Goal: Task Accomplishment & Management: Use online tool/utility

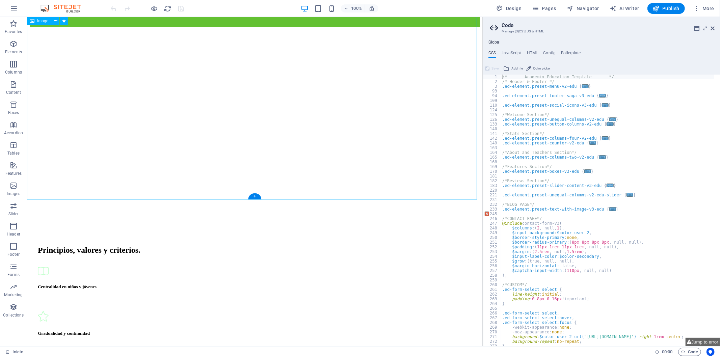
scroll to position [3261, 0]
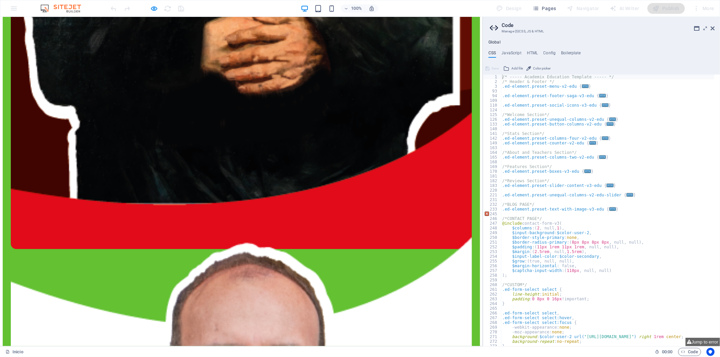
scroll to position [2263, 0]
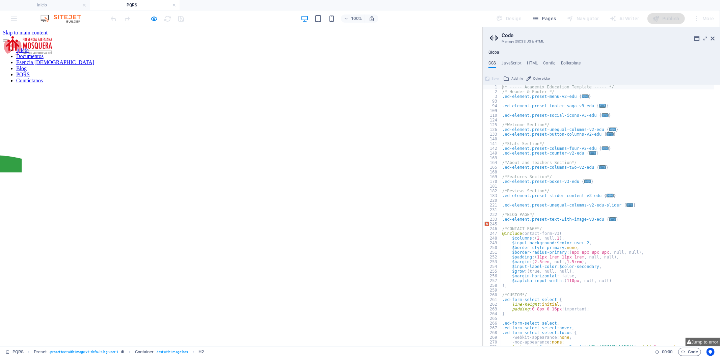
scroll to position [0, 0]
click at [0, 0] on icon "button" at bounding box center [0, 0] width 0 height 0
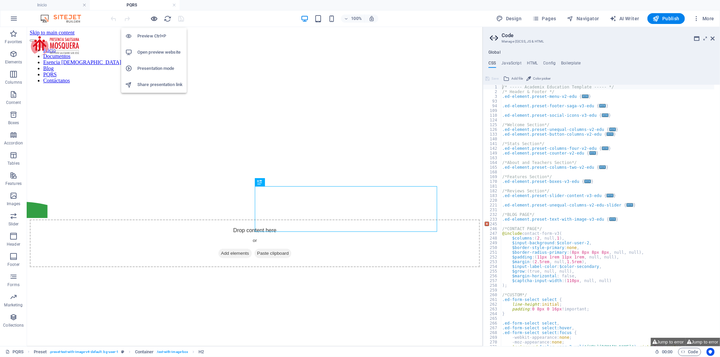
click at [0, 0] on icon "button" at bounding box center [0, 0] width 0 height 0
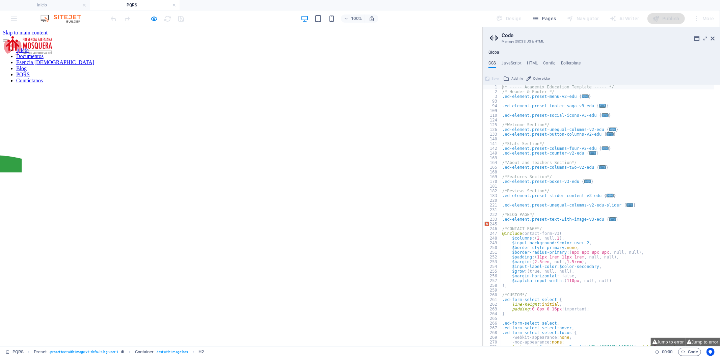
click at [44, 53] on link "Documentos" at bounding box center [29, 56] width 27 height 6
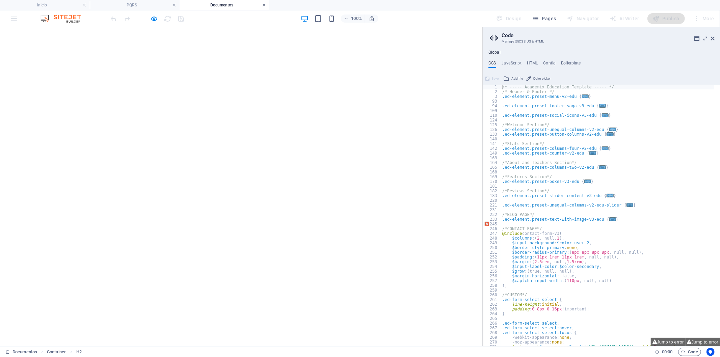
click at [264, 3] on link at bounding box center [264, 5] width 4 height 6
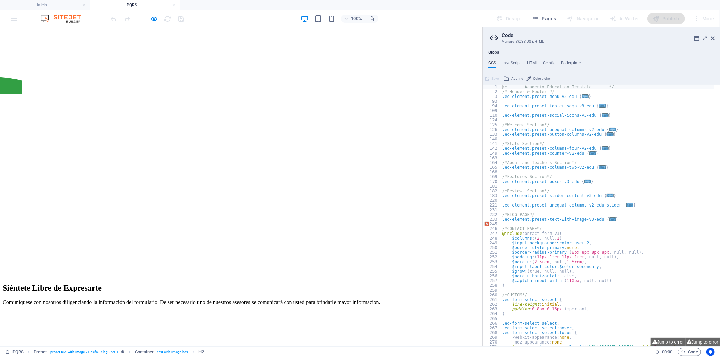
scroll to position [150, 0]
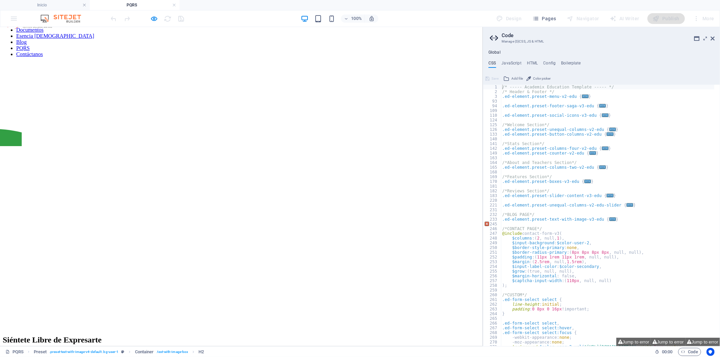
scroll to position [37, 0]
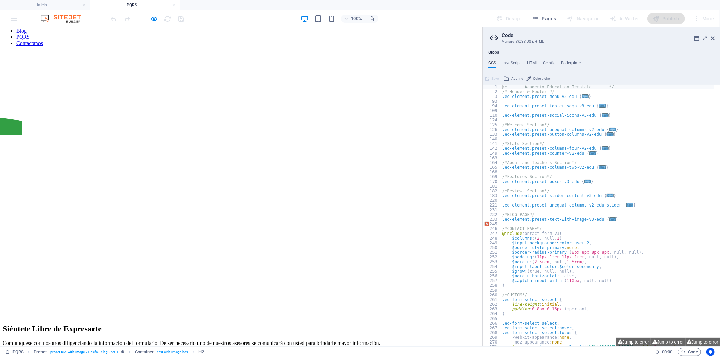
click at [73, 136] on div at bounding box center [241, 136] width 477 height 0
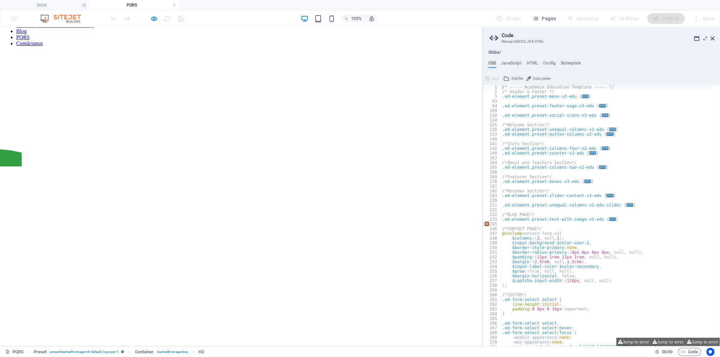
scroll to position [0, 0]
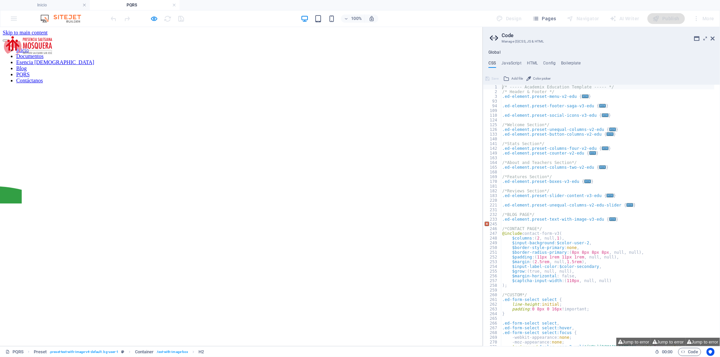
click at [0, 0] on div at bounding box center [0, 0] width 0 height 0
click at [0, 0] on icon "button" at bounding box center [0, 0] width 0 height 0
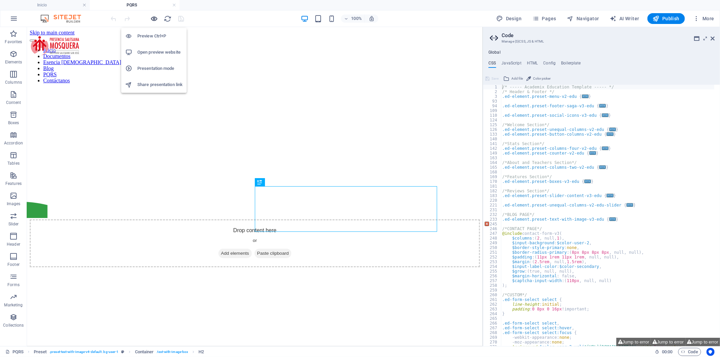
click at [0, 0] on icon "button" at bounding box center [0, 0] width 0 height 0
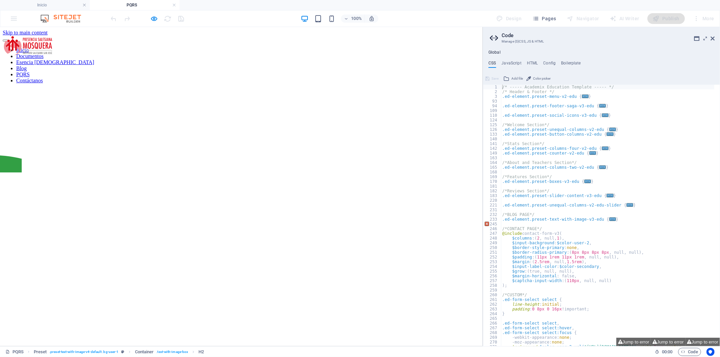
click at [356, 47] on ul "Inicio Documentos Esencia Salesiana Blog PQRS Contáctanos" at bounding box center [241, 65] width 477 height 36
click at [372, 55] on header "Inicio Documentos Esencia Salesiana Blog PQRS Contáctanos" at bounding box center [241, 59] width 477 height 48
click at [43, 77] on link "Contáctanos" at bounding box center [29, 80] width 27 height 6
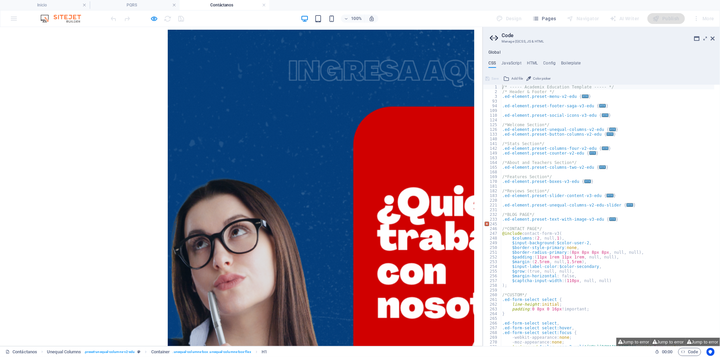
click at [345, 133] on div "×" at bounding box center [238, 335] width 471 height 612
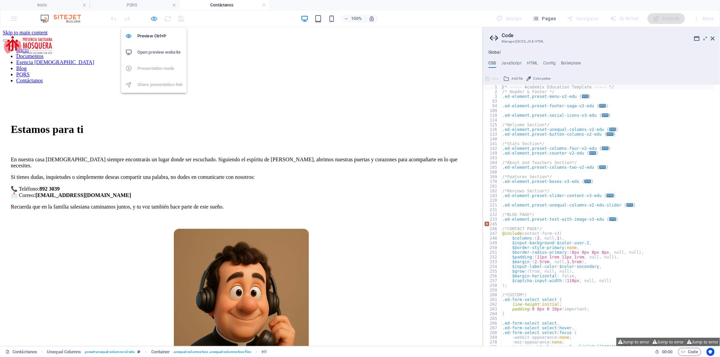
click at [156, 20] on icon "button" at bounding box center [154, 19] width 8 height 8
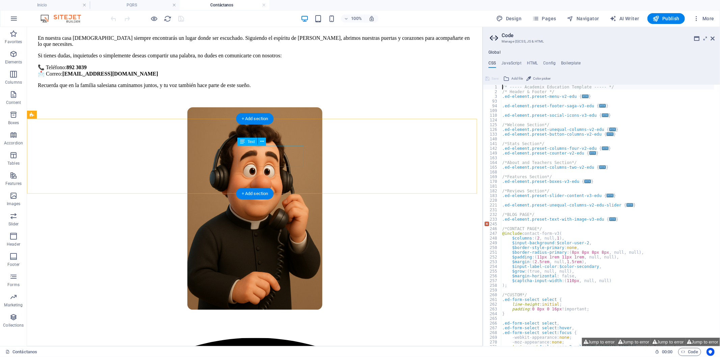
scroll to position [112, 0]
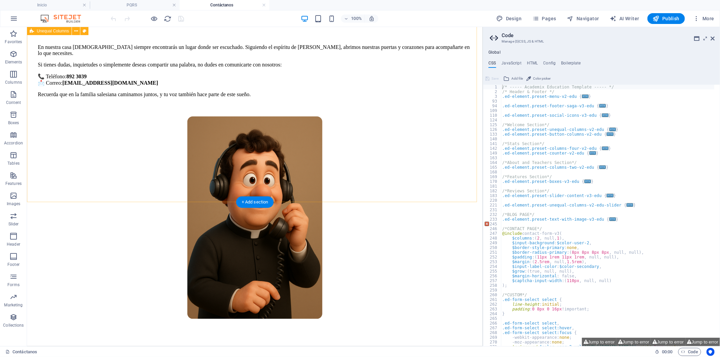
click at [248, 191] on div "Estamos para ti En nuestra casa salesiana siempre encontrarás un lugar donde se…" at bounding box center [254, 161] width 450 height 370
click at [11, 52] on icon "button" at bounding box center [13, 54] width 8 height 8
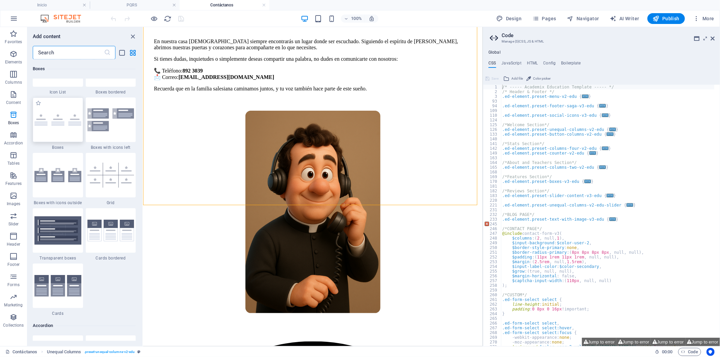
scroll to position [1908, 0]
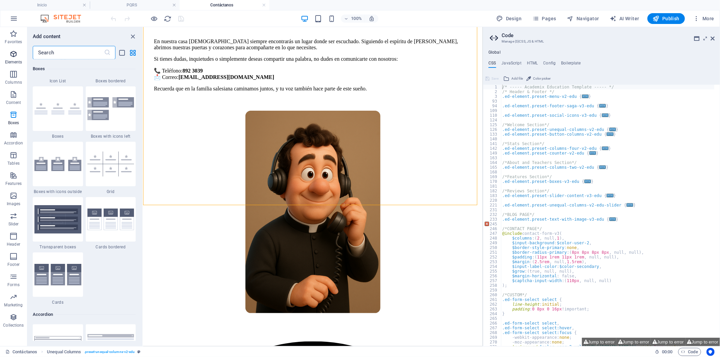
click at [15, 61] on p "Elements" at bounding box center [13, 61] width 17 height 5
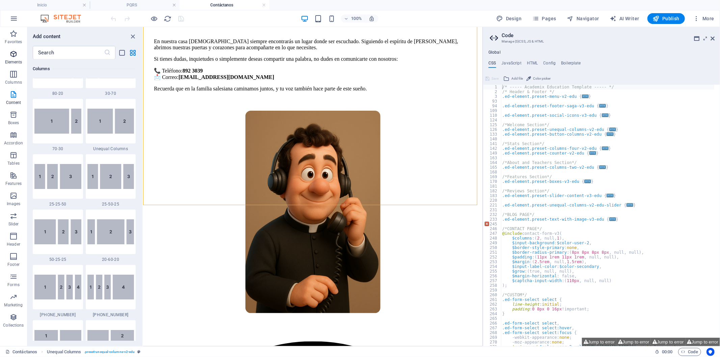
scroll to position [72, 0]
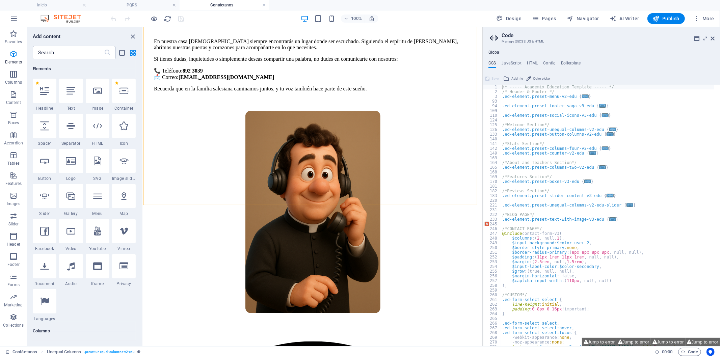
click at [93, 54] on input "text" at bounding box center [68, 52] width 71 height 13
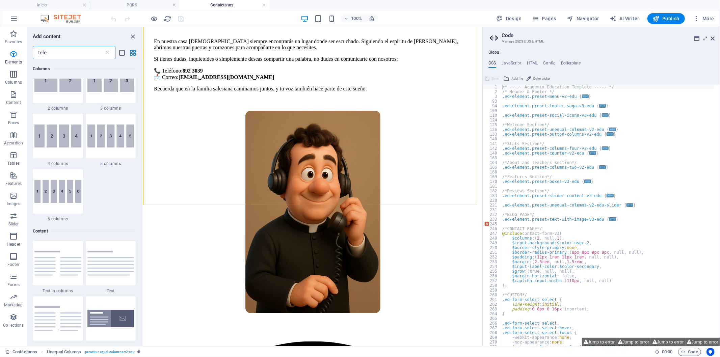
scroll to position [0, 0]
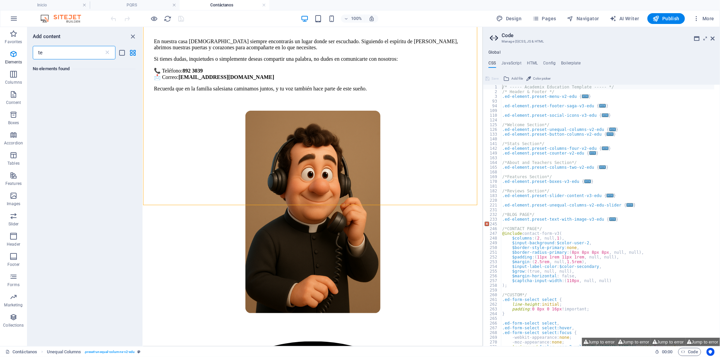
type input "t"
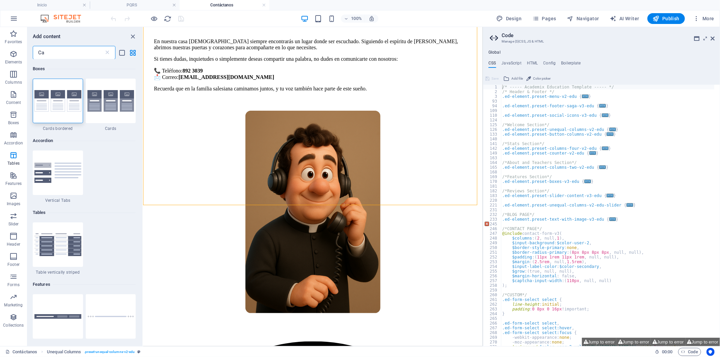
type input "C"
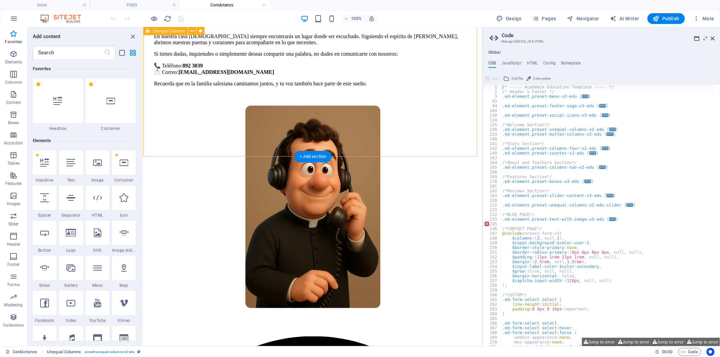
scroll to position [118, 0]
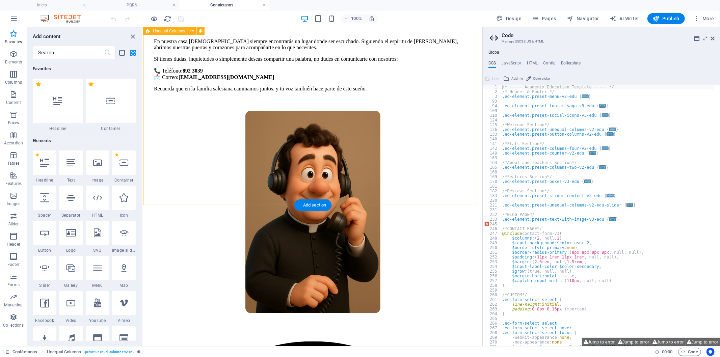
click at [267, 187] on div "Estamos para ti En nuestra casa salesiana siempre encontrarás un lugar donde se…" at bounding box center [312, 156] width 334 height 370
click at [16, 51] on icon "button" at bounding box center [13, 54] width 8 height 8
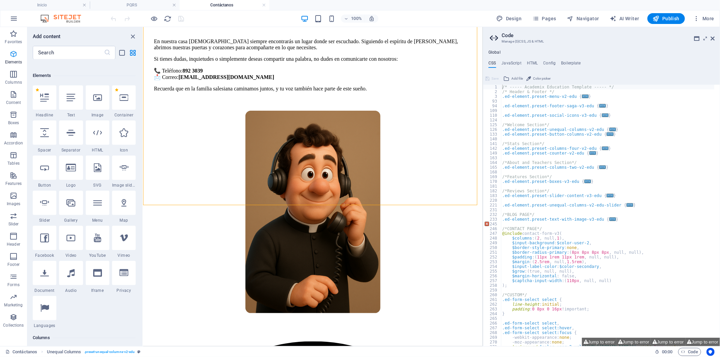
scroll to position [72, 0]
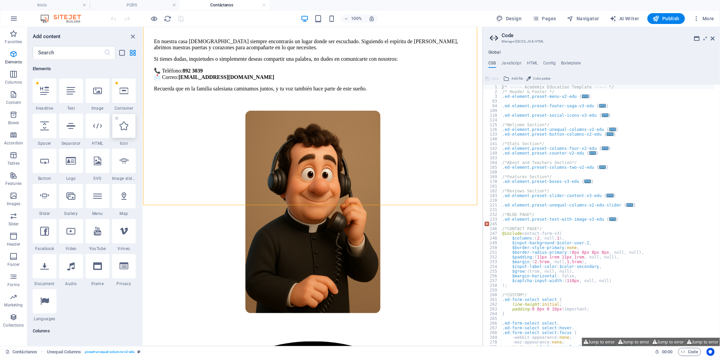
click at [116, 130] on div at bounding box center [124, 126] width 24 height 24
select select "xMidYMid"
select select "px"
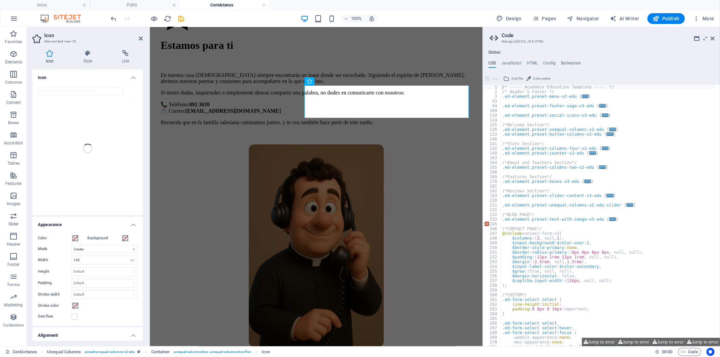
scroll to position [0, 0]
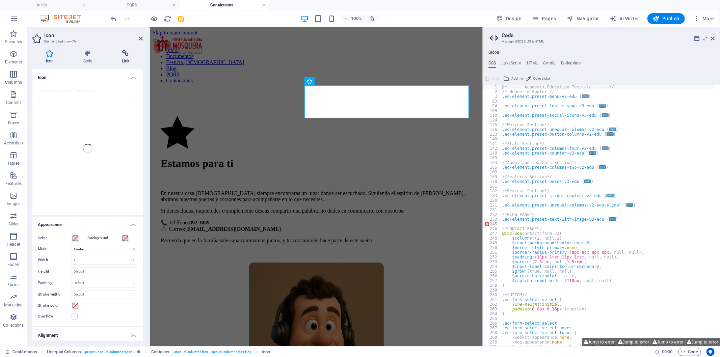
click at [123, 57] on h4 "Link" at bounding box center [125, 57] width 34 height 14
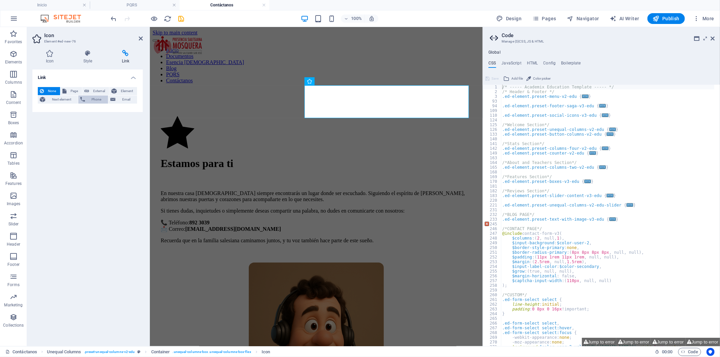
click at [90, 102] on span "Phone" at bounding box center [96, 99] width 19 height 8
click at [52, 61] on h4 "Icon" at bounding box center [50, 57] width 37 height 14
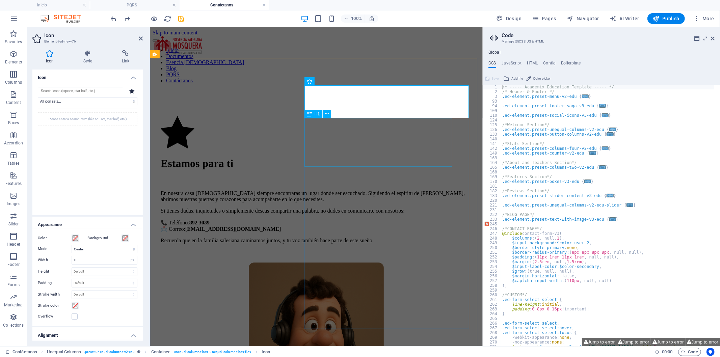
click at [319, 157] on div "Estamos para ti" at bounding box center [315, 163] width 311 height 12
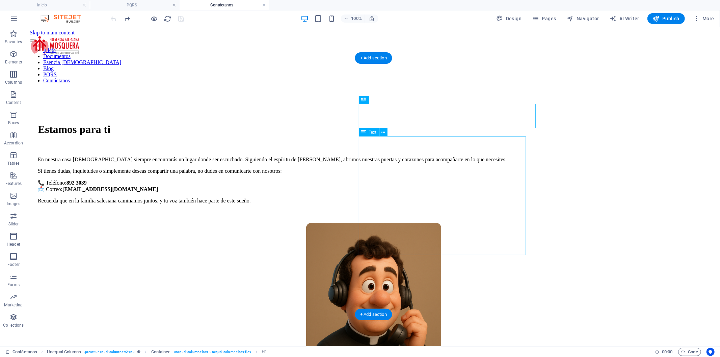
scroll to position [150, 0]
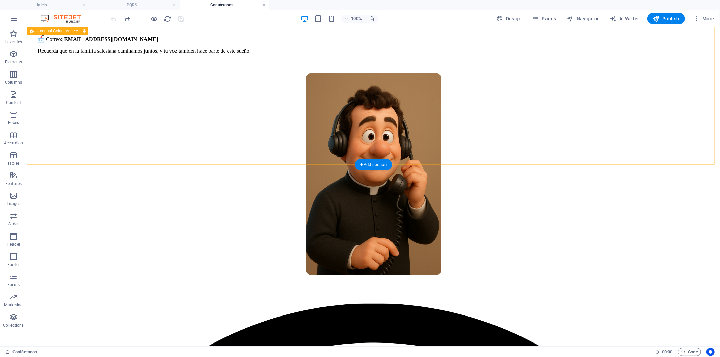
click at [345, 139] on div "Estamos para ti En nuestra casa salesiana siempre encontrarás un lugar donde se…" at bounding box center [372, 121] width 687 height 364
click at [10, 158] on icon "button" at bounding box center [13, 155] width 8 height 8
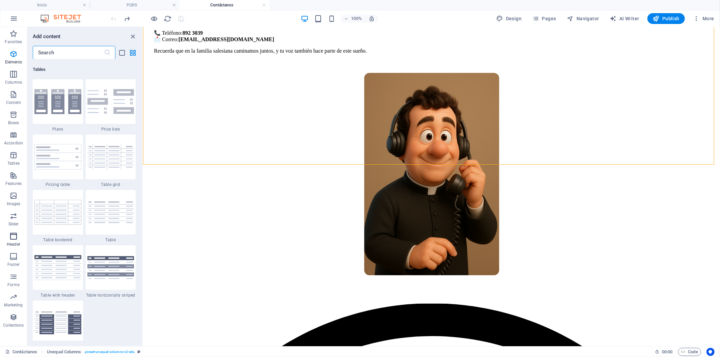
scroll to position [2336, 0]
click at [51, 152] on img at bounding box center [57, 157] width 47 height 26
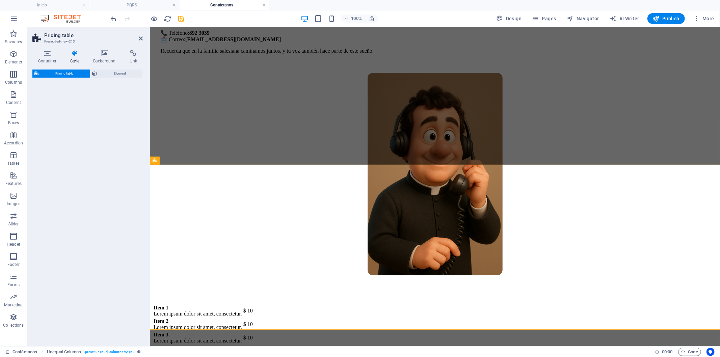
select select "rem"
select select "px"
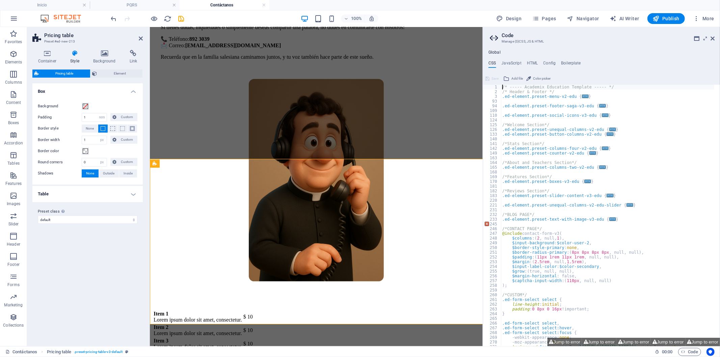
scroll to position [156, 0]
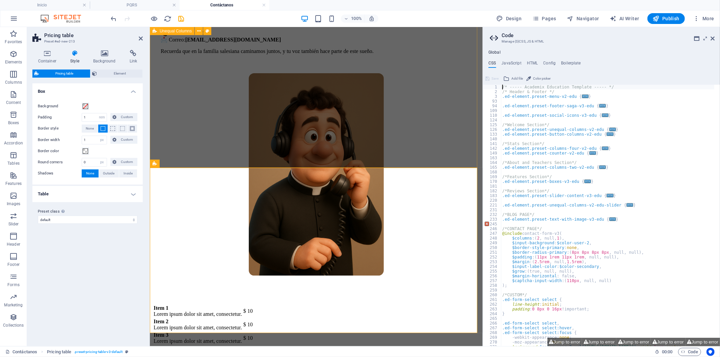
click at [245, 145] on div "Estamos para ti En nuestra casa salesiana siempre encontrarás un lugar donde se…" at bounding box center [315, 118] width 327 height 370
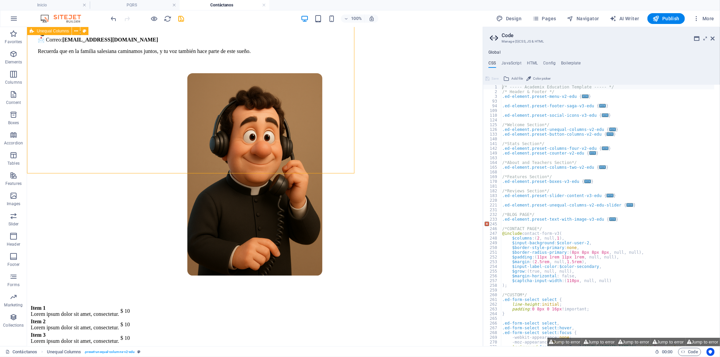
scroll to position [150, 0]
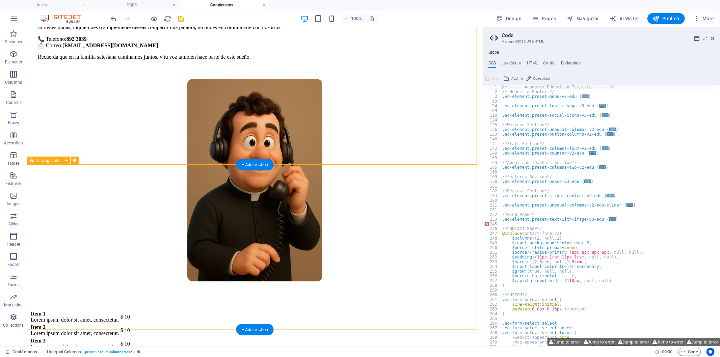
click at [187, 309] on div "Item 1 Lorem ipsum dolor sit amet, consectetur. $ 10 Item 2 Lorem ipsum dolor s…" at bounding box center [254, 343] width 450 height 68
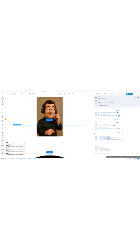
scroll to position [262, 0]
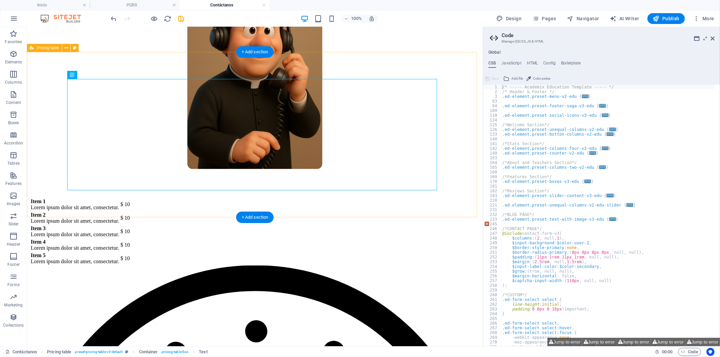
click at [51, 197] on div "Item 1 Lorem ipsum dolor sit amet, consectetur. $ 10 Item 2 Lorem ipsum dolor s…" at bounding box center [254, 231] width 450 height 68
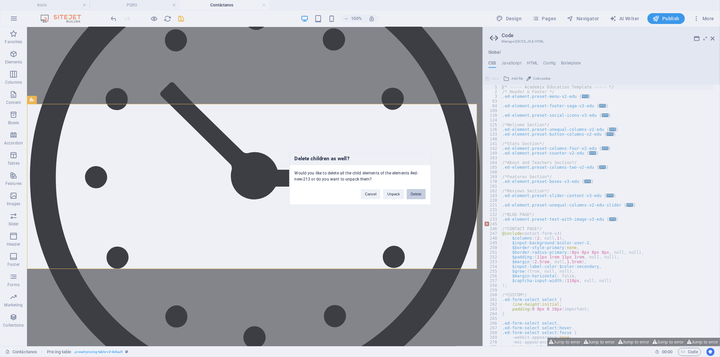
scroll to position [210, 0]
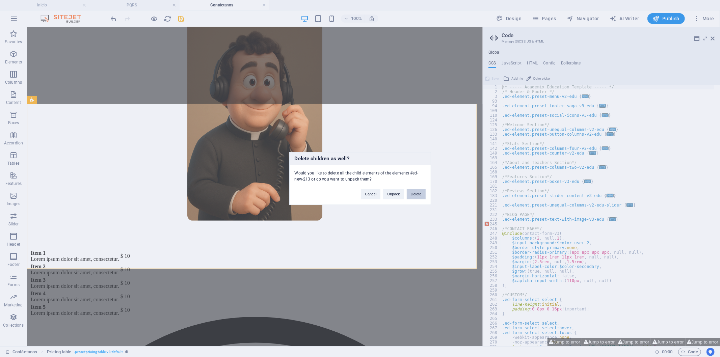
click at [415, 194] on button "Delete" at bounding box center [415, 194] width 19 height 10
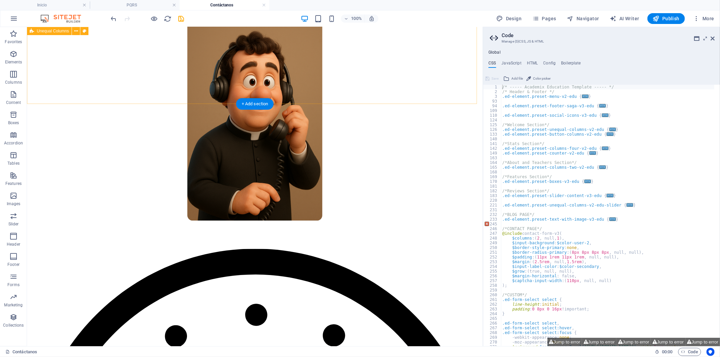
click at [120, 98] on div "Estamos para ti En nuestra casa salesiana siempre encontrarás un lugar donde se…" at bounding box center [254, 63] width 450 height 370
click at [17, 158] on icon "button" at bounding box center [13, 155] width 8 height 8
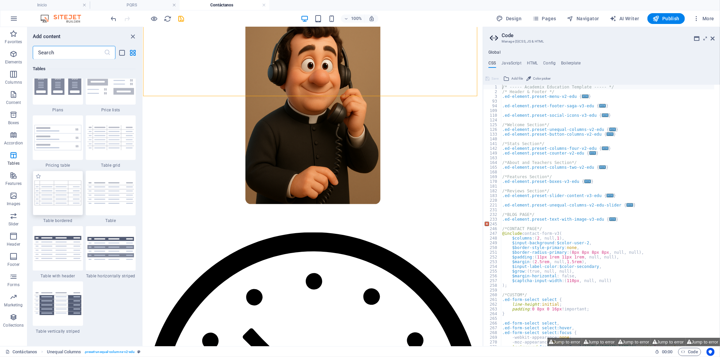
scroll to position [2344, 0]
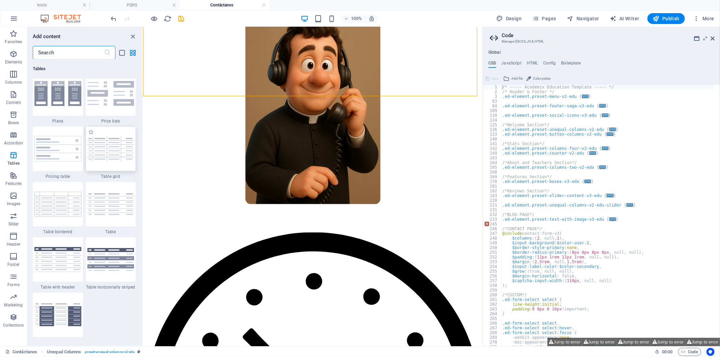
click at [118, 166] on div at bounding box center [111, 148] width 50 height 45
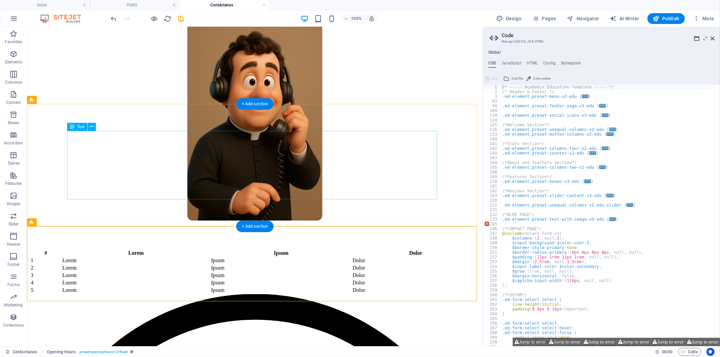
click at [276, 249] on div "# Lorem Ipsum Dolor 1 Lorem Ipsum Dolor 2 Lorem Ipsum Dolor 3 Lorem Ipsum Dolor…" at bounding box center [254, 271] width 450 height 45
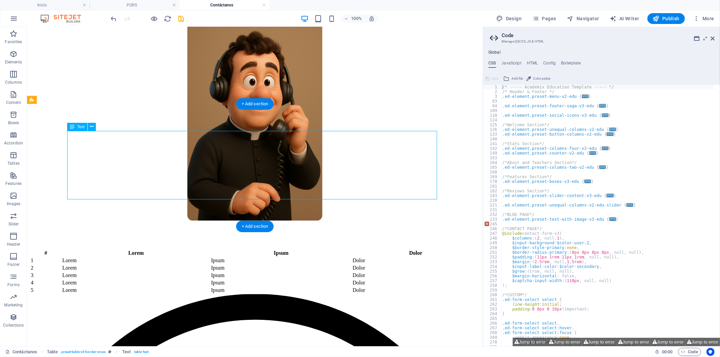
click at [276, 249] on div "# Lorem Ipsum Dolor 1 Lorem Ipsum Dolor 2 Lorem Ipsum Dolor 3 Lorem Ipsum Dolor…" at bounding box center [254, 271] width 450 height 45
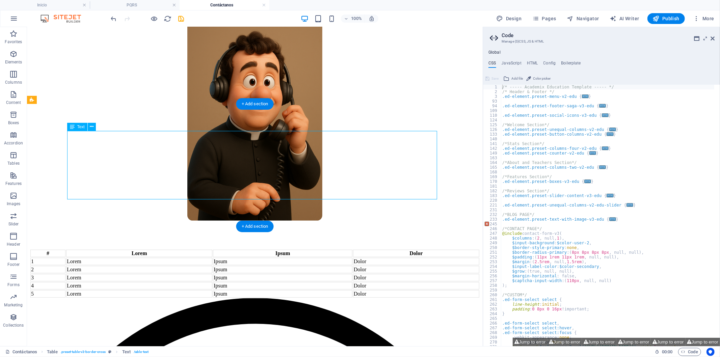
scroll to position [227, 0]
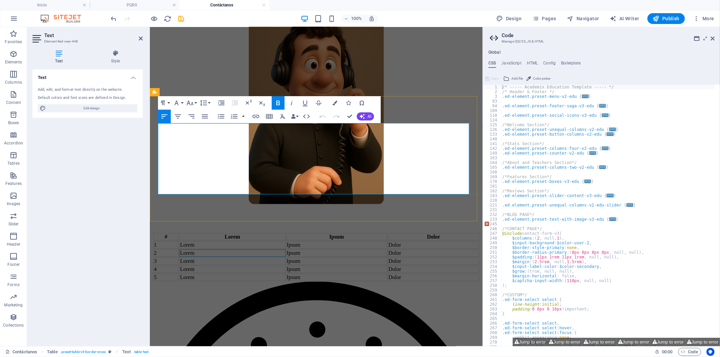
click at [276, 249] on td "Lorem" at bounding box center [232, 252] width 106 height 7
click at [245, 257] on td "Lorem" at bounding box center [232, 260] width 106 height 7
click at [265, 119] on icon "button" at bounding box center [269, 116] width 8 height 8
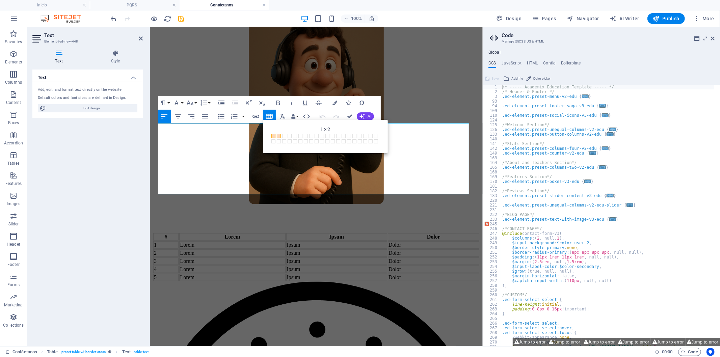
click at [279, 137] on span at bounding box center [279, 136] width 4 height 4
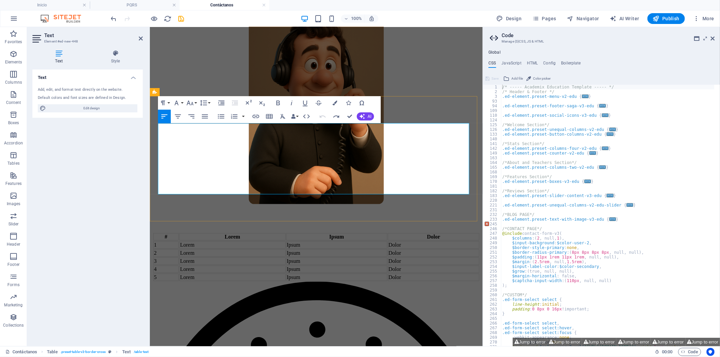
click at [243, 241] on td "Lorem" at bounding box center [232, 244] width 106 height 7
drag, startPoint x: 389, startPoint y: 129, endPoint x: 428, endPoint y: 193, distance: 75.0
click at [428, 232] on table "# Lorem Ipsum Dolor 1 Lorem Ipsum Dolor 2 Lorem Ipsum Dolor 3 Lorem Ipsum Dolor…" at bounding box center [315, 256] width 327 height 49
click at [428, 273] on td "Dolor" at bounding box center [432, 276] width 91 height 7
drag, startPoint x: 429, startPoint y: 187, endPoint x: 411, endPoint y: 185, distance: 17.7
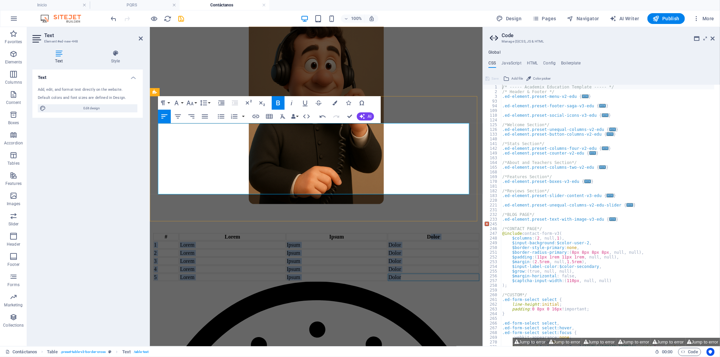
click at [429, 273] on td "Dolor" at bounding box center [432, 276] width 91 height 7
click at [409, 265] on td "Dolor" at bounding box center [432, 268] width 91 height 7
drag, startPoint x: 400, startPoint y: 190, endPoint x: 388, endPoint y: 192, distance: 11.6
click at [388, 273] on td "Dolor" at bounding box center [432, 276] width 91 height 7
click at [399, 273] on td "r" at bounding box center [432, 276] width 91 height 7
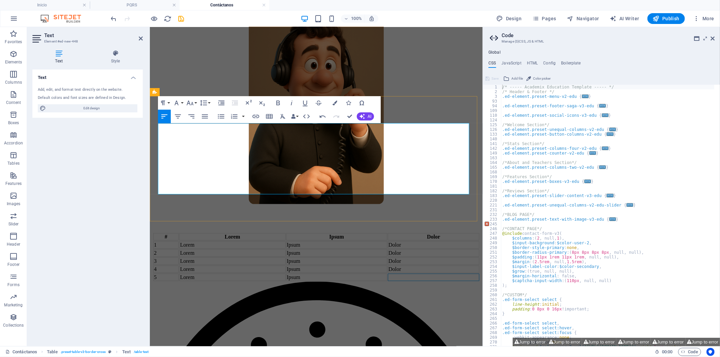
click at [402, 265] on td "Dolor" at bounding box center [432, 268] width 91 height 7
click at [388, 151] on icon "button" at bounding box center [385, 154] width 8 height 8
click at [417, 233] on th "Dolor" at bounding box center [432, 236] width 91 height 7
drag, startPoint x: 388, startPoint y: 127, endPoint x: 440, endPoint y: 181, distance: 75.1
click at [440, 232] on table "# Lorem Ipsum Dolor 1 Lorem Ipsum Dolor 2 Lorem Ipsum Dolor 3 Lorem Ipsum Dolor…" at bounding box center [315, 256] width 327 height 49
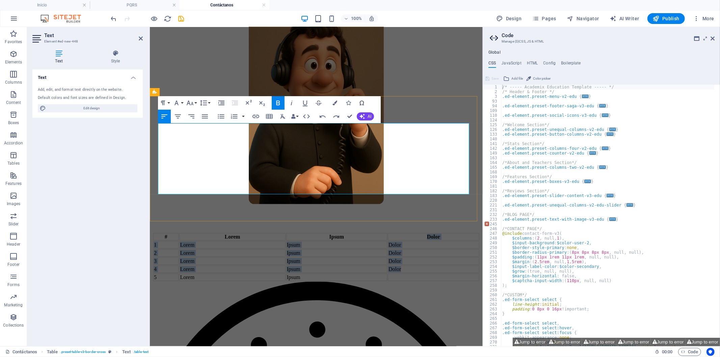
click at [440, 265] on td "Dolor" at bounding box center [432, 268] width 91 height 7
click at [444, 273] on td at bounding box center [432, 276] width 91 height 7
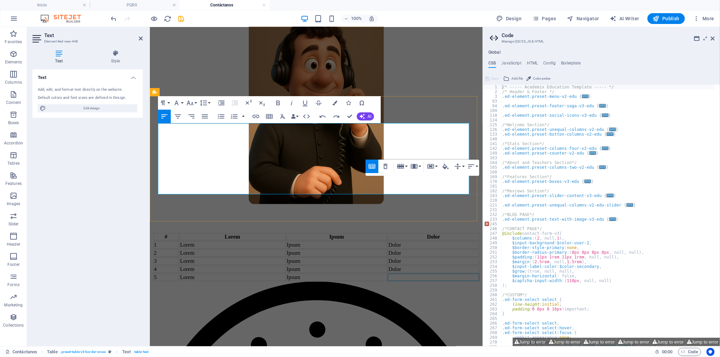
click at [444, 273] on td at bounding box center [432, 276] width 91 height 7
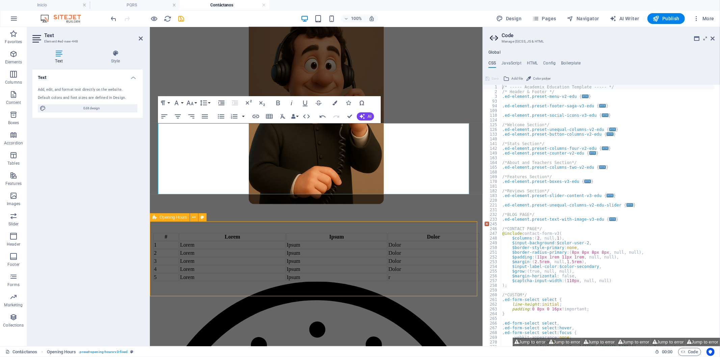
scroll to position [210, 0]
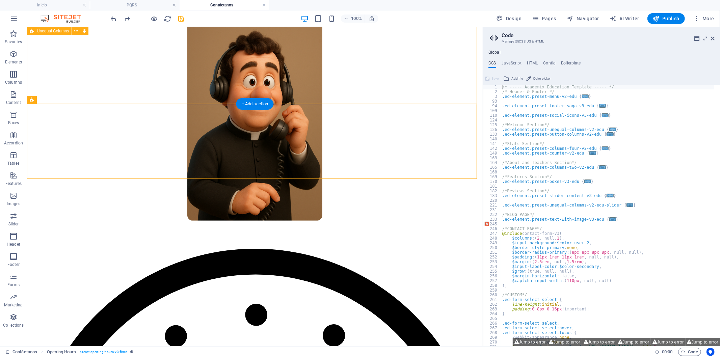
click at [119, 95] on div "Estamos para ti En nuestra casa salesiana siempre encontrarás un lugar donde se…" at bounding box center [254, 63] width 450 height 370
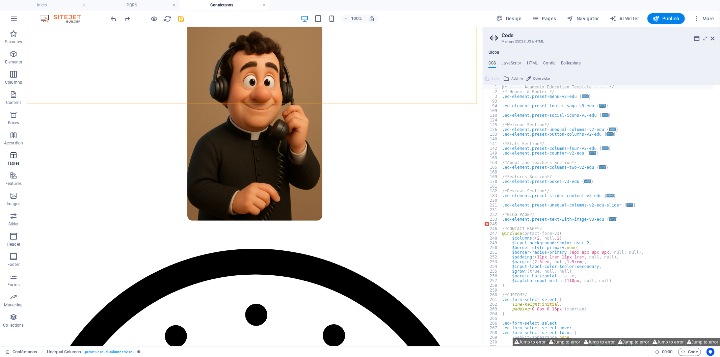
click at [3, 160] on span "Tables" at bounding box center [13, 159] width 27 height 16
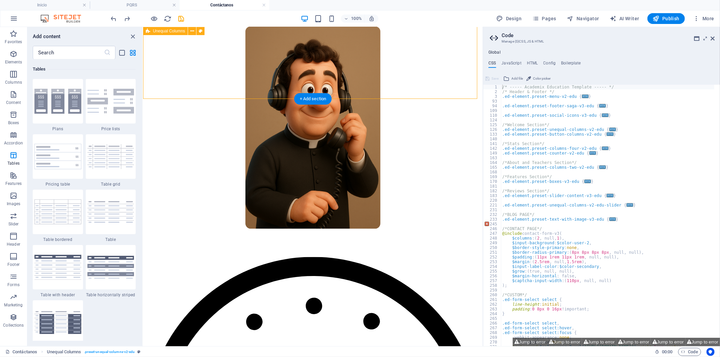
scroll to position [152, 0]
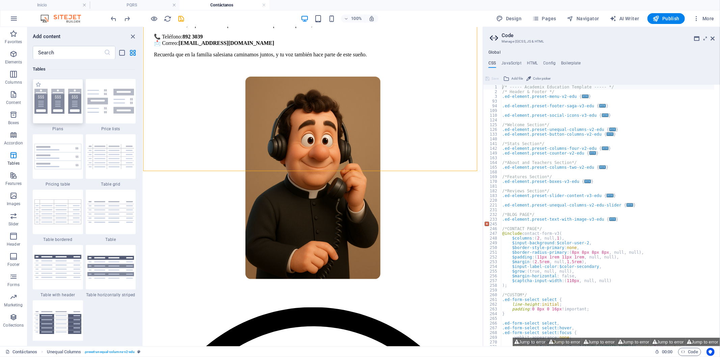
click at [63, 113] on img at bounding box center [57, 101] width 47 height 25
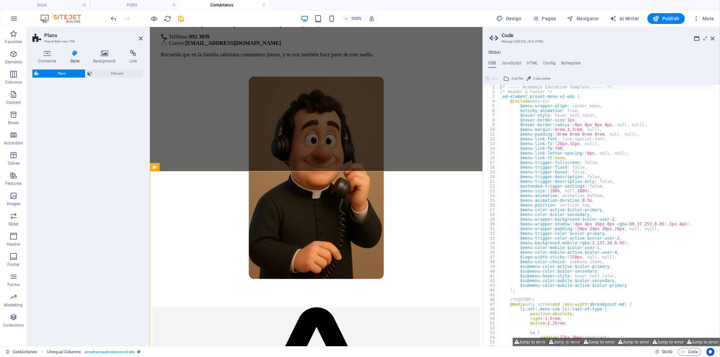
select select "rem"
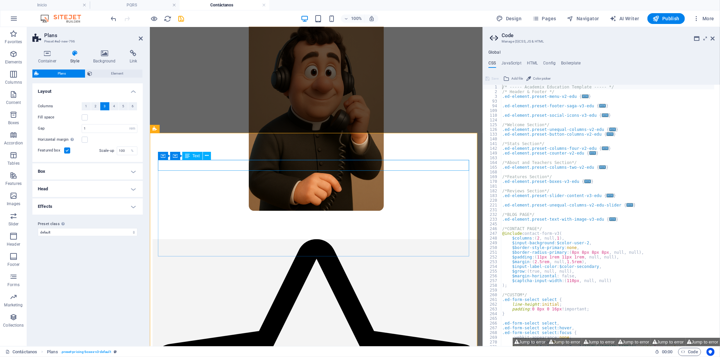
scroll to position [227, 0]
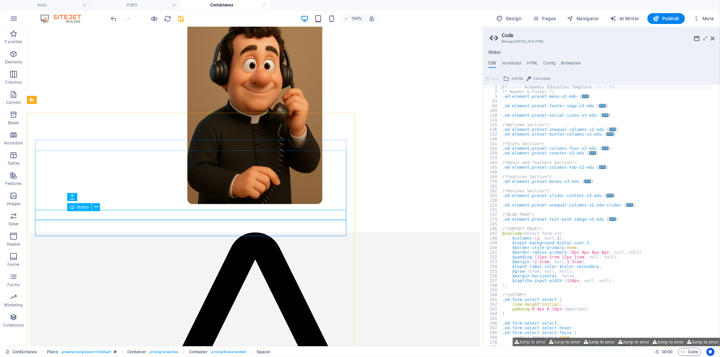
drag, startPoint x: 262, startPoint y: 214, endPoint x: 386, endPoint y: 214, distance: 123.1
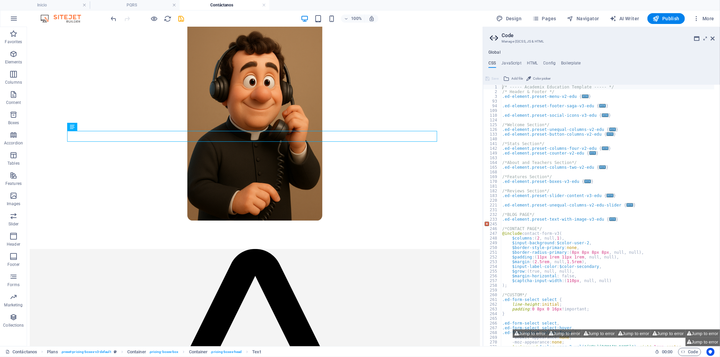
click at [159, 18] on div at bounding box center [148, 18] width 76 height 11
click at [154, 18] on icon "button" at bounding box center [154, 19] width 8 height 8
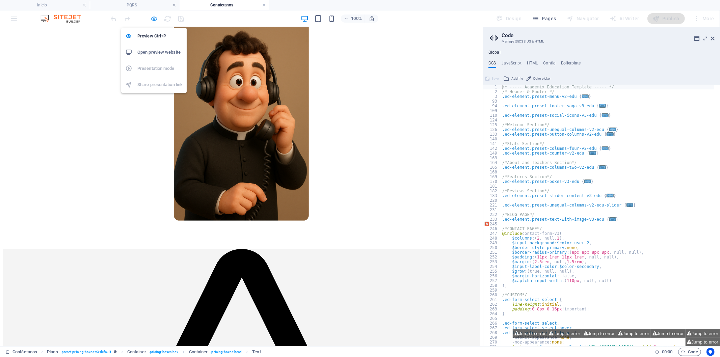
click at [154, 18] on icon "button" at bounding box center [154, 19] width 8 height 8
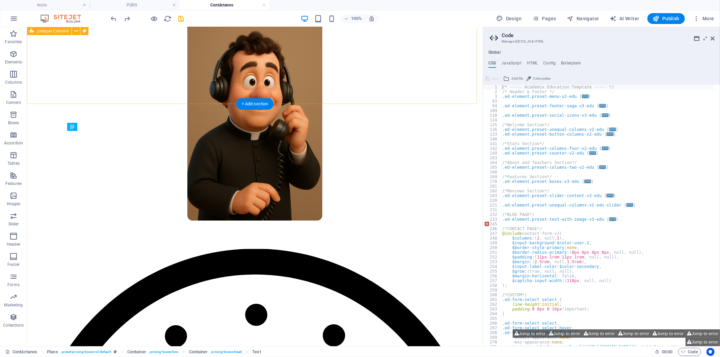
click at [30, 90] on div "Estamos para ti En nuestra casa salesiana siempre encontrarás un lugar donde se…" at bounding box center [254, 63] width 450 height 370
click at [16, 152] on icon "button" at bounding box center [13, 155] width 8 height 8
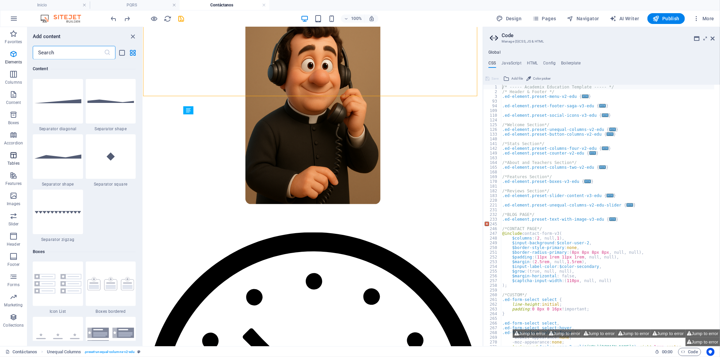
scroll to position [2336, 0]
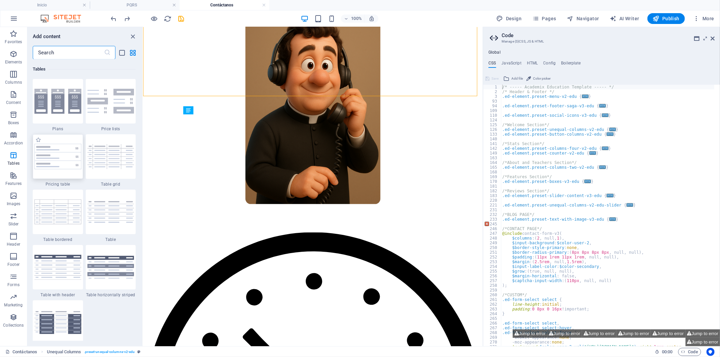
click at [76, 164] on img at bounding box center [57, 157] width 47 height 26
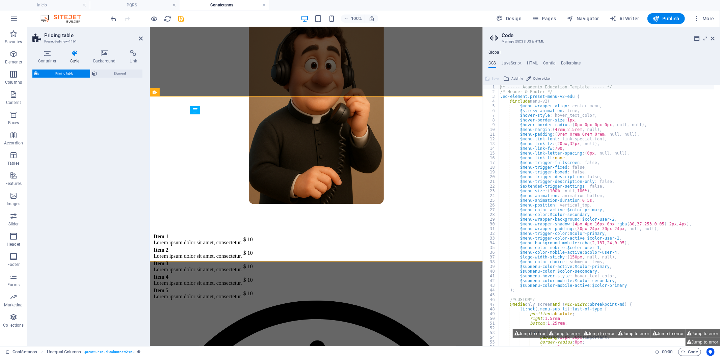
select select "rem"
select select "px"
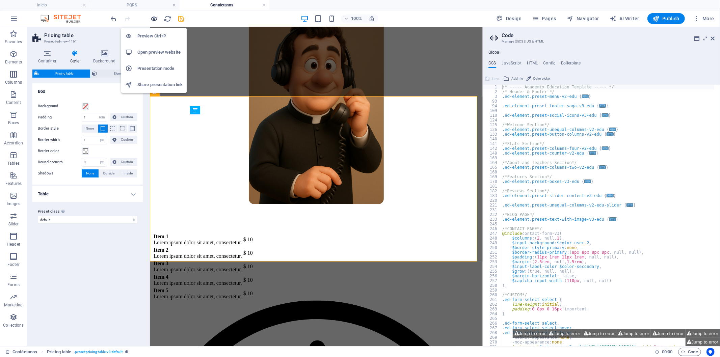
click at [157, 21] on icon "button" at bounding box center [154, 19] width 8 height 8
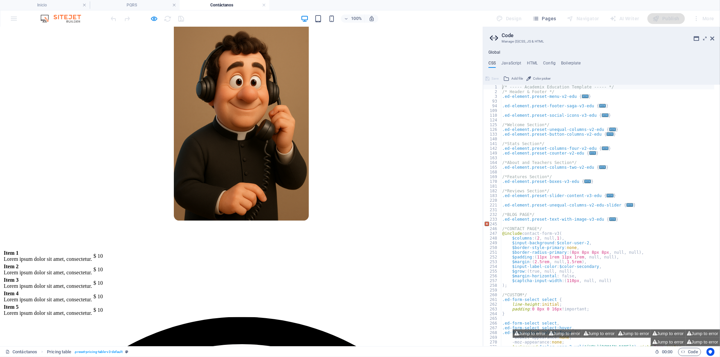
click at [92, 249] on td "Item 1 Lorem ipsum dolor sit amet, consectetur." at bounding box center [47, 255] width 89 height 13
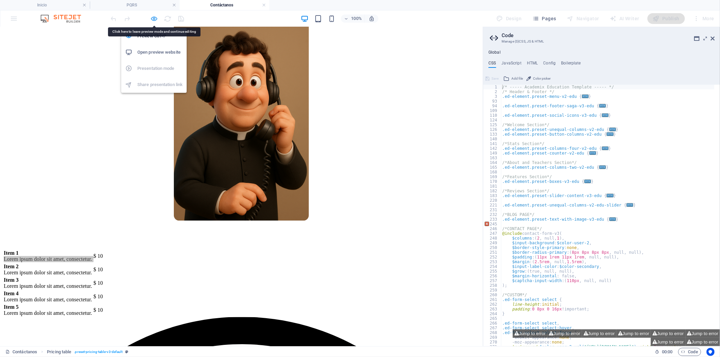
click at [154, 20] on icon "button" at bounding box center [154, 19] width 8 height 8
select select "rem"
select select "px"
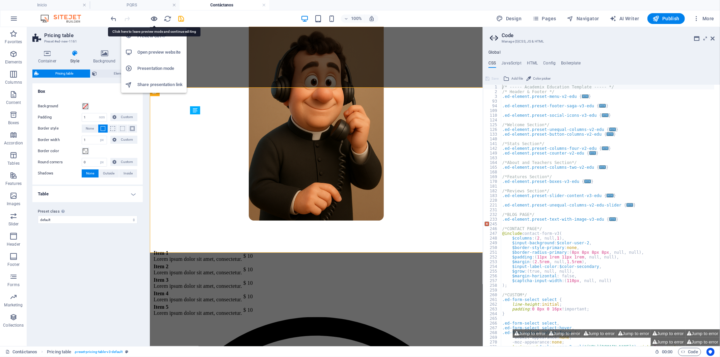
scroll to position [227, 0]
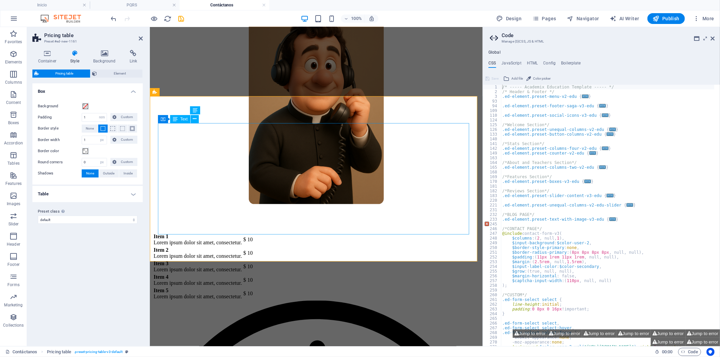
click at [307, 232] on div "Item 1 Lorem ipsum dolor sit amet, consectetur. $ 10 Item 2 Lorem ipsum dolor s…" at bounding box center [315, 266] width 327 height 68
click at [202, 85] on div "Estamos para ti En nuestra casa salesiana siempre encontrarás un lugar donde se…" at bounding box center [315, 47] width 327 height 370
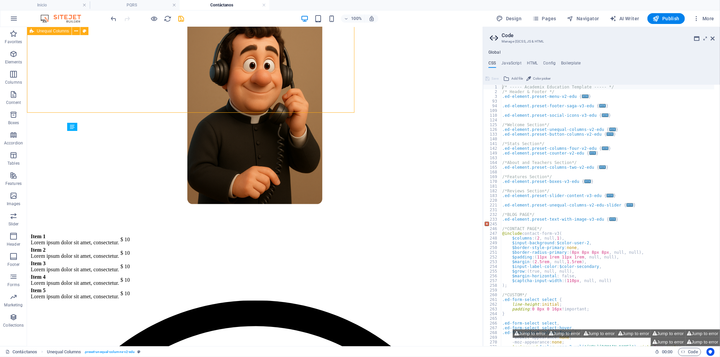
scroll to position [210, 0]
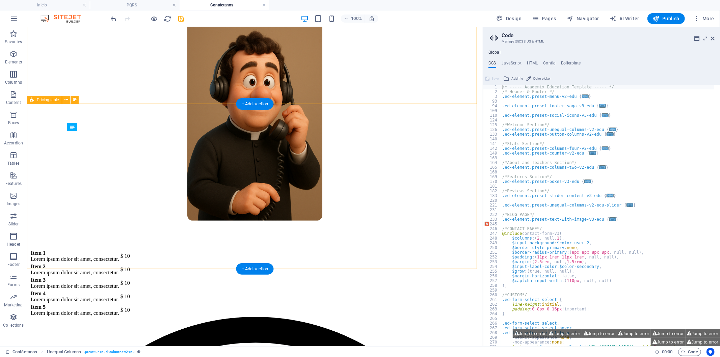
click at [223, 249] on div "Item 1 Lorem ipsum dolor sit amet, consectetur. $ 10 Item 2 Lorem ipsum dolor s…" at bounding box center [254, 283] width 450 height 68
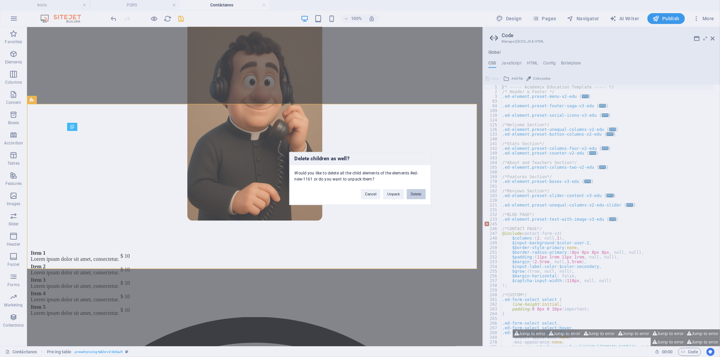
click at [415, 193] on button "Delete" at bounding box center [415, 194] width 19 height 10
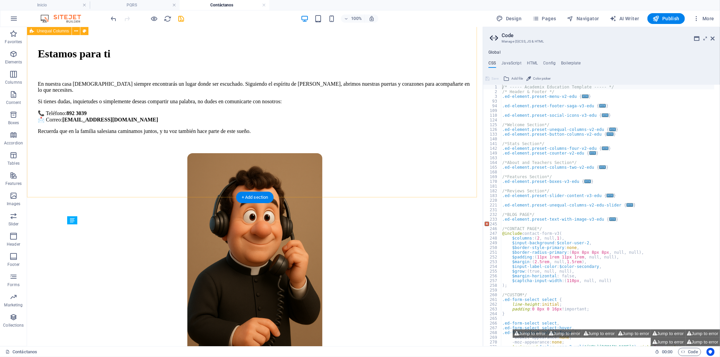
scroll to position [75, 0]
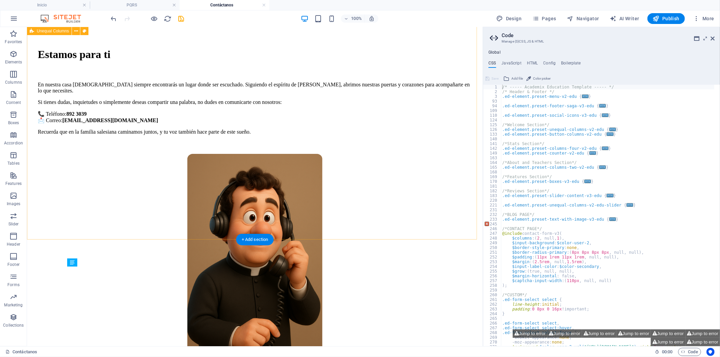
click at [313, 216] on div "Estamos para ti En nuestra casa salesiana siempre encontrarás un lugar donde se…" at bounding box center [254, 199] width 450 height 370
click at [16, 159] on icon "button" at bounding box center [13, 155] width 8 height 8
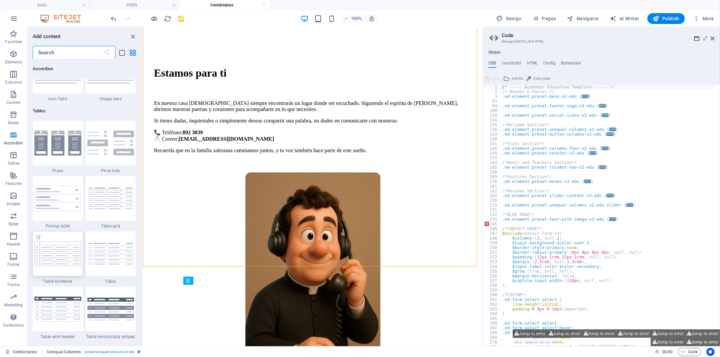
scroll to position [2298, 0]
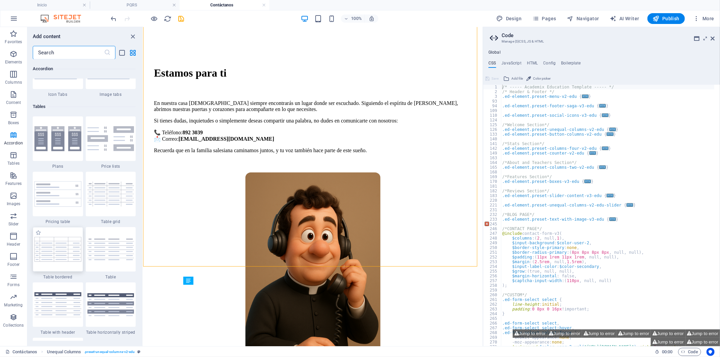
drag, startPoint x: 56, startPoint y: 253, endPoint x: 352, endPoint y: 346, distance: 309.6
click at [56, 253] on img at bounding box center [57, 249] width 47 height 25
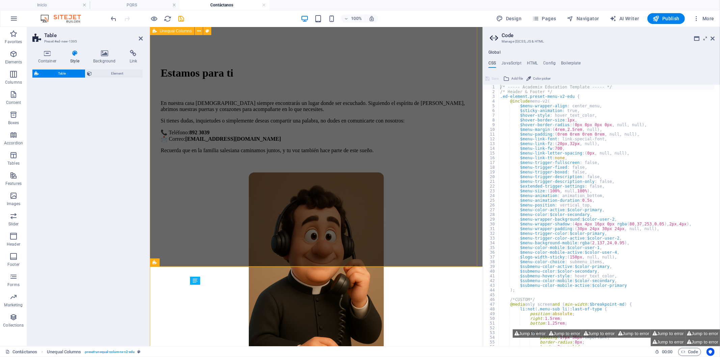
select select "preset-table-v3-border-full"
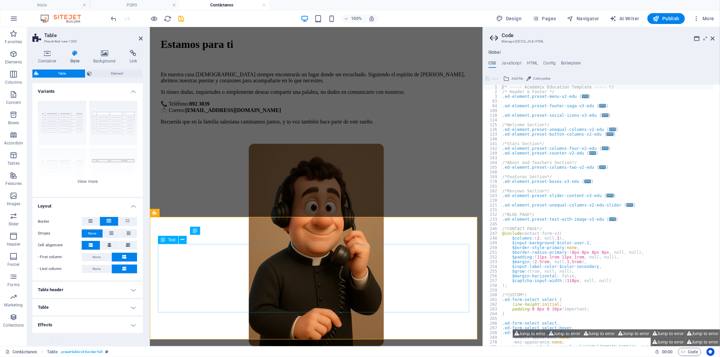
scroll to position [132, 0]
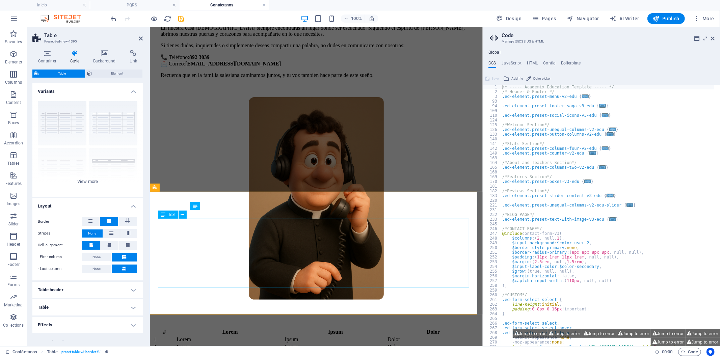
click at [378, 328] on div "# Lorem Ipsum Dolor 1 Lorem Ipsum Dolor 2 Lorem Ipsum Dolor 3 Lorem Ipsum Dolor…" at bounding box center [315, 350] width 327 height 45
click at [375, 328] on div "# Lorem Ipsum Dolor 1 Lorem Ipsum Dolor 2 Lorem Ipsum Dolor 3 Lorem Ipsum Dolor…" at bounding box center [315, 350] width 327 height 45
click at [364, 97] on div at bounding box center [315, 89] width 311 height 13
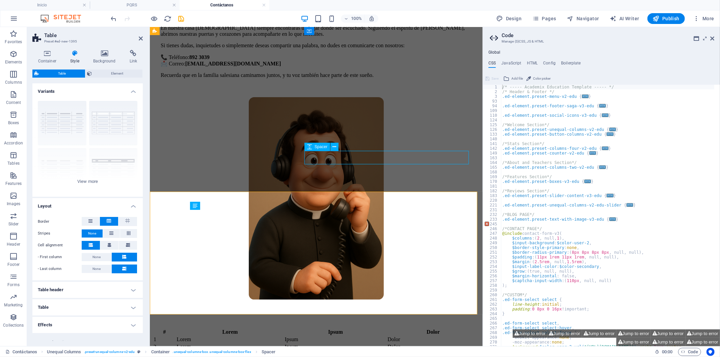
scroll to position [126, 0]
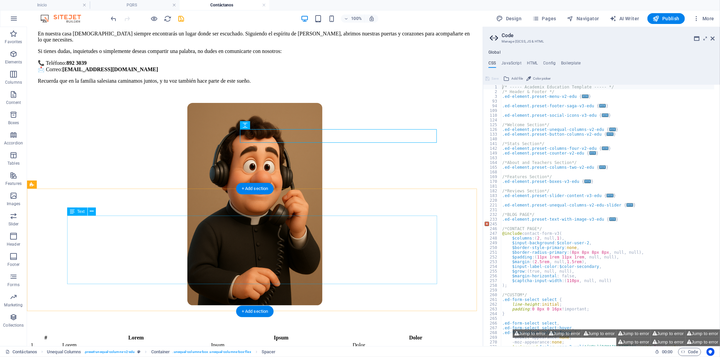
click at [227, 333] on div "# Lorem Ipsum Dolor 1 Lorem Ipsum Dolor 2 Lorem Ipsum Dolor 3 Lorem Ipsum Dolor…" at bounding box center [254, 355] width 450 height 45
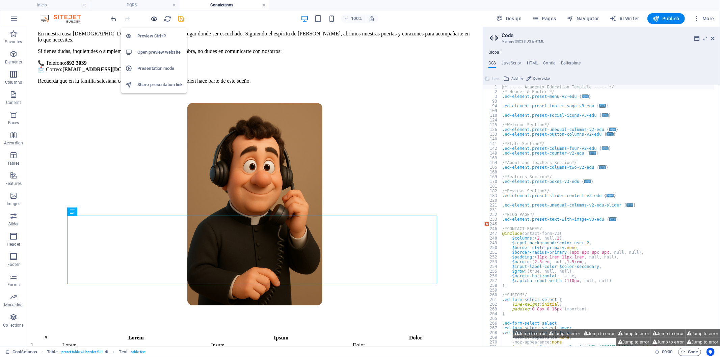
click at [153, 16] on icon "button" at bounding box center [154, 19] width 8 height 8
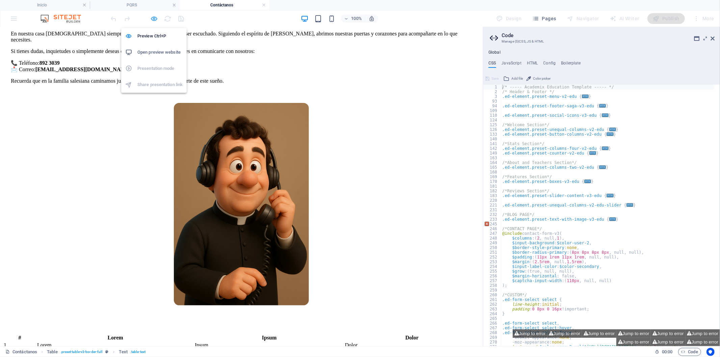
click at [153, 16] on icon "button" at bounding box center [154, 19] width 8 height 8
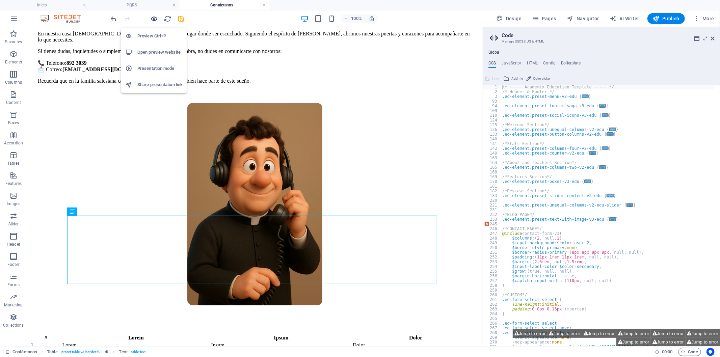
click at [153, 16] on icon "button" at bounding box center [154, 19] width 8 height 8
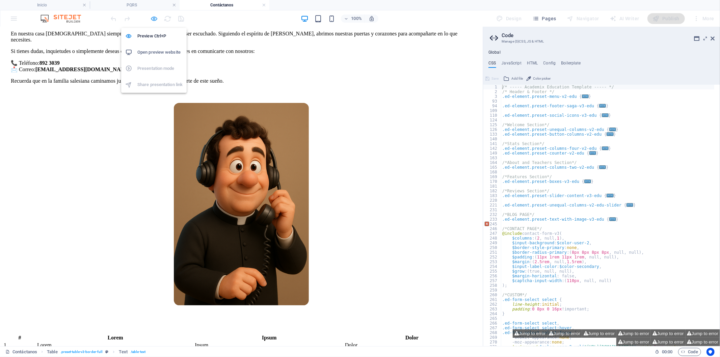
click at [153, 16] on icon "button" at bounding box center [154, 19] width 8 height 8
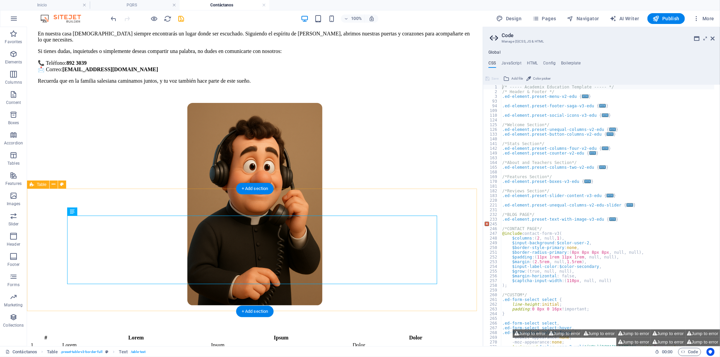
click at [127, 333] on div "# Lorem Ipsum Dolor 1 Lorem Ipsum Dolor 2 Lorem Ipsum Dolor 3 Lorem Ipsum Dolor…" at bounding box center [254, 355] width 450 height 45
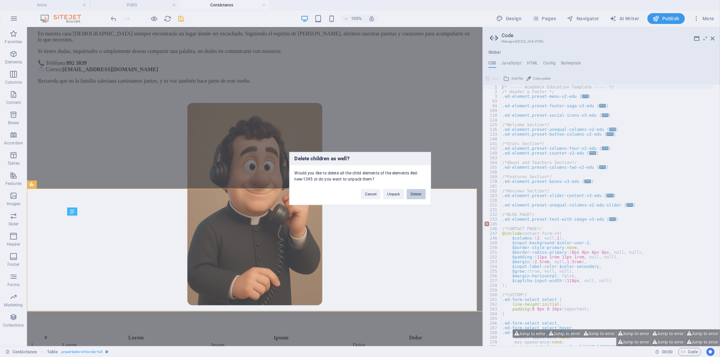
click at [414, 193] on button "Delete" at bounding box center [415, 194] width 19 height 10
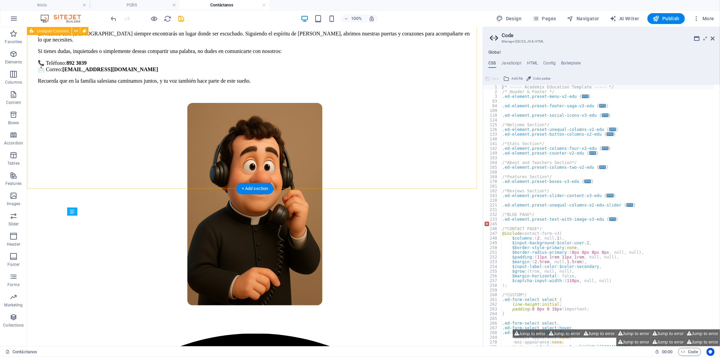
click at [139, 177] on div "Estamos para ti En nuestra casa salesiana siempre encontrarás un lugar donde se…" at bounding box center [254, 148] width 450 height 370
click at [16, 177] on icon "button" at bounding box center [13, 175] width 8 height 8
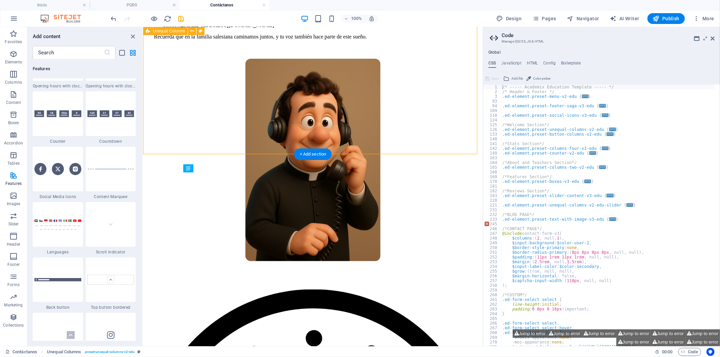
scroll to position [169, 0]
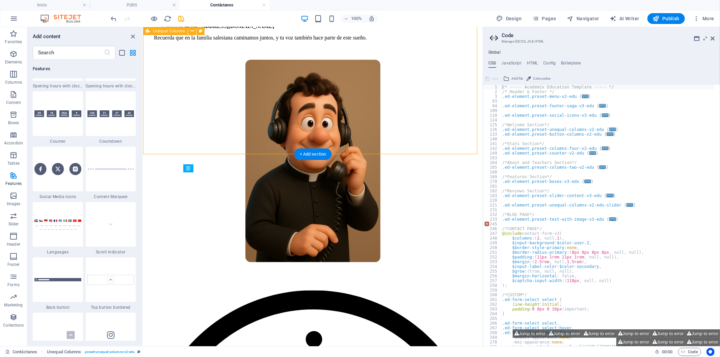
click at [291, 137] on div "Estamos para ti En nuestra casa salesiana siempre encontrarás un lugar donde se…" at bounding box center [312, 105] width 334 height 370
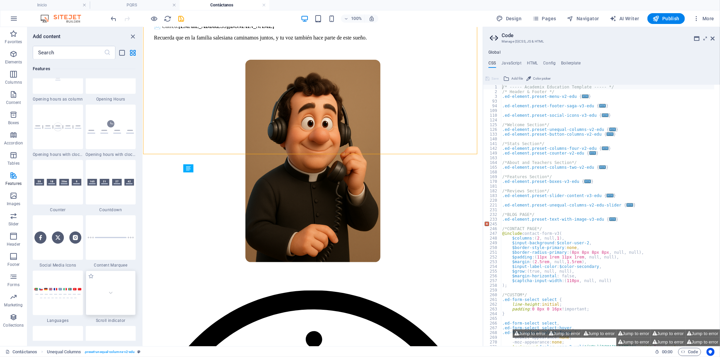
scroll to position [2891, 0]
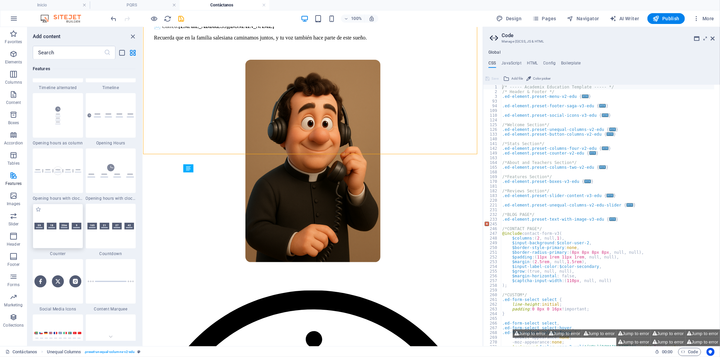
click at [72, 232] on div at bounding box center [58, 226] width 50 height 45
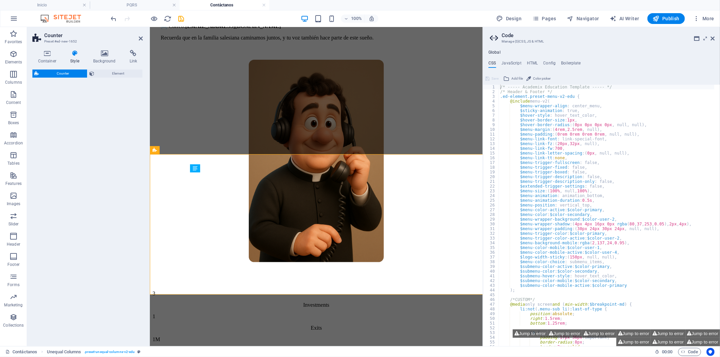
select select "rem"
select select "preset-counter-v2-default"
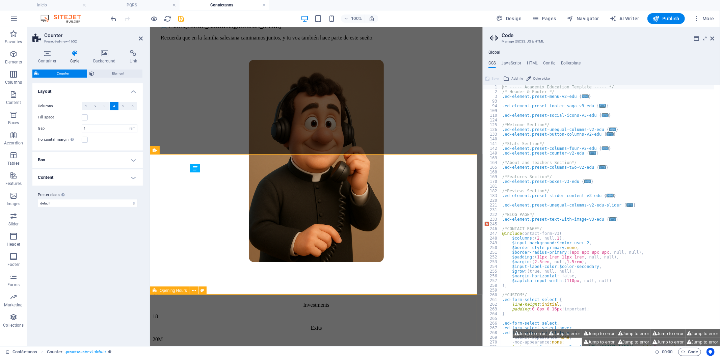
drag, startPoint x: 378, startPoint y: 309, endPoint x: 501, endPoint y: 309, distance: 122.8
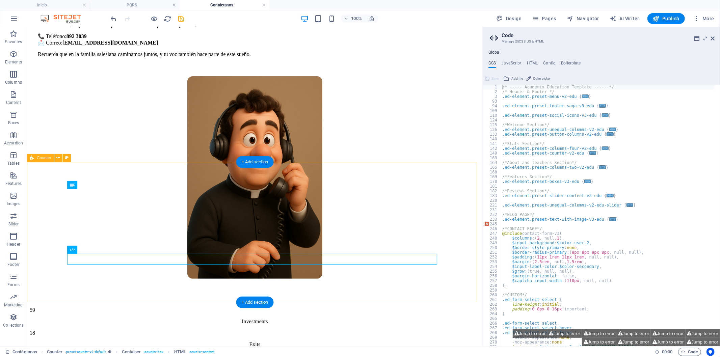
click at [332, 307] on div "59 Investments 18 Exits 20 M Check Size up to 9 Countries invested in" at bounding box center [254, 350] width 450 height 86
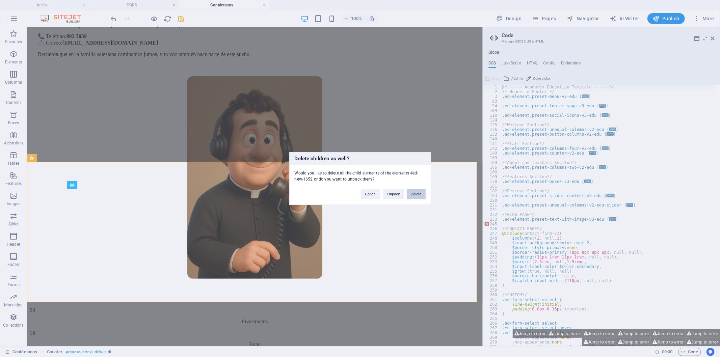
click at [415, 193] on button "Delete" at bounding box center [415, 194] width 19 height 10
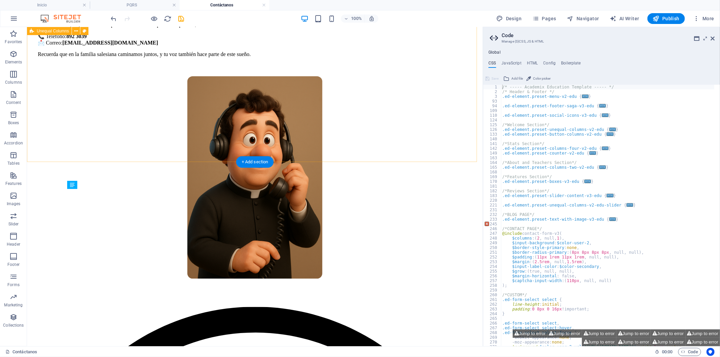
click at [83, 152] on div "Estamos para ti En nuestra casa salesiana siempre encontrarás un lugar donde se…" at bounding box center [254, 121] width 450 height 370
click at [8, 176] on span "Features" at bounding box center [13, 179] width 27 height 16
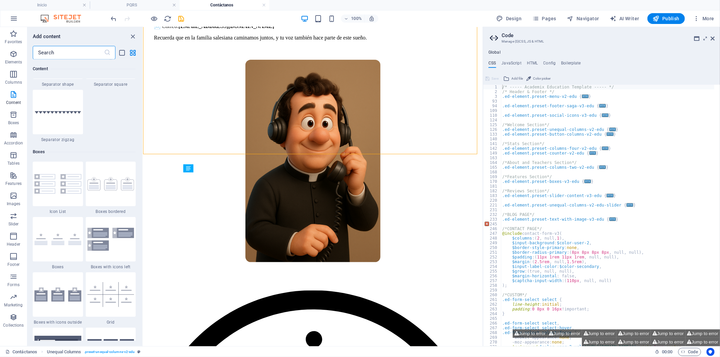
scroll to position [1805, 0]
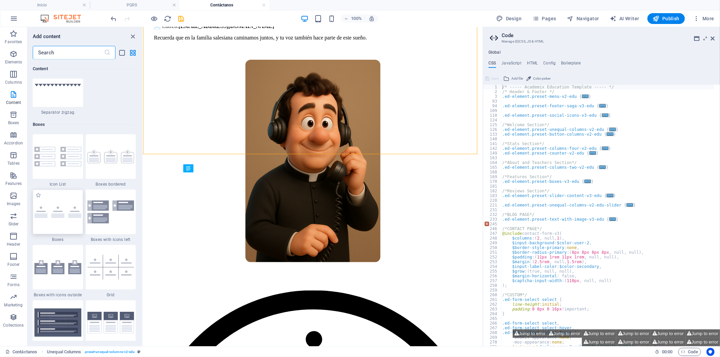
drag, startPoint x: 60, startPoint y: 210, endPoint x: 56, endPoint y: 200, distance: 10.4
click at [60, 210] on img at bounding box center [57, 212] width 47 height 12
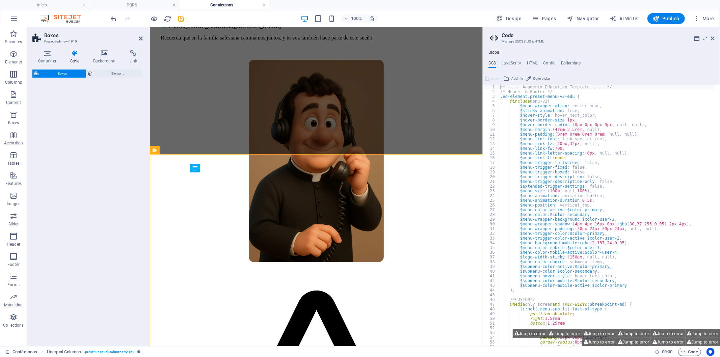
select select "rem"
select select "preset-boxes-v3-default"
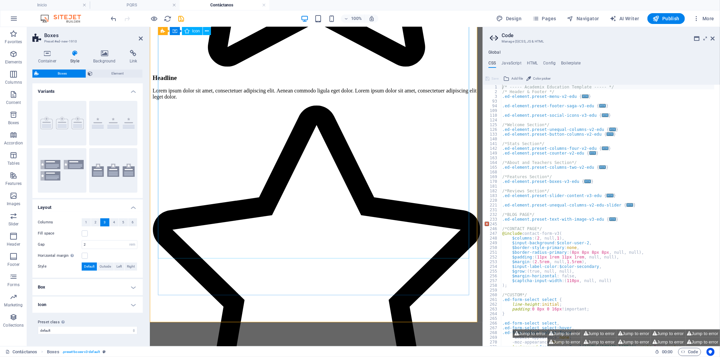
scroll to position [1144, 0]
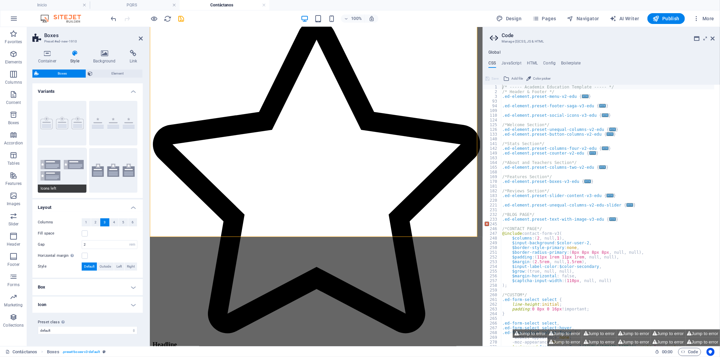
click at [74, 164] on button "Icons left" at bounding box center [62, 170] width 49 height 45
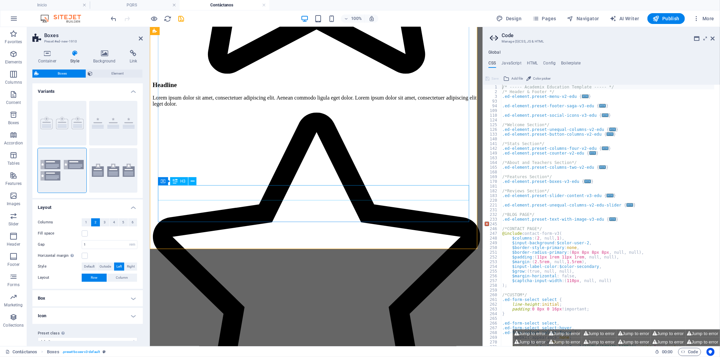
scroll to position [1031, 0]
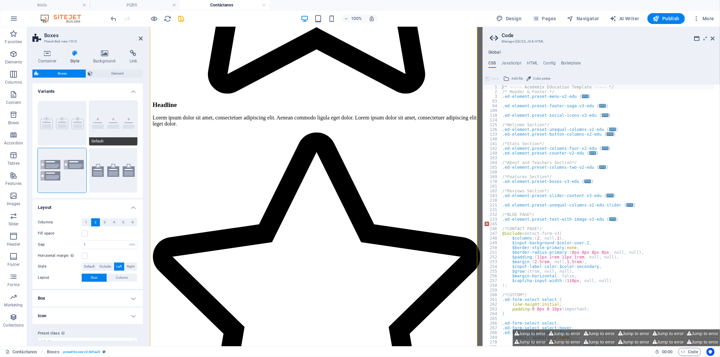
click at [110, 133] on button "Default" at bounding box center [113, 123] width 49 height 45
type input "2"
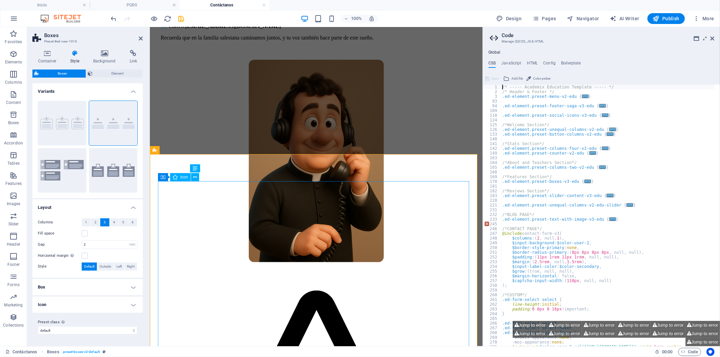
scroll to position [56, 0]
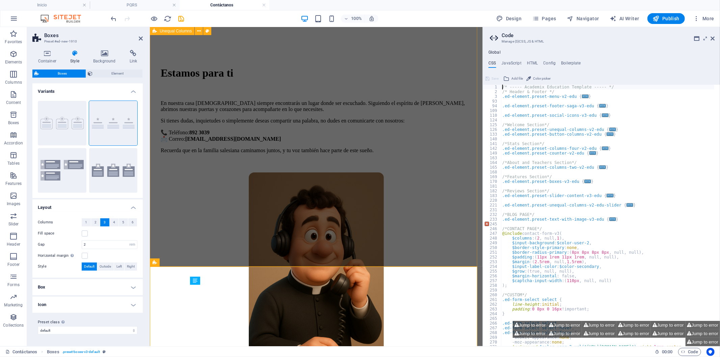
click at [265, 248] on div "Estamos para ti En nuestra casa salesiana siempre encontrarás un lugar donde se…" at bounding box center [315, 217] width 327 height 370
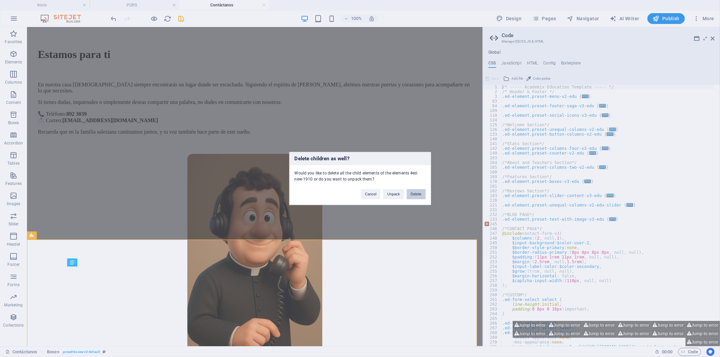
click at [409, 199] on button "Delete" at bounding box center [415, 194] width 19 height 10
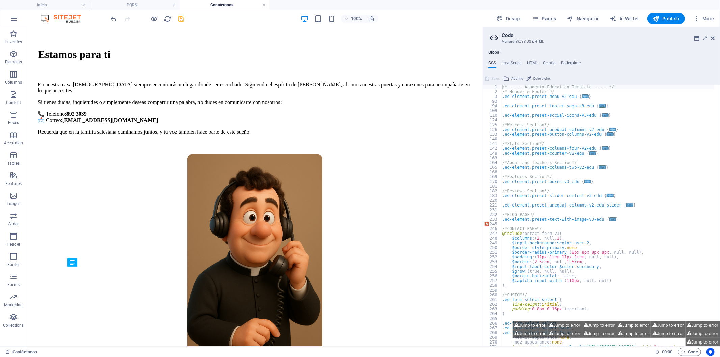
click at [181, 18] on icon "save" at bounding box center [181, 19] width 8 height 8
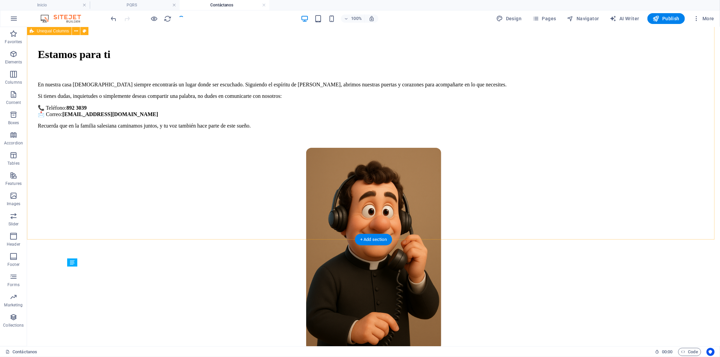
click at [224, 231] on div "Estamos para ti En nuestra casa salesiana siempre encontrarás un lugar donde se…" at bounding box center [372, 196] width 687 height 364
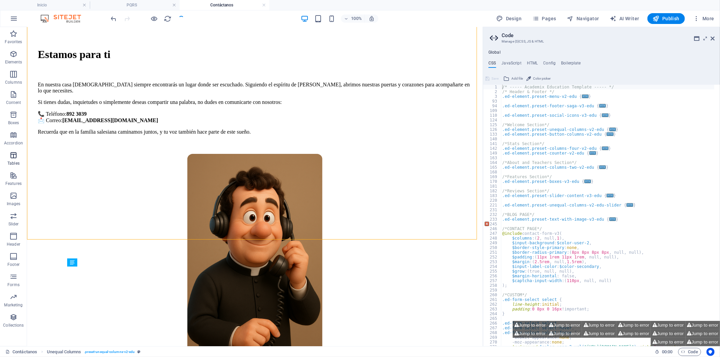
click at [11, 151] on icon "button" at bounding box center [13, 155] width 8 height 8
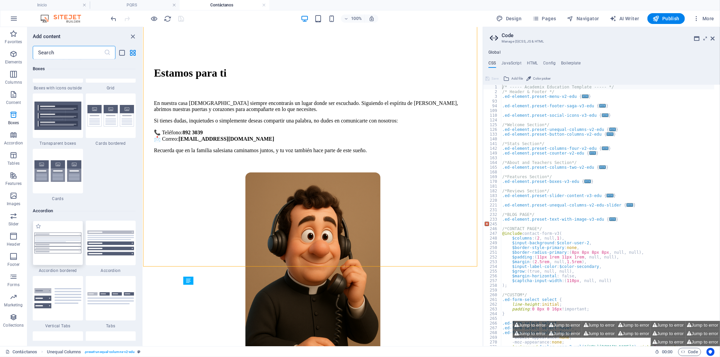
scroll to position [1961, 0]
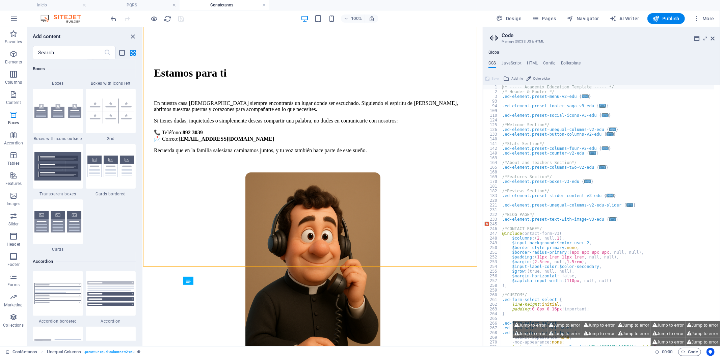
drag, startPoint x: 51, startPoint y: 212, endPoint x: 61, endPoint y: 227, distance: 18.4
click at [51, 212] on div at bounding box center [58, 221] width 50 height 45
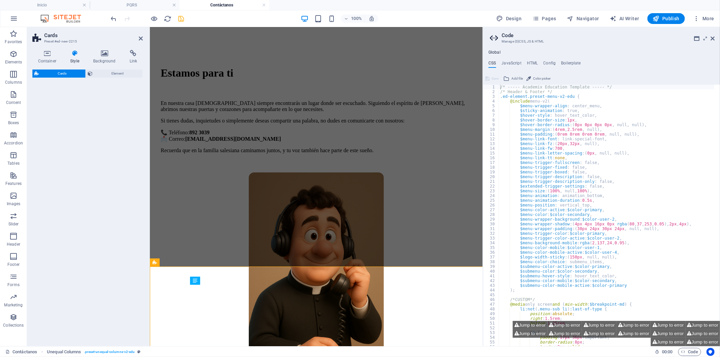
select select "rem"
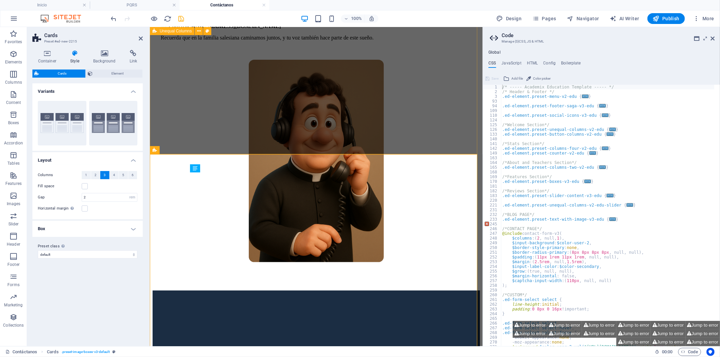
click at [205, 133] on div "Estamos para ti En nuestra casa salesiana siempre encontrarás un lugar donde se…" at bounding box center [315, 105] width 327 height 370
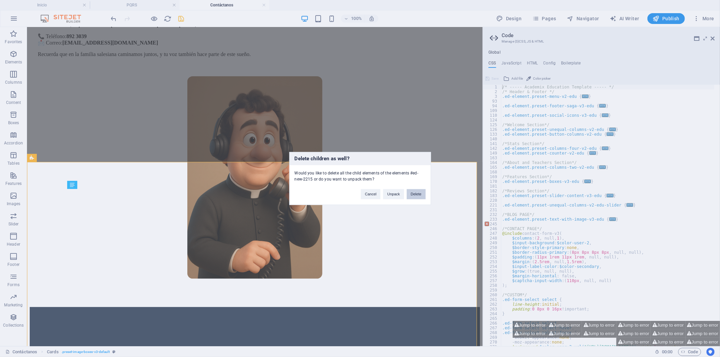
click at [410, 190] on button "Delete" at bounding box center [415, 194] width 19 height 10
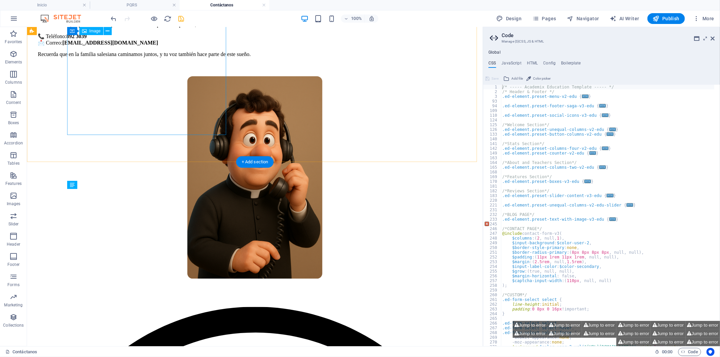
click at [202, 129] on figure at bounding box center [254, 178] width 434 height 204
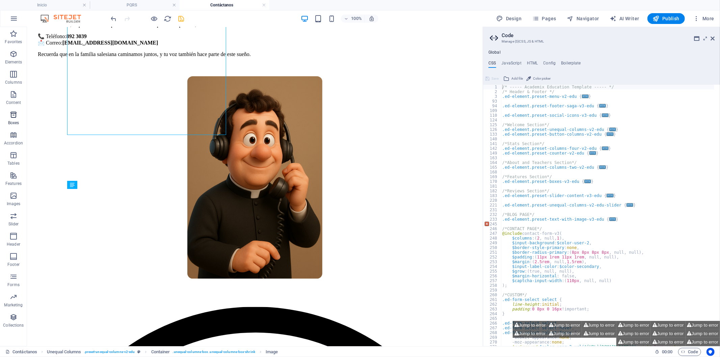
click at [18, 116] on span "Boxes" at bounding box center [13, 119] width 27 height 16
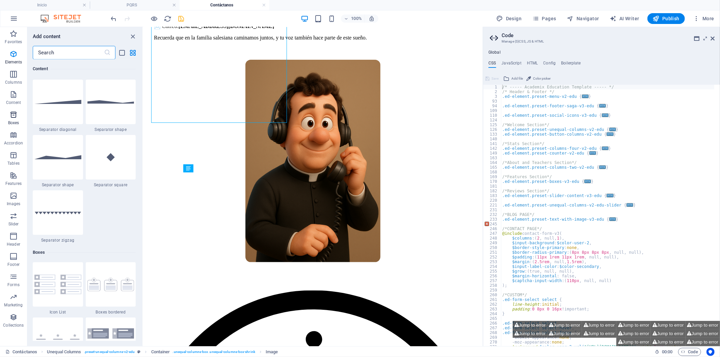
scroll to position [1860, 0]
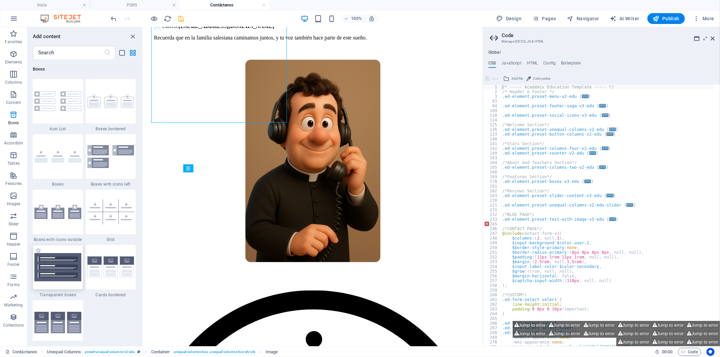
click at [55, 274] on img at bounding box center [57, 267] width 47 height 28
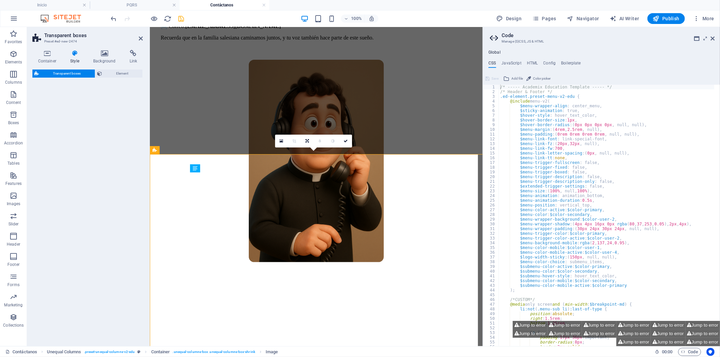
select select "rem"
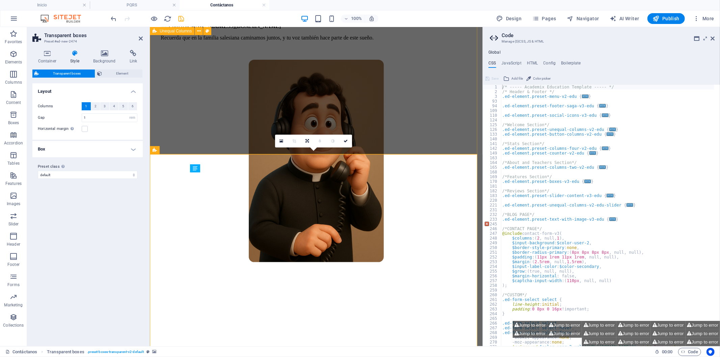
click at [197, 123] on div "Estamos para ti En nuestra casa salesiana siempre encontrarás un lugar donde se…" at bounding box center [315, 105] width 327 height 370
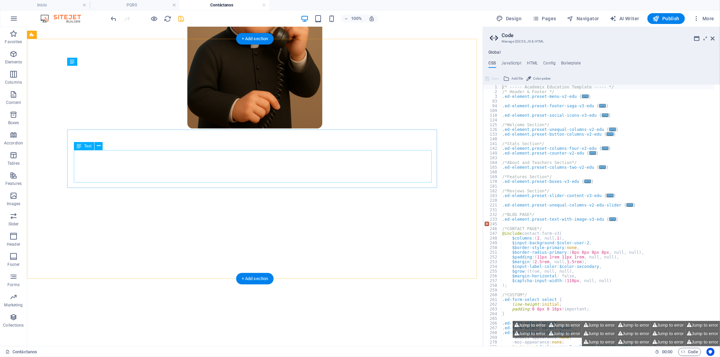
scroll to position [377, 0]
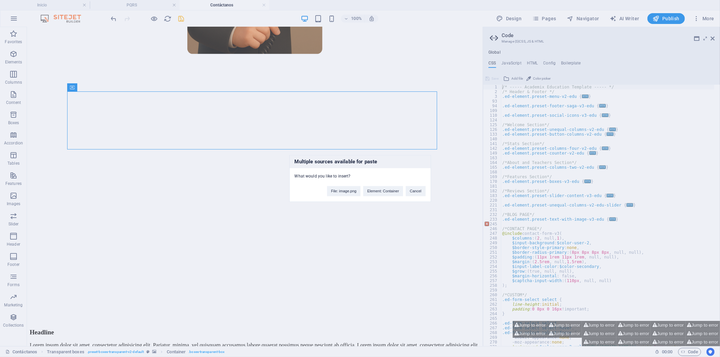
click at [193, 156] on div "Multiple sources available for paste What would you like to insert? File: image…" at bounding box center [360, 178] width 720 height 357
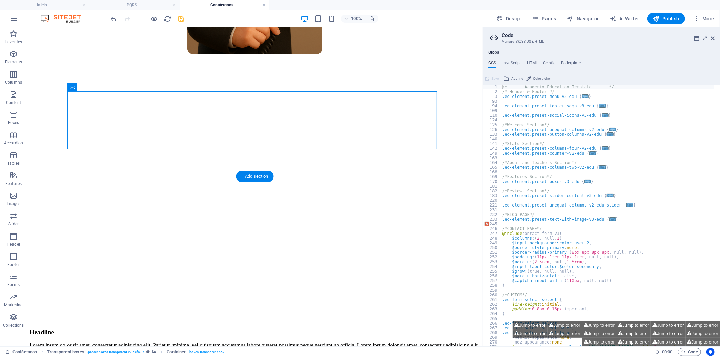
click at [442, 82] on figure at bounding box center [254, 82] width 450 height 0
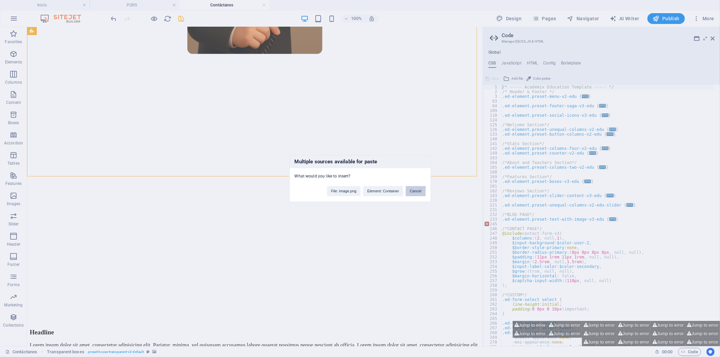
click at [412, 190] on button "Cancel" at bounding box center [415, 191] width 20 height 10
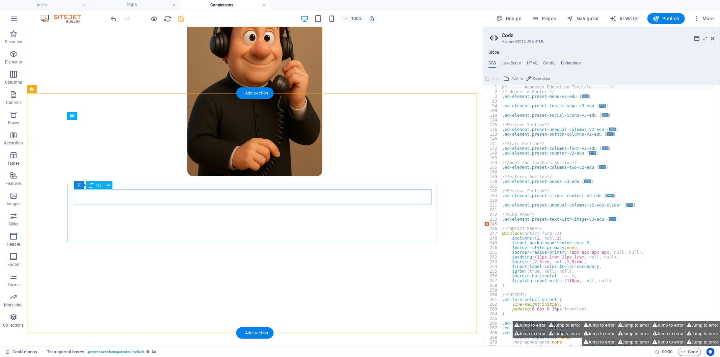
scroll to position [265, 0]
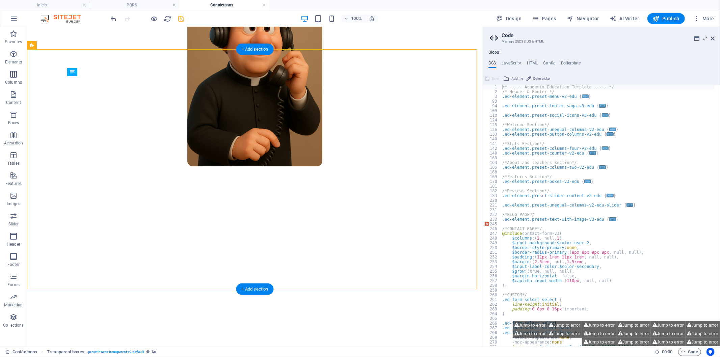
click at [42, 194] on figure at bounding box center [254, 194] width 450 height 0
select select "rem"
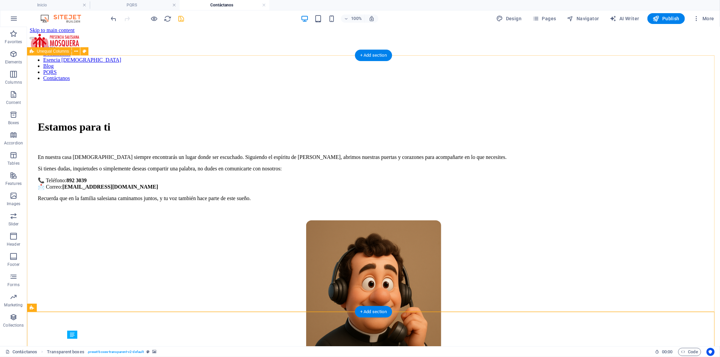
scroll to position [40, 0]
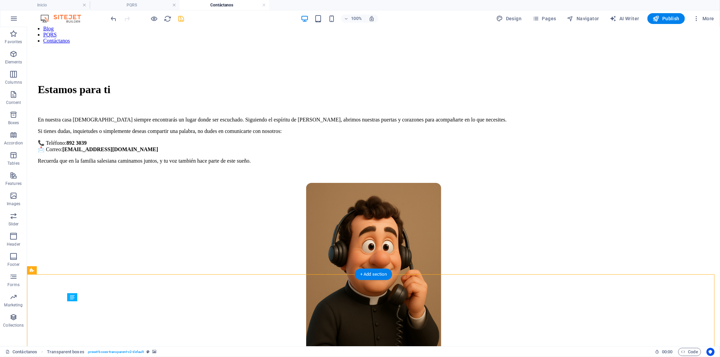
select select "rem"
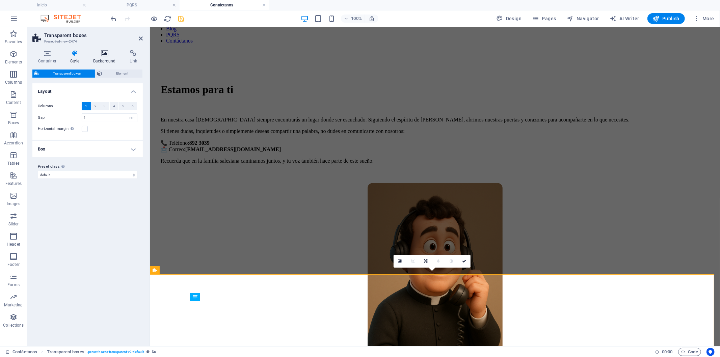
click at [107, 56] on icon at bounding box center [105, 53] width 34 height 7
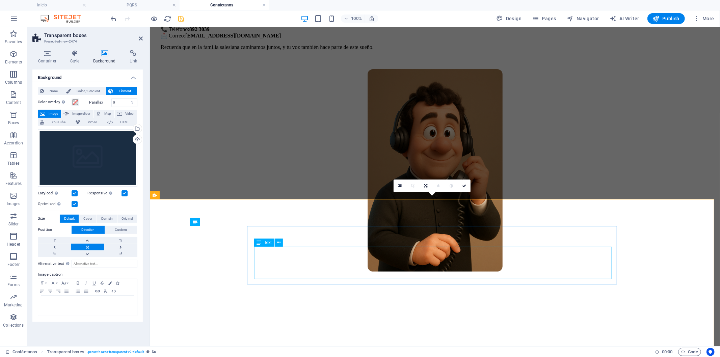
scroll to position [190, 0]
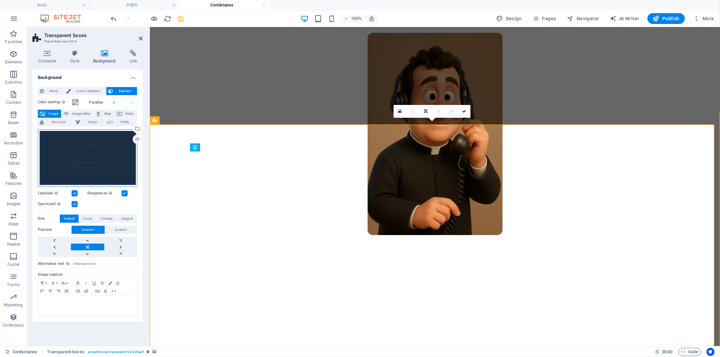
click at [83, 132] on div "Drag files here, click to choose files or select files from Files or our free s…" at bounding box center [88, 157] width 100 height 57
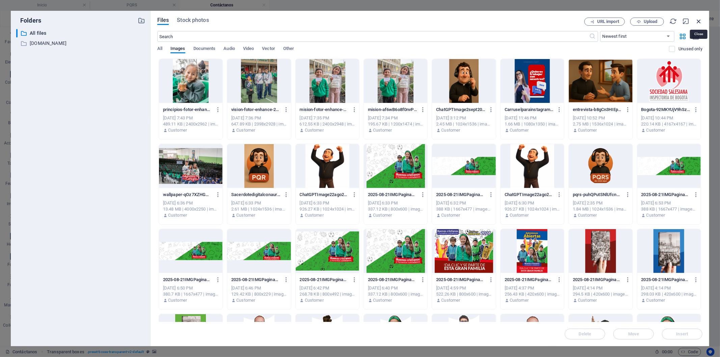
click at [696, 22] on icon "button" at bounding box center [698, 21] width 7 height 7
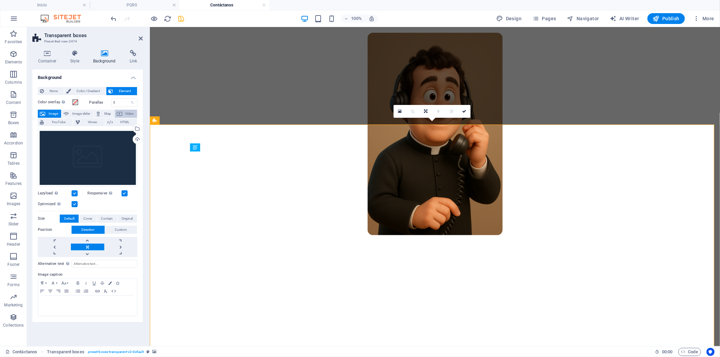
click at [122, 112] on button "Video" at bounding box center [126, 114] width 22 height 8
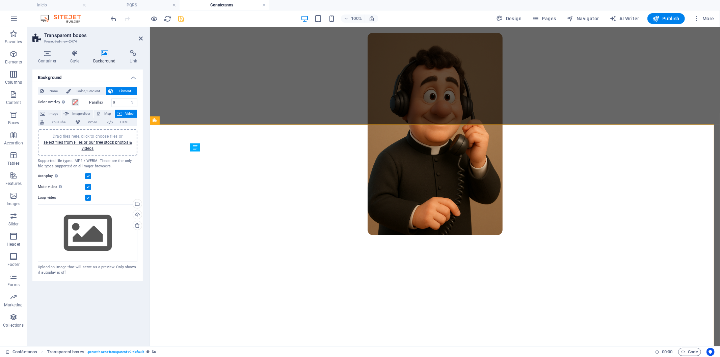
click at [93, 134] on span "Drag files here, click to choose files or select files from Files or our free s…" at bounding box center [88, 142] width 88 height 17
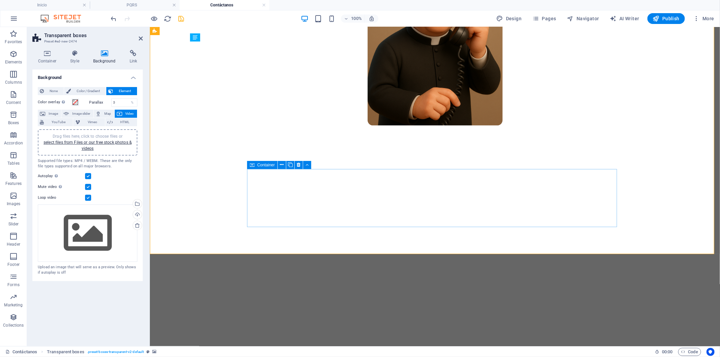
scroll to position [225, 0]
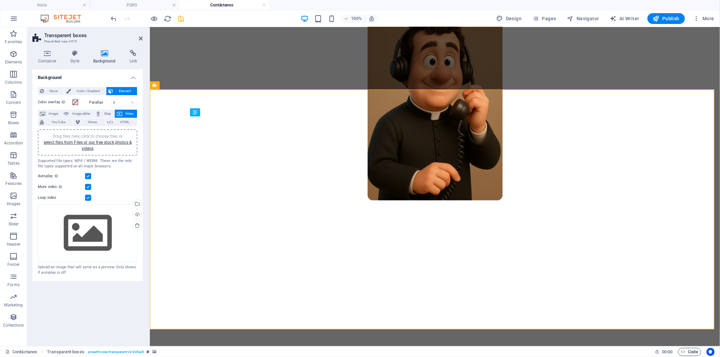
drag, startPoint x: 686, startPoint y: 352, endPoint x: 331, endPoint y: 283, distance: 362.1
click at [686, 352] on span "Code" at bounding box center [689, 352] width 17 height 8
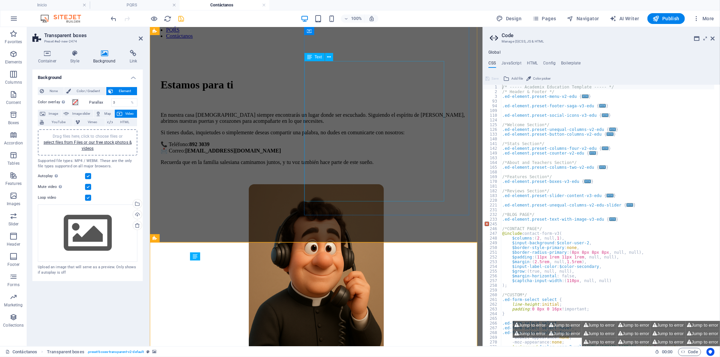
scroll to position [16, 0]
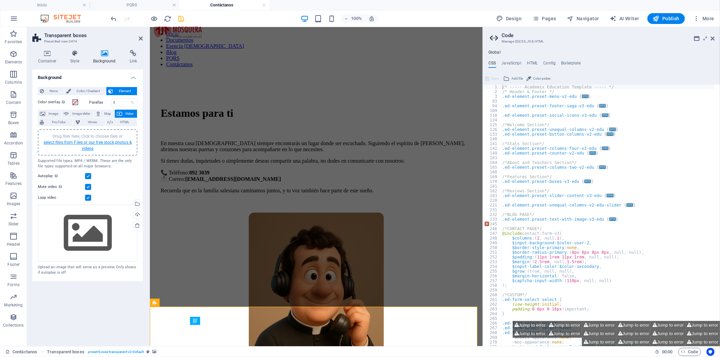
click at [93, 140] on link "select files from Files or our free stock photos & videos" at bounding box center [88, 145] width 88 height 11
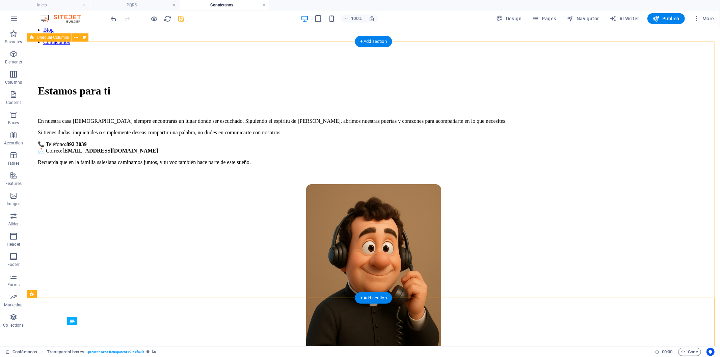
scroll to position [54, 0]
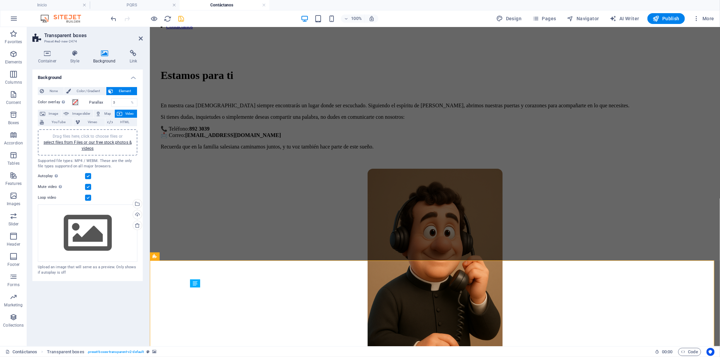
click at [72, 134] on span "Drag files here, click to choose files or select files from Files or our free s…" at bounding box center [88, 142] width 88 height 17
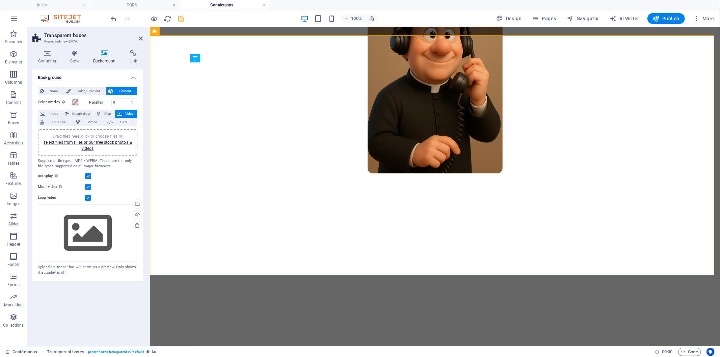
scroll to position [241, 0]
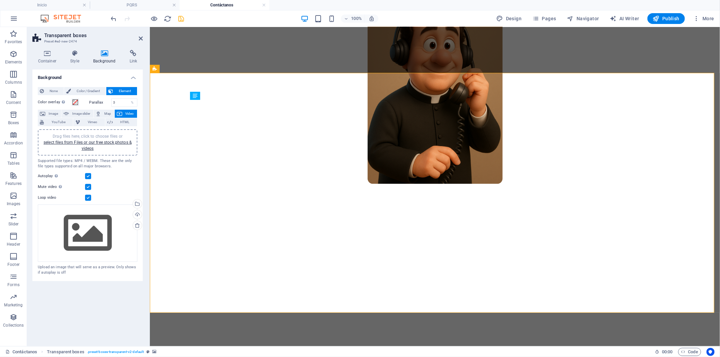
click at [89, 131] on div "Drag files here, click to choose files or select files from Files or our free s…" at bounding box center [88, 142] width 100 height 26
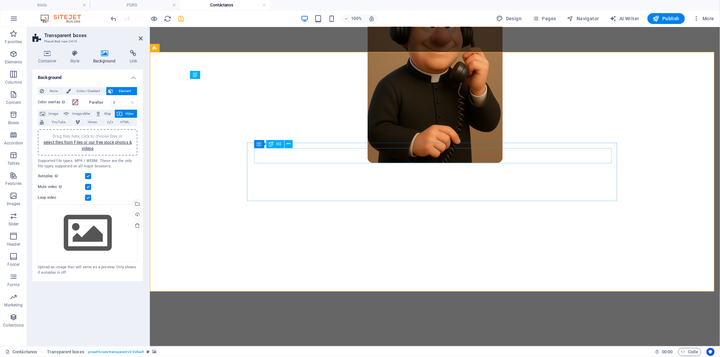
scroll to position [225, 0]
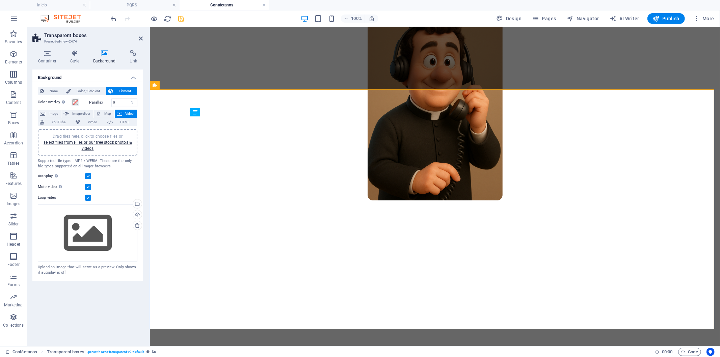
click at [687, 355] on span "Code" at bounding box center [689, 352] width 17 height 8
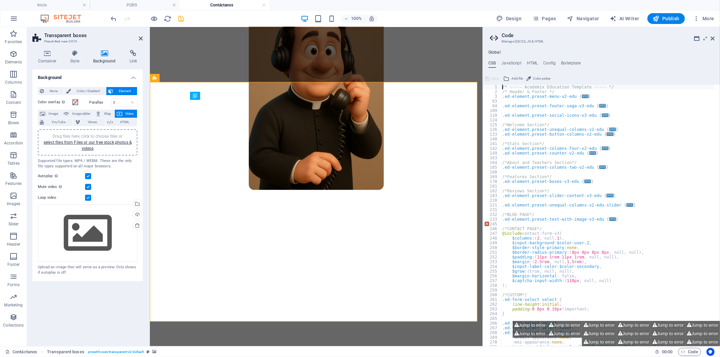
scroll to position [0, 0]
click at [74, 100] on span at bounding box center [75, 102] width 5 height 5
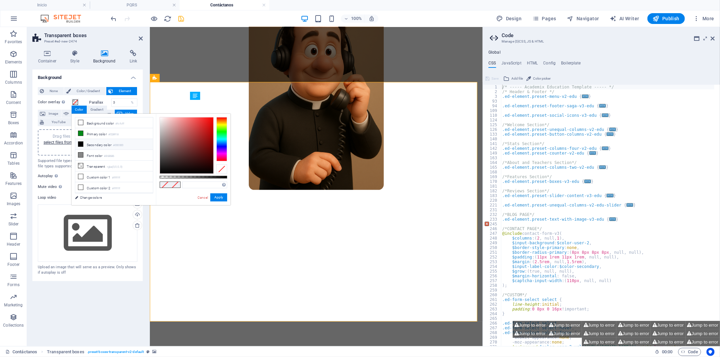
click at [102, 144] on li "Secondary color #000000" at bounding box center [114, 144] width 78 height 11
type input "rgba(0, 0, 0, 0.625)"
drag, startPoint x: 196, startPoint y: 177, endPoint x: 202, endPoint y: 170, distance: 9.1
click at [202, 170] on div at bounding box center [193, 145] width 67 height 57
click at [211, 198] on button "Apply" at bounding box center [218, 197] width 17 height 8
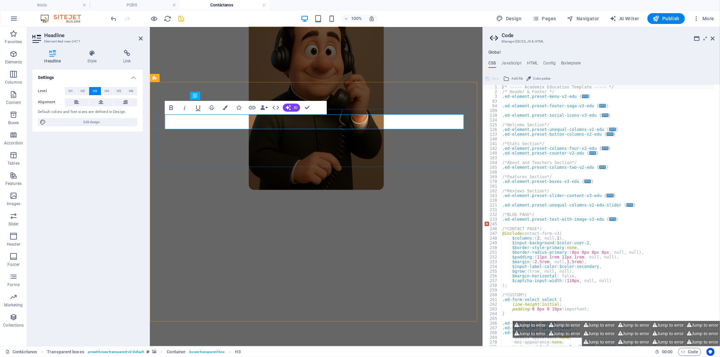
click at [168, 107] on icon "button" at bounding box center [171, 108] width 8 height 8
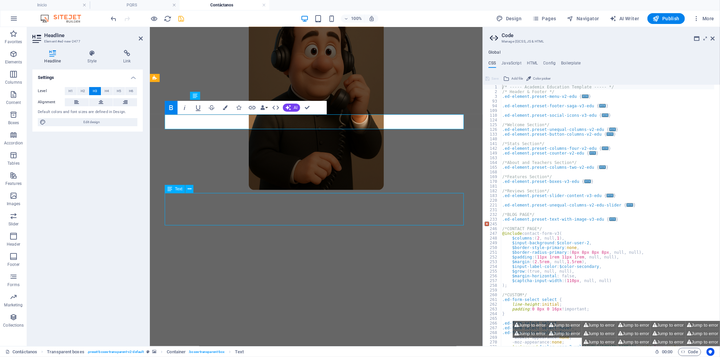
scroll to position [225, 0]
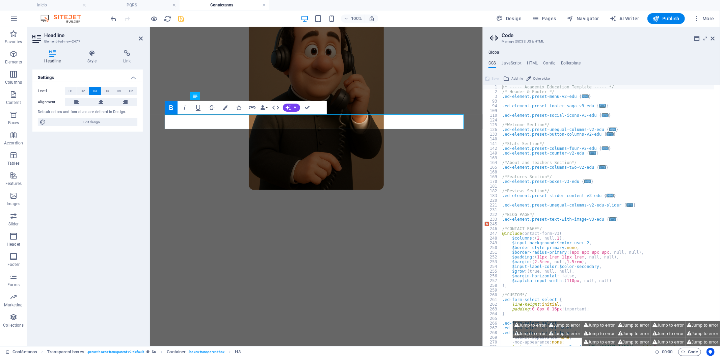
click at [120, 129] on div "Level H1 H2 H3 H4 H5 H6 Alignment Default colors and font sizes are defined in …" at bounding box center [87, 107] width 110 height 50
click at [225, 109] on icon "button" at bounding box center [225, 107] width 5 height 5
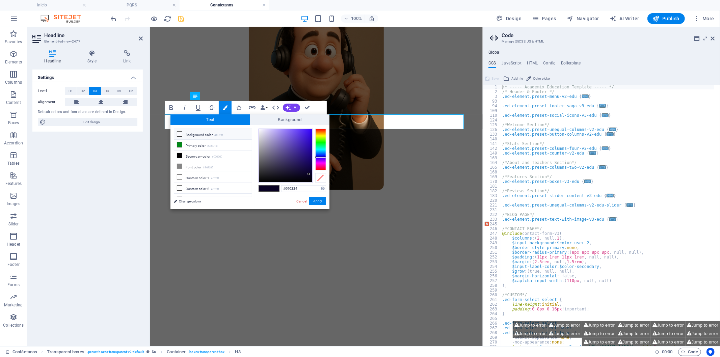
click at [202, 131] on li "Background color #fcfcff" at bounding box center [213, 134] width 78 height 11
type input "#fcfcff"
click at [319, 201] on button "Apply" at bounding box center [317, 201] width 17 height 8
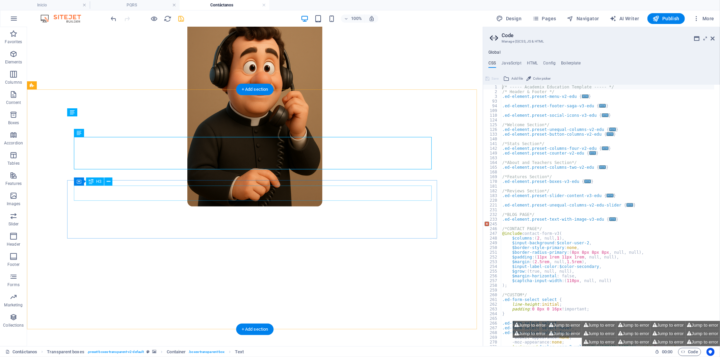
drag, startPoint x: 136, startPoint y: 217, endPoint x: 109, endPoint y: 190, distance: 38.2
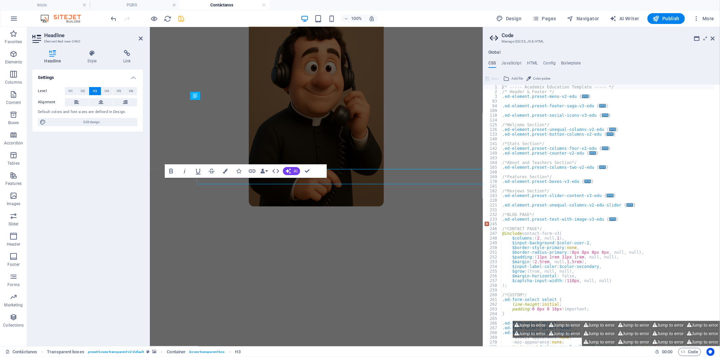
scroll to position [241, 0]
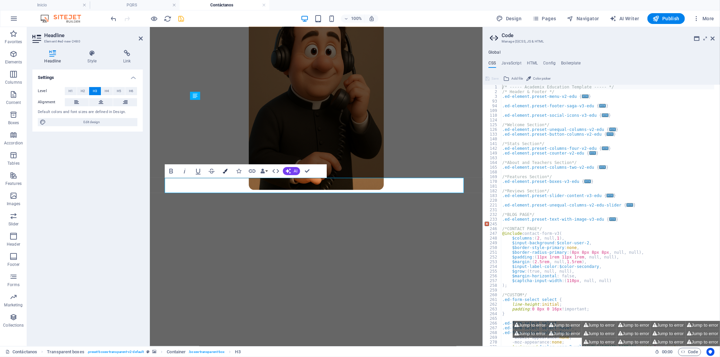
click at [220, 171] on button "Colors" at bounding box center [225, 170] width 13 height 13
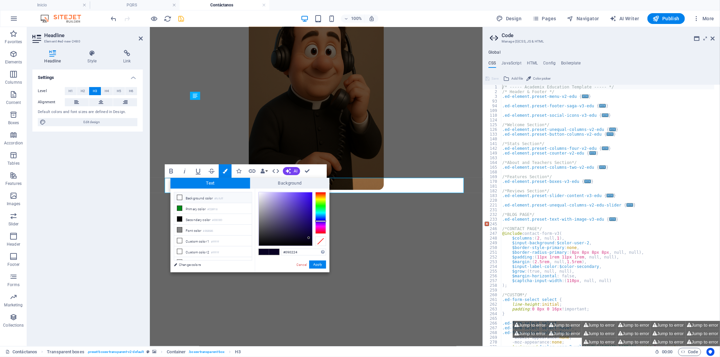
click at [226, 198] on li "Background color #fcfcff" at bounding box center [213, 197] width 78 height 11
type input "#fcfcff"
click at [312, 265] on button "Apply" at bounding box center [317, 264] width 17 height 8
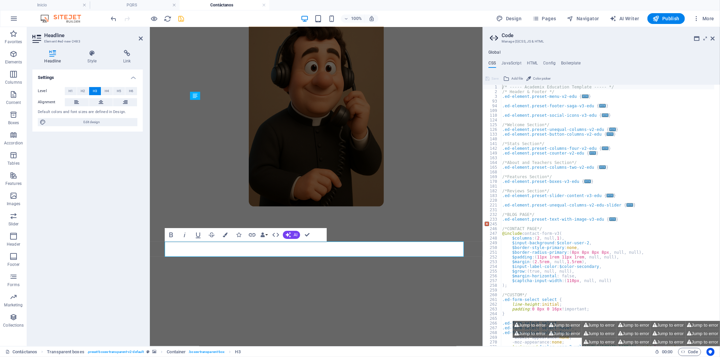
scroll to position [241, 0]
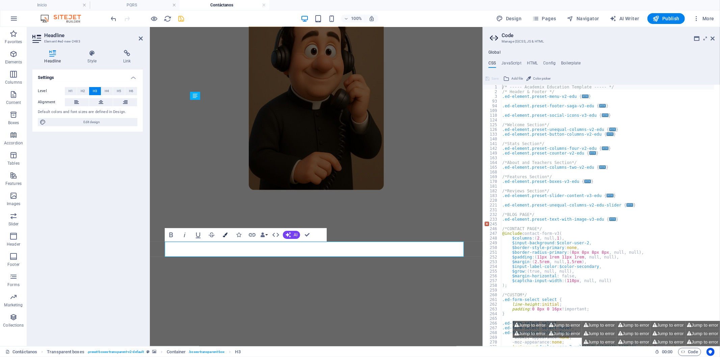
click at [229, 233] on button "Colors" at bounding box center [225, 234] width 13 height 13
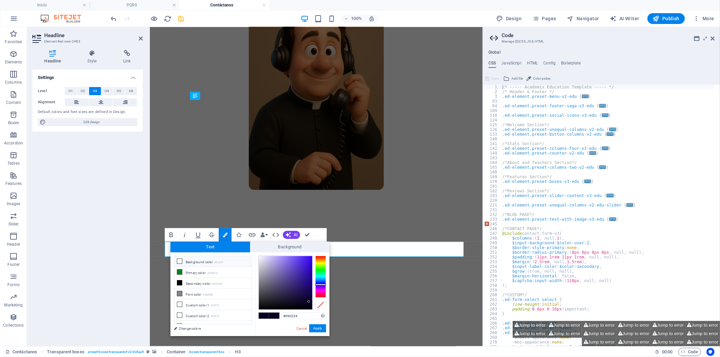
click at [220, 260] on small "#fcfcff" at bounding box center [218, 262] width 9 height 5
type input "#fcfcff"
click at [318, 329] on button "Apply" at bounding box center [317, 328] width 17 height 8
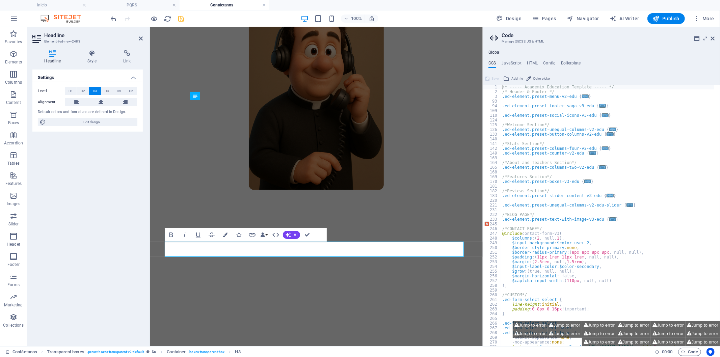
click at [305, 312] on figure at bounding box center [315, 300] width 327 height 165
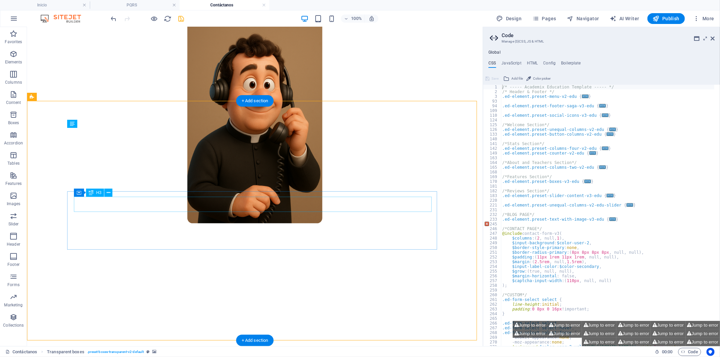
scroll to position [225, 0]
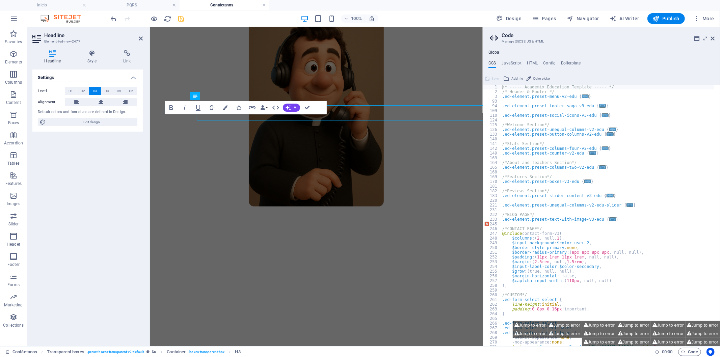
scroll to position [241, 0]
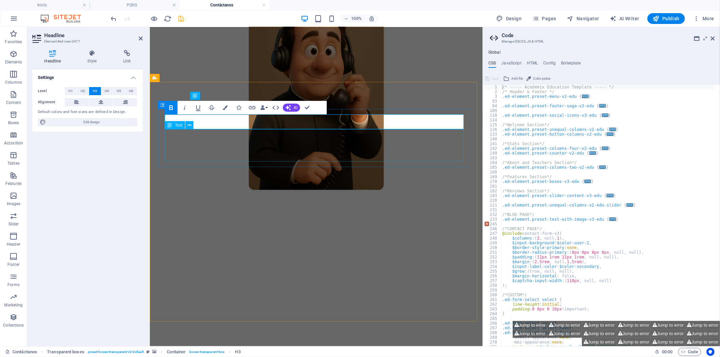
click at [195, 124] on div "Text" at bounding box center [181, 125] width 33 height 8
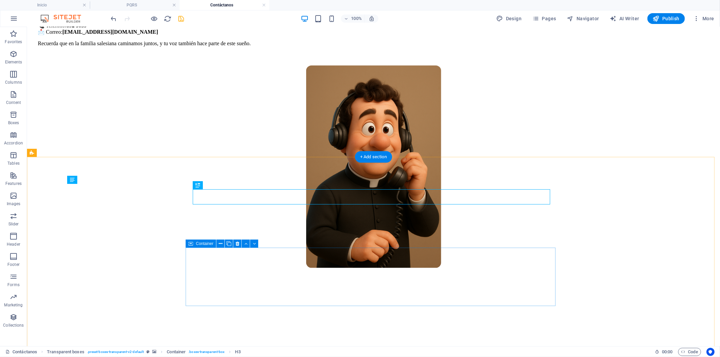
scroll to position [232, 0]
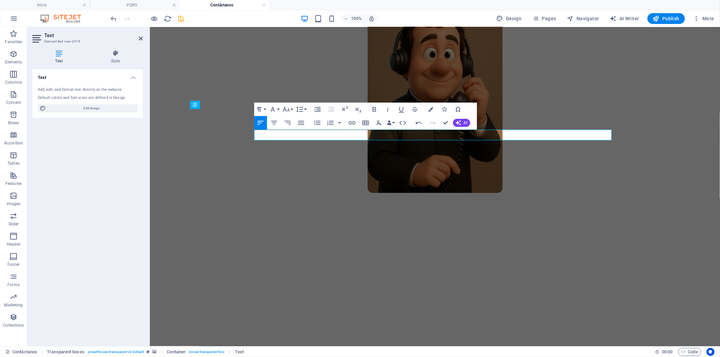
click at [573, 221] on figure at bounding box center [434, 363] width 564 height 284
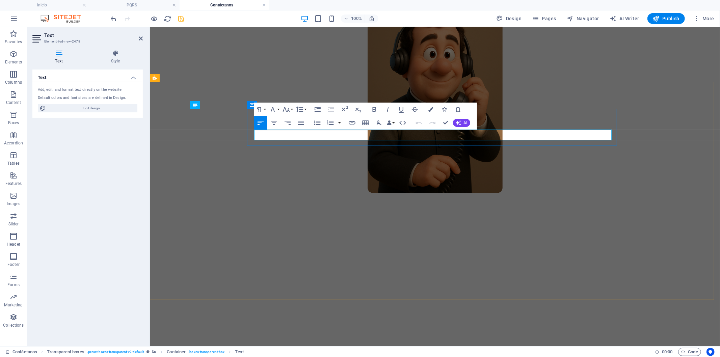
drag, startPoint x: 352, startPoint y: 137, endPoint x: 287, endPoint y: 147, distance: 66.0
click at [287, 221] on figure at bounding box center [434, 363] width 564 height 284
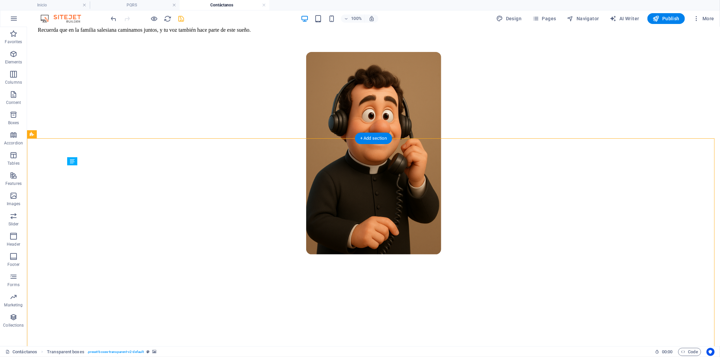
scroll to position [157, 0]
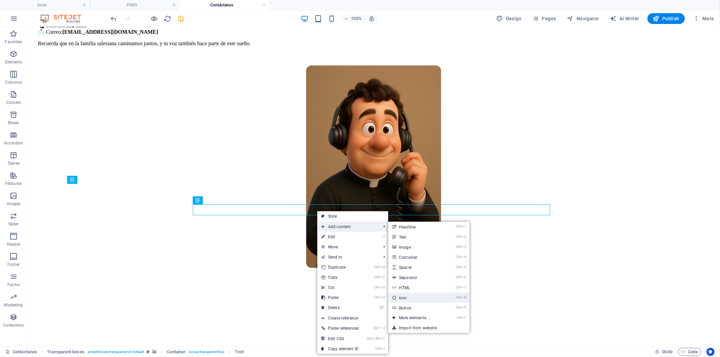
click at [428, 297] on link "Ctrl 8 Icon" at bounding box center [416, 297] width 56 height 10
select select "xMidYMid"
select select "px"
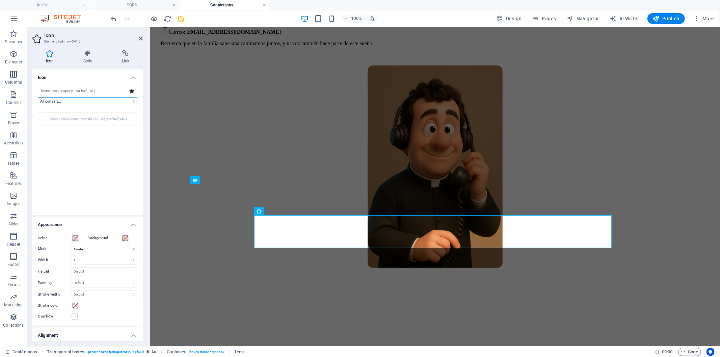
click at [59, 100] on select "All icon sets... IcoFont Ionicons FontAwesome Brands FontAwesome Duotone FontAw…" at bounding box center [88, 101] width 100 height 8
click at [58, 92] on input "search" at bounding box center [80, 91] width 85 height 8
click at [73, 103] on select "All icon sets... IcoFont Ionicons FontAwesome Brands FontAwesome Duotone FontAw…" at bounding box center [88, 101] width 100 height 8
click at [38, 97] on select "All icon sets... IcoFont Ionicons FontAwesome Brands FontAwesome Duotone FontAw…" at bounding box center [88, 101] width 100 height 8
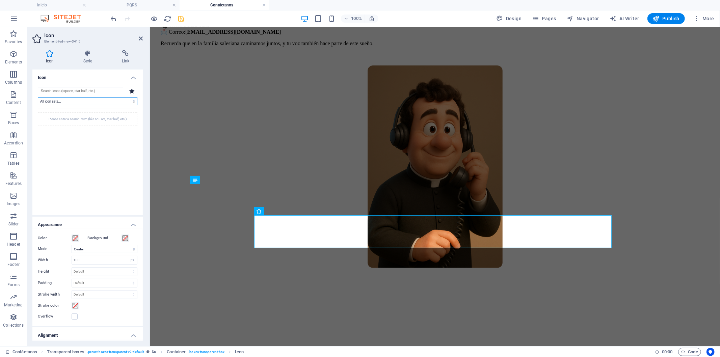
click at [103, 103] on select "All icon sets... IcoFont Ionicons FontAwesome Brands FontAwesome Duotone FontAw…" at bounding box center [88, 101] width 100 height 8
select select "font-awesome-brands"
click at [38, 97] on select "All icon sets... IcoFont Ionicons FontAwesome Brands FontAwesome Duotone FontAw…" at bounding box center [88, 101] width 100 height 8
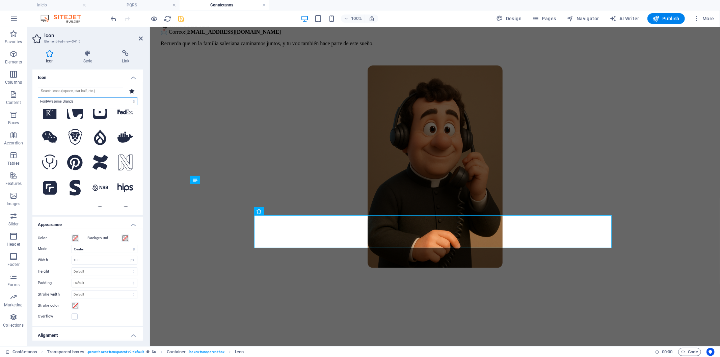
scroll to position [1499, 0]
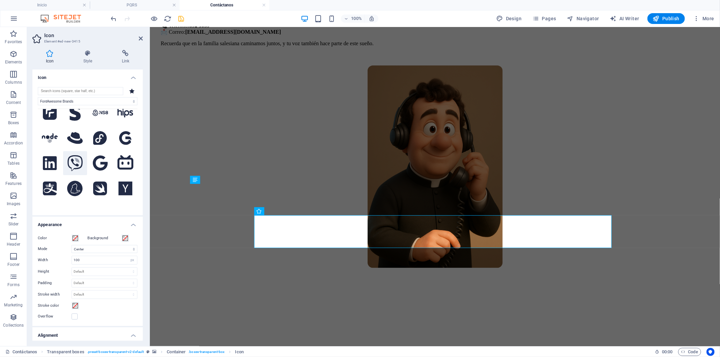
click at [78, 155] on icon at bounding box center [75, 163] width 16 height 16
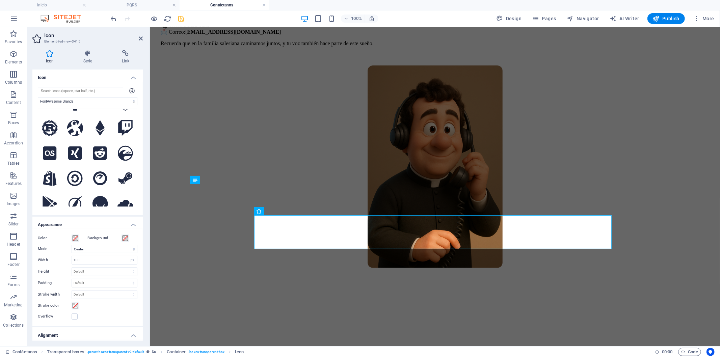
scroll to position [974, 0]
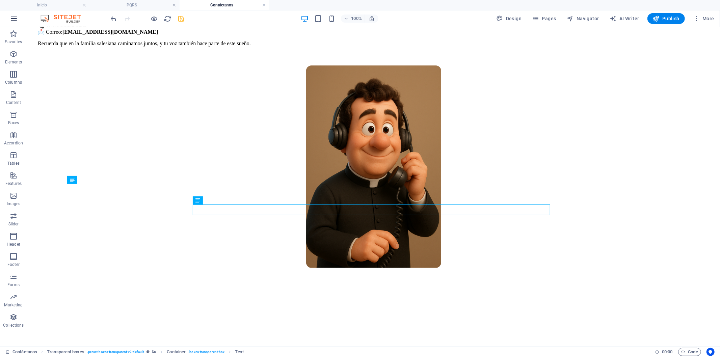
click at [16, 20] on icon "button" at bounding box center [14, 19] width 8 height 8
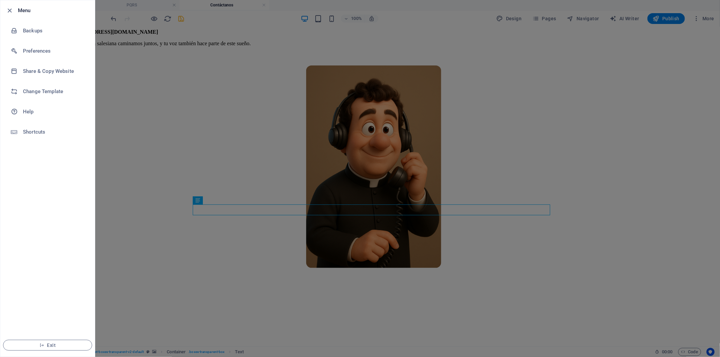
click at [124, 120] on div at bounding box center [360, 178] width 720 height 357
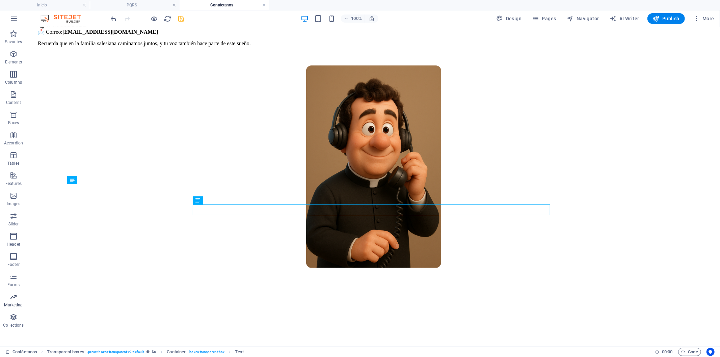
click at [16, 304] on p "Marketing" at bounding box center [13, 304] width 19 height 5
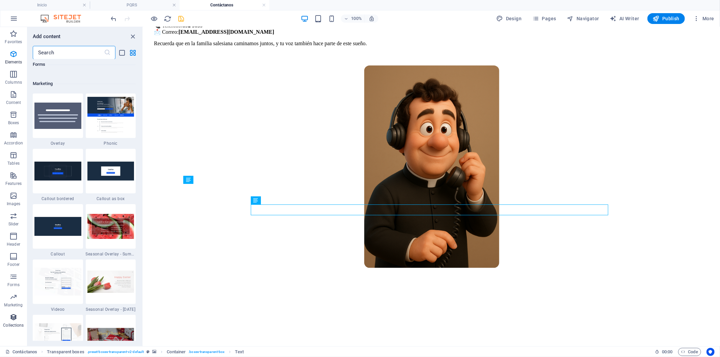
scroll to position [5493, 0]
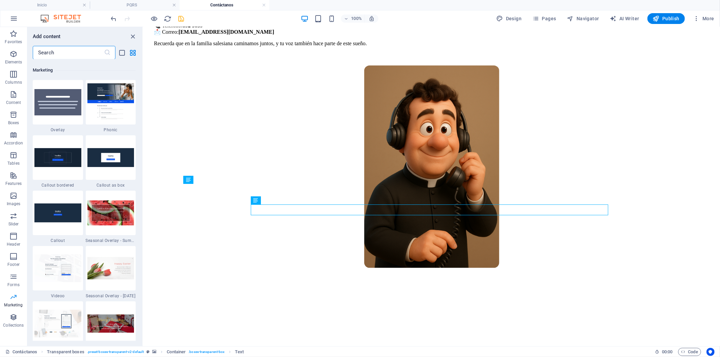
drag, startPoint x: 12, startPoint y: 291, endPoint x: 9, endPoint y: 303, distance: 12.6
click at [9, 303] on div "Favorites Elements Columns Content Boxes Accordion Tables Features Images Slide…" at bounding box center [13, 179] width 27 height 304
click at [12, 257] on icon "button" at bounding box center [13, 256] width 8 height 8
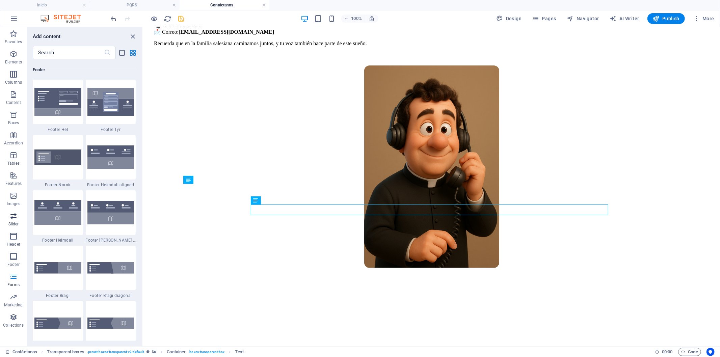
click at [19, 227] on span "Slider" at bounding box center [13, 220] width 27 height 16
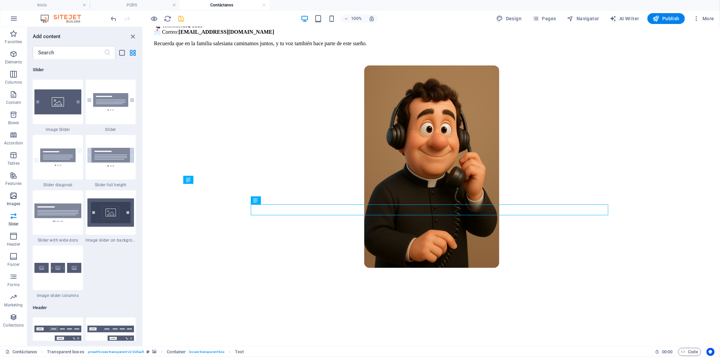
click at [18, 202] on p "Images" at bounding box center [14, 203] width 14 height 5
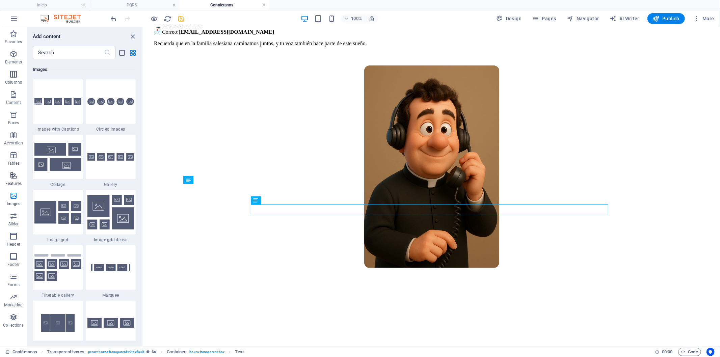
click at [17, 176] on icon "button" at bounding box center [13, 175] width 8 height 8
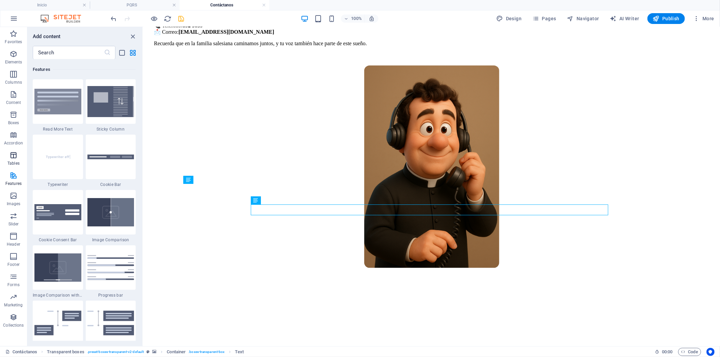
click at [18, 150] on button "Tables" at bounding box center [13, 158] width 27 height 20
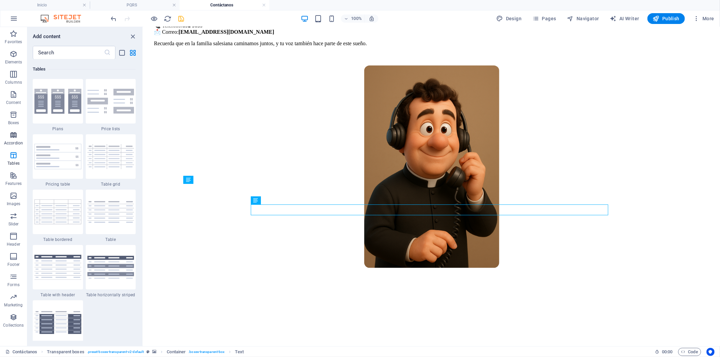
click at [16, 138] on icon "button" at bounding box center [13, 135] width 8 height 8
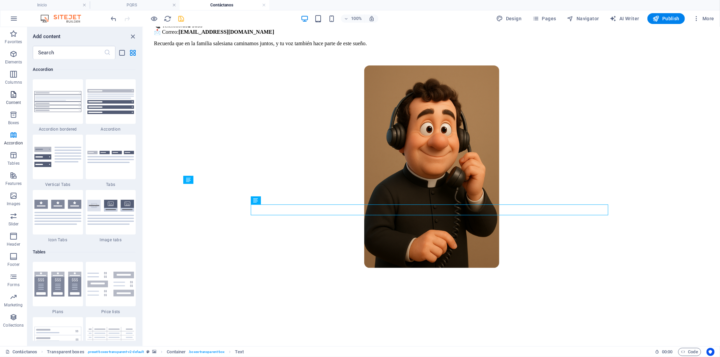
click at [13, 105] on p "Content" at bounding box center [13, 102] width 15 height 5
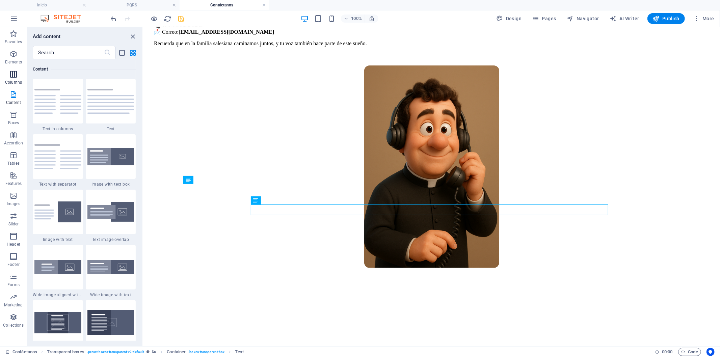
click at [12, 74] on icon "button" at bounding box center [13, 74] width 8 height 8
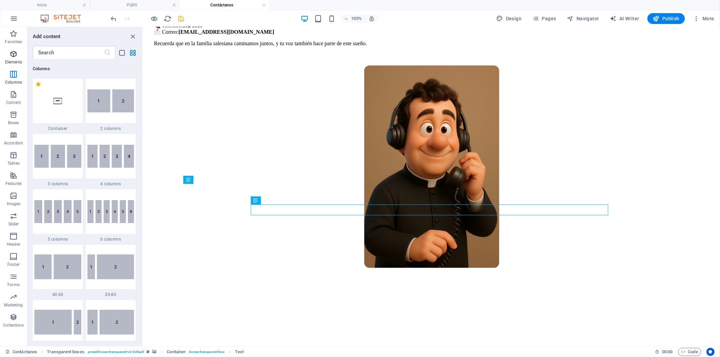
click at [18, 58] on span "Elements" at bounding box center [13, 58] width 27 height 16
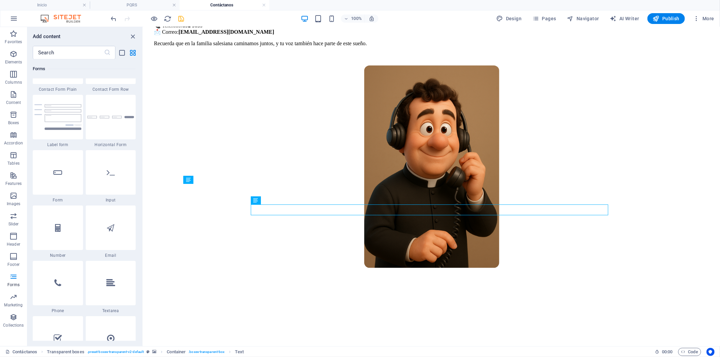
scroll to position [5057, 0]
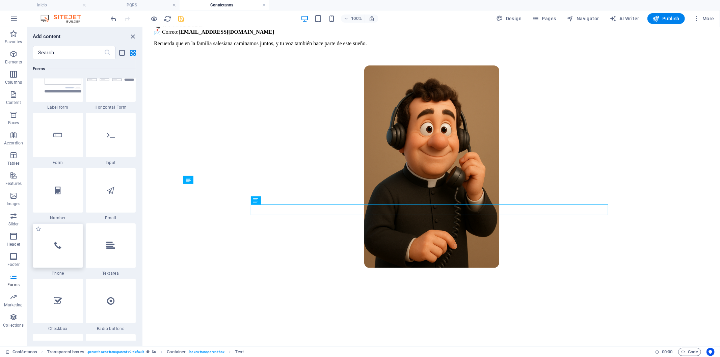
click at [66, 241] on div at bounding box center [58, 245] width 50 height 45
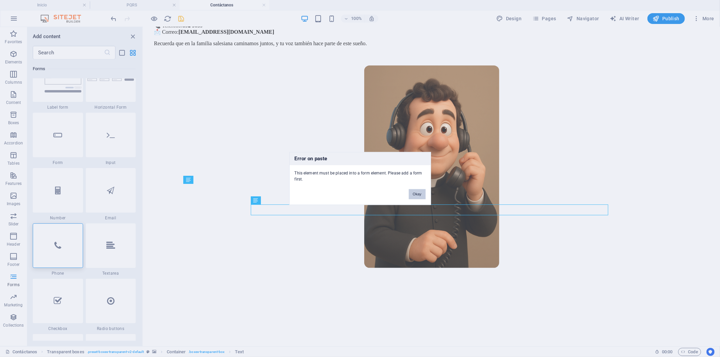
click at [414, 197] on button "Okay" at bounding box center [416, 194] width 17 height 10
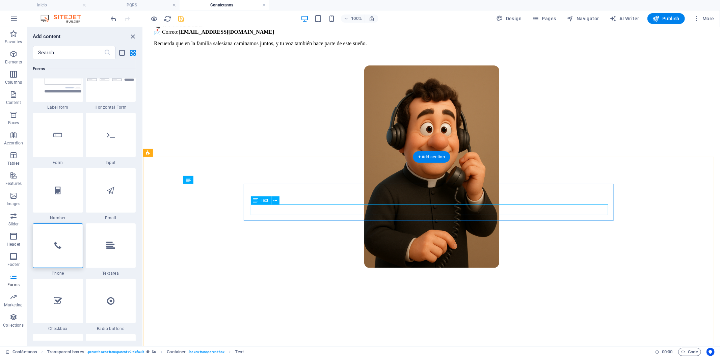
click at [76, 239] on div at bounding box center [58, 245] width 50 height 45
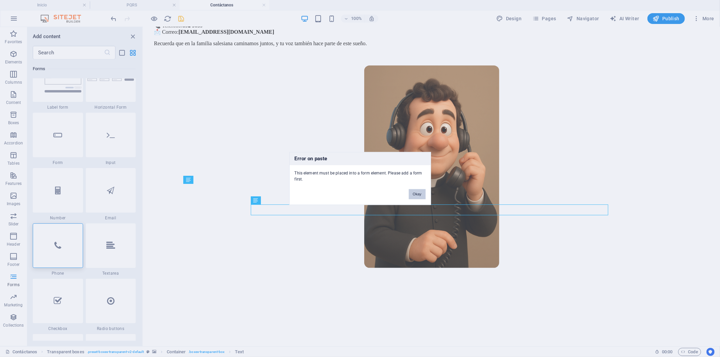
click at [423, 194] on button "Okay" at bounding box center [416, 194] width 17 height 10
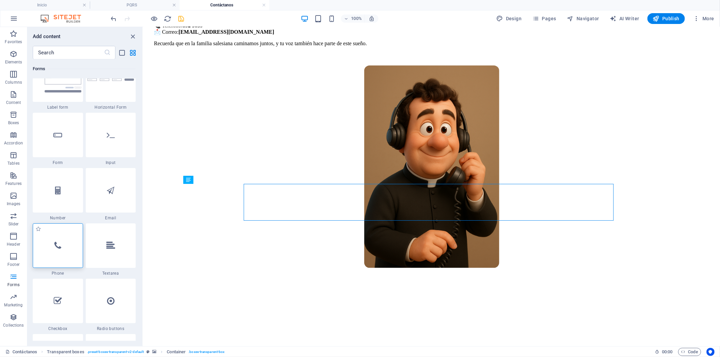
click at [63, 255] on div at bounding box center [58, 245] width 50 height 45
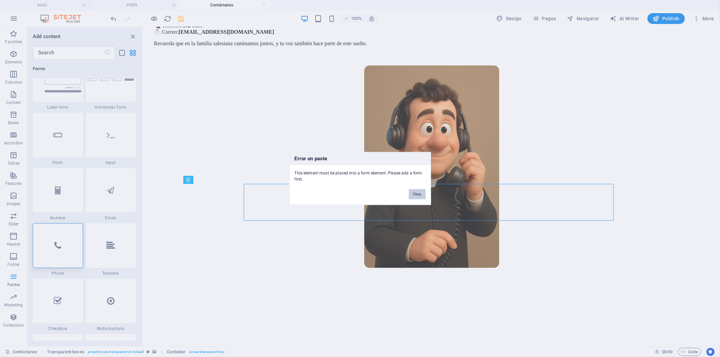
click at [417, 195] on button "Okay" at bounding box center [416, 194] width 17 height 10
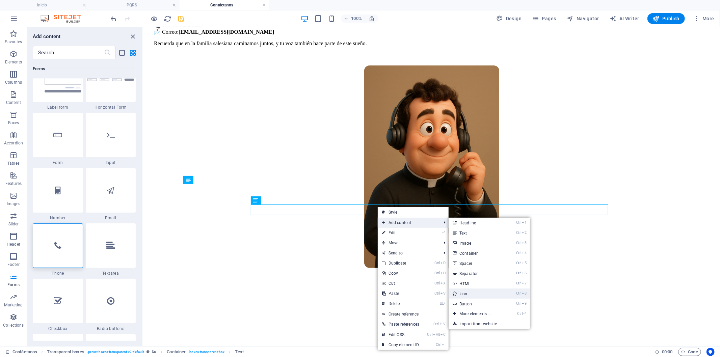
click at [473, 294] on link "Ctrl 8 Icon" at bounding box center [476, 293] width 56 height 10
select select "xMidYMid"
select select "px"
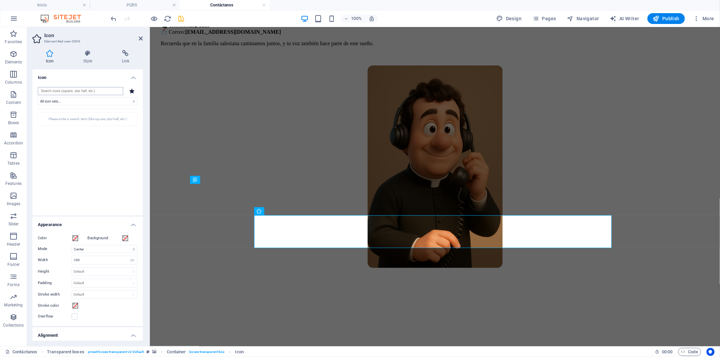
click at [110, 90] on input "search" at bounding box center [80, 91] width 85 height 8
click at [104, 97] on select "All icon sets... IcoFont Ionicons FontAwesome Brands FontAwesome Duotone FontAw…" at bounding box center [88, 101] width 100 height 8
select select "font-awesome-brands"
click at [38, 97] on select "All icon sets... IcoFont Ionicons FontAwesome Brands FontAwesome Duotone FontAw…" at bounding box center [88, 101] width 100 height 8
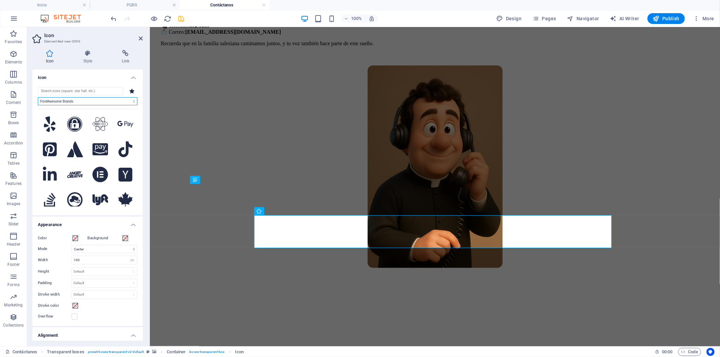
click at [100, 103] on select "All icon sets... IcoFont Ionicons FontAwesome Brands FontAwesome Duotone FontAw…" at bounding box center [88, 101] width 100 height 8
click at [79, 93] on input "search" at bounding box center [80, 91] width 85 height 8
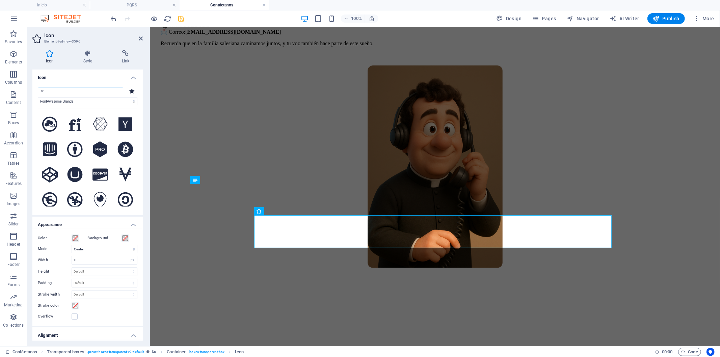
type input "c"
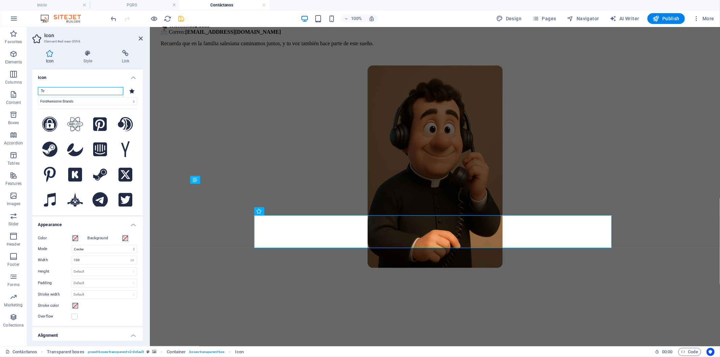
type input "T"
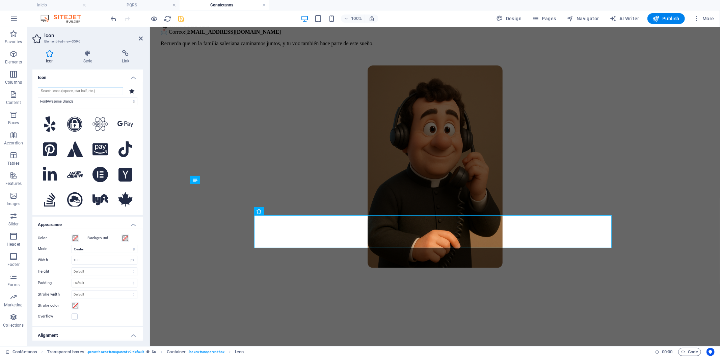
type input "C"
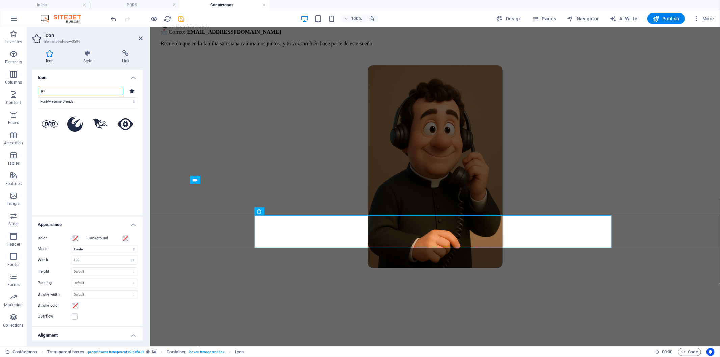
type input "p"
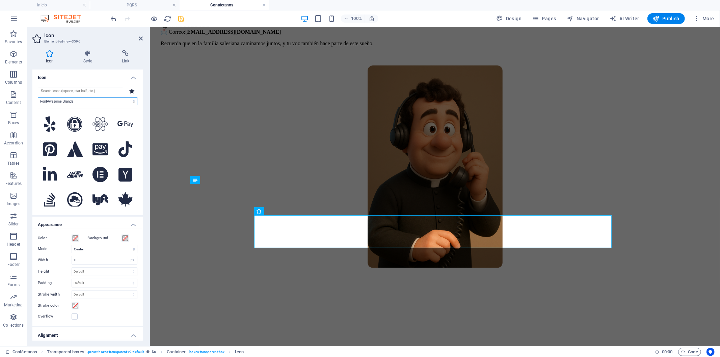
click at [91, 98] on select "All icon sets... IcoFont Ionicons FontAwesome Brands FontAwesome Duotone FontAw…" at bounding box center [88, 101] width 100 height 8
click at [38, 97] on select "All icon sets... IcoFont Ionicons FontAwesome Brands FontAwesome Duotone FontAw…" at bounding box center [88, 101] width 100 height 8
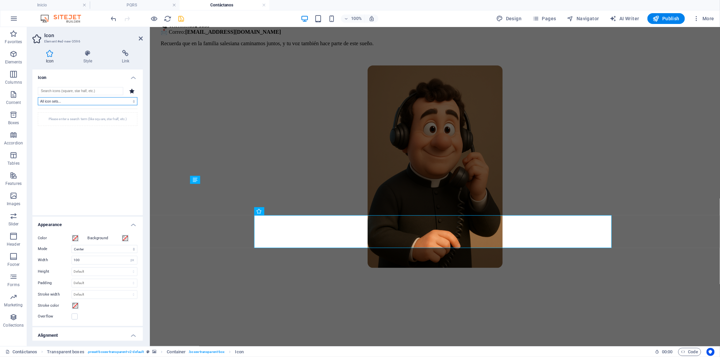
click at [80, 103] on select "All icon sets... IcoFont Ionicons FontAwesome Brands FontAwesome Duotone FontAw…" at bounding box center [88, 101] width 100 height 8
click at [38, 97] on select "All icon sets... IcoFont Ionicons FontAwesome Brands FontAwesome Duotone FontAw…" at bounding box center [88, 101] width 100 height 8
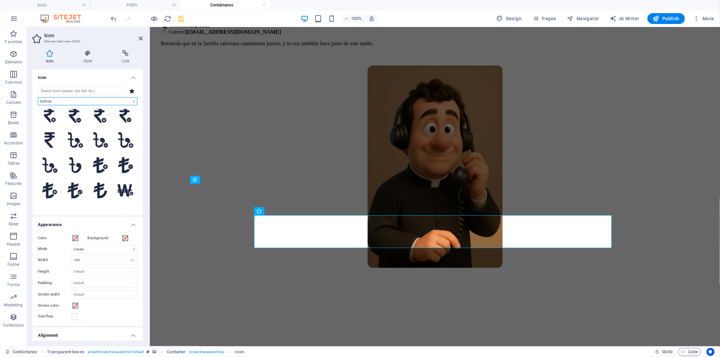
scroll to position [2935, 0]
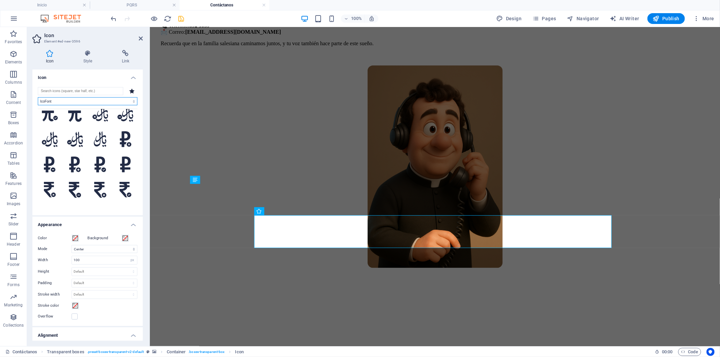
click at [91, 105] on select "All icon sets... IcoFont Ionicons FontAwesome Brands FontAwesome Duotone FontAw…" at bounding box center [88, 101] width 100 height 8
select select "font-awesome-brands"
click at [38, 97] on select "All icon sets... IcoFont Ionicons FontAwesome Brands FontAwesome Duotone FontAw…" at bounding box center [88, 101] width 100 height 8
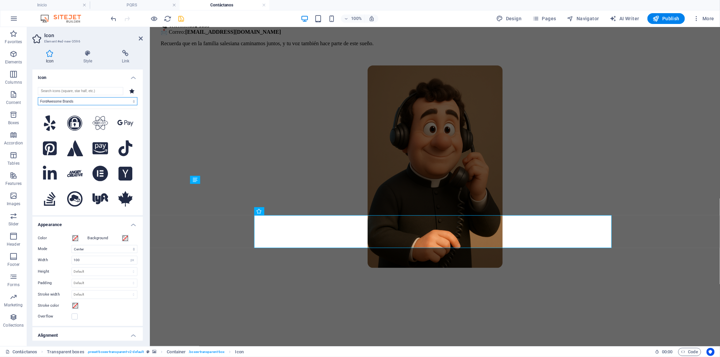
scroll to position [0, 0]
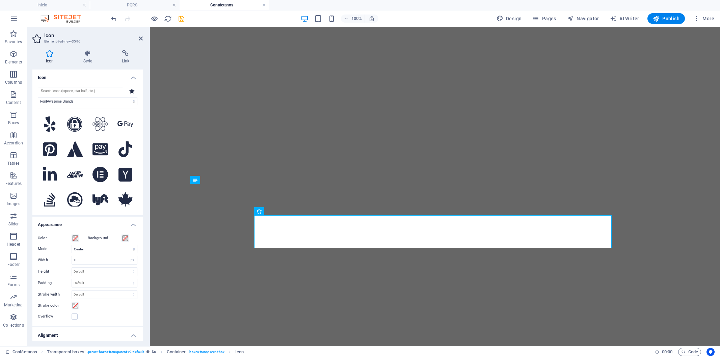
select select "font-awesome-brands"
select select "xMidYMid"
select select "px"
click at [61, 102] on select "All icon sets... IcoFont Ionicons FontAwesome Brands FontAwesome Duotone FontAw…" at bounding box center [88, 101] width 100 height 8
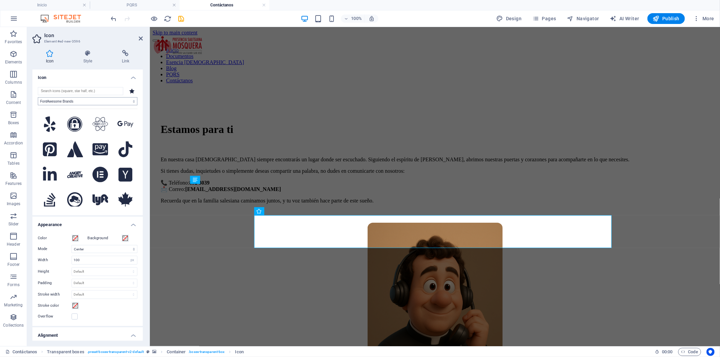
scroll to position [157, 0]
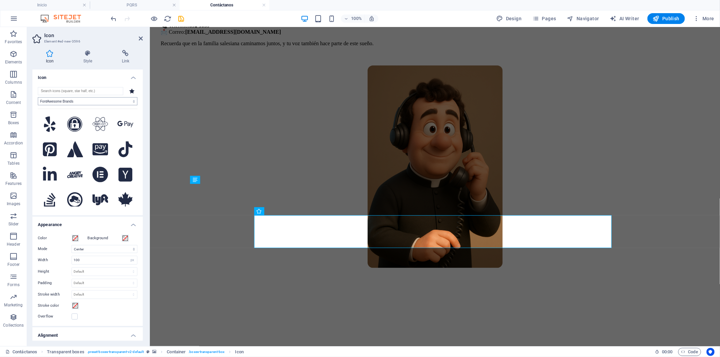
select select "font-awesome-duotone"
click at [0, 0] on select "All icon sets... IcoFont Ionicons FontAwesome Brands FontAwesome Duotone FontAw…" at bounding box center [0, 0] width 0 height 0
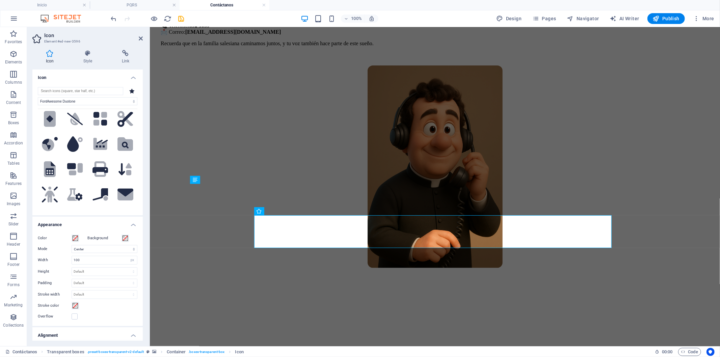
scroll to position [824, 0]
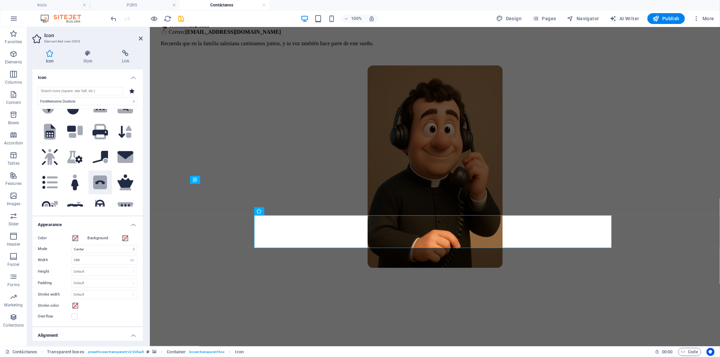
click at [97, 175] on icon at bounding box center [100, 182] width 14 height 14
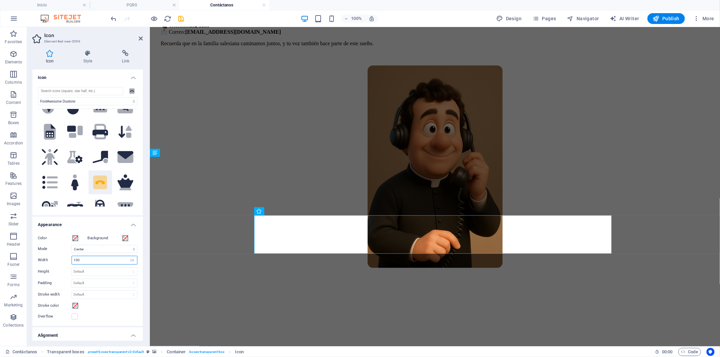
click at [88, 256] on input "100" at bounding box center [104, 260] width 65 height 8
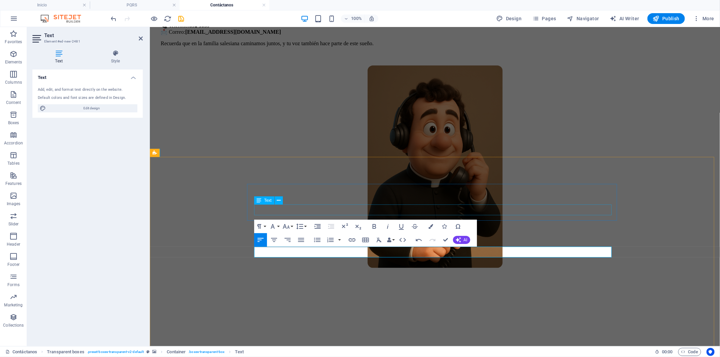
drag, startPoint x: 308, startPoint y: 209, endPoint x: 432, endPoint y: 210, distance: 123.5
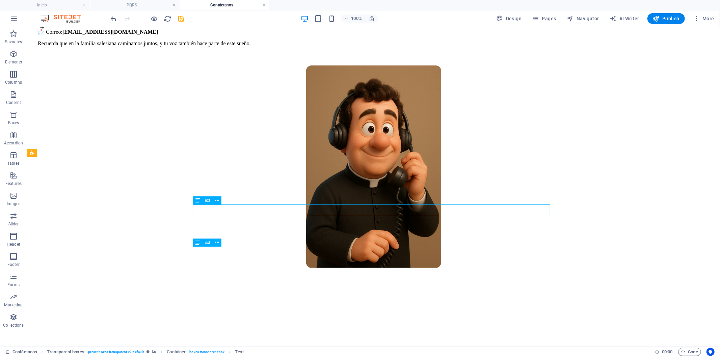
drag, startPoint x: 309, startPoint y: 210, endPoint x: 187, endPoint y: 210, distance: 122.4
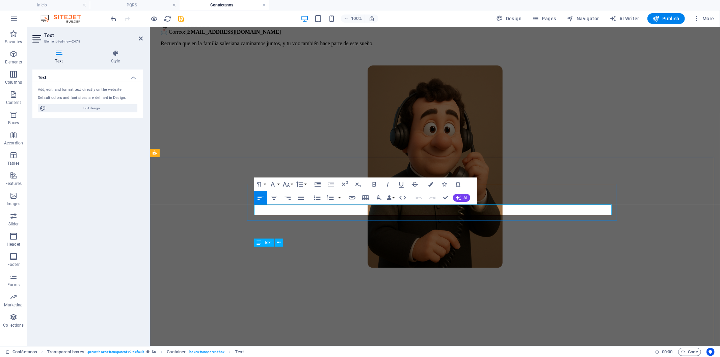
copy p "Número de extensión (100)"
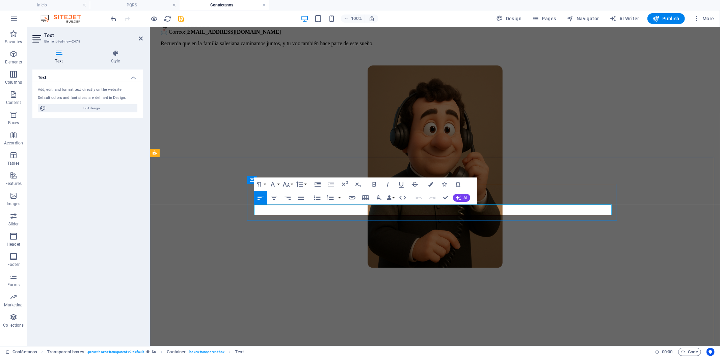
drag, startPoint x: 339, startPoint y: 209, endPoint x: 323, endPoint y: 210, distance: 15.9
click at [377, 181] on icon "button" at bounding box center [374, 184] width 8 height 8
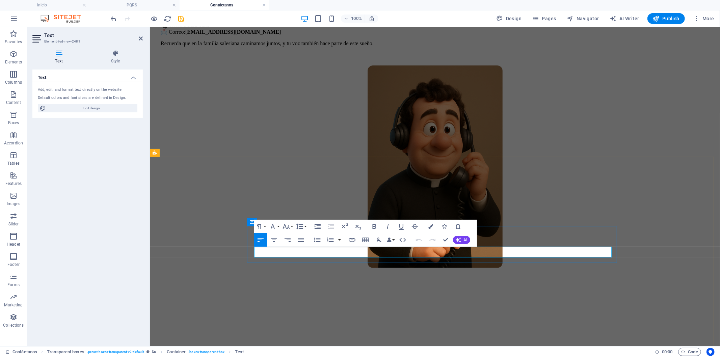
drag, startPoint x: 335, startPoint y: 255, endPoint x: 322, endPoint y: 255, distance: 13.5
click at [377, 228] on icon "button" at bounding box center [374, 226] width 8 height 8
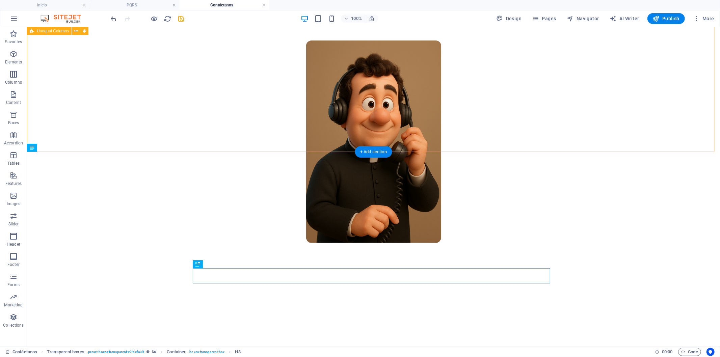
scroll to position [195, 0]
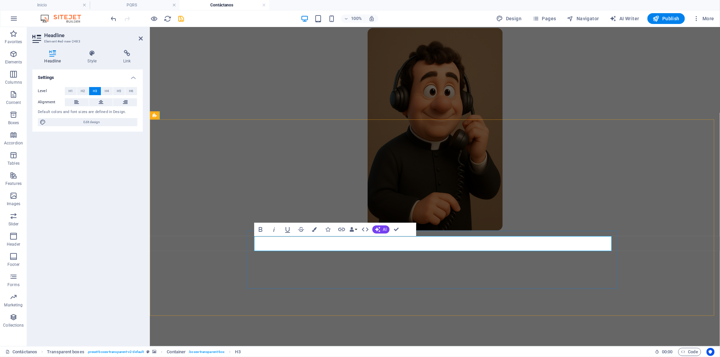
drag, startPoint x: 345, startPoint y: 253, endPoint x: 469, endPoint y: 253, distance: 124.1
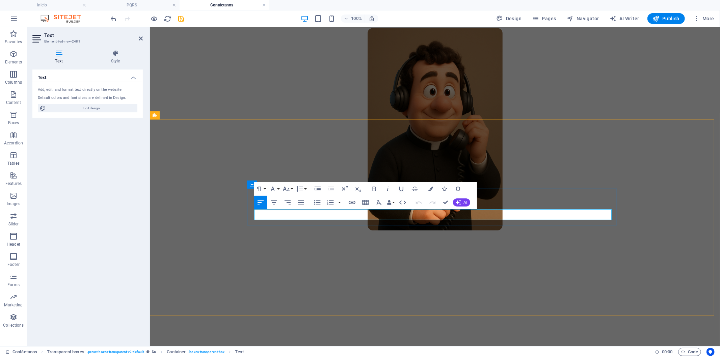
copy p "Número de extensión (111)"
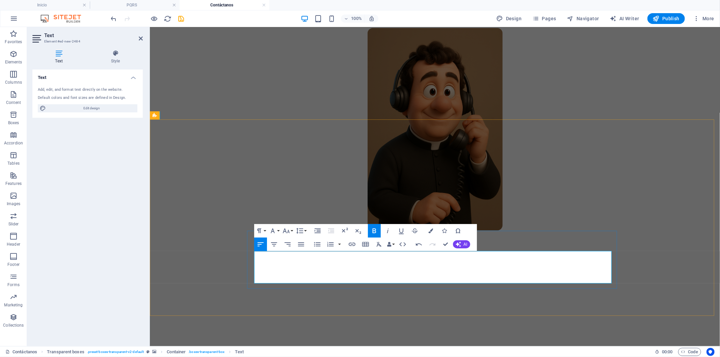
drag, startPoint x: 399, startPoint y: 278, endPoint x: 342, endPoint y: 253, distance: 62.7
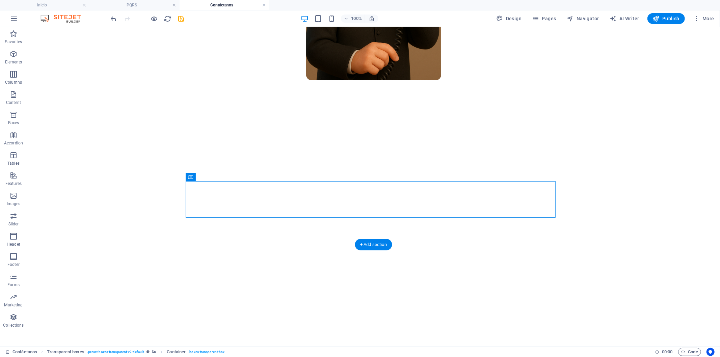
scroll to position [270, 0]
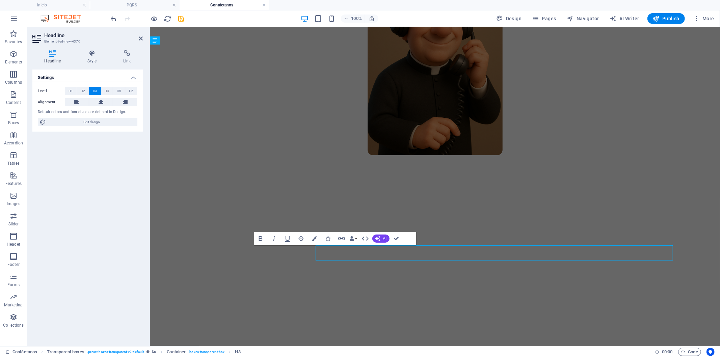
click at [234, 251] on figure at bounding box center [434, 325] width 564 height 284
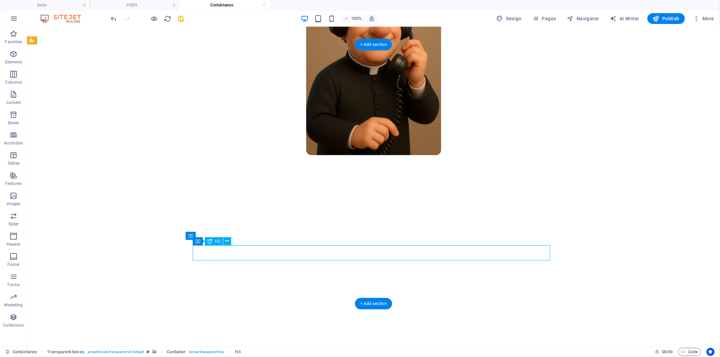
drag, startPoint x: 276, startPoint y: 248, endPoint x: 153, endPoint y: 249, distance: 122.8
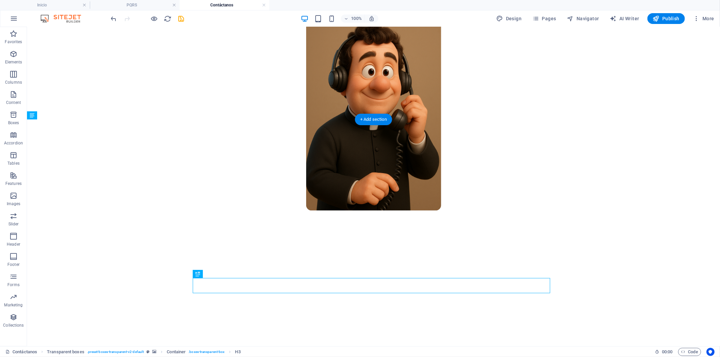
scroll to position [232, 0]
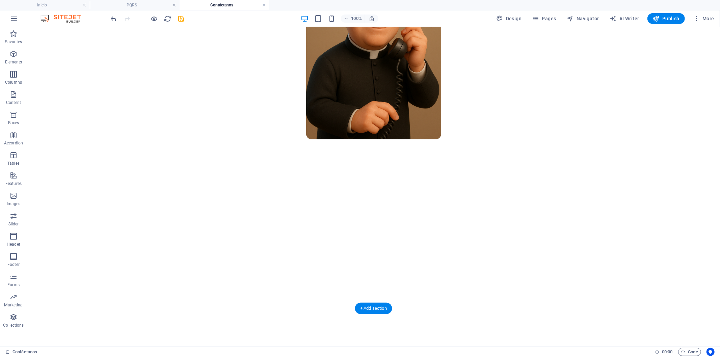
scroll to position [307, 0]
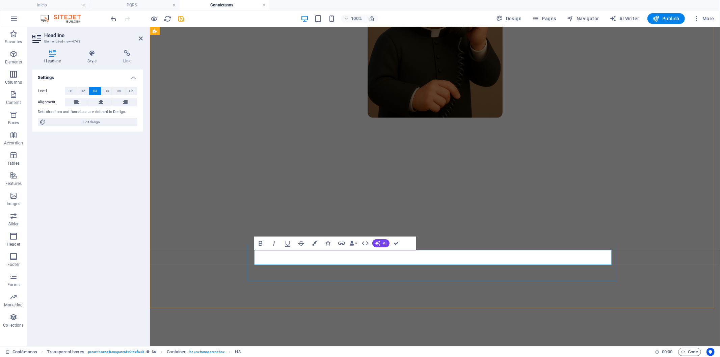
drag, startPoint x: 341, startPoint y: 258, endPoint x: 255, endPoint y: 255, distance: 85.4
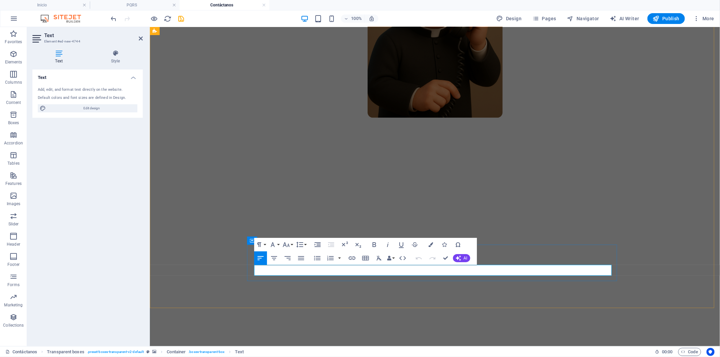
click at [643, 226] on figure at bounding box center [434, 288] width 564 height 284
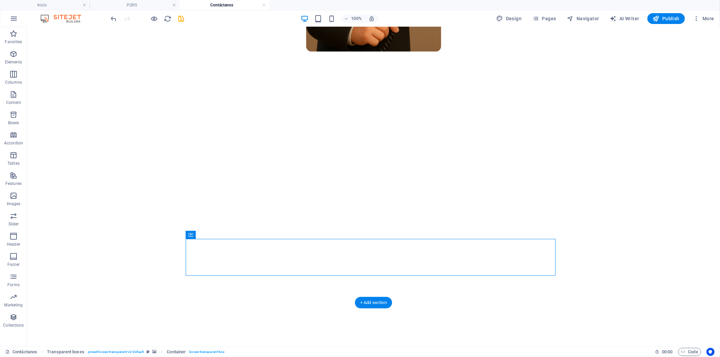
scroll to position [382, 0]
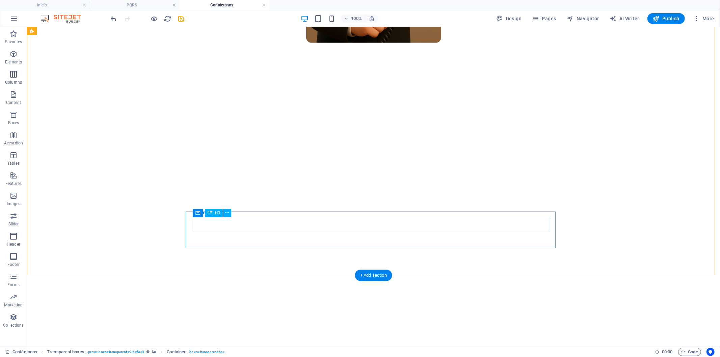
click at [108, 222] on figure at bounding box center [372, 243] width 687 height 345
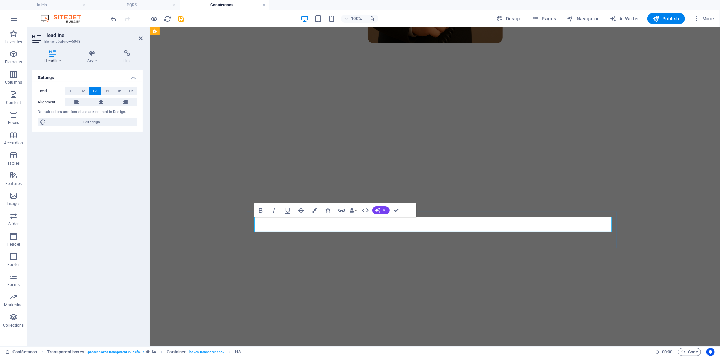
drag, startPoint x: 288, startPoint y: 230, endPoint x: 436, endPoint y: 258, distance: 150.4
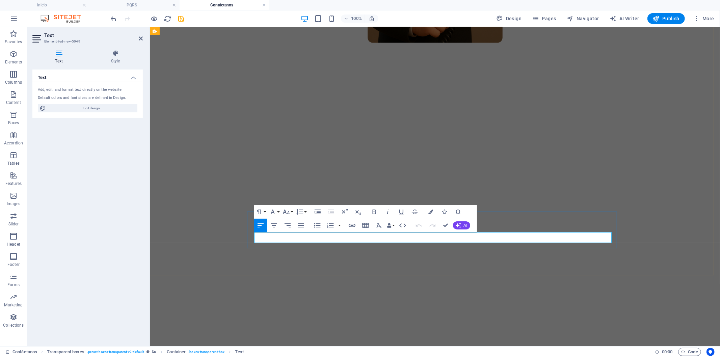
click at [214, 198] on figure at bounding box center [434, 213] width 564 height 284
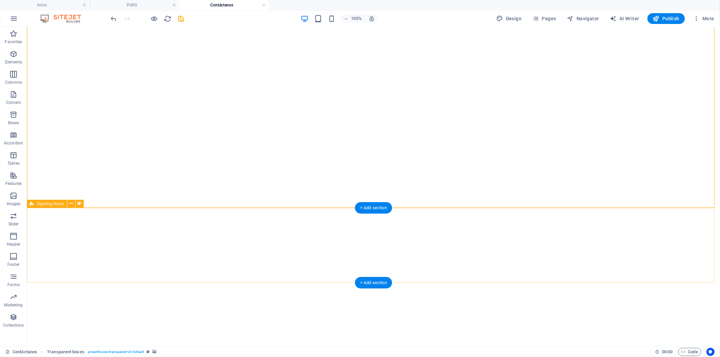
scroll to position [450, 0]
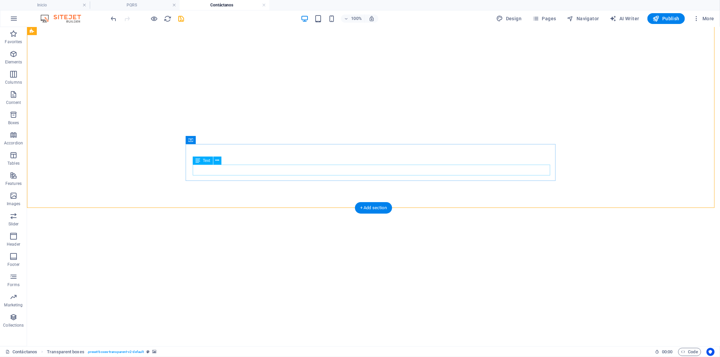
click at [534, 143] on figure at bounding box center [372, 175] width 687 height 345
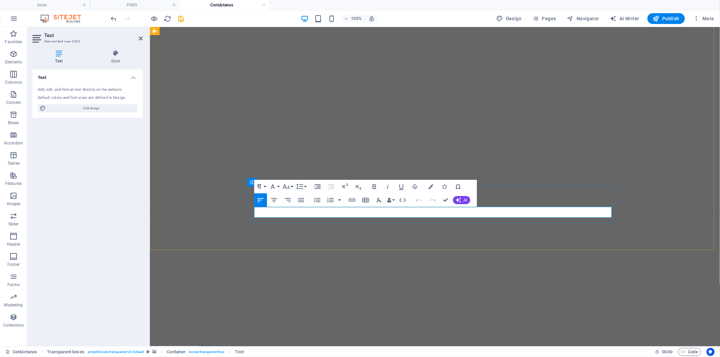
click at [281, 247] on figure at bounding box center [434, 145] width 564 height 284
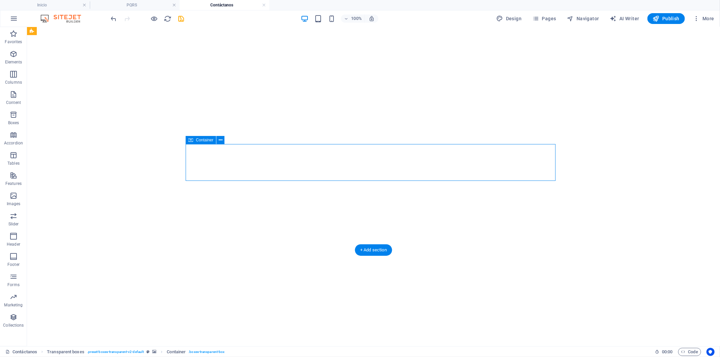
drag, startPoint x: 516, startPoint y: 147, endPoint x: 27, endPoint y: 205, distance: 493.3
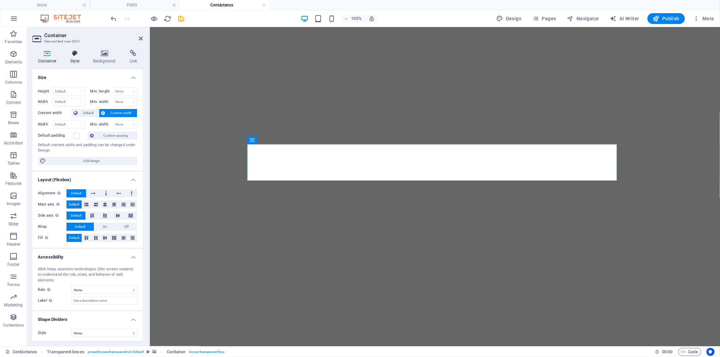
click at [78, 60] on h4 "Style" at bounding box center [76, 57] width 23 height 14
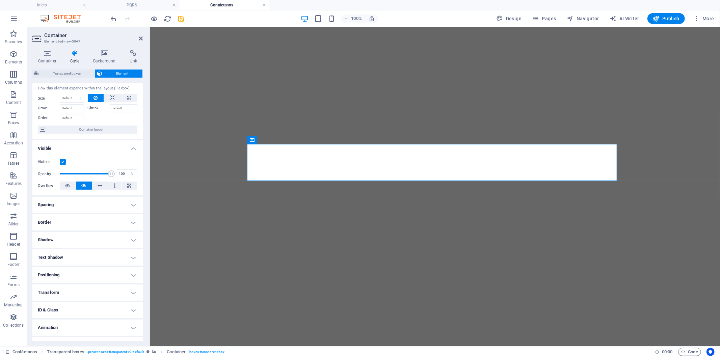
scroll to position [27, 0]
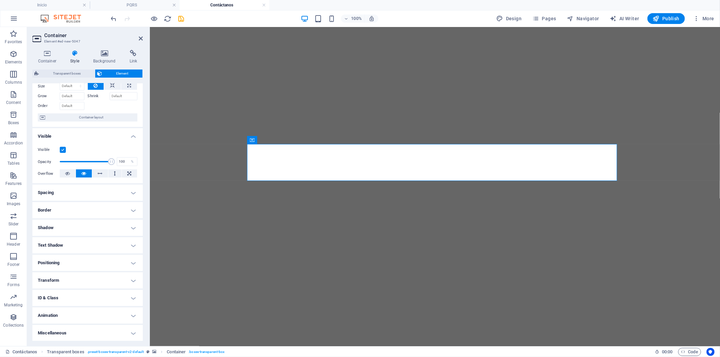
click at [78, 314] on h4 "Animation" at bounding box center [87, 315] width 110 height 16
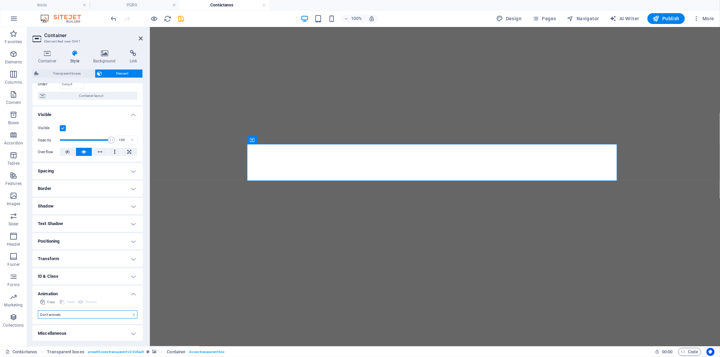
click at [69, 314] on select "Don't animate Show / Hide Slide up/down Zoom in/out Slide left to right Slide r…" at bounding box center [88, 314] width 100 height 8
click at [69, 316] on select "Don't animate Show / Hide Slide up/down Zoom in/out Slide left to right Slide r…" at bounding box center [88, 314] width 100 height 8
select select "fade"
click at [38, 310] on select "Don't animate Show / Hide Slide up/down Zoom in/out Slide left to right Slide r…" at bounding box center [88, 314] width 100 height 8
select select "scroll"
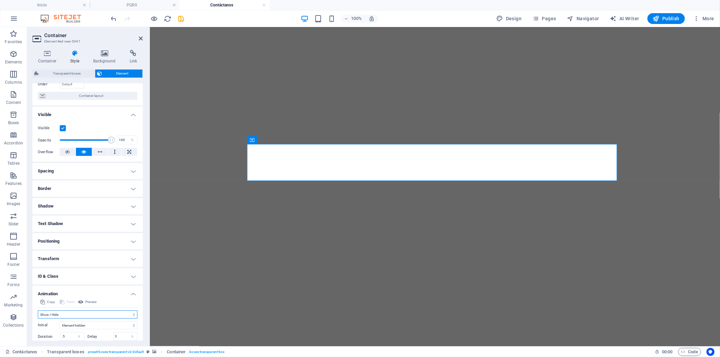
click at [73, 317] on select "Don't animate Show / Hide Slide up/down Zoom in/out Slide left to right Slide r…" at bounding box center [88, 314] width 100 height 8
click at [38, 310] on select "Don't animate Show / Hide Slide up/down Zoom in/out Slide left to right Slide r…" at bounding box center [88, 314] width 100 height 8
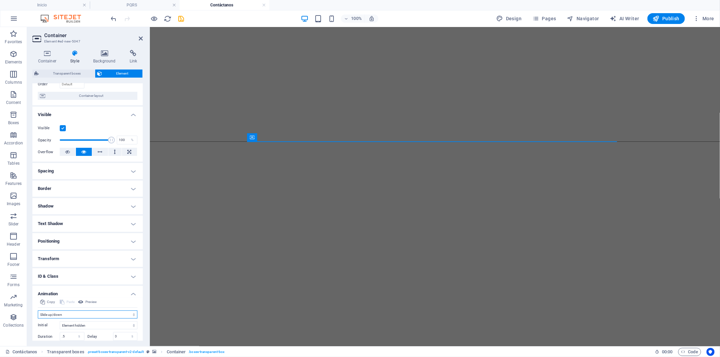
click at [57, 317] on select "Don't animate Show / Hide Slide up/down Zoom in/out Slide left to right Slide r…" at bounding box center [88, 314] width 100 height 8
click at [38, 310] on select "Don't animate Show / Hide Slide up/down Zoom in/out Slide left to right Slide r…" at bounding box center [88, 314] width 100 height 8
click at [58, 314] on select "Don't animate Show / Hide Slide up/down Zoom in/out Slide left to right Slide r…" at bounding box center [88, 314] width 100 height 8
click at [38, 310] on select "Don't animate Show / Hide Slide up/down Zoom in/out Slide left to right Slide r…" at bounding box center [88, 314] width 100 height 8
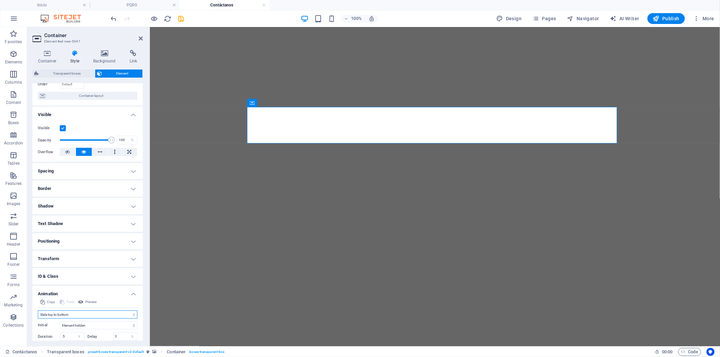
click at [51, 316] on select "Don't animate Show / Hide Slide up/down Zoom in/out Slide left to right Slide r…" at bounding box center [88, 314] width 100 height 8
click at [38, 310] on select "Don't animate Show / Hide Slide up/down Zoom in/out Slide left to right Slide r…" at bounding box center [88, 314] width 100 height 8
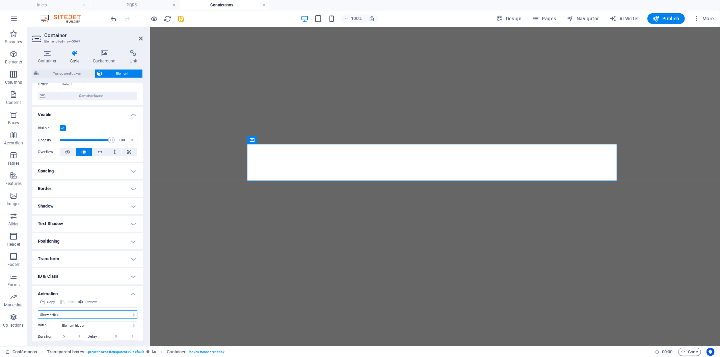
click at [56, 313] on select "Don't animate Show / Hide Slide up/down Zoom in/out Slide left to right Slide r…" at bounding box center [88, 314] width 100 height 8
click at [38, 310] on select "Don't animate Show / Hide Slide up/down Zoom in/out Slide left to right Slide r…" at bounding box center [88, 314] width 100 height 8
click at [68, 314] on select "Don't animate Show / Hide Slide up/down Zoom in/out Slide left to right Slide r…" at bounding box center [88, 314] width 100 height 8
click at [38, 310] on select "Don't animate Show / Hide Slide up/down Zoom in/out Slide left to right Slide r…" at bounding box center [88, 314] width 100 height 8
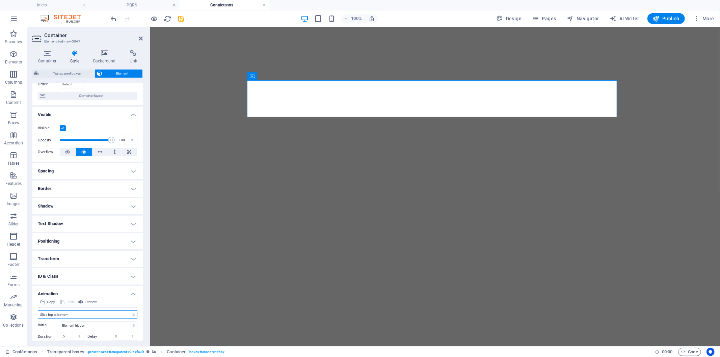
click at [65, 312] on select "Don't animate Show / Hide Slide up/down Zoom in/out Slide left to right Slide r…" at bounding box center [88, 314] width 100 height 8
click at [38, 310] on select "Don't animate Show / Hide Slide up/down Zoom in/out Slide left to right Slide r…" at bounding box center [88, 314] width 100 height 8
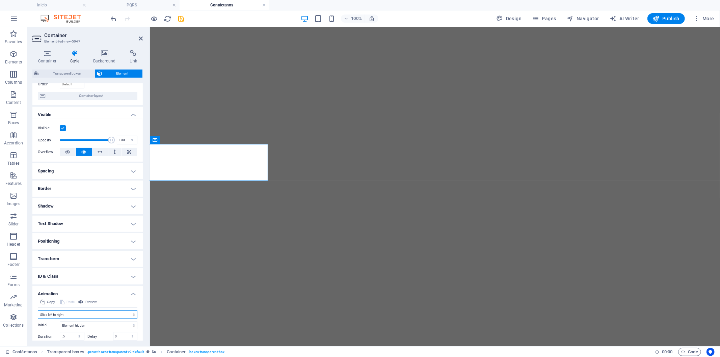
click at [62, 315] on select "Don't animate Show / Hide Slide up/down Zoom in/out Slide left to right Slide r…" at bounding box center [88, 314] width 100 height 8
click at [38, 310] on select "Don't animate Show / Hide Slide up/down Zoom in/out Slide left to right Slide r…" at bounding box center [88, 314] width 100 height 8
click at [61, 312] on select "Don't animate Show / Hide Slide up/down Zoom in/out Slide left to right Slide r…" at bounding box center [88, 314] width 100 height 8
click at [38, 310] on select "Don't animate Show / Hide Slide up/down Zoom in/out Slide left to right Slide r…" at bounding box center [88, 314] width 100 height 8
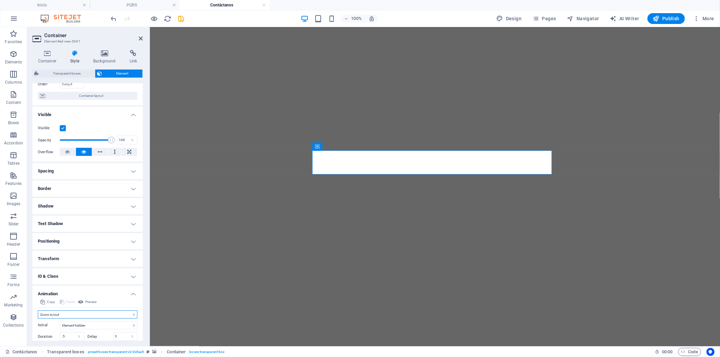
click at [61, 315] on select "Don't animate Show / Hide Slide up/down Zoom in/out Slide left to right Slide r…" at bounding box center [88, 314] width 100 height 8
select select "slide"
click at [38, 310] on select "Don't animate Show / Hide Slide up/down Zoom in/out Slide left to right Slide r…" at bounding box center [88, 314] width 100 height 8
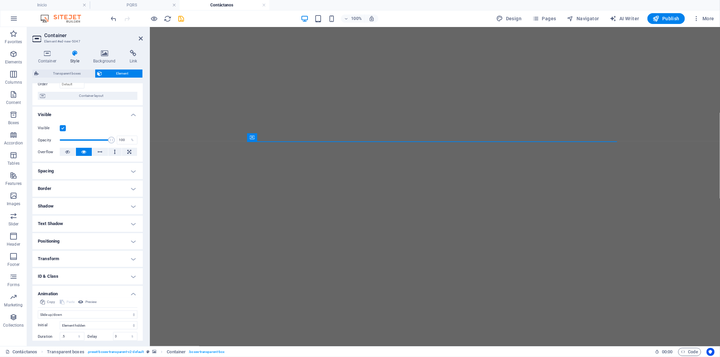
click at [190, 210] on figure at bounding box center [434, 145] width 564 height 284
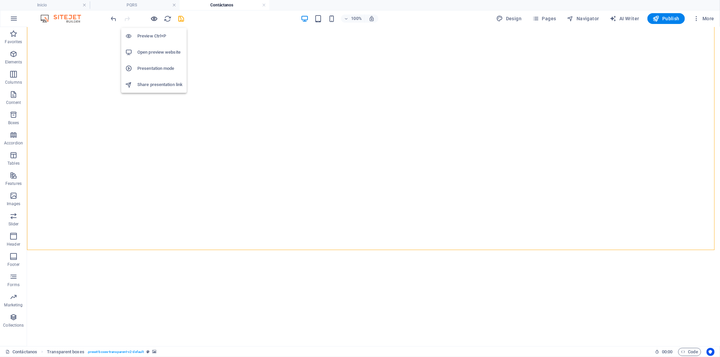
click at [157, 19] on icon "button" at bounding box center [154, 19] width 8 height 8
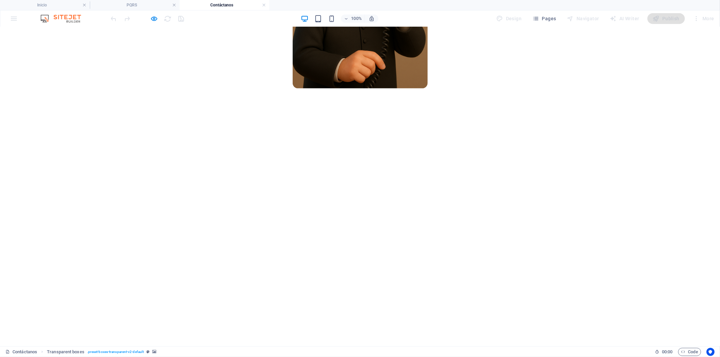
scroll to position [337, 0]
click at [156, 20] on icon "button" at bounding box center [154, 19] width 8 height 8
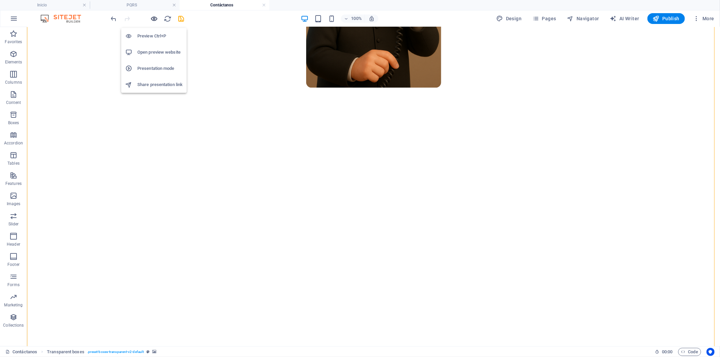
click at [156, 20] on icon "button" at bounding box center [154, 19] width 8 height 8
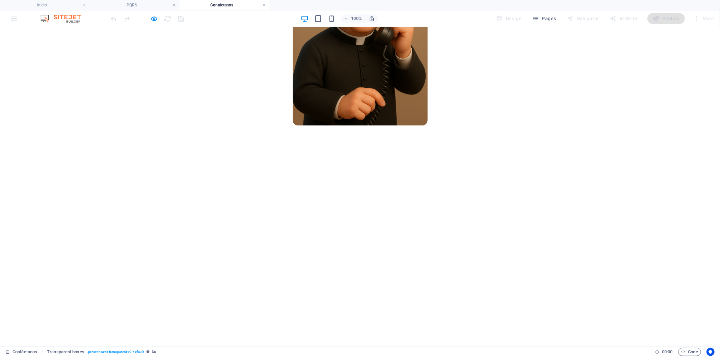
scroll to position [225, 0]
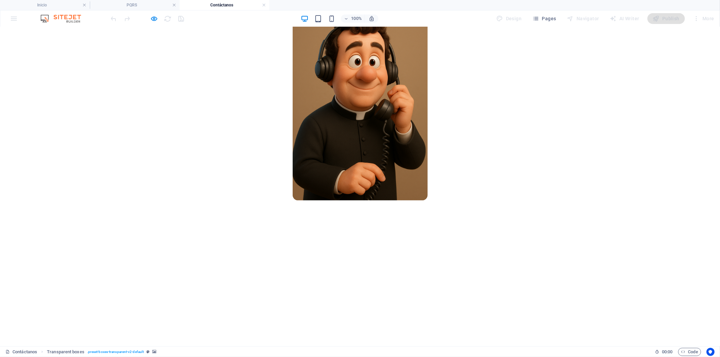
click at [155, 20] on icon "button" at bounding box center [154, 19] width 8 height 8
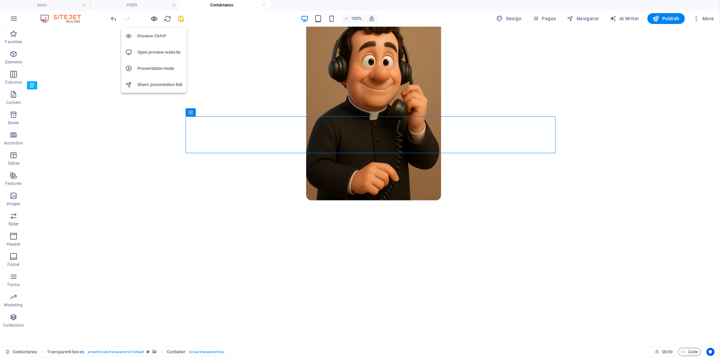
click at [157, 15] on icon "button" at bounding box center [154, 19] width 8 height 8
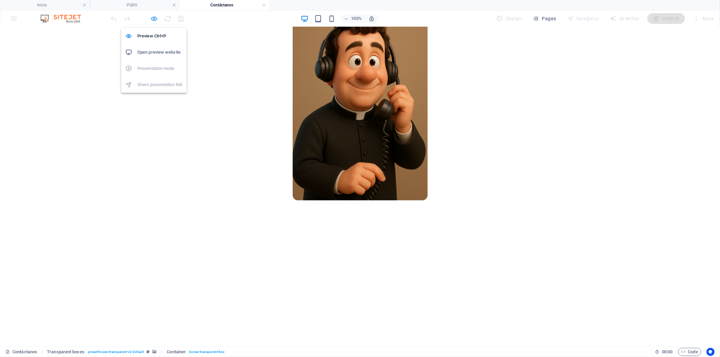
click at [158, 17] on span "button" at bounding box center [154, 19] width 8 height 8
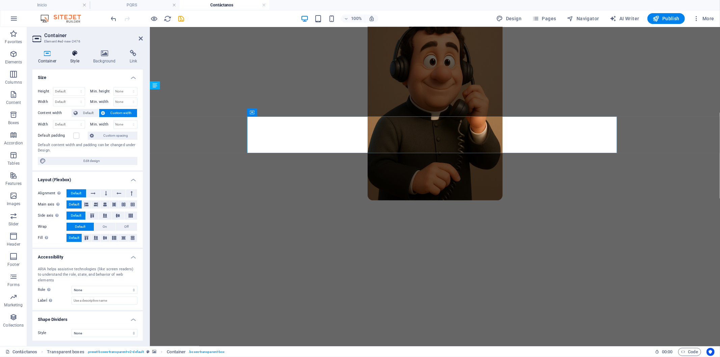
click at [73, 60] on h4 "Style" at bounding box center [76, 57] width 23 height 14
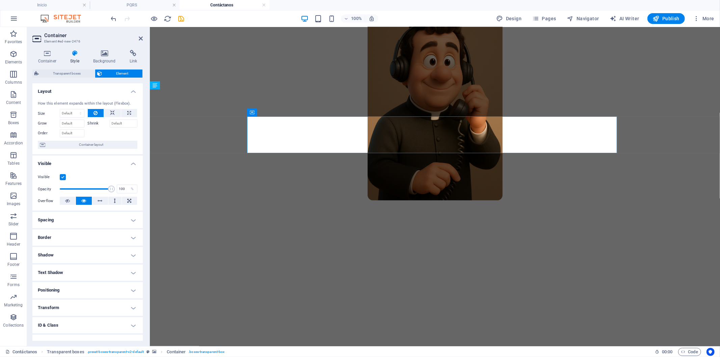
scroll to position [27, 0]
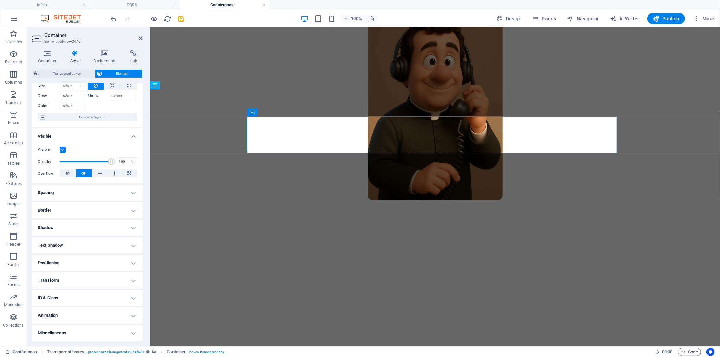
click at [69, 315] on h4 "Animation" at bounding box center [87, 315] width 110 height 16
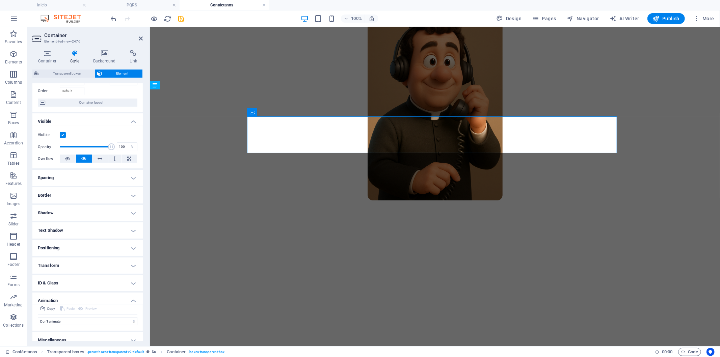
scroll to position [49, 0]
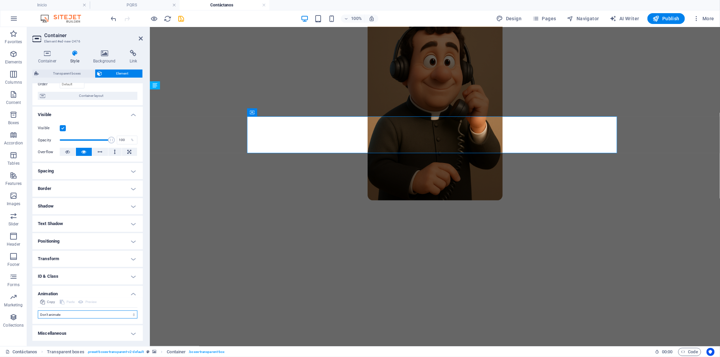
click at [59, 315] on select "Don't animate Show / Hide Slide up/down Zoom in/out Slide left to right Slide r…" at bounding box center [88, 314] width 100 height 8
select select "slide"
click at [38, 310] on select "Don't animate Show / Hide Slide up/down Zoom in/out Slide left to right Slide r…" at bounding box center [88, 314] width 100 height 8
select select "scroll"
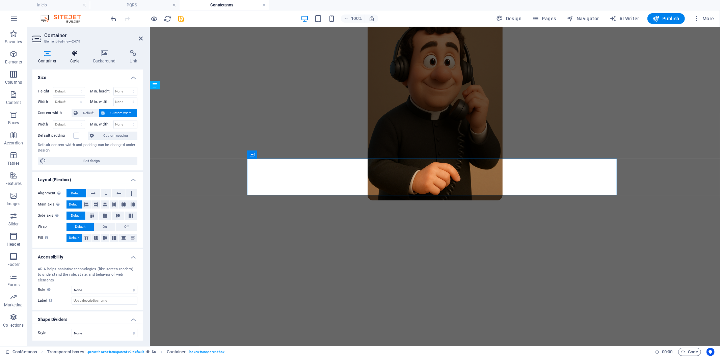
click at [71, 62] on h4 "Style" at bounding box center [76, 57] width 23 height 14
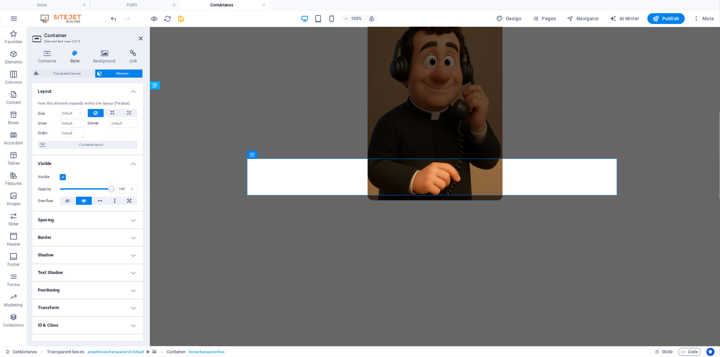
scroll to position [27, 0]
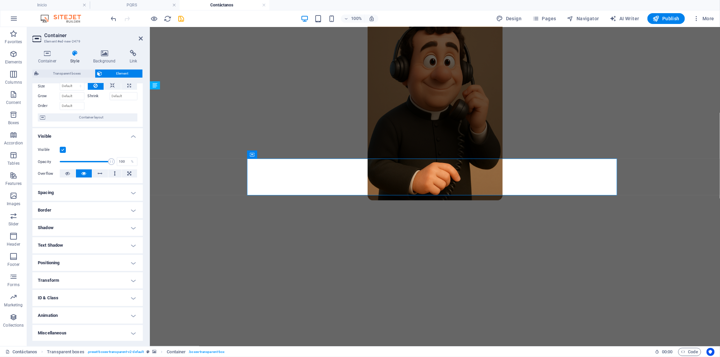
click at [56, 319] on h4 "Animation" at bounding box center [87, 315] width 110 height 16
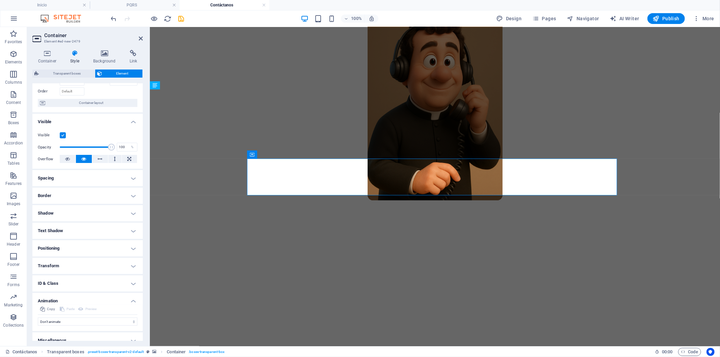
scroll to position [49, 0]
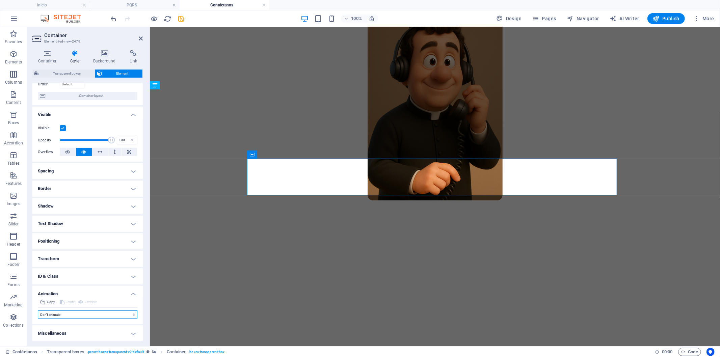
drag, startPoint x: 49, startPoint y: 316, endPoint x: 47, endPoint y: 319, distance: 3.6
click at [49, 316] on select "Don't animate Show / Hide Slide up/down Zoom in/out Slide left to right Slide r…" at bounding box center [88, 314] width 100 height 8
select select "slide"
click at [38, 310] on select "Don't animate Show / Hide Slide up/down Zoom in/out Slide left to right Slide r…" at bounding box center [88, 314] width 100 height 8
select select "scroll"
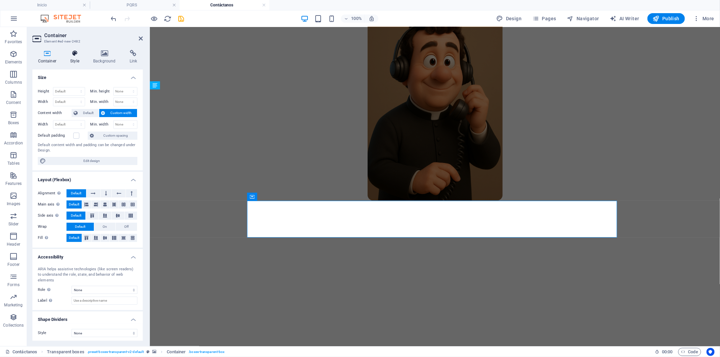
click at [75, 53] on icon at bounding box center [75, 53] width 20 height 7
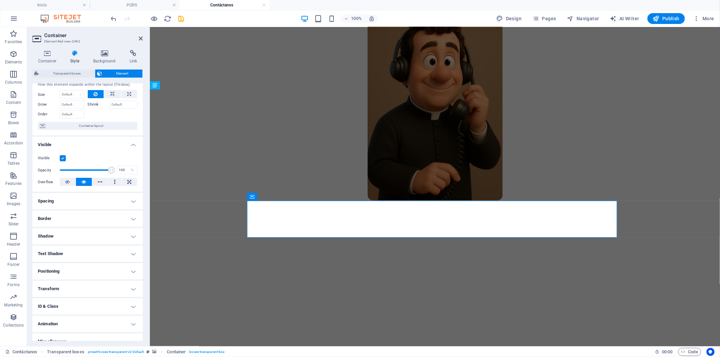
scroll to position [27, 0]
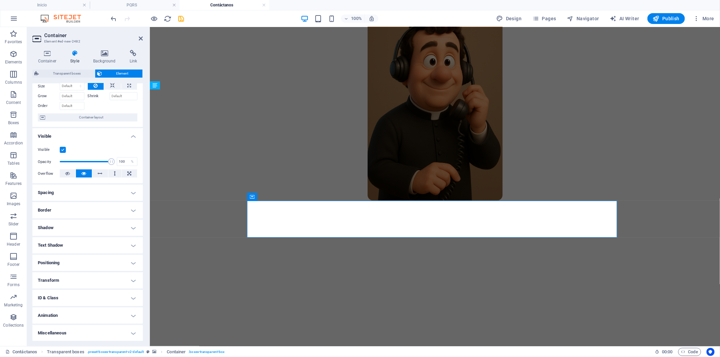
click at [57, 312] on h4 "Animation" at bounding box center [87, 315] width 110 height 16
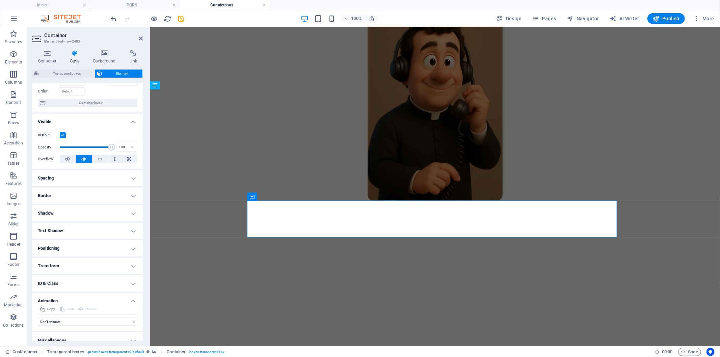
scroll to position [49, 0]
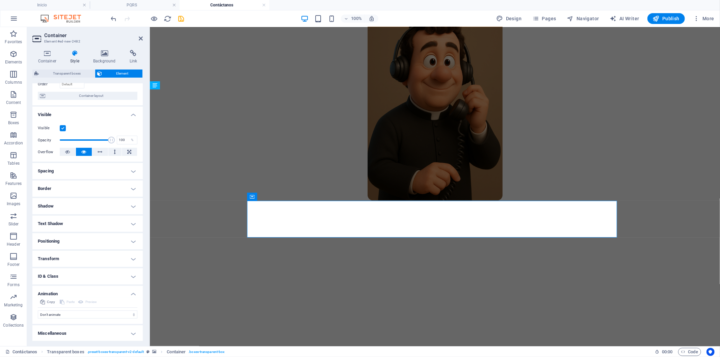
click at [54, 309] on div "Don't animate Show / Hide Slide up/down Zoom in/out Slide left to right Slide r…" at bounding box center [88, 313] width 100 height 11
click at [55, 315] on select "Don't animate Show / Hide Slide up/down Zoom in/out Slide left to right Slide r…" at bounding box center [88, 314] width 100 height 8
select select "slide"
click at [38, 310] on select "Don't animate Show / Hide Slide up/down Zoom in/out Slide left to right Slide r…" at bounding box center [88, 314] width 100 height 8
select select "scroll"
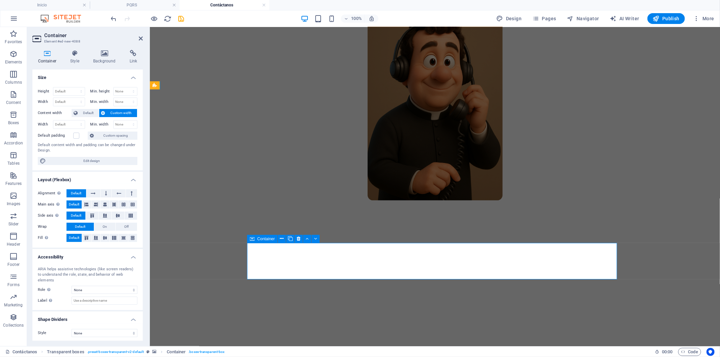
click at [70, 56] on icon at bounding box center [75, 53] width 20 height 7
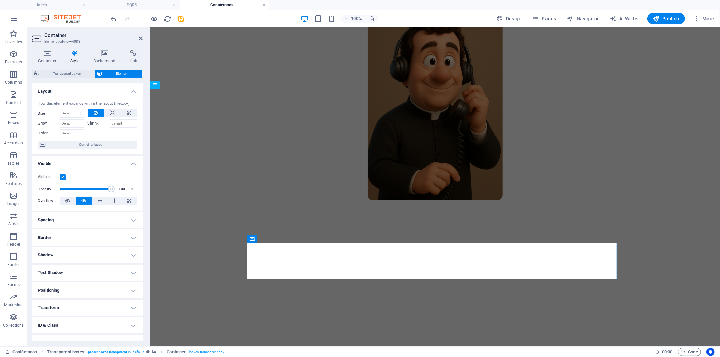
scroll to position [27, 0]
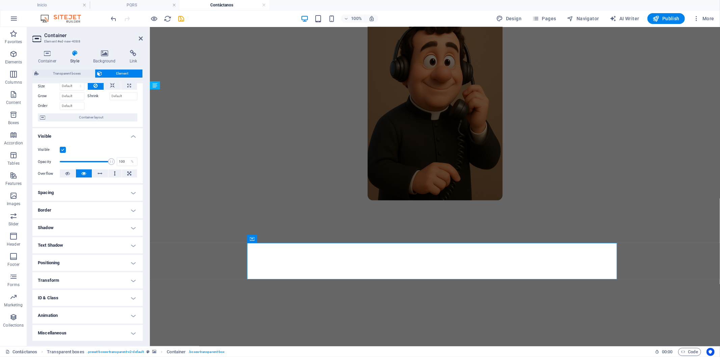
click at [51, 316] on h4 "Animation" at bounding box center [87, 315] width 110 height 16
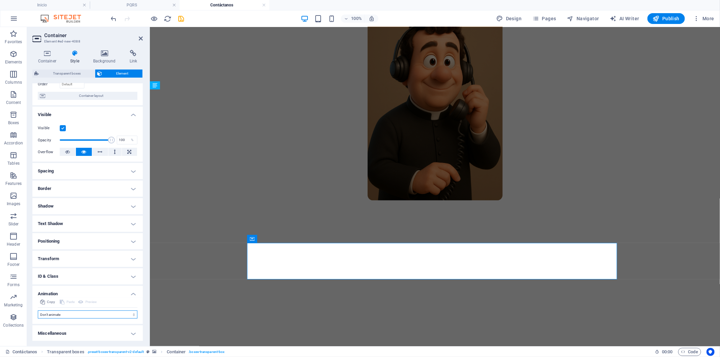
click at [61, 317] on select "Don't animate Show / Hide Slide up/down Zoom in/out Slide left to right Slide r…" at bounding box center [88, 314] width 100 height 8
select select "slide"
click at [38, 310] on select "Don't animate Show / Hide Slide up/down Zoom in/out Slide left to right Slide r…" at bounding box center [88, 314] width 100 height 8
select select "scroll"
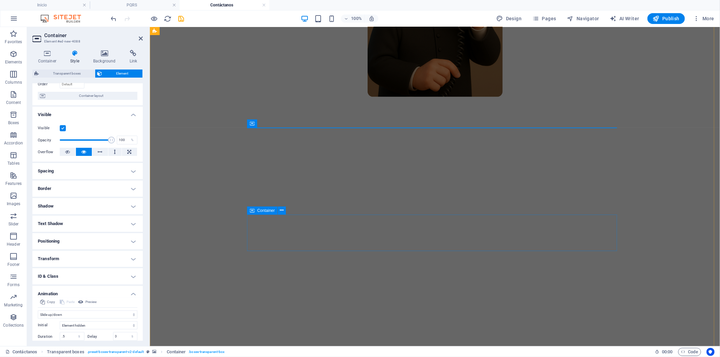
scroll to position [337, 0]
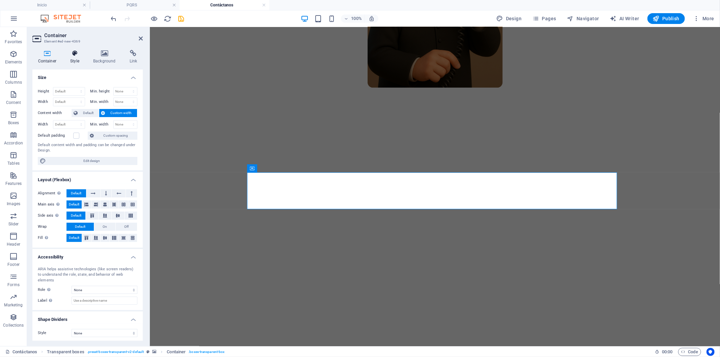
click at [79, 52] on icon at bounding box center [75, 53] width 20 height 7
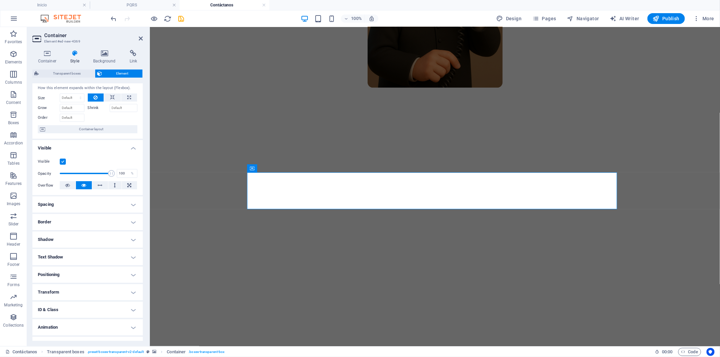
scroll to position [27, 0]
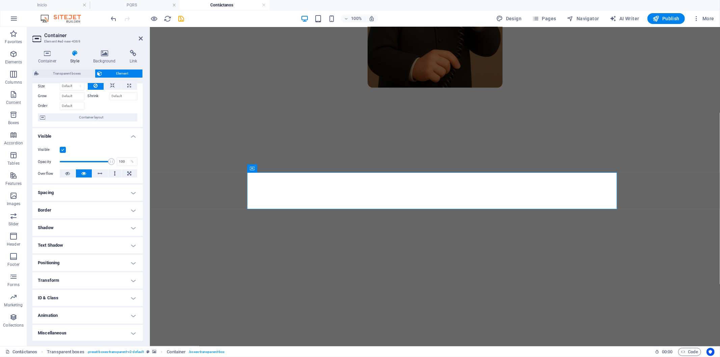
click at [62, 318] on h4 "Animation" at bounding box center [87, 315] width 110 height 16
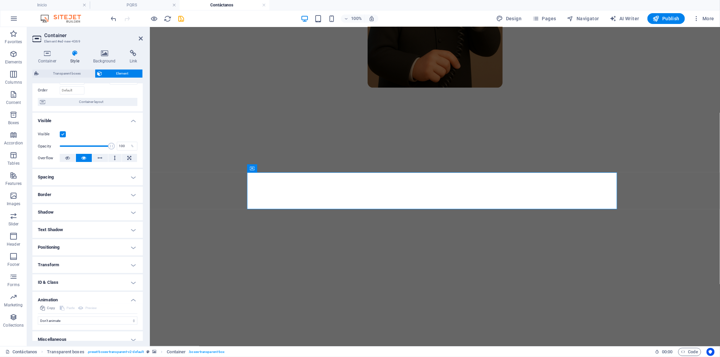
scroll to position [49, 0]
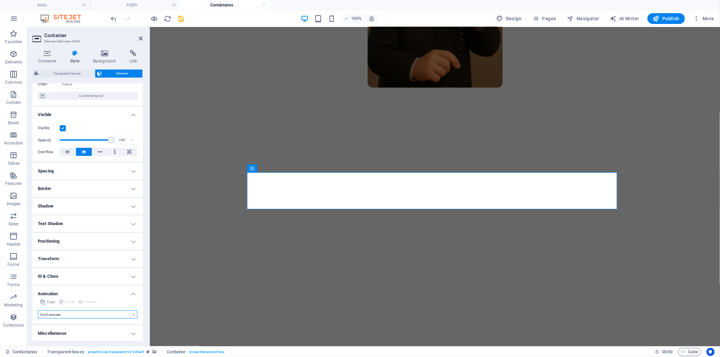
click at [55, 316] on select "Don't animate Show / Hide Slide up/down Zoom in/out Slide left to right Slide r…" at bounding box center [88, 314] width 100 height 8
select select "slide"
click at [38, 310] on select "Don't animate Show / Hide Slide up/down Zoom in/out Slide left to right Slide r…" at bounding box center [88, 314] width 100 height 8
select select "scroll"
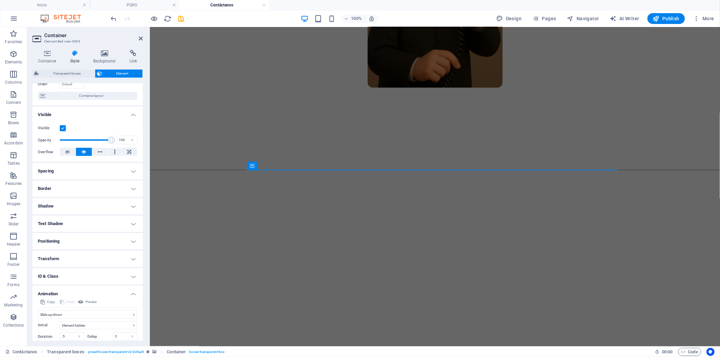
click at [224, 224] on figure at bounding box center [434, 258] width 564 height 284
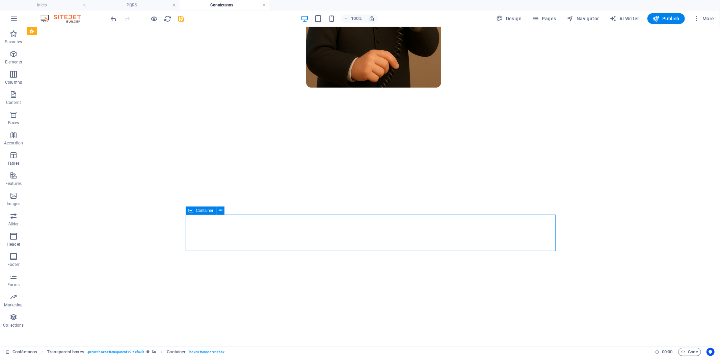
drag, startPoint x: 189, startPoint y: 245, endPoint x: 47, endPoint y: 301, distance: 152.7
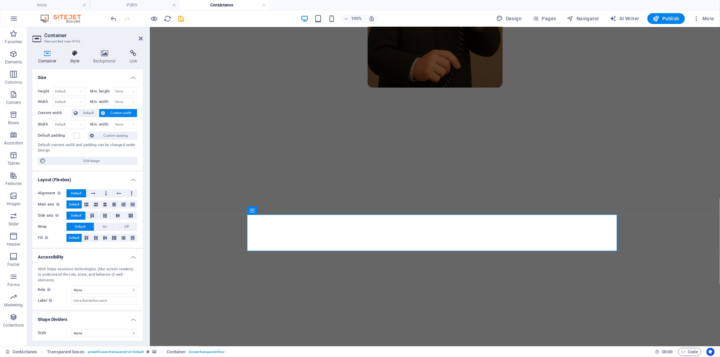
click at [74, 53] on icon at bounding box center [75, 53] width 20 height 7
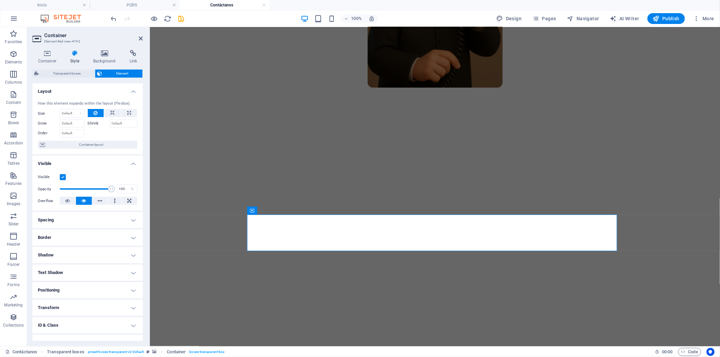
scroll to position [27, 0]
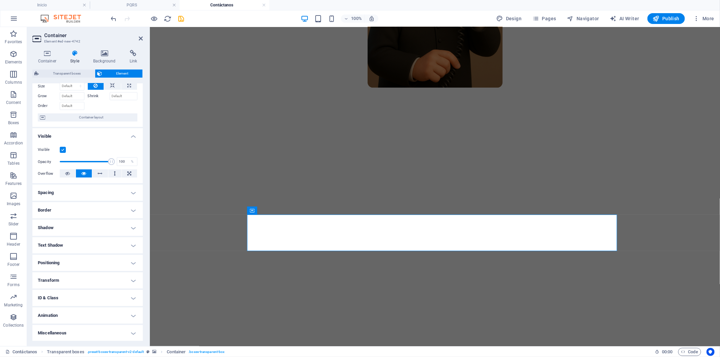
click at [94, 312] on h4 "Animation" at bounding box center [87, 315] width 110 height 16
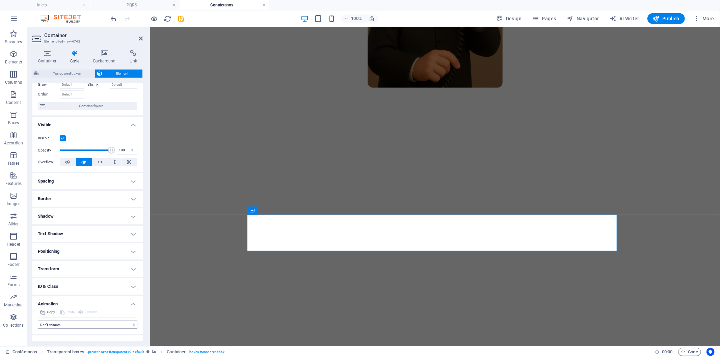
scroll to position [49, 0]
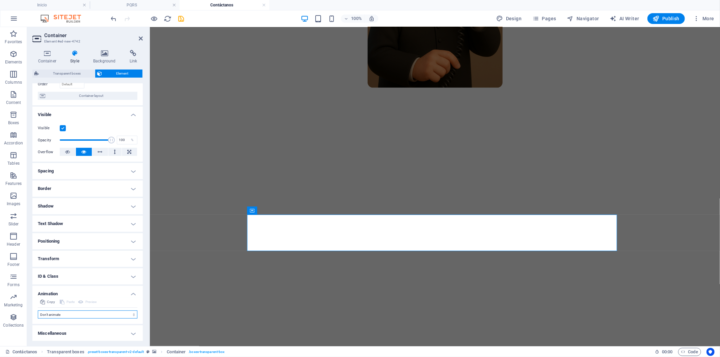
click at [91, 312] on select "Don't animate Show / Hide Slide up/down Zoom in/out Slide left to right Slide r…" at bounding box center [88, 314] width 100 height 8
click at [83, 325] on ul "Layout How this element expands within the layout (Flexbox). Size Default auto …" at bounding box center [87, 187] width 110 height 307
click at [81, 318] on select "Don't animate Show / Hide Slide up/down Zoom in/out Slide left to right Slide r…" at bounding box center [88, 314] width 100 height 8
select select "slide"
click at [38, 310] on select "Don't animate Show / Hide Slide up/down Zoom in/out Slide left to right Slide r…" at bounding box center [88, 314] width 100 height 8
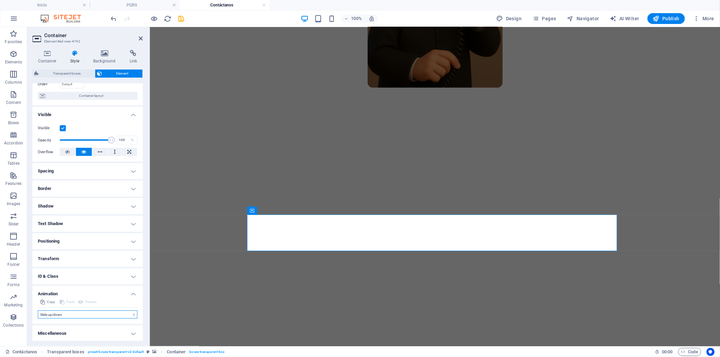
select select "scroll"
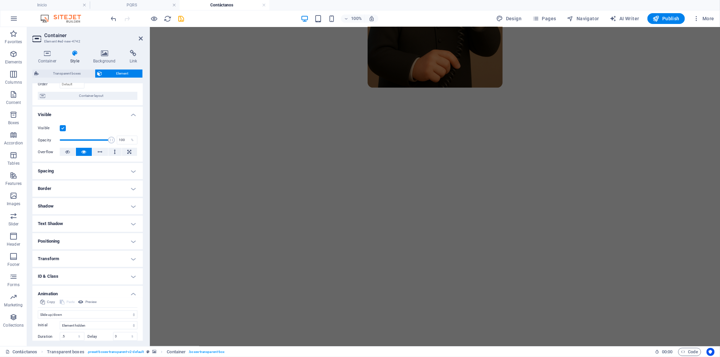
click at [238, 280] on figure at bounding box center [434, 258] width 564 height 284
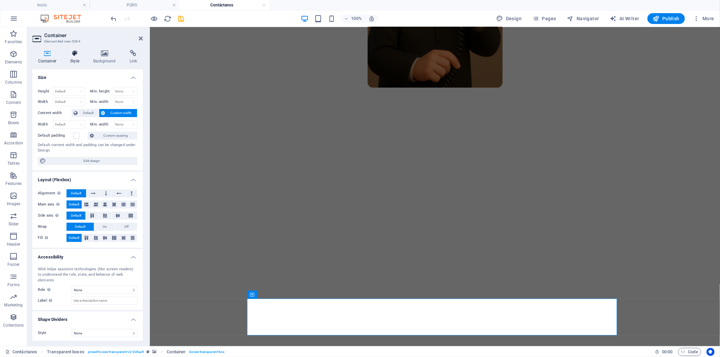
click at [82, 56] on icon at bounding box center [75, 53] width 20 height 7
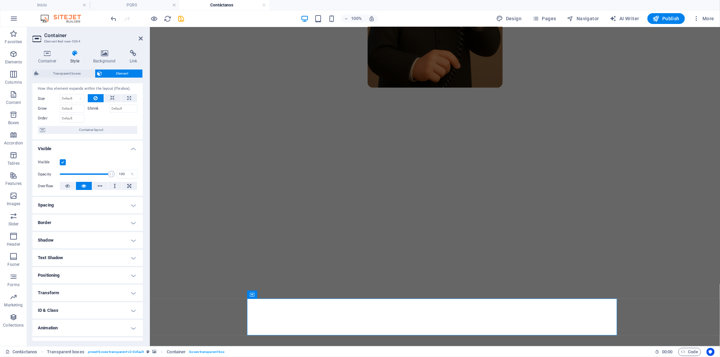
scroll to position [27, 0]
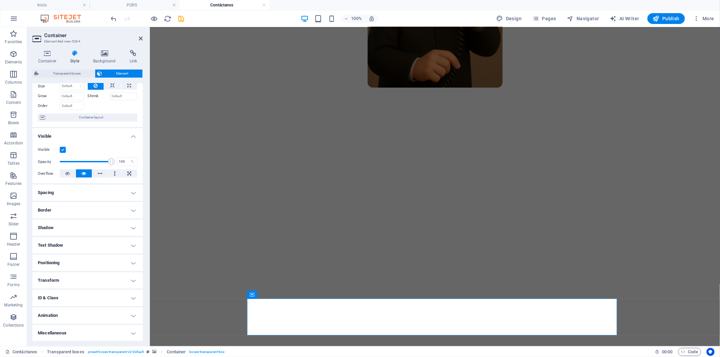
click at [61, 311] on h4 "Animation" at bounding box center [87, 315] width 110 height 16
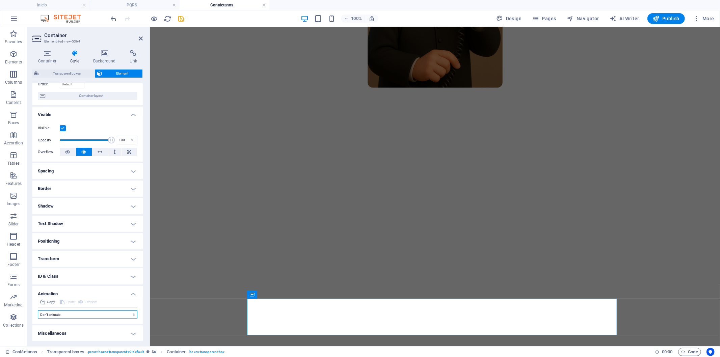
click at [58, 315] on select "Don't animate Show / Hide Slide up/down Zoom in/out Slide left to right Slide r…" at bounding box center [88, 314] width 100 height 8
click at [66, 319] on div "Copy Paste Preview Don't animate Show / Hide Slide up/down Zoom in/out Slide le…" at bounding box center [87, 311] width 110 height 26
click at [65, 314] on select "Don't animate Show / Hide Slide up/down Zoom in/out Slide left to right Slide r…" at bounding box center [88, 314] width 100 height 8
select select "slide"
click at [38, 310] on select "Don't animate Show / Hide Slide up/down Zoom in/out Slide left to right Slide r…" at bounding box center [88, 314] width 100 height 8
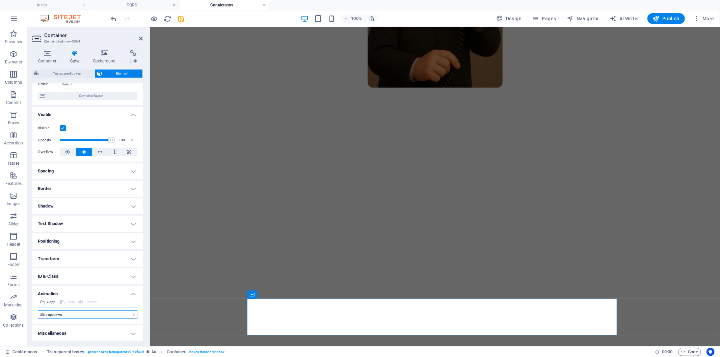
select select "scroll"
click at [185, 233] on figure at bounding box center [434, 258] width 564 height 284
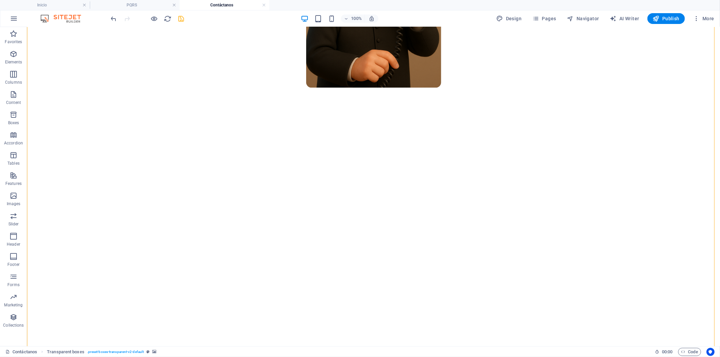
click at [181, 18] on icon "save" at bounding box center [181, 19] width 8 height 8
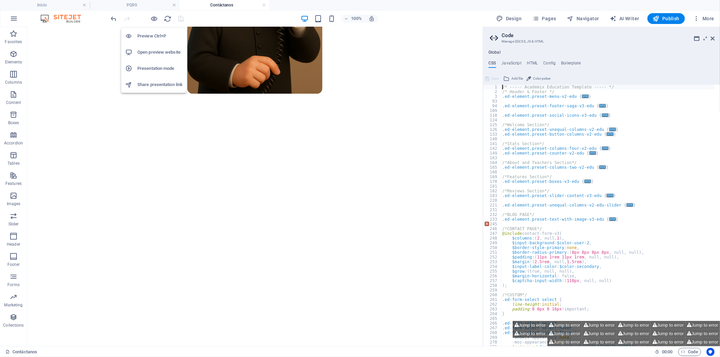
click at [149, 48] on li "Open preview website" at bounding box center [153, 52] width 65 height 16
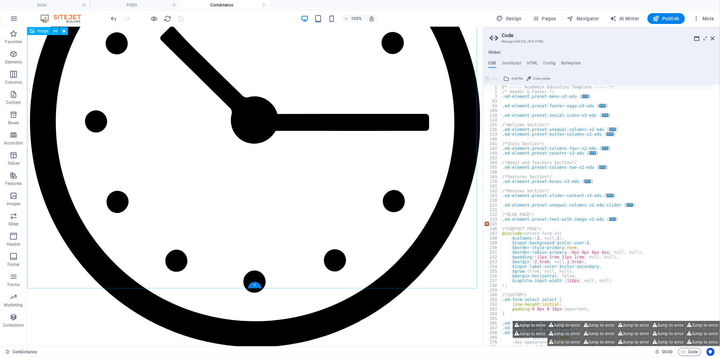
scroll to position [1348, 0]
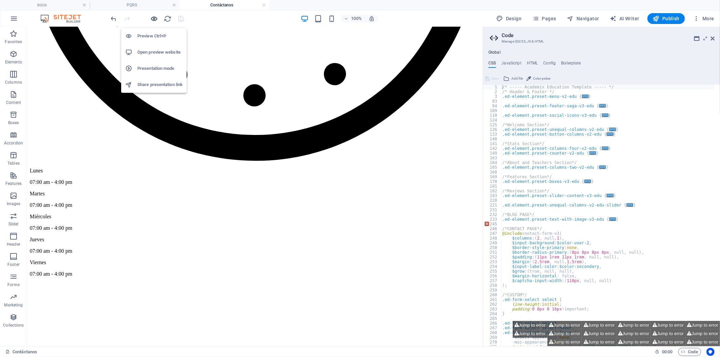
click at [156, 16] on icon "button" at bounding box center [154, 19] width 8 height 8
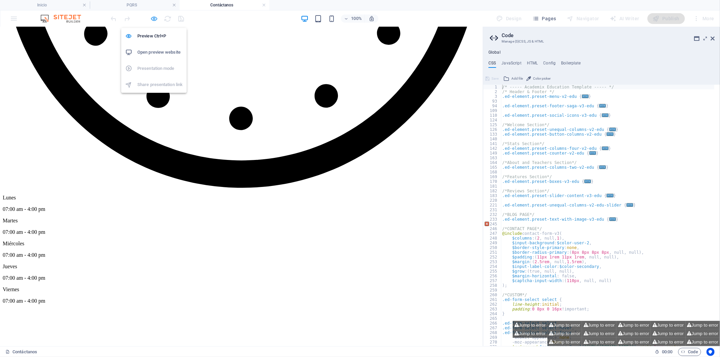
click at [156, 16] on icon "button" at bounding box center [154, 19] width 8 height 8
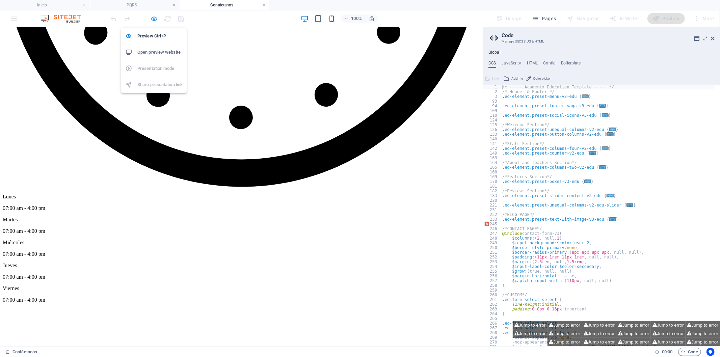
scroll to position [1347, 0]
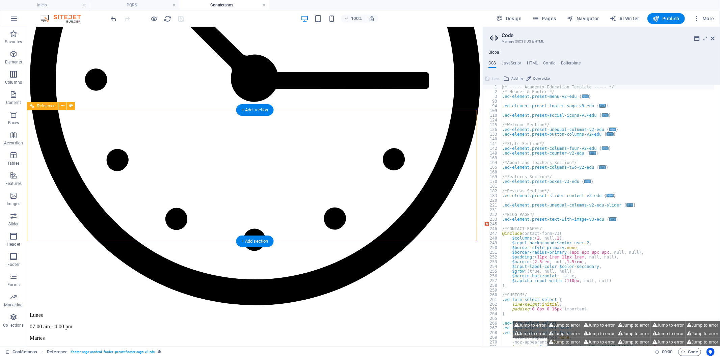
select select "rem"
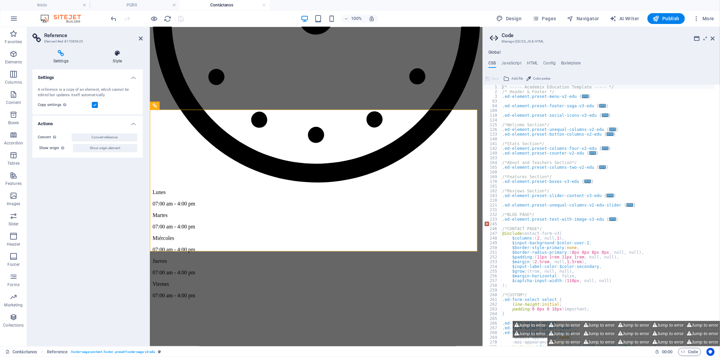
click at [105, 61] on h4 "Style" at bounding box center [117, 57] width 51 height 14
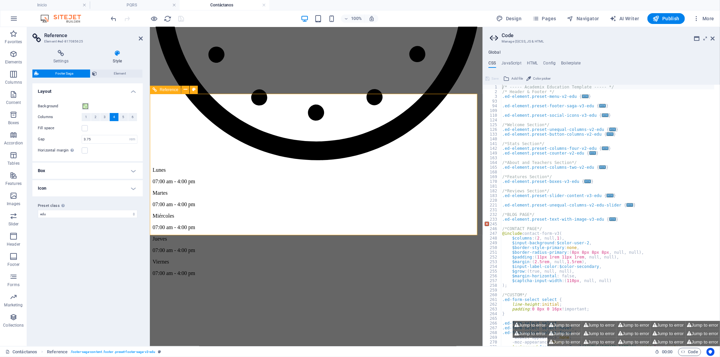
scroll to position [1240, 0]
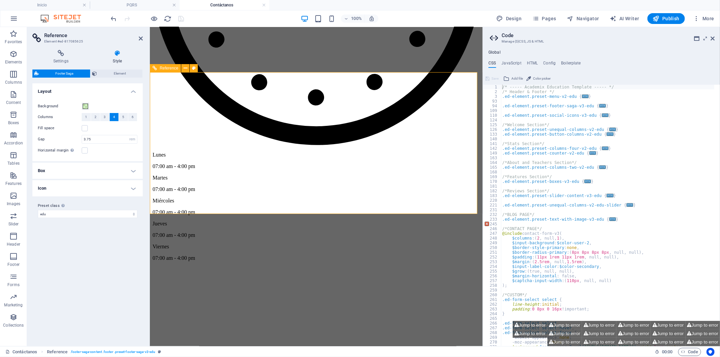
click at [71, 0] on li "Inicio" at bounding box center [45, 5] width 90 height 10
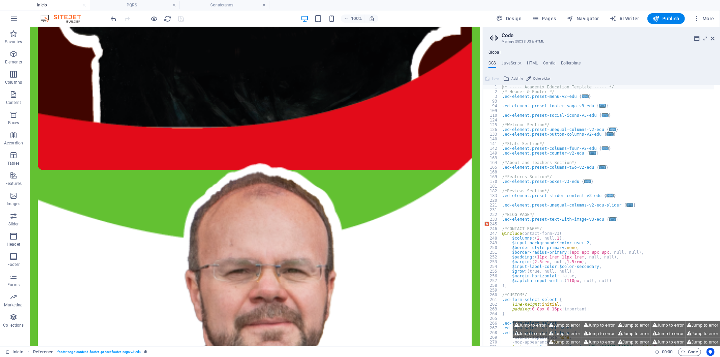
scroll to position [0, 0]
click at [0, 0] on div "100% Design Pages Navigator AI Writer Publish More" at bounding box center [0, 0] width 0 height 0
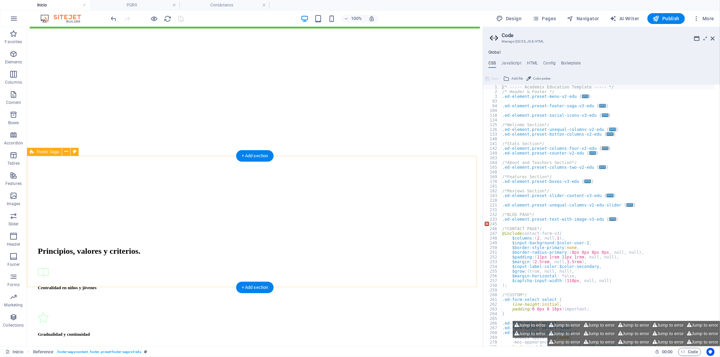
scroll to position [3285, 0]
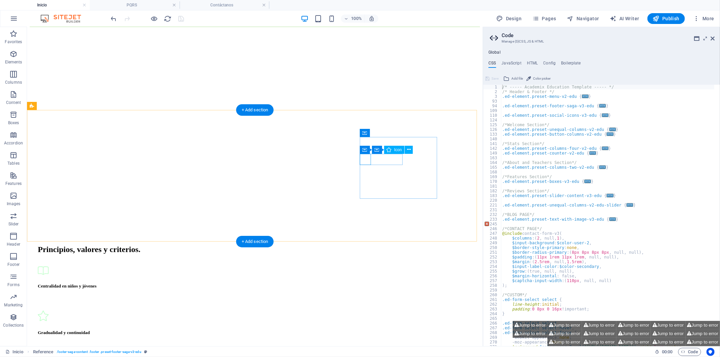
select select "xMidYMid"
select select "px"
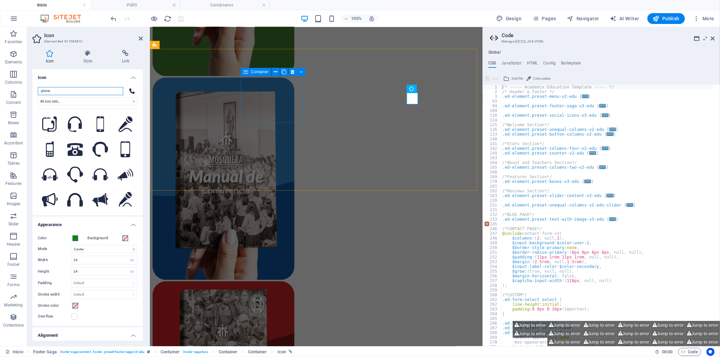
scroll to position [3335, 0]
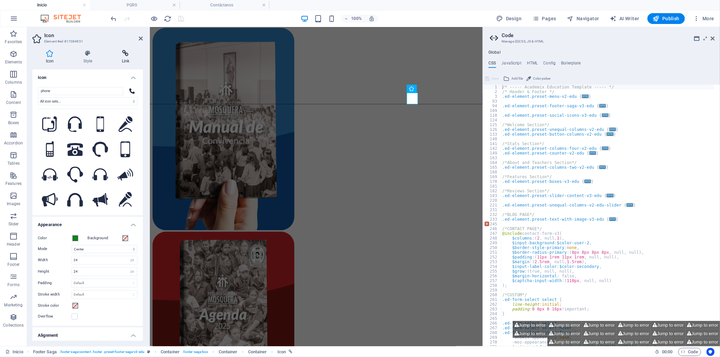
click at [124, 62] on h4 "Link" at bounding box center [125, 57] width 34 height 14
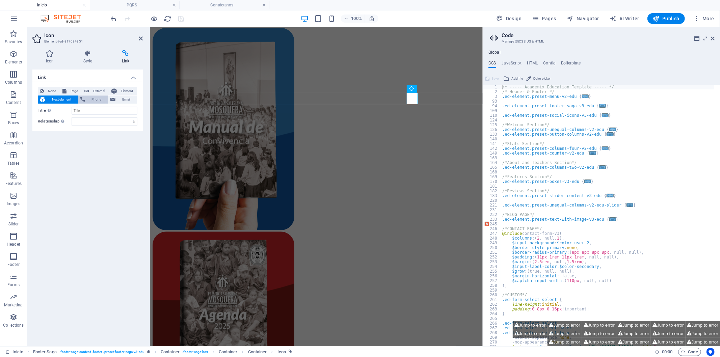
click at [105, 98] on span "Phone" at bounding box center [96, 99] width 19 height 8
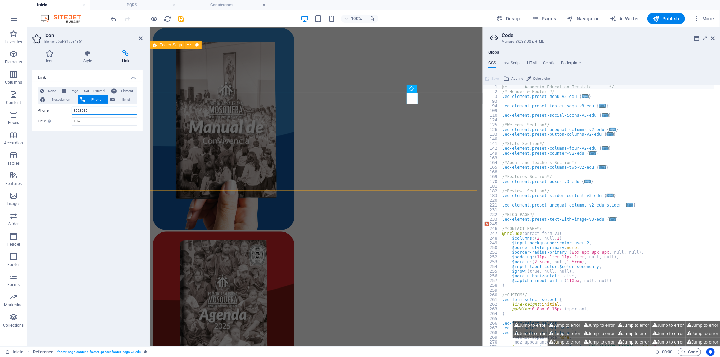
type input "8928039"
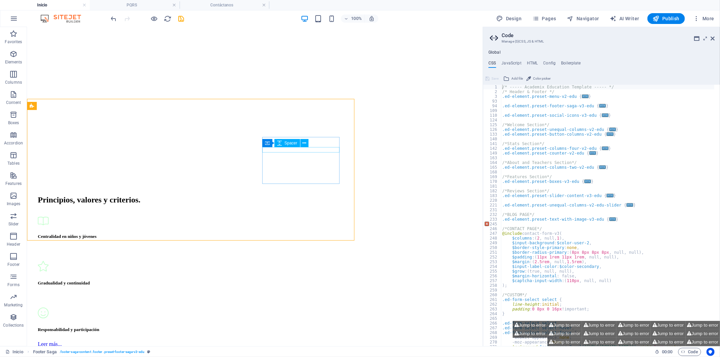
scroll to position [3285, 0]
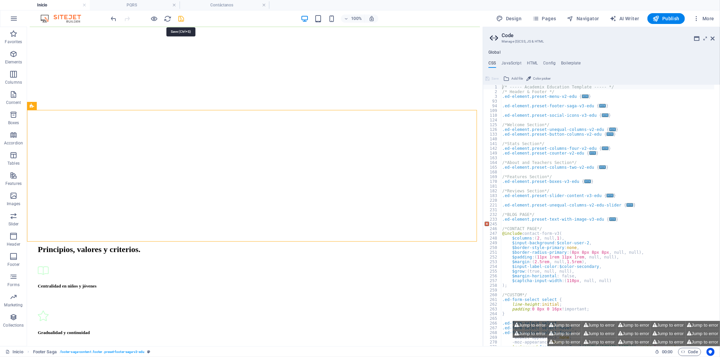
click at [184, 19] on icon "save" at bounding box center [181, 19] width 8 height 8
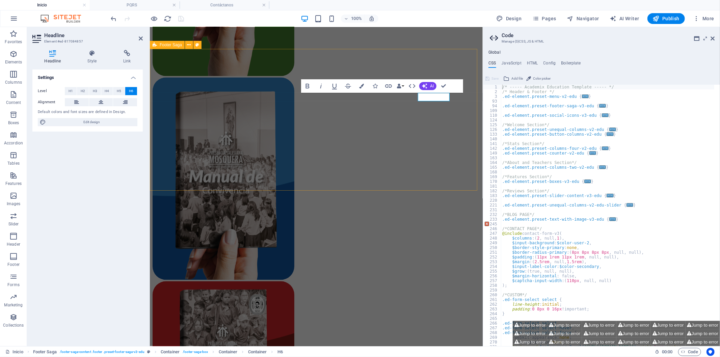
scroll to position [3335, 0]
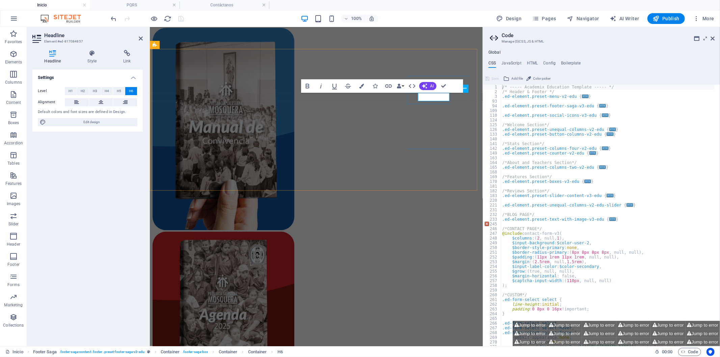
drag, startPoint x: 423, startPoint y: 94, endPoint x: 426, endPoint y: 97, distance: 3.8
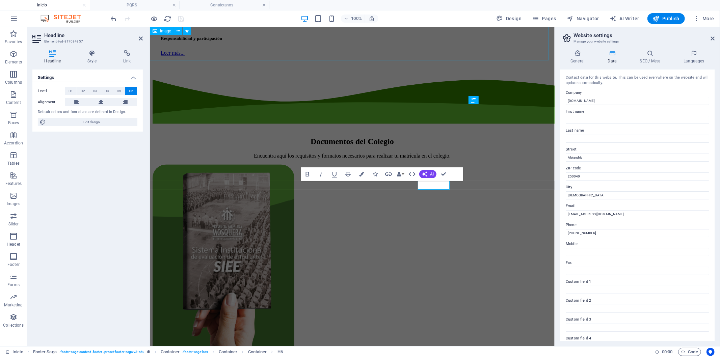
scroll to position [3247, 0]
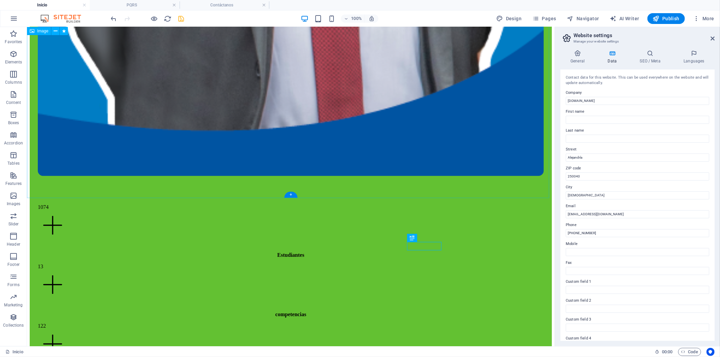
scroll to position [3251, 0]
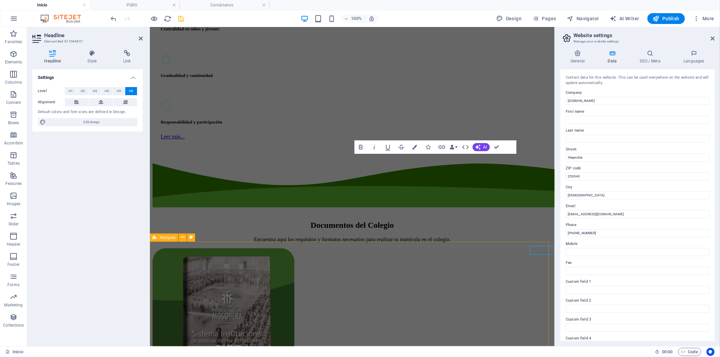
scroll to position [3247, 0]
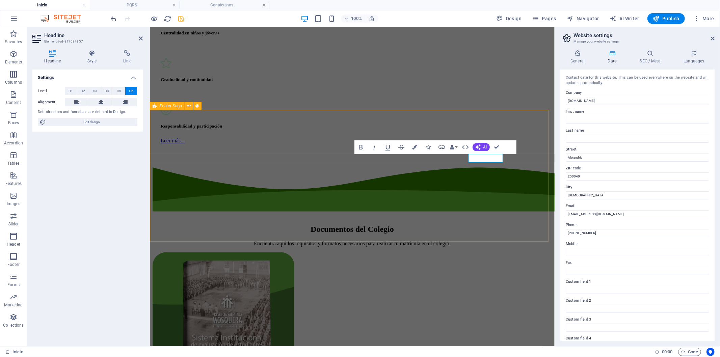
drag, startPoint x: 528, startPoint y: 134, endPoint x: 617, endPoint y: 178, distance: 99.9
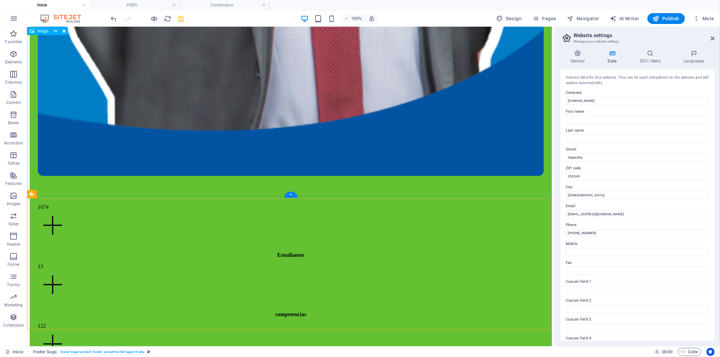
scroll to position [3251, 0]
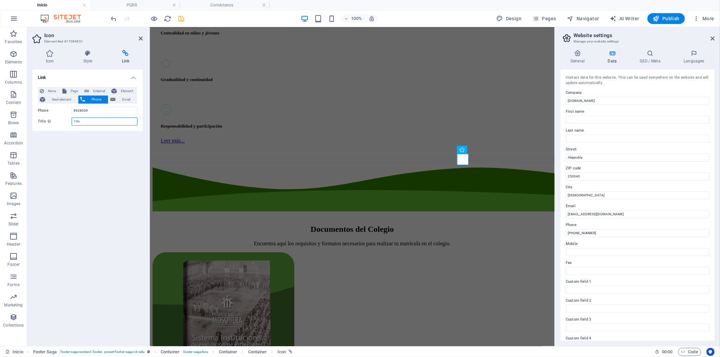
click at [86, 121] on input "Title Additional link description, should not be the same as the link text. The…" at bounding box center [105, 121] width 66 height 8
type input "Instituto Salesiano San José Mosquera"
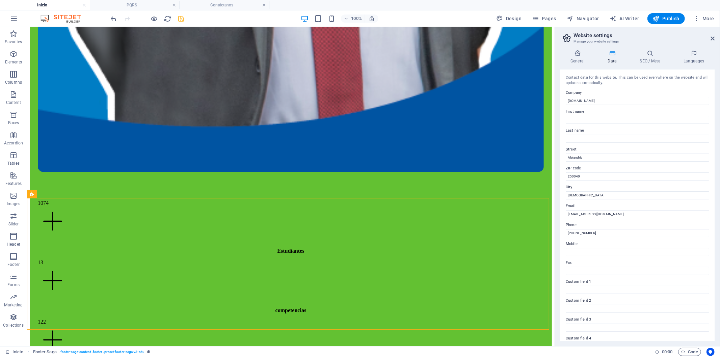
click at [0, 0] on div "100% Design Pages Navigator AI Writer Publish More" at bounding box center [0, 0] width 0 height 0
click at [181, 18] on icon "save" at bounding box center [181, 19] width 8 height 8
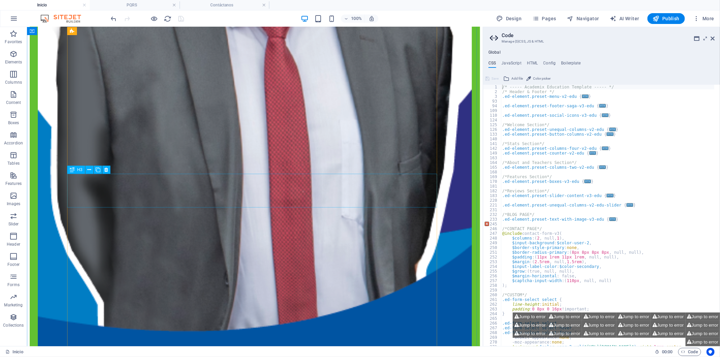
scroll to position [2461, 0]
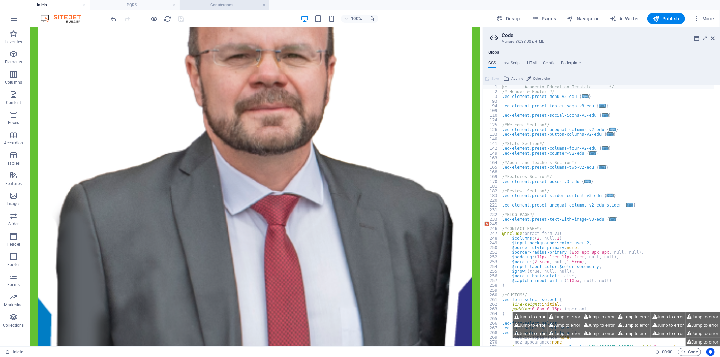
click at [250, 5] on h4 "Contáctanos" at bounding box center [224, 4] width 90 height 7
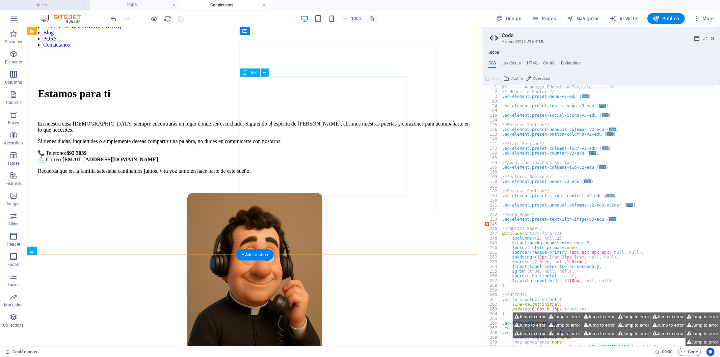
scroll to position [0, 0]
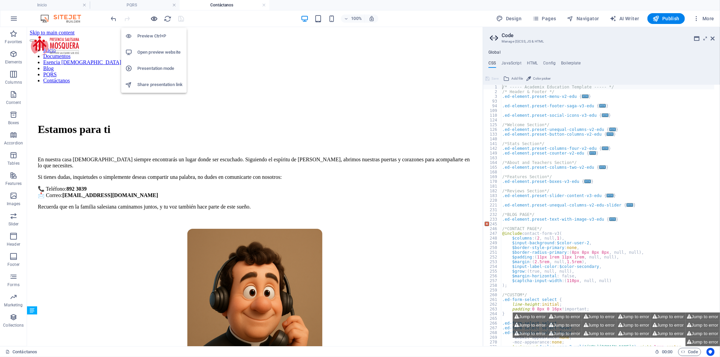
click at [154, 18] on icon "button" at bounding box center [154, 19] width 8 height 8
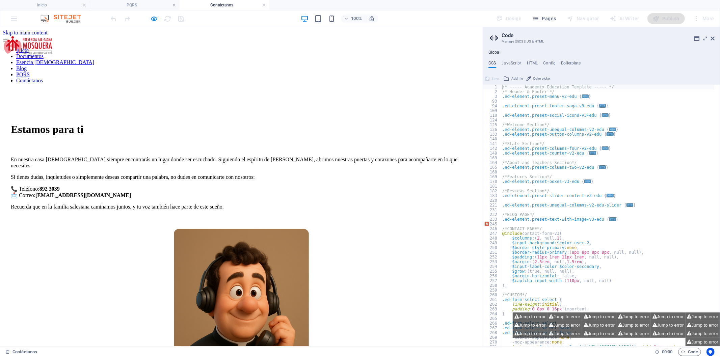
click at [30, 71] on link "PQRS" at bounding box center [22, 74] width 13 height 6
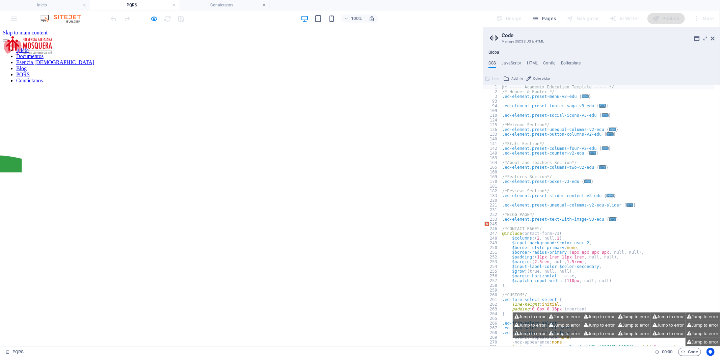
click at [43, 77] on link "Contáctanos" at bounding box center [29, 80] width 27 height 6
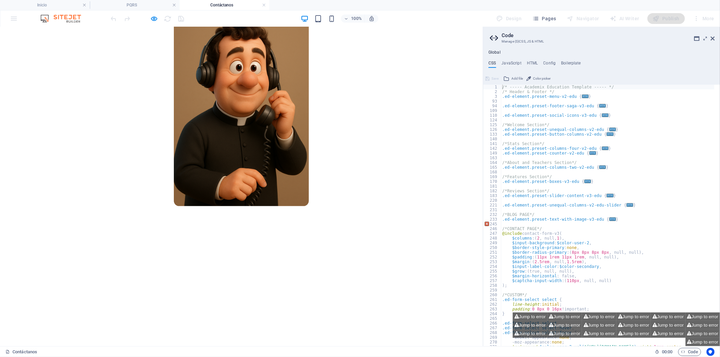
scroll to position [225, 0]
drag, startPoint x: 280, startPoint y: 193, endPoint x: 427, endPoint y: 267, distance: 164.7
click at [427, 267] on video at bounding box center [241, 353] width 477 height 238
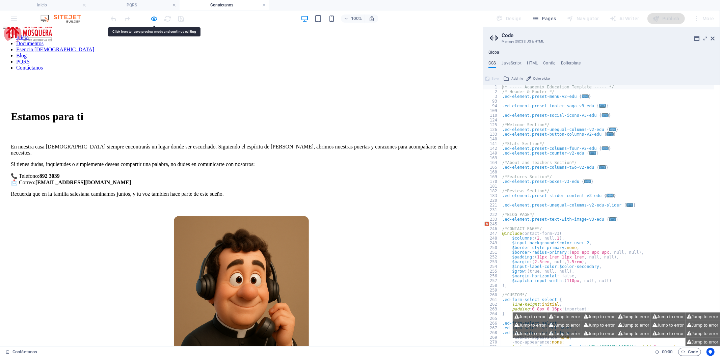
scroll to position [0, 0]
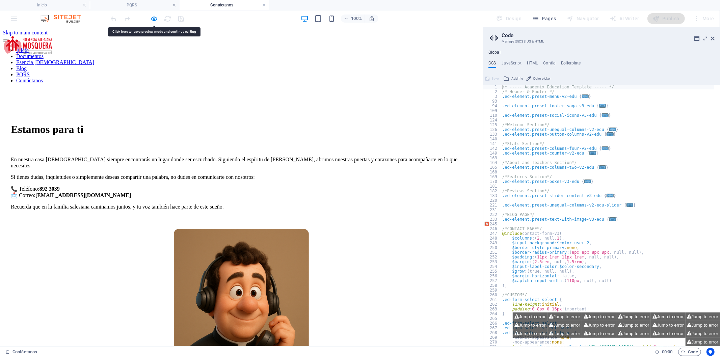
drag, startPoint x: 173, startPoint y: 116, endPoint x: 308, endPoint y: 166, distance: 143.1
click at [308, 166] on p "En nuestra casa [DEMOGRAPHIC_DATA] siempre encontrarás un lugar donde ser escuc…" at bounding box center [241, 162] width 461 height 12
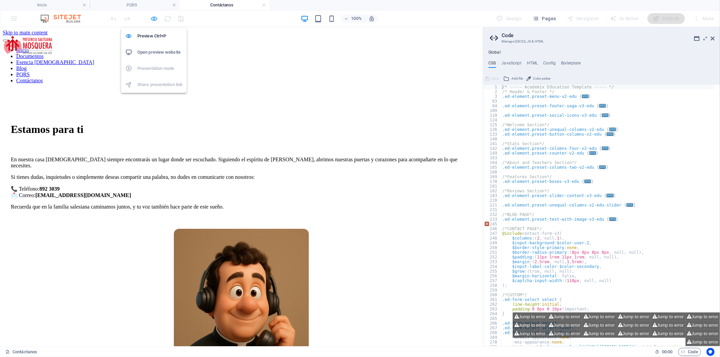
click at [155, 16] on icon "button" at bounding box center [154, 19] width 8 height 8
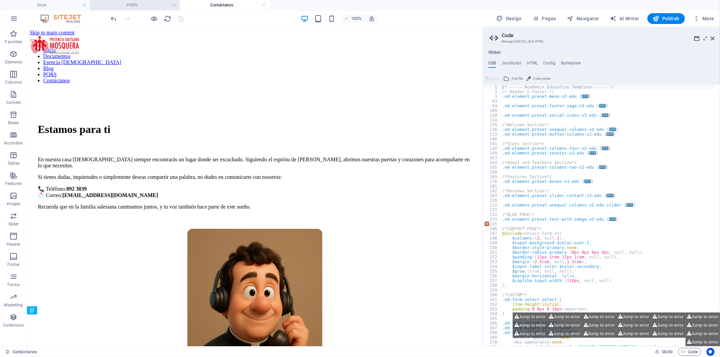
click at [147, 2] on h4 "PQRS" at bounding box center [135, 4] width 90 height 7
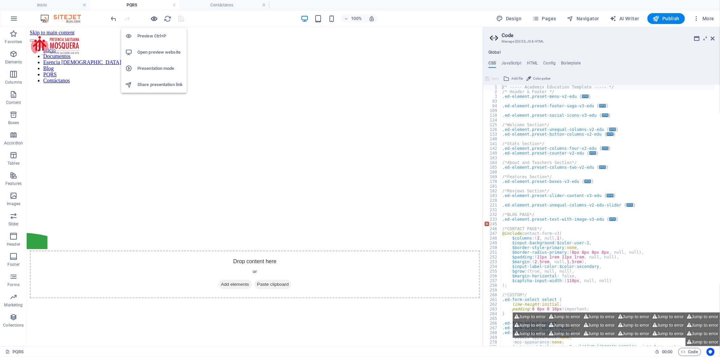
click at [0, 0] on icon "button" at bounding box center [0, 0] width 0 height 0
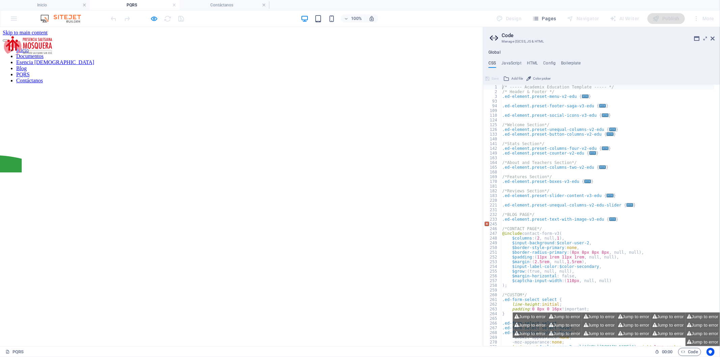
click at [29, 47] on link "Inicio" at bounding box center [22, 50] width 12 height 6
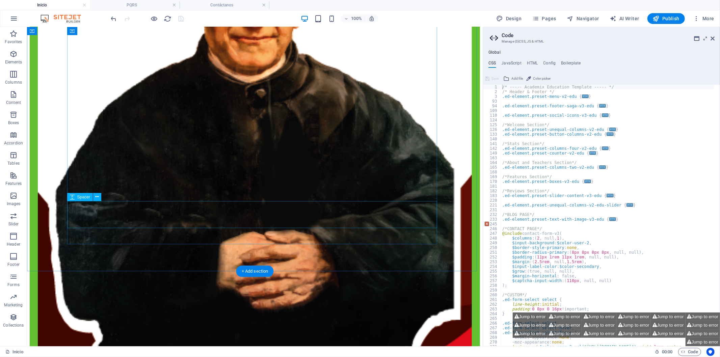
scroll to position [1849, 0]
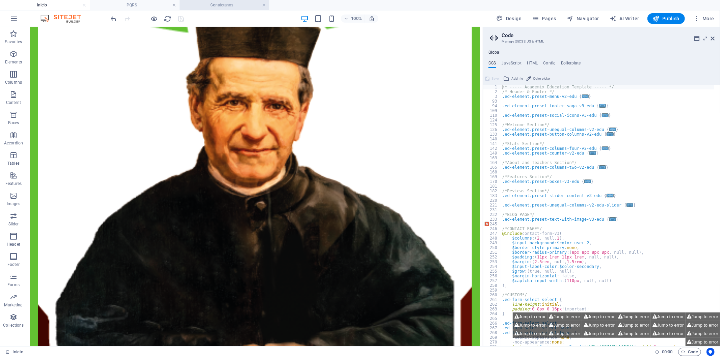
click at [228, 9] on li "Contáctanos" at bounding box center [224, 5] width 90 height 10
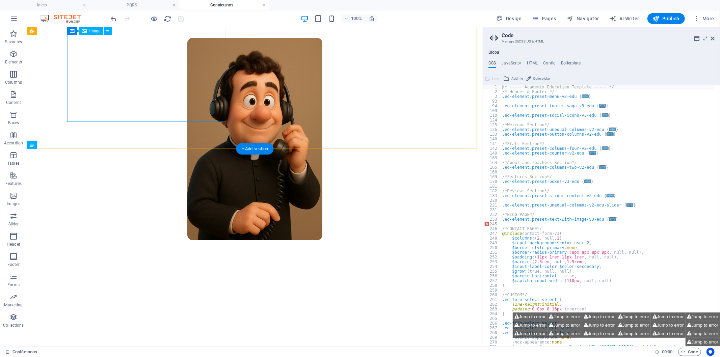
scroll to position [300, 0]
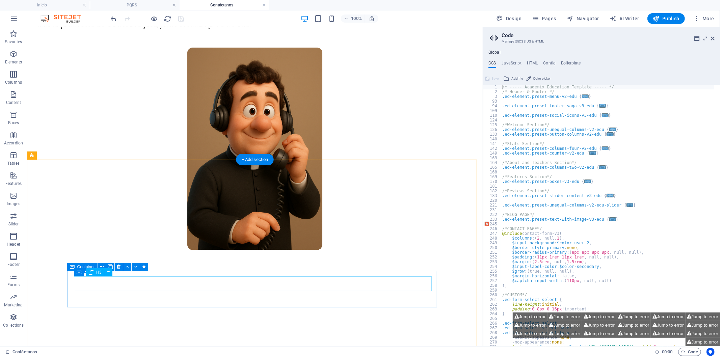
scroll to position [150, 0]
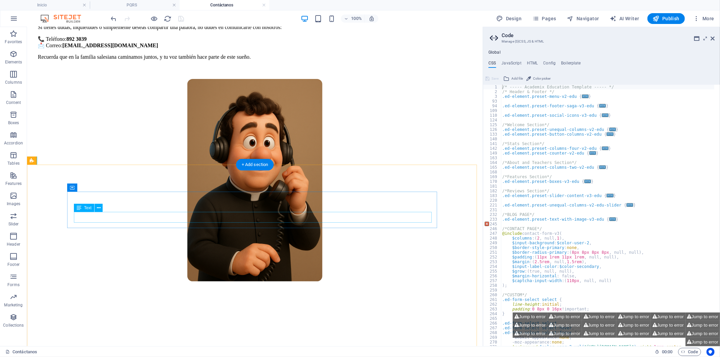
click at [330, 12] on div "100% Design Pages Navigator AI Writer Publish More" at bounding box center [359, 18] width 719 height 16
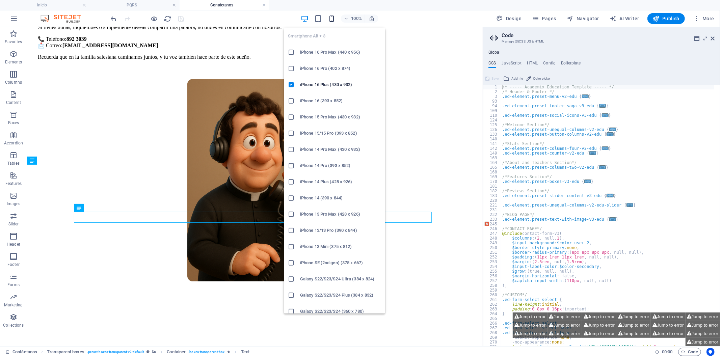
click at [330, 17] on icon "button" at bounding box center [332, 19] width 8 height 8
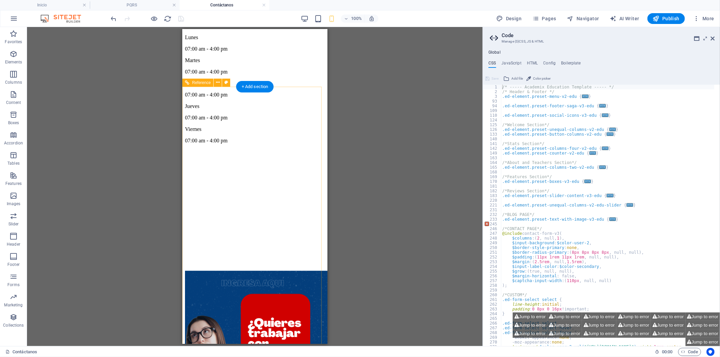
scroll to position [1122, 0]
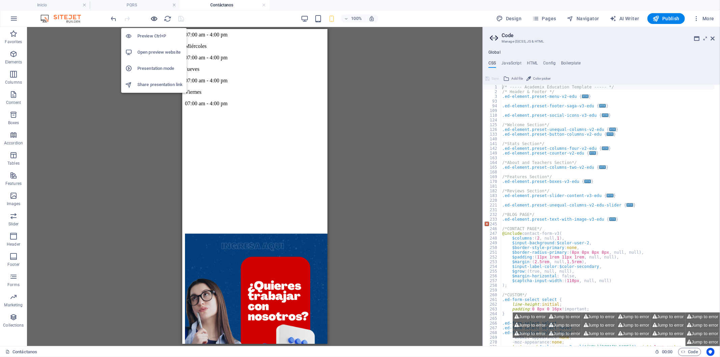
click at [153, 18] on icon "button" at bounding box center [154, 19] width 8 height 8
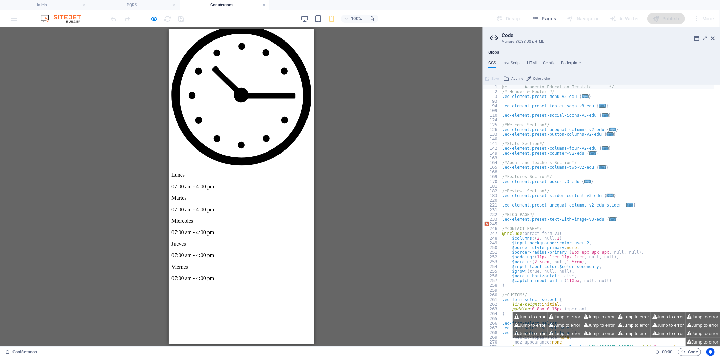
scroll to position [1173, 0]
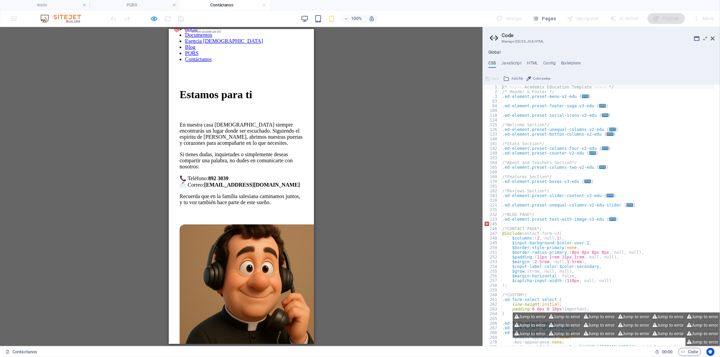
scroll to position [0, 0]
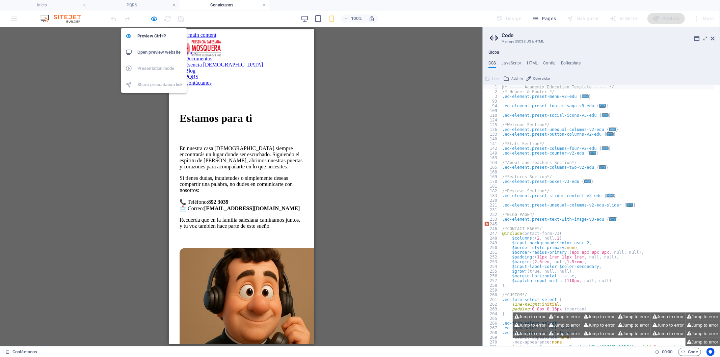
click at [154, 23] on div "Preview Ctrl+P Open preview website Presentation mode Share presentation link" at bounding box center [153, 58] width 65 height 70
click at [153, 21] on icon "button" at bounding box center [154, 19] width 8 height 8
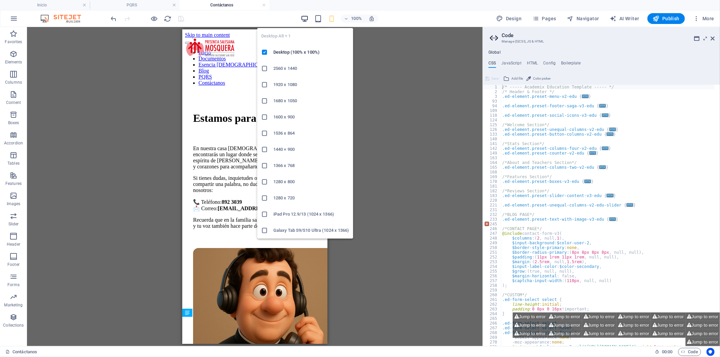
click at [305, 15] on icon "button" at bounding box center [305, 19] width 8 height 8
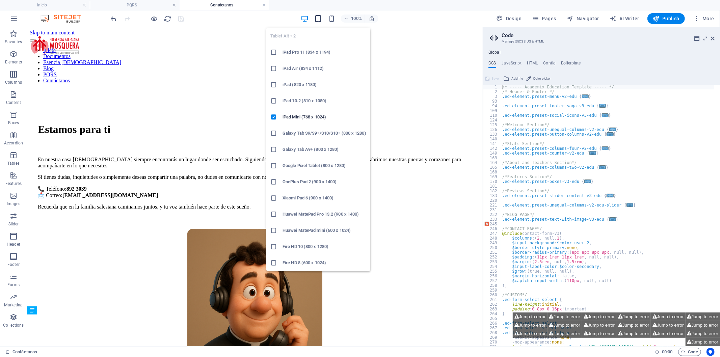
click at [322, 18] on icon "button" at bounding box center [318, 19] width 8 height 8
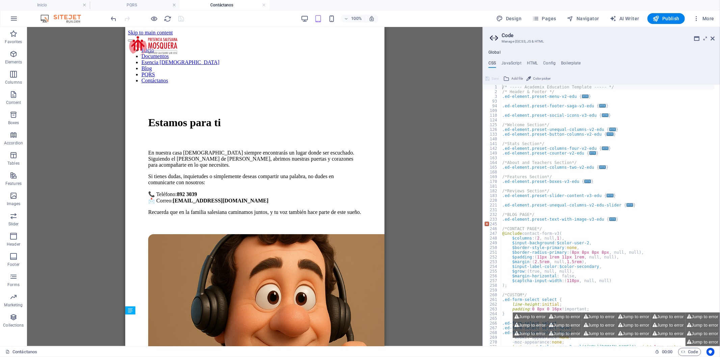
click at [310, 19] on div "100%" at bounding box center [339, 18] width 78 height 11
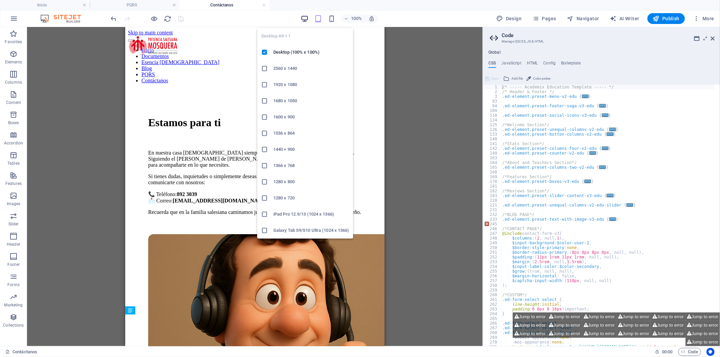
click at [308, 20] on icon "button" at bounding box center [305, 19] width 8 height 8
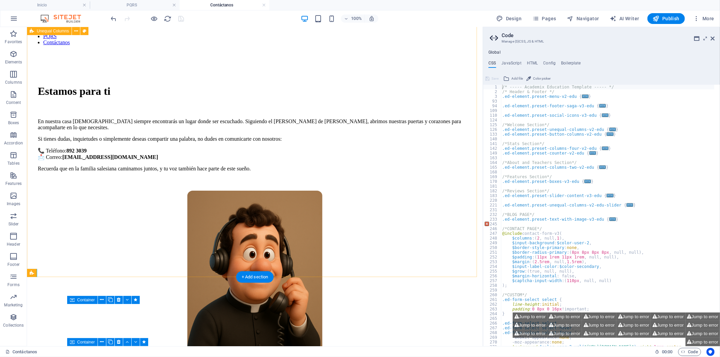
scroll to position [37, 0]
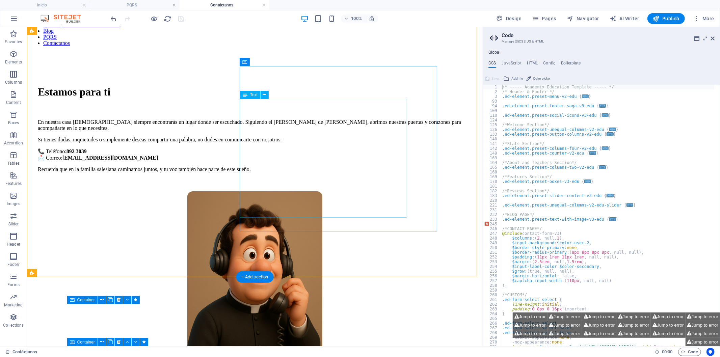
click at [270, 172] on div "En nuestra casa [DEMOGRAPHIC_DATA] siempre encontrarás un lugar donde ser escuc…" at bounding box center [254, 145] width 434 height 53
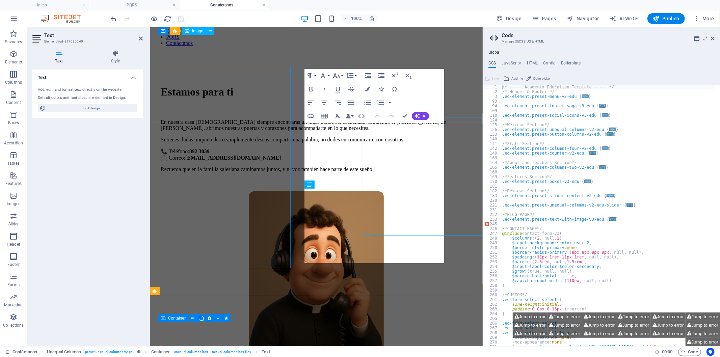
scroll to position [19, 0]
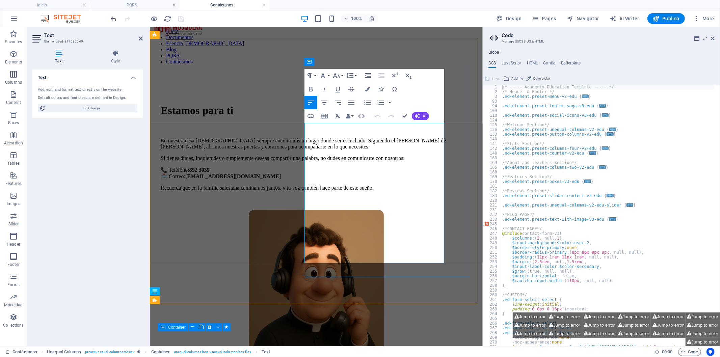
click at [336, 161] on p "Si tienes dudas, inquietudes o simplemente deseas compartir una palabra, no dud…" at bounding box center [315, 158] width 311 height 6
click at [209, 172] on strong "892 3039" at bounding box center [199, 170] width 20 height 6
click at [315, 179] on p "📞 Teléfono: [PHONE_NUMBER] 📩 Correo: [EMAIL_ADDRESS][DOMAIN_NAME]" at bounding box center [315, 172] width 311 height 13
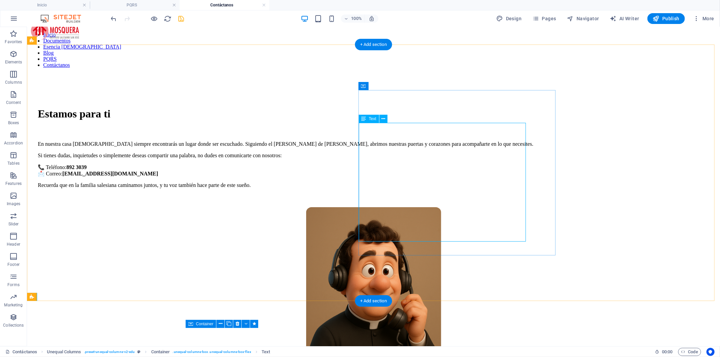
scroll to position [51, 0]
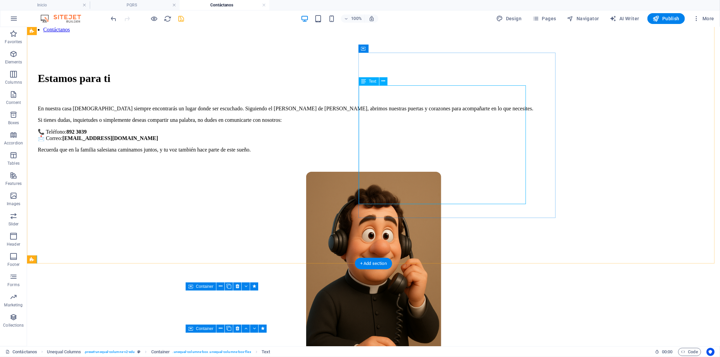
drag, startPoint x: 465, startPoint y: 179, endPoint x: 468, endPoint y: 183, distance: 4.7
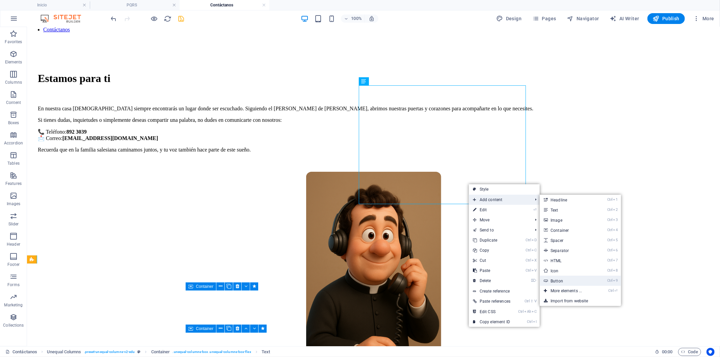
click at [569, 276] on link "Ctrl 9 Button" at bounding box center [567, 281] width 56 height 10
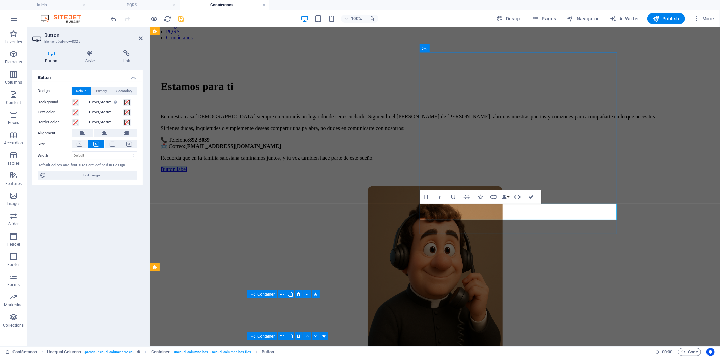
click at [187, 172] on link "Button label" at bounding box center [173, 169] width 27 height 6
drag, startPoint x: 347, startPoint y: 184, endPoint x: 90, endPoint y: 155, distance: 259.3
click at [90, 155] on select "Default px rem % em vh vw" at bounding box center [104, 155] width 65 height 8
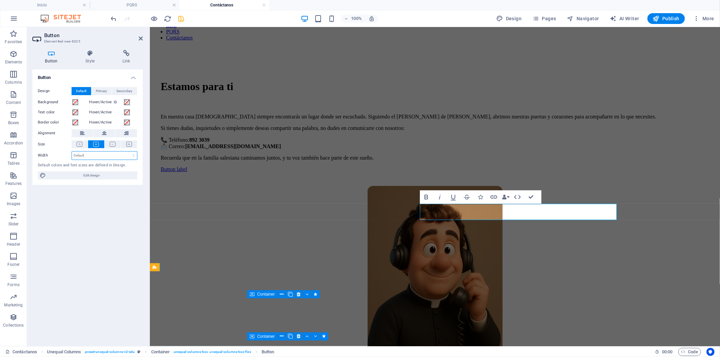
click at [90, 155] on select "Default px rem % em vh vw" at bounding box center [104, 155] width 65 height 8
click at [72, 144] on button at bounding box center [80, 144] width 16 height 8
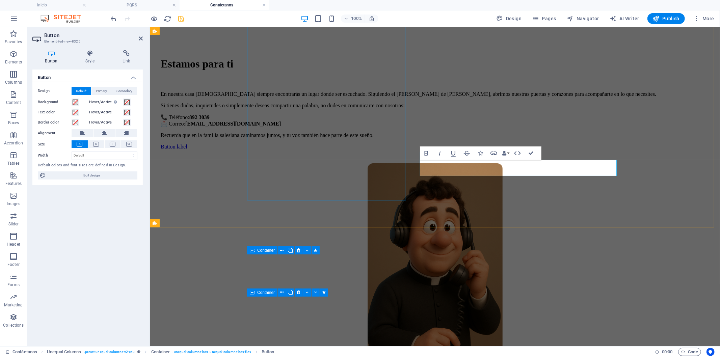
scroll to position [118, 0]
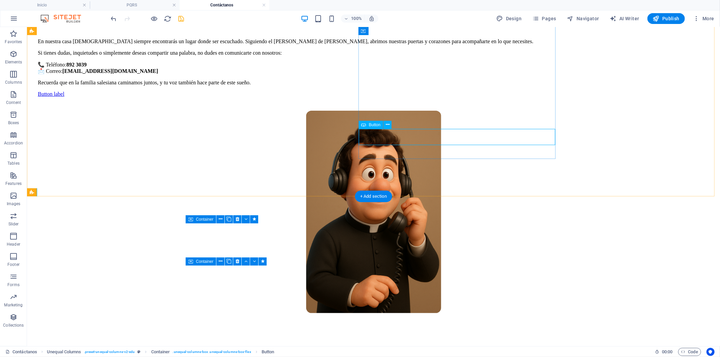
click at [428, 97] on div "Button label" at bounding box center [372, 94] width 671 height 6
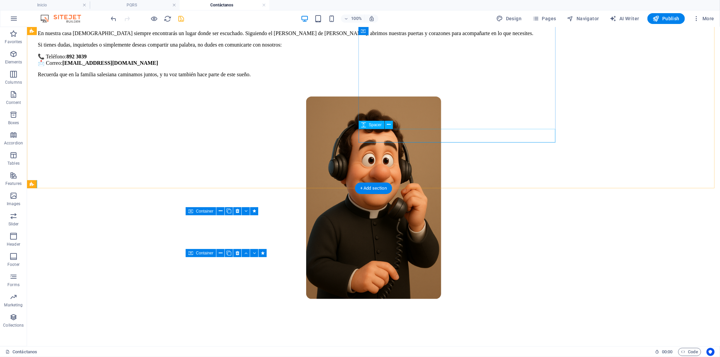
click at [428, 96] on div at bounding box center [372, 89] width 671 height 13
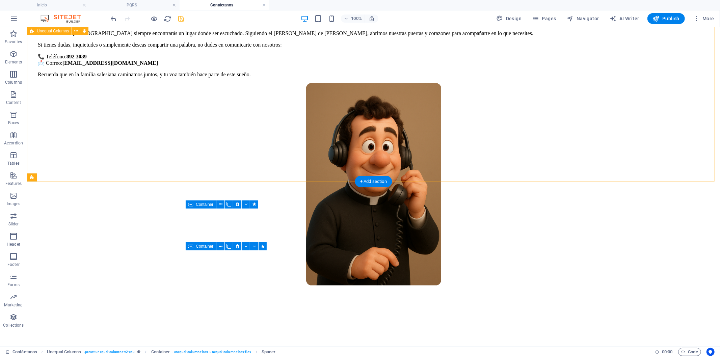
scroll to position [133, 0]
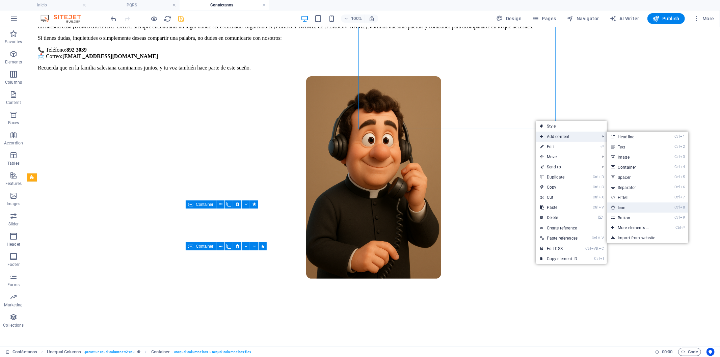
click at [636, 210] on link "Ctrl 8 Icon" at bounding box center [634, 207] width 56 height 10
select select "xMidYMid"
select select "px"
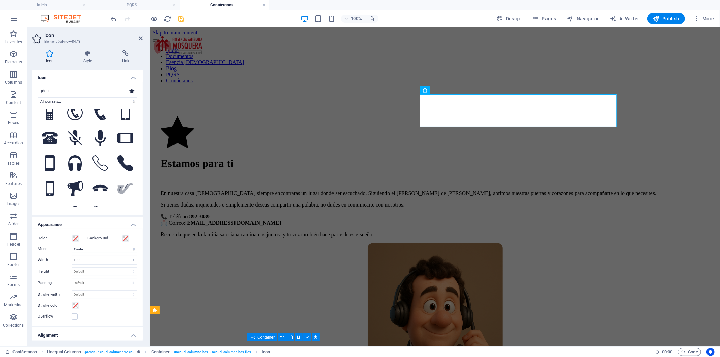
scroll to position [150, 0]
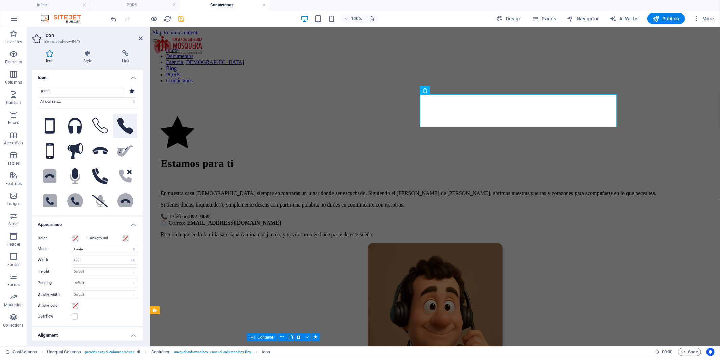
type input "phone"
click at [117, 118] on icon at bounding box center [125, 126] width 16 height 16
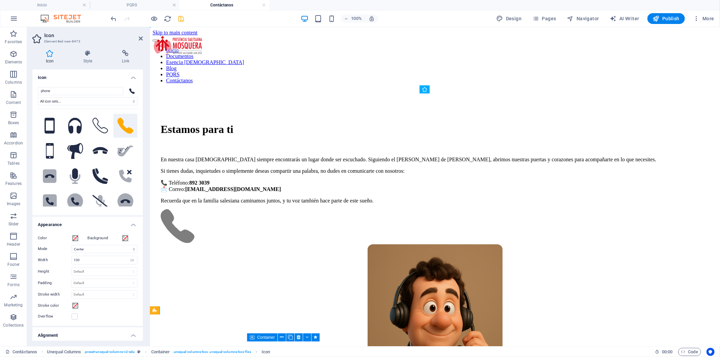
drag, startPoint x: 446, startPoint y: 121, endPoint x: 465, endPoint y: 239, distance: 119.7
click at [67, 194] on icon at bounding box center [75, 201] width 16 height 16
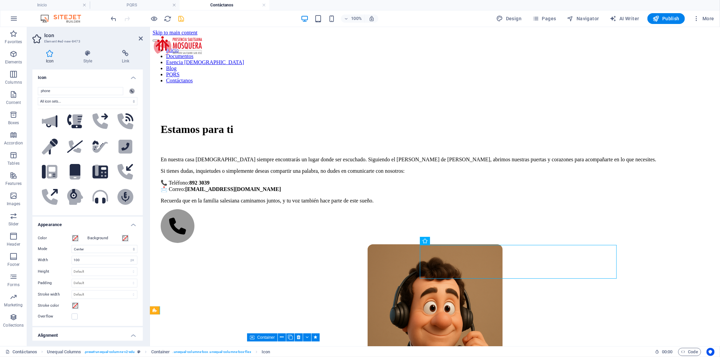
scroll to position [262, 0]
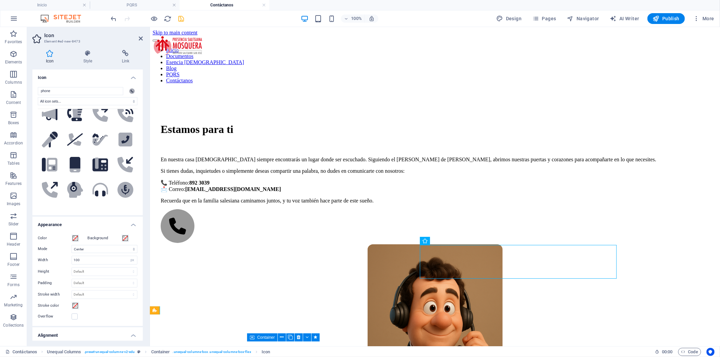
click at [78, 242] on div "Color Background Mode Scale Left Center Right Width 100 Default auto px rem % e…" at bounding box center [87, 277] width 110 height 97
click at [70, 238] on label "Color" at bounding box center [55, 238] width 34 height 8
click at [72, 238] on button "Color" at bounding box center [75, 237] width 7 height 7
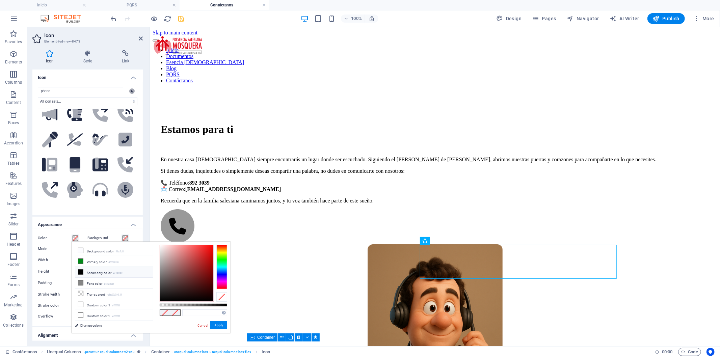
click at [94, 277] on li "Secondary color #000000" at bounding box center [114, 272] width 78 height 11
drag, startPoint x: 199, startPoint y: 306, endPoint x: 96, endPoint y: 271, distance: 109.2
click at [251, 302] on body "salesianomosquera.edu.co Inicio PQRS Contáctanos Favorites Elements Columns Con…" at bounding box center [360, 178] width 720 height 357
click at [80, 262] on icon at bounding box center [80, 261] width 5 height 5
type input "#028918"
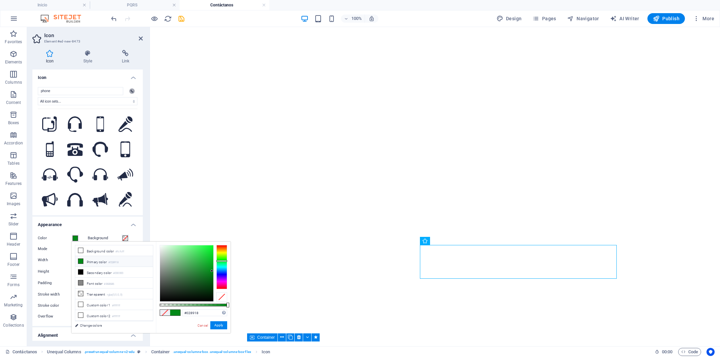
select select "xMidYMid"
select select "px"
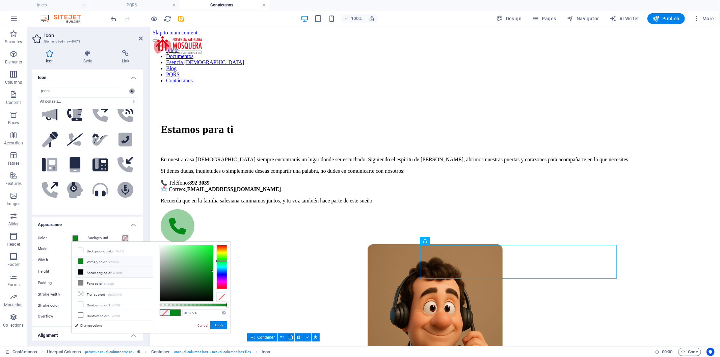
click at [108, 271] on li "Secondary color #000000" at bounding box center [114, 272] width 78 height 11
type input "#000000"
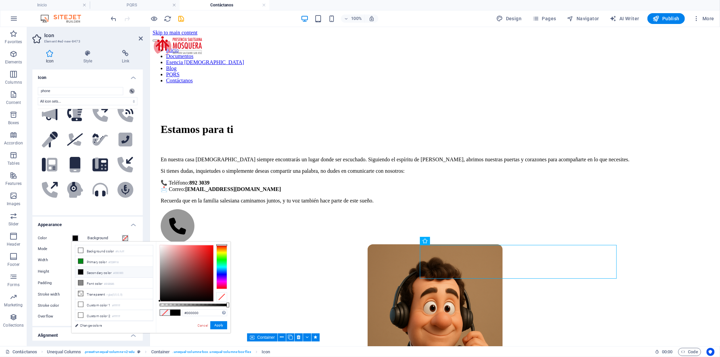
click at [58, 254] on div "Color Background Mode Scale Left Center Right Width 100 Default auto px rem % e…" at bounding box center [87, 277] width 110 height 97
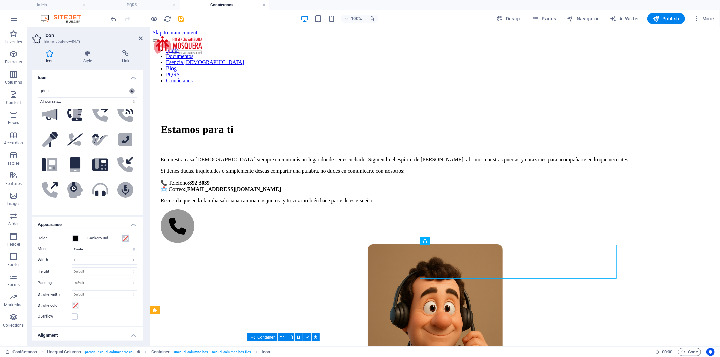
click at [122, 234] on button "Background" at bounding box center [124, 237] width 7 height 7
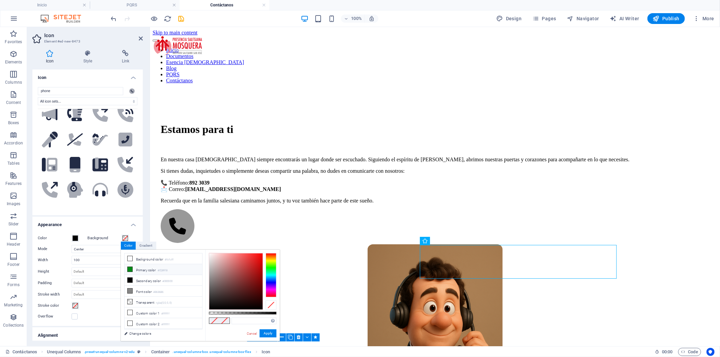
click at [146, 270] on li "Primary color #028918" at bounding box center [163, 269] width 78 height 11
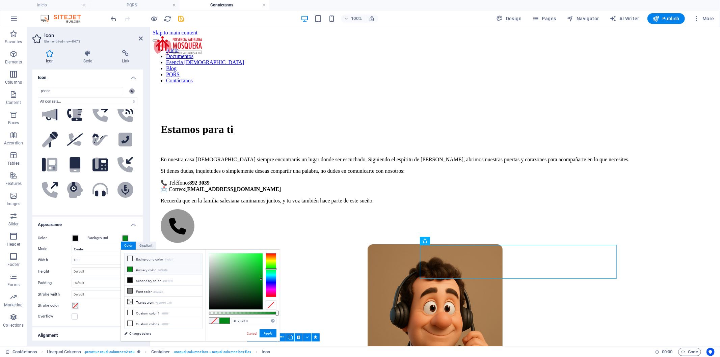
click at [148, 257] on li "Background color #fcfcff" at bounding box center [163, 258] width 78 height 11
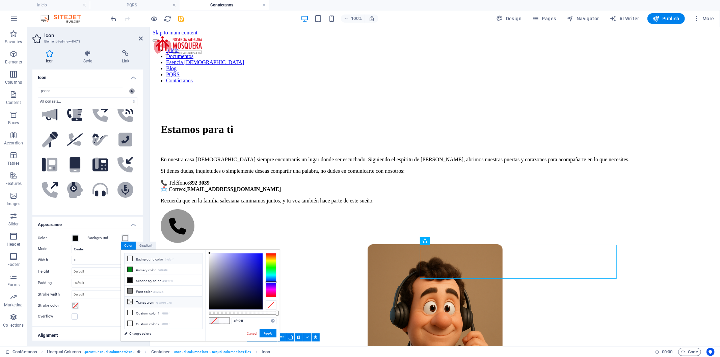
click at [146, 302] on li "Transparent rgba(0,0,0,.0)" at bounding box center [163, 302] width 78 height 11
type input "rgba(0, 0, 0, 0)"
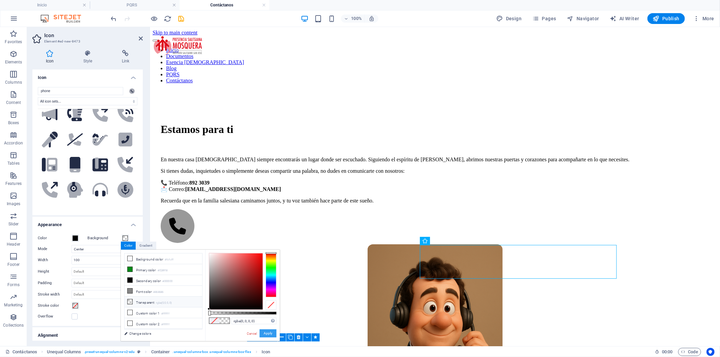
click at [267, 331] on button "Apply" at bounding box center [267, 333] width 17 height 8
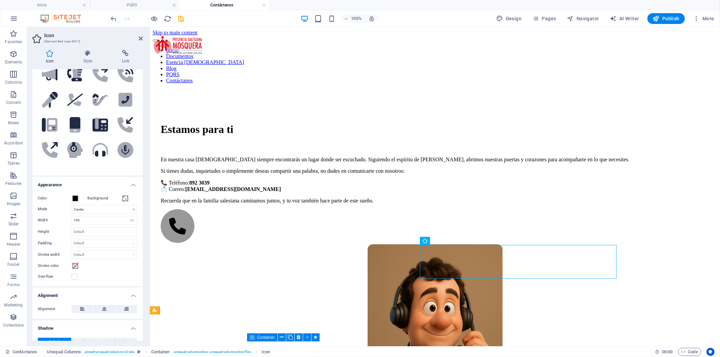
scroll to position [82, 0]
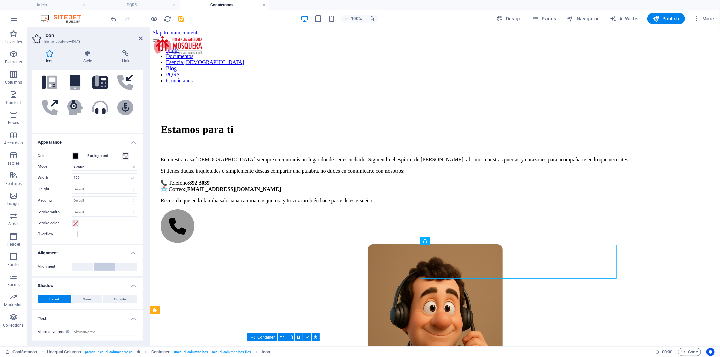
click at [108, 270] on button at bounding box center [104, 266] width 22 height 8
click at [91, 262] on button at bounding box center [83, 266] width 22 height 8
click at [96, 263] on button at bounding box center [104, 266] width 22 height 8
click at [100, 177] on input "100" at bounding box center [104, 178] width 65 height 8
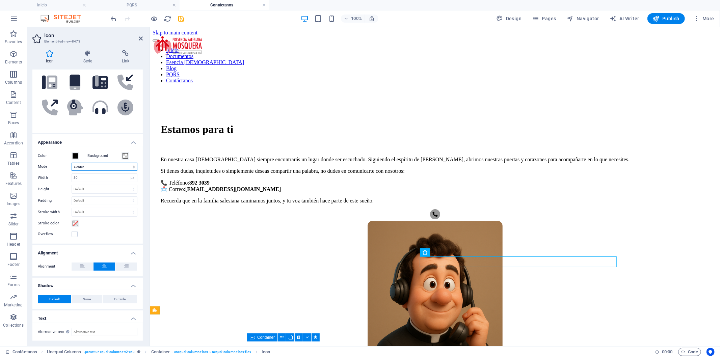
click at [86, 167] on select "Scale Left Center Right" at bounding box center [105, 167] width 66 height 8
click at [61, 184] on div "Color Background Mode Scale Left Center Right Width 30 Default auto px rem % em…" at bounding box center [87, 194] width 110 height 97
click at [79, 178] on input "30" at bounding box center [104, 178] width 65 height 8
type input "3"
type input "38"
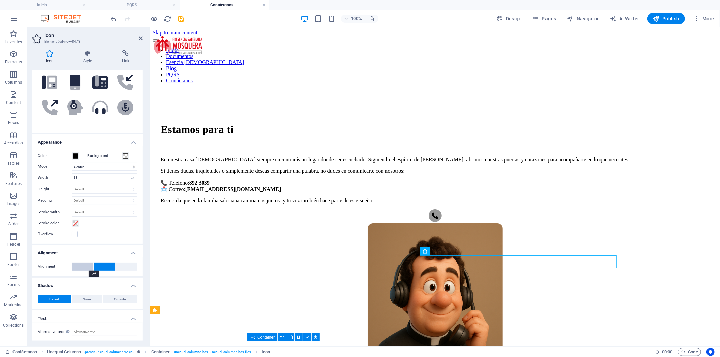
click at [89, 265] on button at bounding box center [83, 266] width 22 height 8
click at [447, 203] on div "En nuestra casa [DEMOGRAPHIC_DATA] siempre encontrarás un lugar donde ser escuc…" at bounding box center [434, 179] width 548 height 47
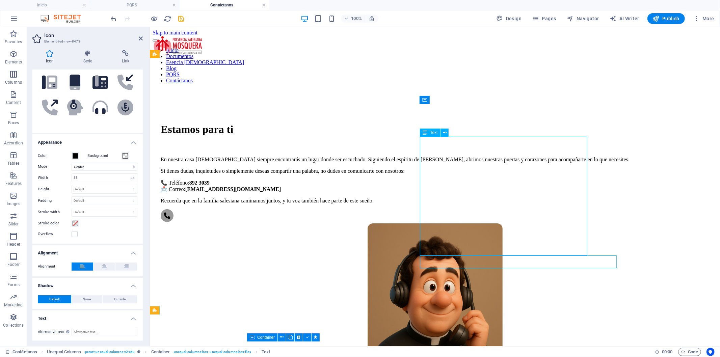
click at [570, 203] on div "En nuestra casa [DEMOGRAPHIC_DATA] siempre encontrarás un lugar donde ser escuc…" at bounding box center [434, 179] width 548 height 47
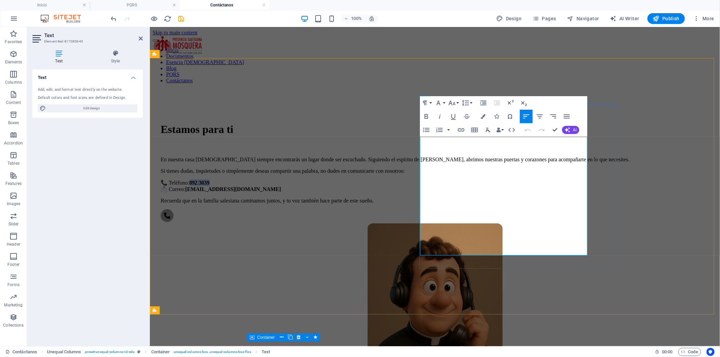
drag, startPoint x: 492, startPoint y: 217, endPoint x: 463, endPoint y: 218, distance: 29.4
click at [463, 192] on p "📞 Teléfono: [PHONE_NUMBER] 📩 Correo: [EMAIL_ADDRESS][DOMAIN_NAME]" at bounding box center [434, 185] width 548 height 13
copy strong "892 3039"
click at [459, 223] on figure ".fa-secondary{opacity:.4}" at bounding box center [434, 216] width 548 height 14
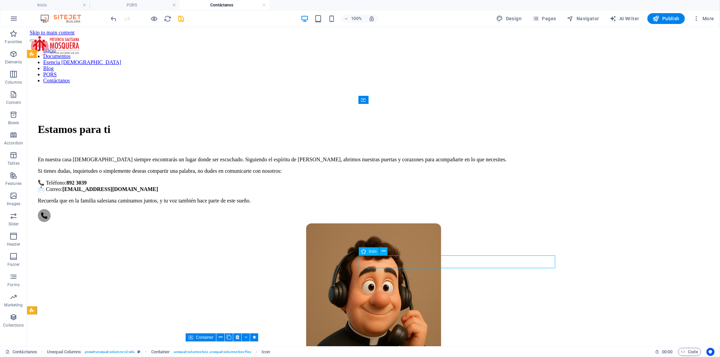
click at [456, 223] on figure ".fa-secondary{opacity:.4}" at bounding box center [372, 216] width 671 height 14
click at [424, 223] on figure ".fa-secondary{opacity:.4}" at bounding box center [372, 216] width 671 height 14
select select "xMidYMid"
select select "px"
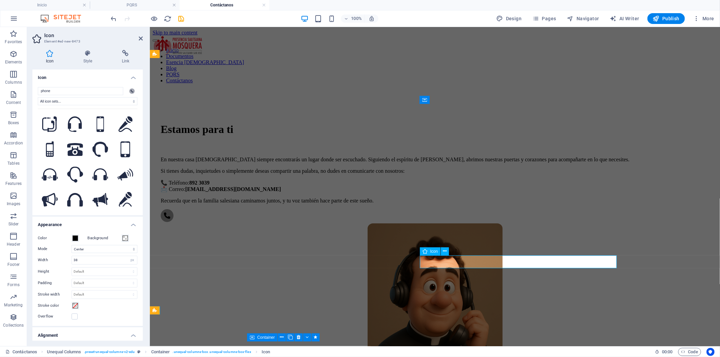
click at [451, 223] on figure ".fa-secondary{opacity:.4}" at bounding box center [434, 216] width 548 height 14
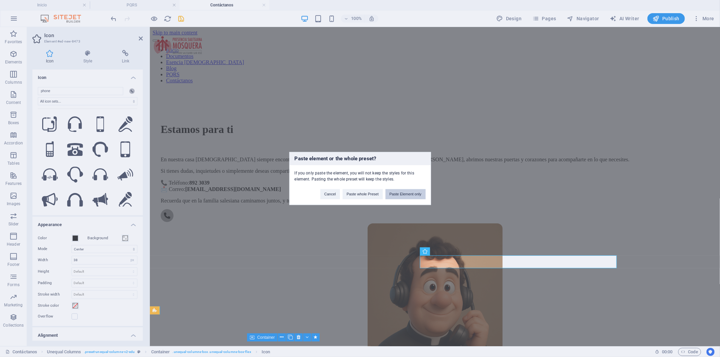
click at [419, 196] on button "Paste Element only" at bounding box center [405, 194] width 40 height 10
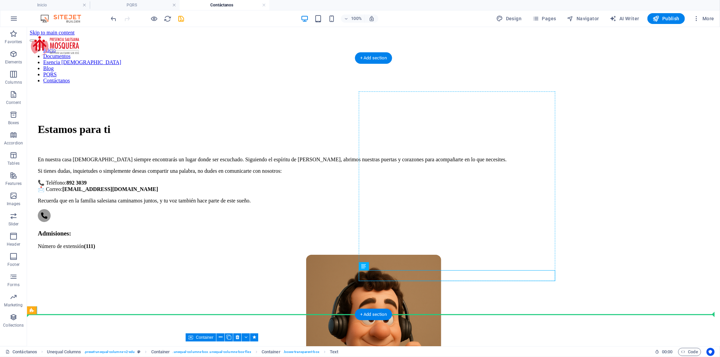
drag, startPoint x: 416, startPoint y: 278, endPoint x: 463, endPoint y: 241, distance: 60.6
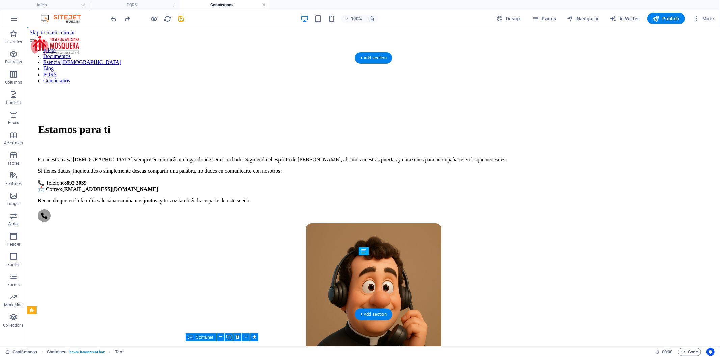
click at [410, 203] on div "En nuestra casa [DEMOGRAPHIC_DATA] siempre encontrarás un lugar donde ser escuc…" at bounding box center [372, 179] width 671 height 47
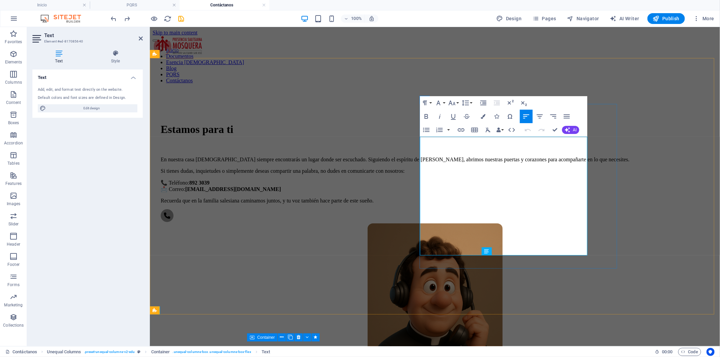
click at [435, 192] on p "📞 Teléfono: [PHONE_NUMBER] 📩 Correo: [EMAIL_ADDRESS][DOMAIN_NAME]" at bounding box center [434, 185] width 548 height 13
click at [428, 223] on figure ".fa-secondary{opacity:.4}" at bounding box center [434, 216] width 548 height 14
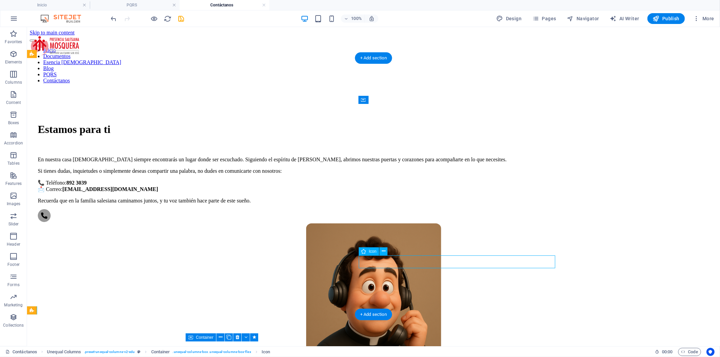
drag, startPoint x: 363, startPoint y: 263, endPoint x: 459, endPoint y: 263, distance: 95.8
click at [459, 223] on figure ".fa-secondary{opacity:.4}" at bounding box center [372, 216] width 671 height 14
click at [588, 224] on div "Estamos para ti En nuestra casa [DEMOGRAPHIC_DATA] siempre encontrarás un lugar…" at bounding box center [372, 271] width 687 height 365
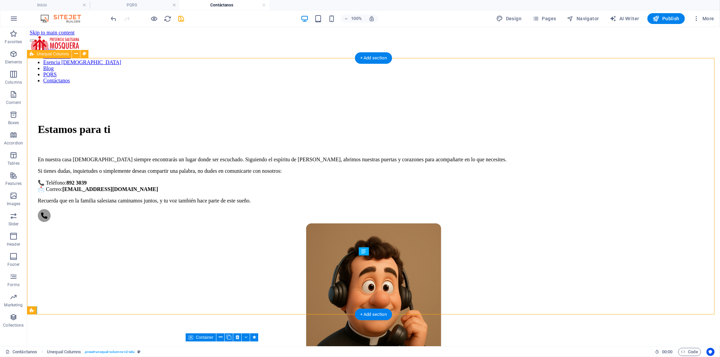
click at [582, 199] on div "Estamos para ti En nuestra casa [DEMOGRAPHIC_DATA] siempre encontrarás un lugar…" at bounding box center [372, 271] width 687 height 365
click at [366, 268] on div "Estamos para ti En nuestra casa [DEMOGRAPHIC_DATA] siempre encontrarás un lugar…" at bounding box center [372, 271] width 687 height 365
click at [371, 223] on figure ".fa-secondary{opacity:.4}" at bounding box center [372, 216] width 671 height 14
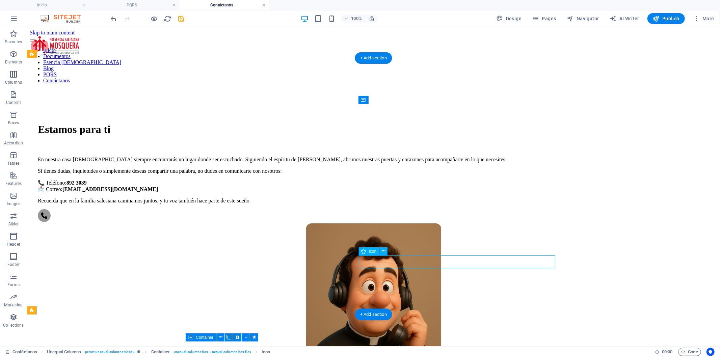
click at [379, 223] on figure ".fa-secondary{opacity:.4}" at bounding box center [372, 216] width 671 height 14
select select "xMidYMid"
select select "px"
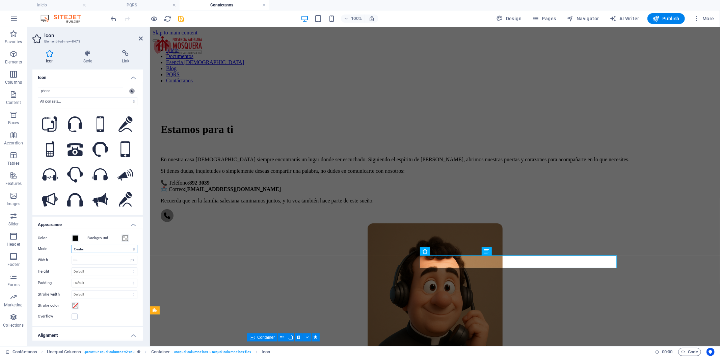
click at [104, 249] on select "Scale Left Center Right" at bounding box center [105, 249] width 66 height 8
click at [72, 245] on select "Scale Left Center Right" at bounding box center [105, 249] width 66 height 8
click at [115, 245] on select "Scale Left Center Right" at bounding box center [105, 249] width 66 height 8
click at [72, 245] on select "Scale Left Center Right" at bounding box center [105, 249] width 66 height 8
click at [112, 251] on select "Scale Left Center Right" at bounding box center [105, 249] width 66 height 8
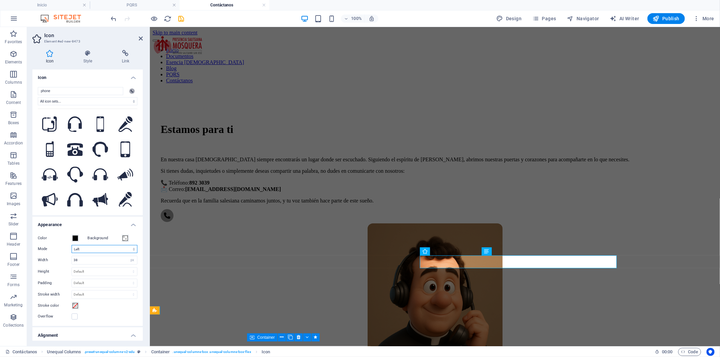
click at [72, 245] on select "Scale Left Center Right" at bounding box center [105, 249] width 66 height 8
click at [115, 250] on select "Scale Left Center Right" at bounding box center [105, 249] width 66 height 8
select select "xMidYMid"
click at [72, 245] on select "Scale Left Center Right" at bounding box center [105, 249] width 66 height 8
click at [202, 268] on div "Estamos para ti En nuestra casa [DEMOGRAPHIC_DATA] siempre encontrarás un lugar…" at bounding box center [434, 271] width 564 height 365
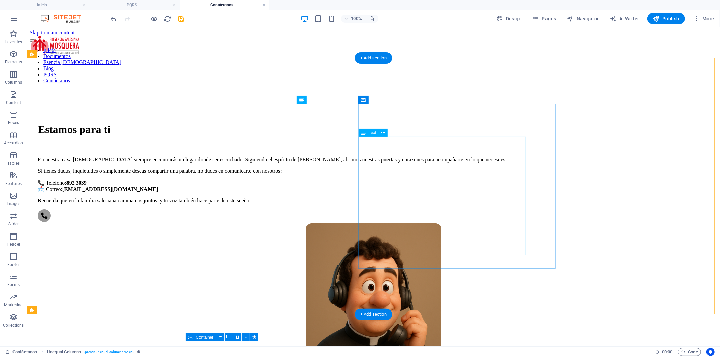
click at [513, 203] on div "En nuestra casa [DEMOGRAPHIC_DATA] siempre encontrarás un lugar donde ser escuc…" at bounding box center [372, 179] width 671 height 47
click at [439, 223] on figure ".fa-secondary{opacity:.4}" at bounding box center [372, 216] width 671 height 14
select select "xMidYMid"
select select "px"
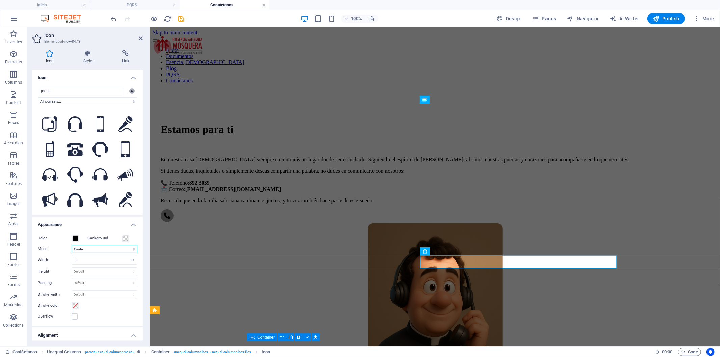
click at [107, 248] on select "Scale Left Center Right" at bounding box center [105, 249] width 66 height 8
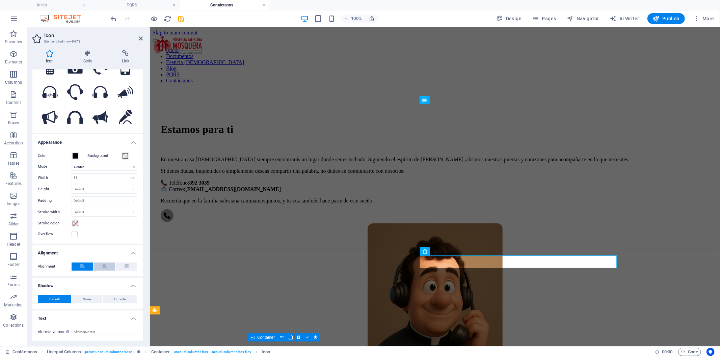
click at [105, 264] on icon at bounding box center [104, 266] width 5 height 8
click at [184, 248] on div "Estamos para ti En nuestra casa [DEMOGRAPHIC_DATA] siempre encontrarás un lugar…" at bounding box center [434, 271] width 564 height 365
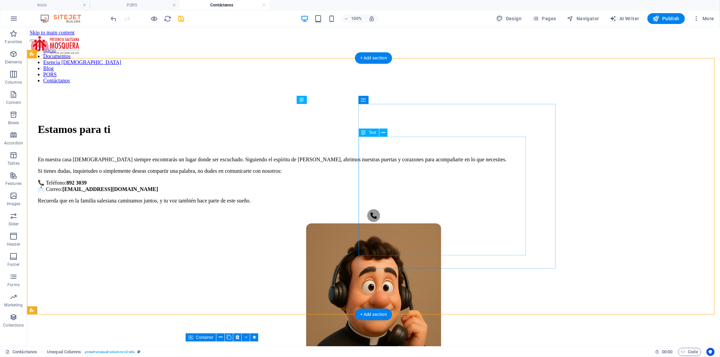
click at [524, 203] on div "En nuestra casa [DEMOGRAPHIC_DATA] siempre encontrarás un lugar donde ser escuc…" at bounding box center [372, 179] width 671 height 47
click at [528, 223] on div "Estamos para ti En nuestra casa [DEMOGRAPHIC_DATA] siempre encontrarás un lugar…" at bounding box center [372, 173] width 671 height 100
click at [476, 203] on div "En nuestra casa [DEMOGRAPHIC_DATA] siempre encontrarás un lugar donde ser escuc…" at bounding box center [372, 179] width 671 height 47
click at [464, 223] on figure ".fa-secondary{opacity:.4}" at bounding box center [372, 216] width 671 height 14
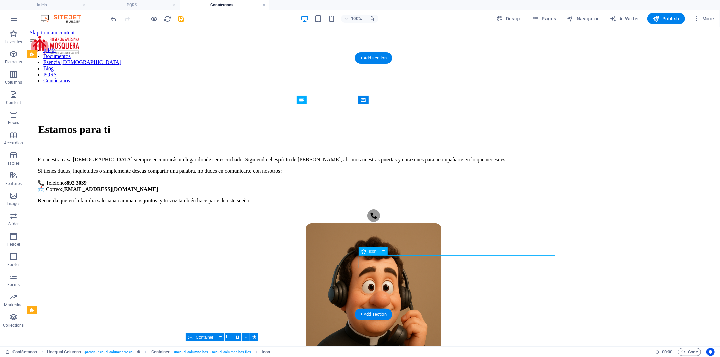
click at [464, 223] on figure ".fa-secondary{opacity:.4}" at bounding box center [372, 216] width 671 height 14
select select "xMidYMid"
select select "px"
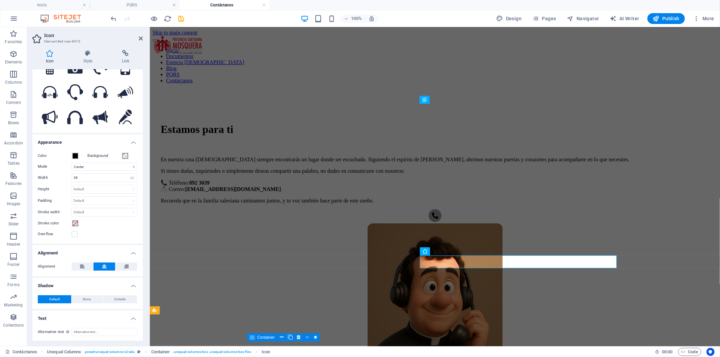
click at [76, 294] on div "Default None Outside Color X offset 0 px rem vh vw Y offset 0 px rem vh vw Blur…" at bounding box center [87, 299] width 110 height 19
click at [76, 296] on button "None" at bounding box center [87, 299] width 31 height 8
click at [61, 295] on button "Default" at bounding box center [54, 299] width 33 height 8
click at [136, 295] on div "Default None Outside" at bounding box center [88, 299] width 100 height 8
click at [125, 302] on button "Outside" at bounding box center [120, 299] width 34 height 8
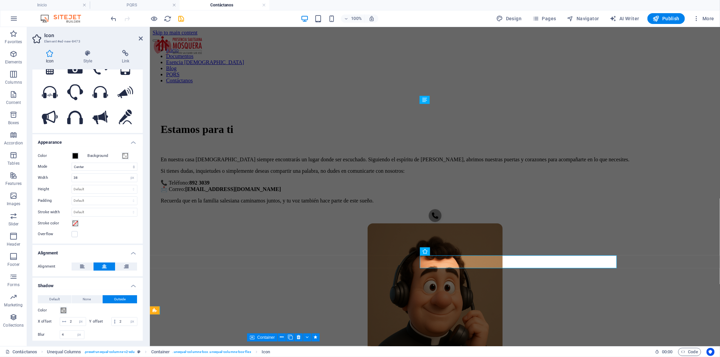
click at [65, 305] on div "Default None Outside Color X offset 0 px rem vh vw Y offset 0 px rem vh vw Blur…" at bounding box center [88, 318] width 100 height 46
click at [65, 300] on button "Default" at bounding box center [54, 299] width 33 height 8
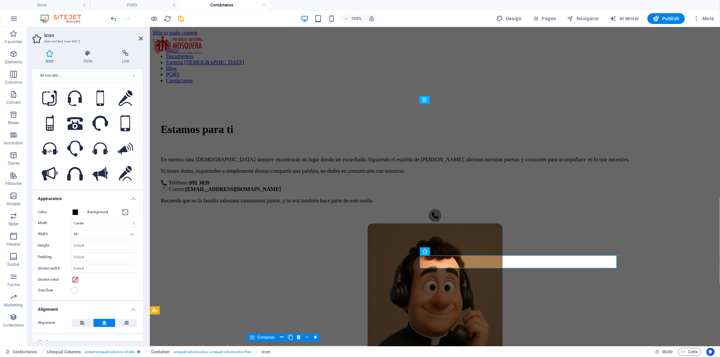
scroll to position [0, 0]
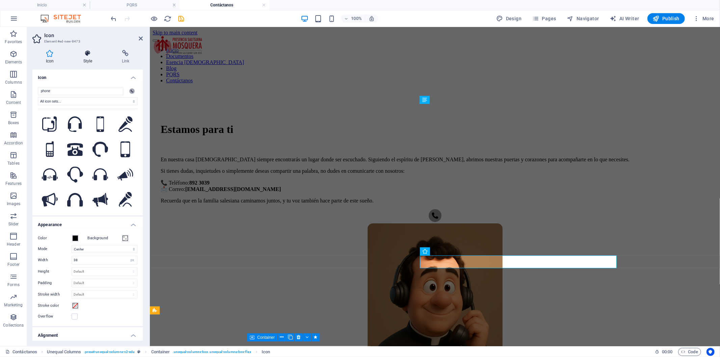
click at [86, 52] on icon at bounding box center [88, 53] width 36 height 7
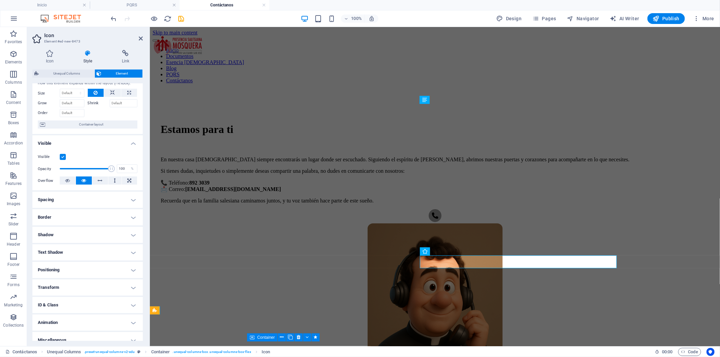
scroll to position [27, 0]
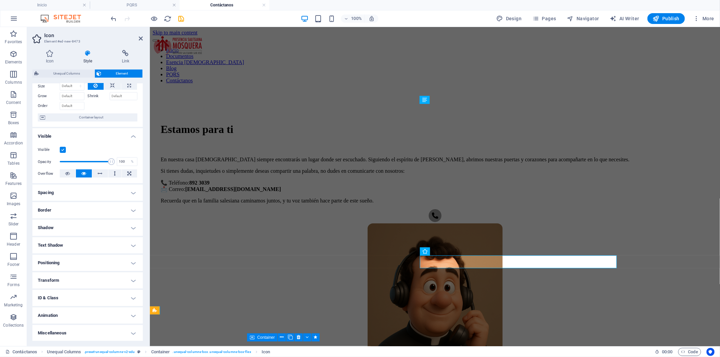
click at [69, 308] on h4 "Animation" at bounding box center [87, 315] width 110 height 16
click at [69, 329] on div "Don't animate Show / Hide Slide up/down Zoom in/out Slide left to right Slide r…" at bounding box center [88, 334] width 100 height 11
click at [69, 331] on div "Don't animate Show / Hide Slide up/down Zoom in/out Slide left to right Slide r…" at bounding box center [88, 334] width 100 height 11
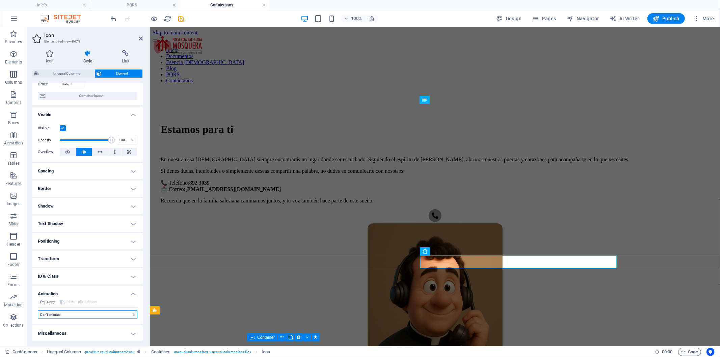
click at [62, 314] on select "Don't animate Show / Hide Slide up/down Zoom in/out Slide left to right Slide r…" at bounding box center [88, 314] width 100 height 8
select select "flash"
click at [38, 310] on select "Don't animate Show / Hide Slide up/down Zoom in/out Slide left to right Slide r…" at bounding box center [88, 314] width 100 height 8
select select "scroll"
click at [62, 318] on div "Initial Element hidden Element shown Duration .5 s ms [PERSON_NAME] 0 s ms [PER…" at bounding box center [88, 337] width 100 height 39
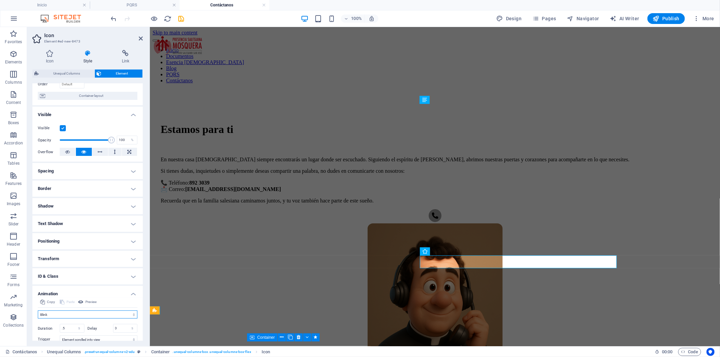
click at [61, 317] on select "Don't animate Show / Hide Slide up/down Zoom in/out Slide left to right Slide r…" at bounding box center [88, 314] width 100 height 8
click at [38, 310] on select "Don't animate Show / Hide Slide up/down Zoom in/out Slide left to right Slide r…" at bounding box center [88, 314] width 100 height 8
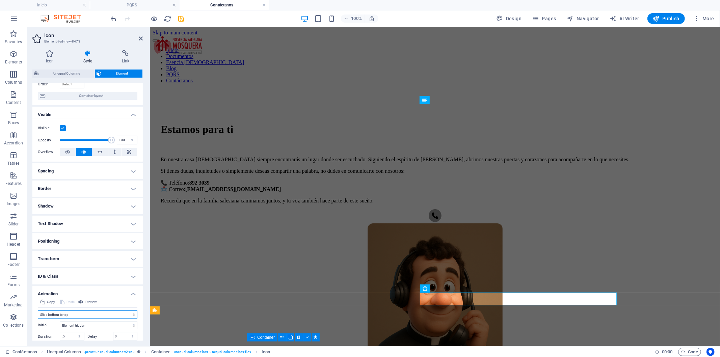
click at [73, 315] on select "Don't animate Show / Hide Slide up/down Zoom in/out Slide left to right Slide r…" at bounding box center [88, 314] width 100 height 8
click at [38, 310] on select "Don't animate Show / Hide Slide up/down Zoom in/out Slide left to right Slide r…" at bounding box center [88, 314] width 100 height 8
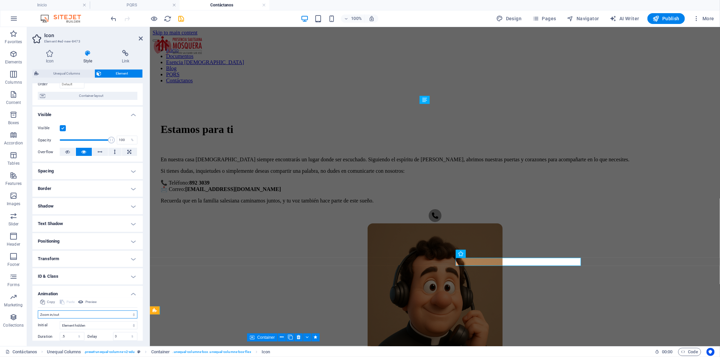
click at [80, 312] on select "Don't animate Show / Hide Slide up/down Zoom in/out Slide left to right Slide r…" at bounding box center [88, 314] width 100 height 8
select select "move-left-to-right"
click at [38, 310] on select "Don't animate Show / Hide Slide up/down Zoom in/out Slide left to right Slide r…" at bounding box center [88, 314] width 100 height 8
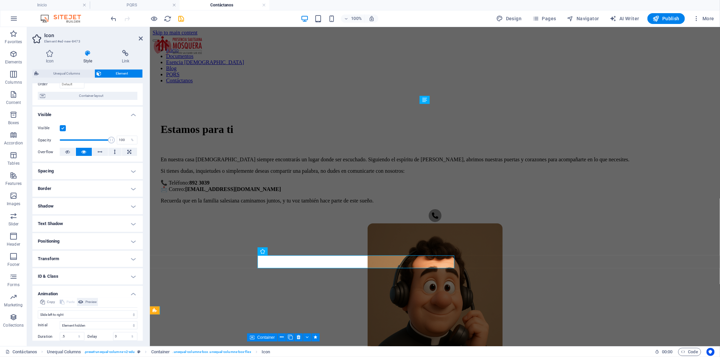
click at [92, 299] on span "Preview" at bounding box center [90, 302] width 11 height 8
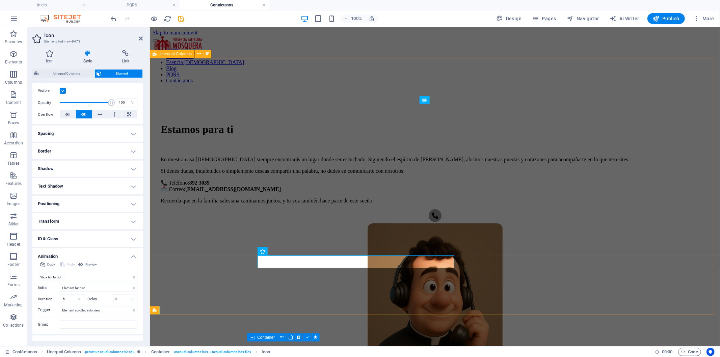
click at [174, 279] on div "Estamos para ti En nuestra casa [DEMOGRAPHIC_DATA] siempre encontrarás un lugar…" at bounding box center [434, 271] width 564 height 365
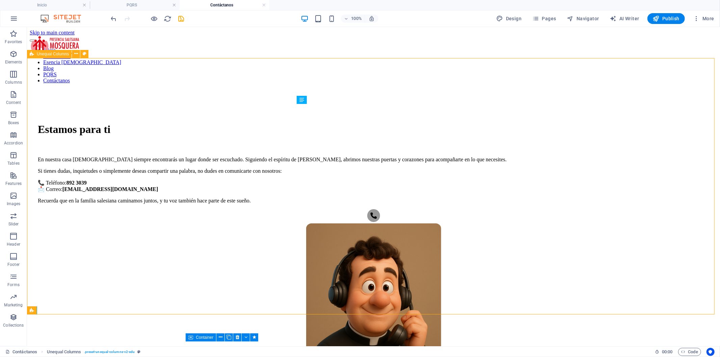
click at [174, 279] on div "Estamos para ti En nuestra casa [DEMOGRAPHIC_DATA] siempre encontrarás un lugar…" at bounding box center [372, 271] width 687 height 365
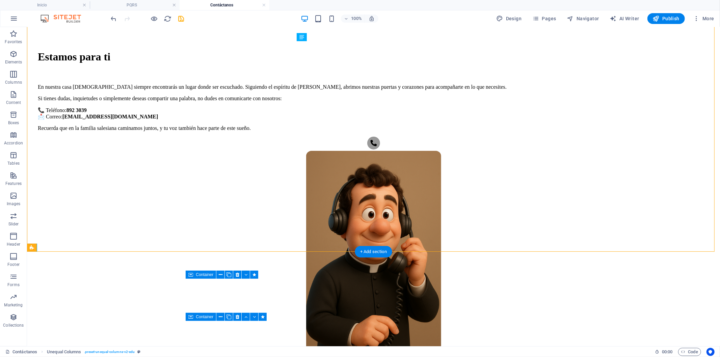
scroll to position [75, 0]
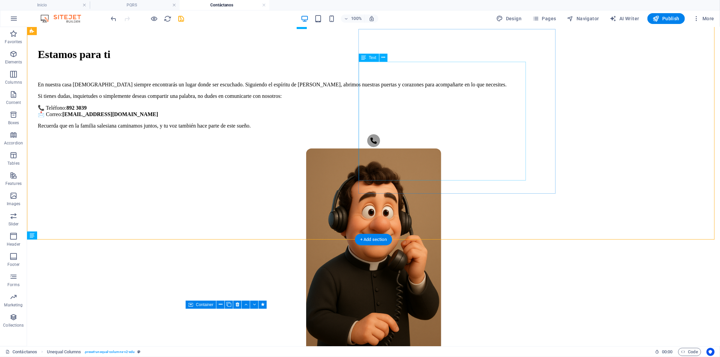
click at [427, 129] on div "En nuestra casa [DEMOGRAPHIC_DATA] siempre encontrarás un lugar donde ser escuc…" at bounding box center [372, 104] width 671 height 47
click at [470, 148] on figure ".fa-secondary{opacity:.4}" at bounding box center [372, 141] width 671 height 14
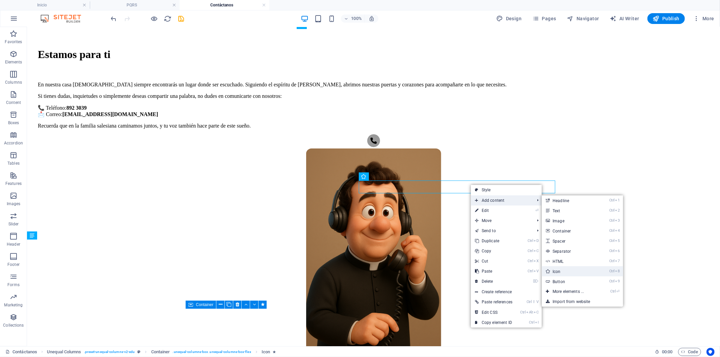
drag, startPoint x: 422, startPoint y: 245, endPoint x: 572, endPoint y: 272, distance: 152.2
click at [572, 272] on link "Ctrl 8 Icon" at bounding box center [569, 271] width 56 height 10
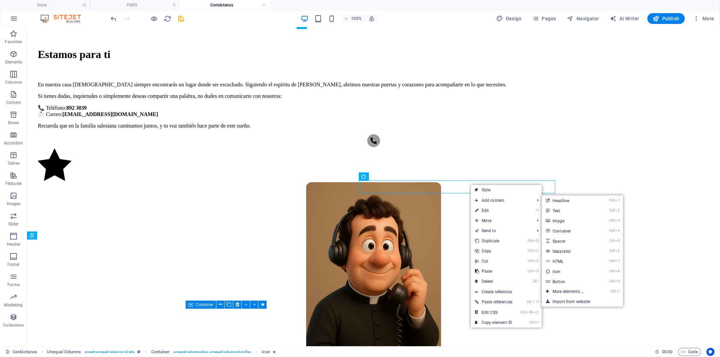
select select "xMidYMid"
select select "px"
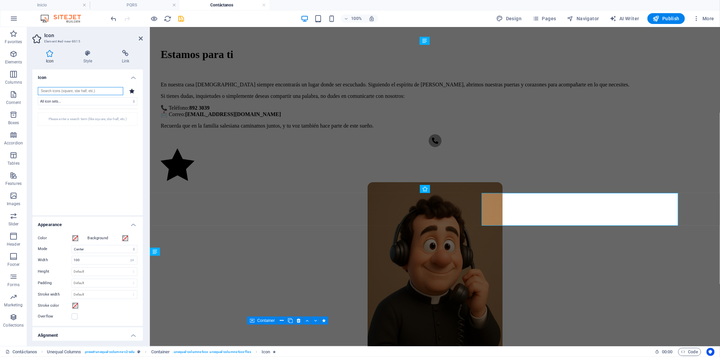
scroll to position [59, 0]
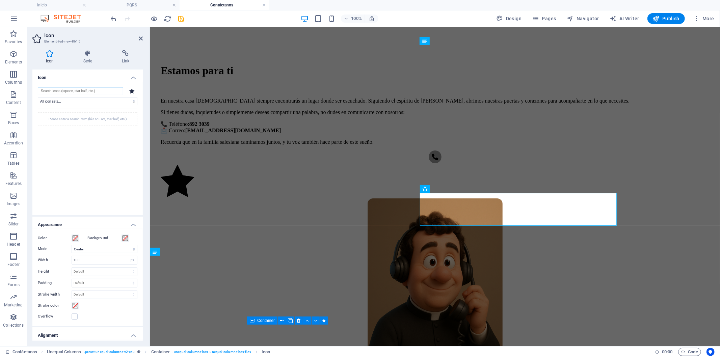
click at [105, 94] on input "search" at bounding box center [80, 91] width 85 height 8
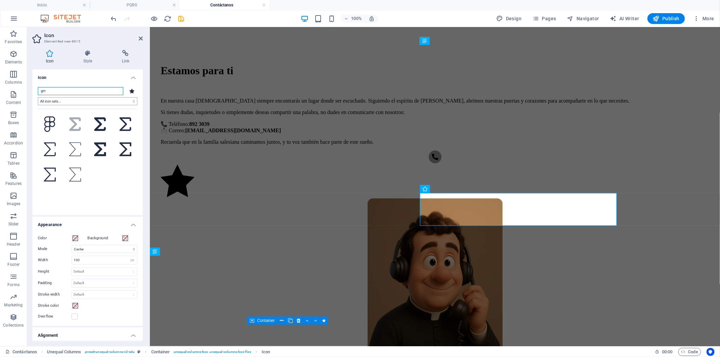
type input "g"
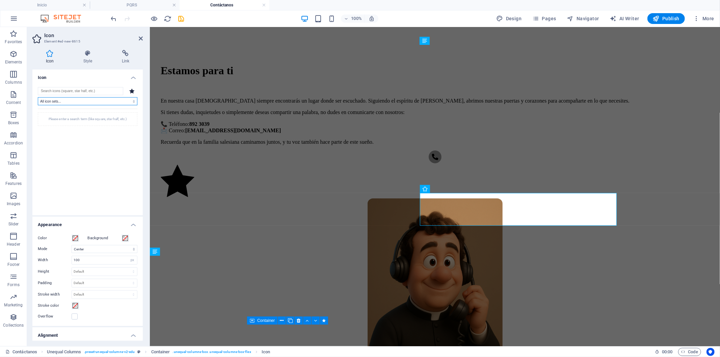
click at [96, 98] on select "All icon sets... IcoFont Ionicons FontAwesome Brands FontAwesome Duotone FontAw…" at bounding box center [88, 101] width 100 height 8
click at [38, 97] on select "All icon sets... IcoFont Ionicons FontAwesome Brands FontAwesome Duotone FontAw…" at bounding box center [88, 101] width 100 height 8
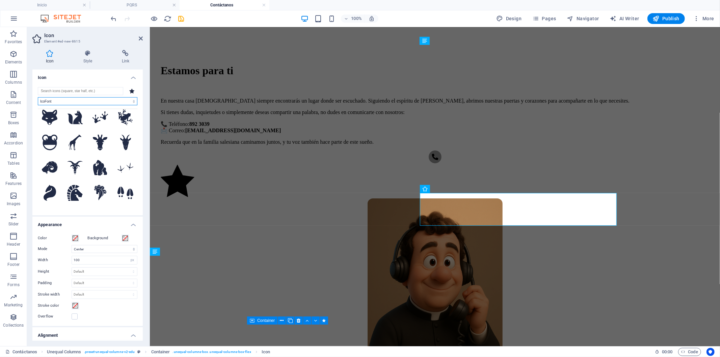
scroll to position [562, 0]
click at [111, 101] on select "All icon sets... IcoFont Ionicons FontAwesome Brands FontAwesome Duotone FontAw…" at bounding box center [88, 101] width 100 height 8
click at [38, 97] on select "All icon sets... IcoFont Ionicons FontAwesome Brands FontAwesome Duotone FontAw…" at bounding box center [88, 101] width 100 height 8
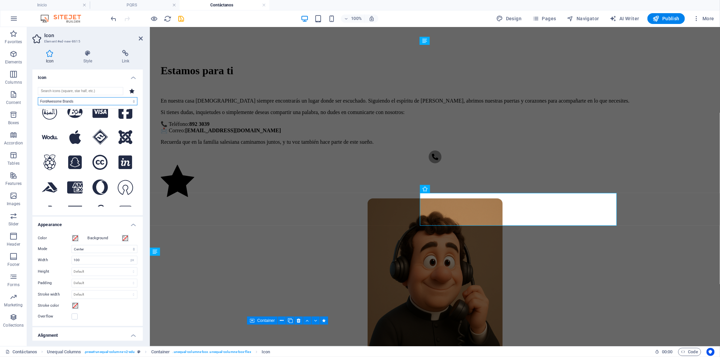
scroll to position [2774, 0]
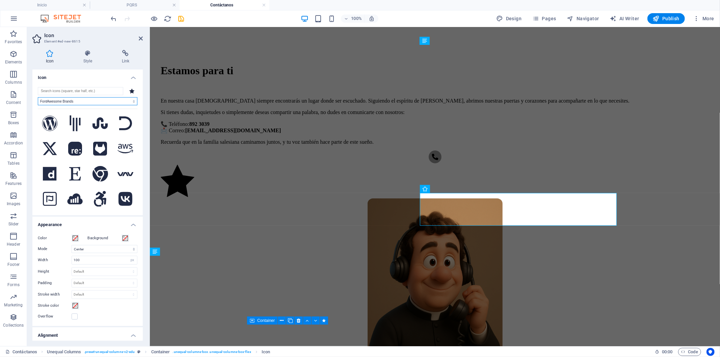
click at [86, 101] on select "All icon sets... IcoFont Ionicons FontAwesome Brands FontAwesome Duotone FontAw…" at bounding box center [88, 101] width 100 height 8
select select "font-awesome-solid"
click at [38, 97] on select "All icon sets... IcoFont Ionicons FontAwesome Brands FontAwesome Duotone FontAw…" at bounding box center [88, 101] width 100 height 8
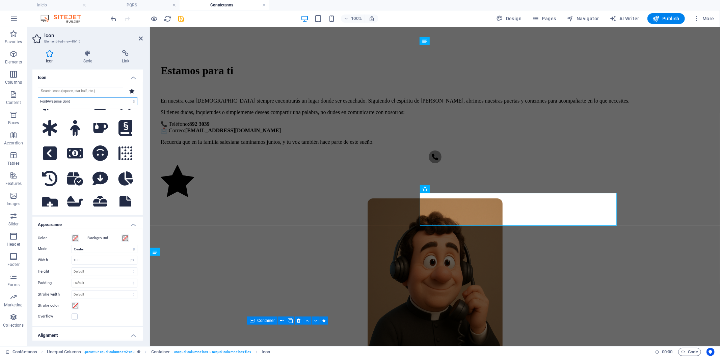
scroll to position [349, 0]
click at [68, 93] on input "search" at bounding box center [80, 91] width 85 height 8
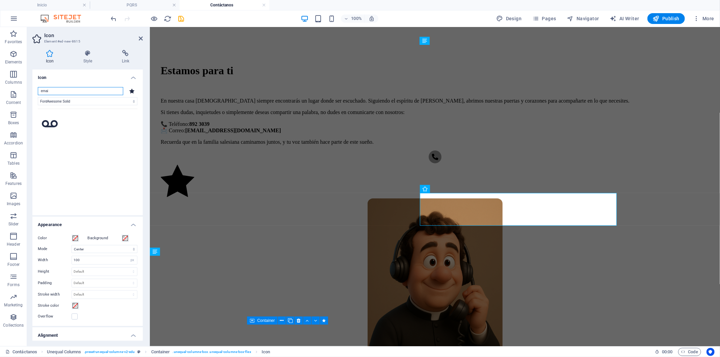
scroll to position [0, 0]
type input "e"
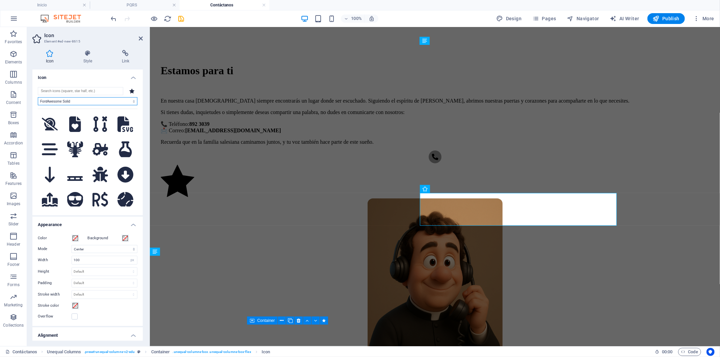
click at [124, 100] on select "All icon sets... IcoFont Ionicons FontAwesome Brands FontAwesome Duotone FontAw…" at bounding box center [88, 101] width 100 height 8
select select
click at [38, 97] on select "All icon sets... IcoFont Ionicons FontAwesome Brands FontAwesome Duotone FontAw…" at bounding box center [88, 101] width 100 height 8
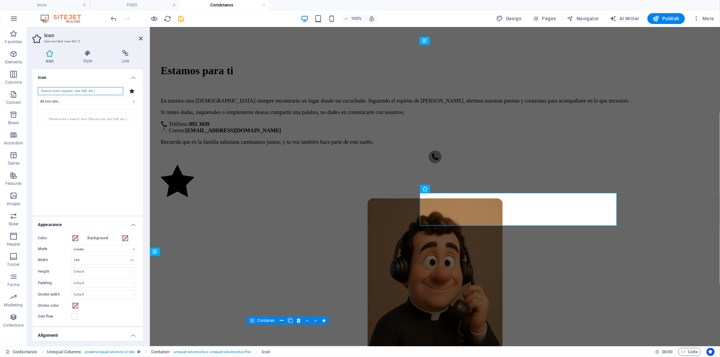
click at [78, 89] on input "search" at bounding box center [80, 91] width 85 height 8
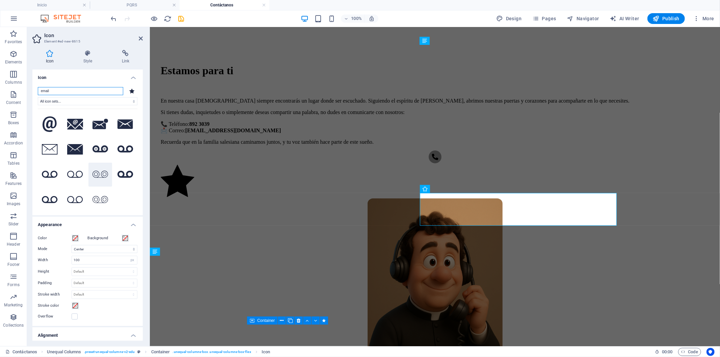
scroll to position [3, 0]
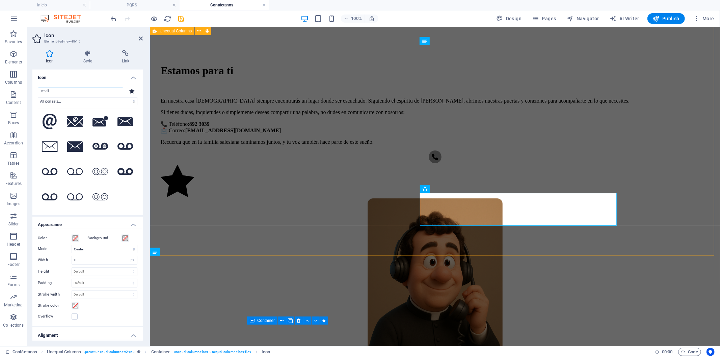
type input "email"
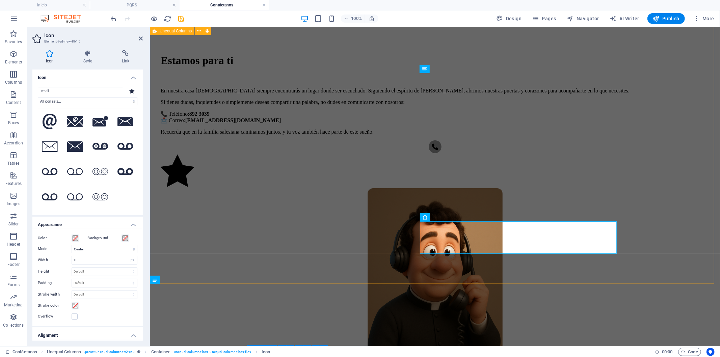
scroll to position [29, 0]
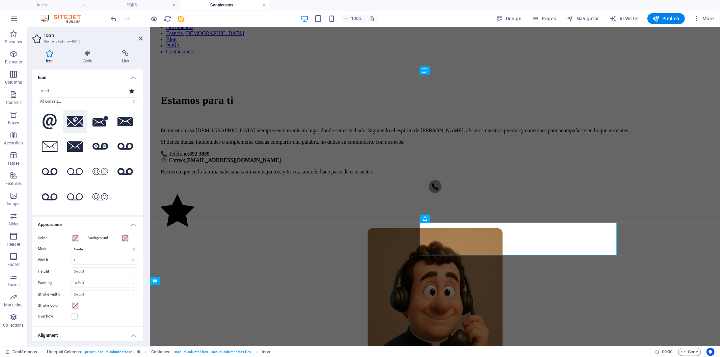
click at [79, 127] on button at bounding box center [75, 122] width 24 height 24
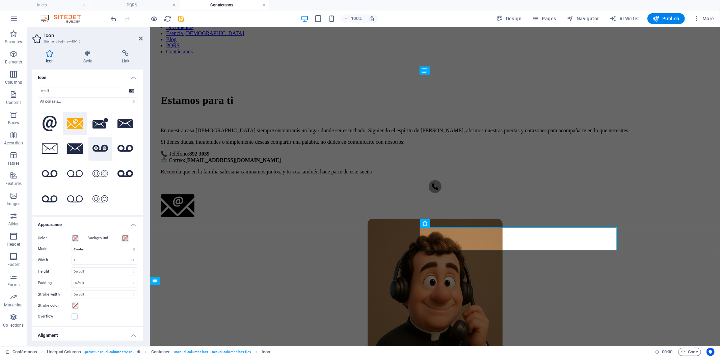
scroll to position [0, 0]
click at [174, 113] on div "Estamos para ti En nuestra casa [DEMOGRAPHIC_DATA] siempre encontrarás un lugar…" at bounding box center [434, 254] width 564 height 389
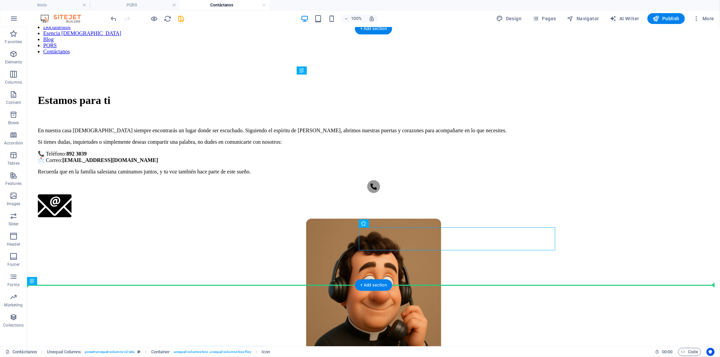
drag, startPoint x: 372, startPoint y: 247, endPoint x: 389, endPoint y: 253, distance: 17.9
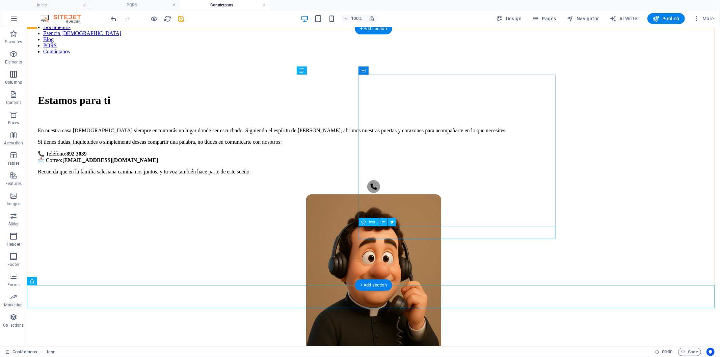
click at [387, 194] on figure ".fa-secondary{opacity:.4}" at bounding box center [372, 187] width 671 height 14
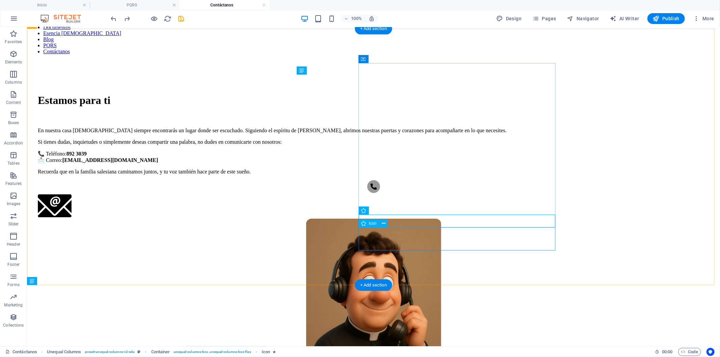
click at [451, 218] on figure at bounding box center [372, 206] width 671 height 24
click at [448, 218] on figure at bounding box center [372, 206] width 671 height 24
select select "xMidYMid"
select select "px"
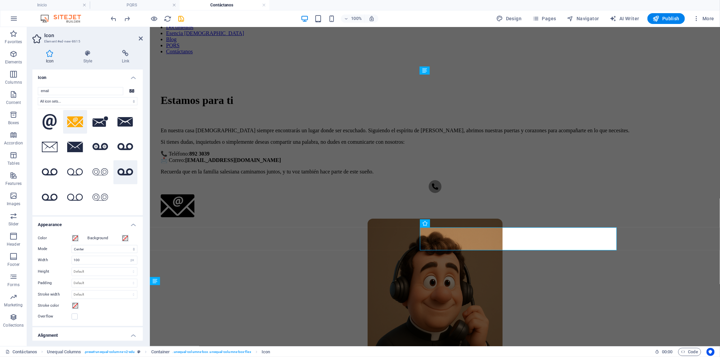
scroll to position [3, 0]
click at [96, 246] on select "Scale Left Center Right" at bounding box center [105, 249] width 66 height 8
click at [97, 247] on select "Scale Left Center Right" at bounding box center [105, 249] width 66 height 8
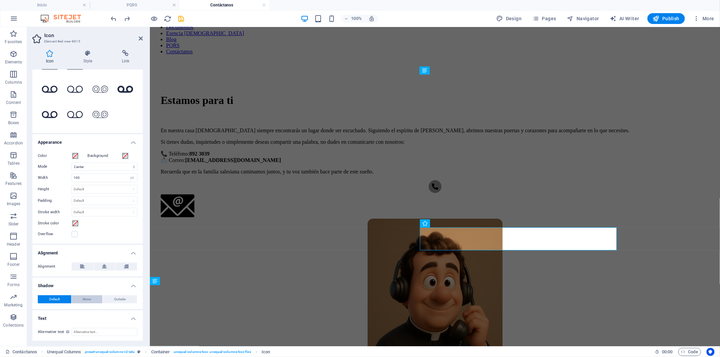
click at [88, 295] on span "None" at bounding box center [87, 299] width 8 height 8
click at [105, 297] on button "Outside" at bounding box center [120, 299] width 34 height 8
type input "2"
type input "4"
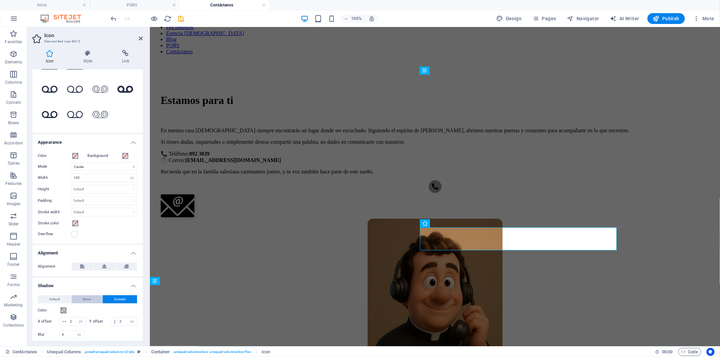
click at [91, 299] on button "None" at bounding box center [87, 299] width 31 height 8
click at [64, 299] on button "Default" at bounding box center [54, 299] width 33 height 8
click at [85, 300] on span "None" at bounding box center [87, 299] width 8 height 8
click at [110, 328] on input "Alternative text The alternative text is used by devices that cannot display im…" at bounding box center [105, 332] width 66 height 8
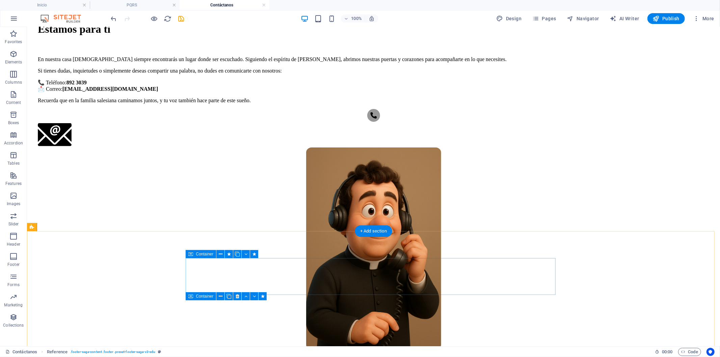
scroll to position [0, 0]
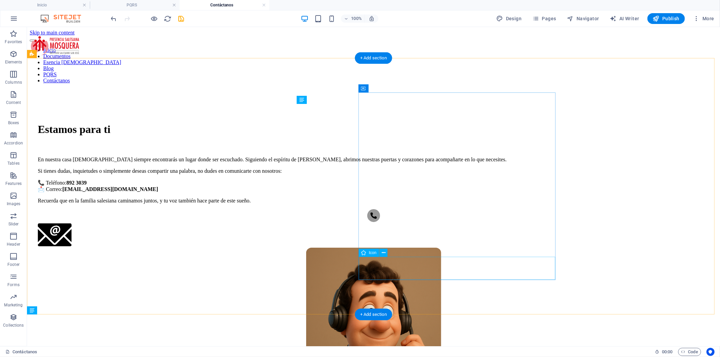
click at [420, 247] on figure at bounding box center [372, 235] width 671 height 24
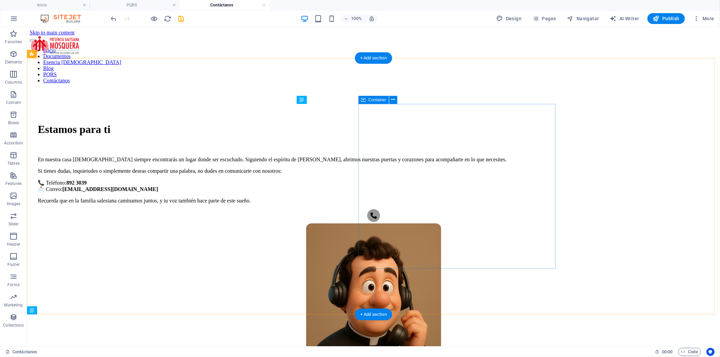
click at [534, 223] on div "Estamos para ti En nuestra casa [DEMOGRAPHIC_DATA] siempre encontrarás un lugar…" at bounding box center [372, 173] width 671 height 100
click at [388, 203] on div "En nuestra casa [DEMOGRAPHIC_DATA] siempre encontrarás un lugar donde ser escuc…" at bounding box center [372, 179] width 671 height 47
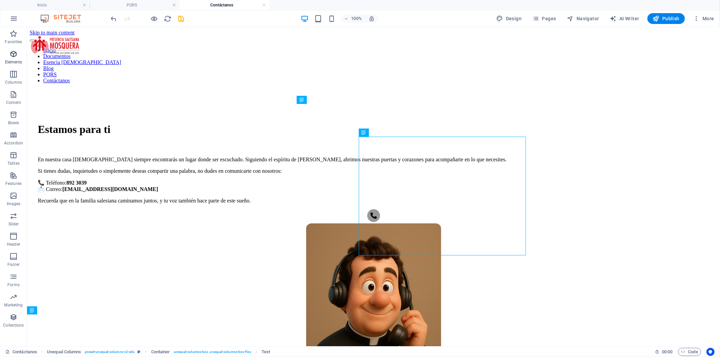
click at [0, 0] on span "Elements" at bounding box center [0, 0] width 0 height 0
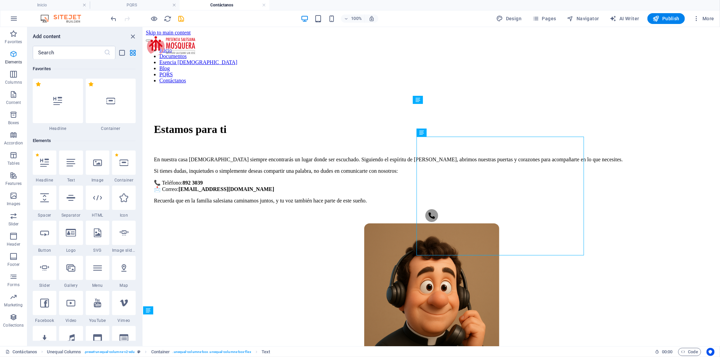
click at [0, 0] on icon "button" at bounding box center [0, 0] width 0 height 0
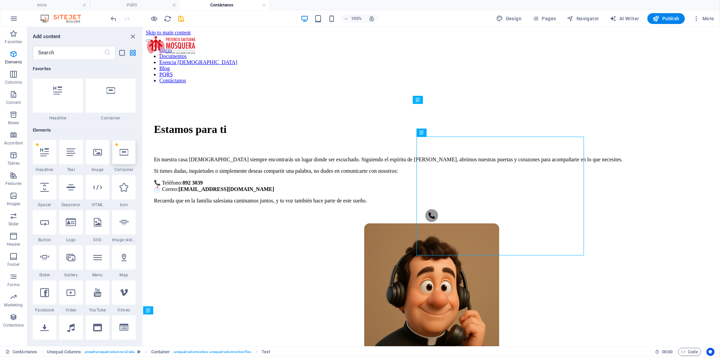
click at [128, 151] on icon at bounding box center [123, 152] width 9 height 9
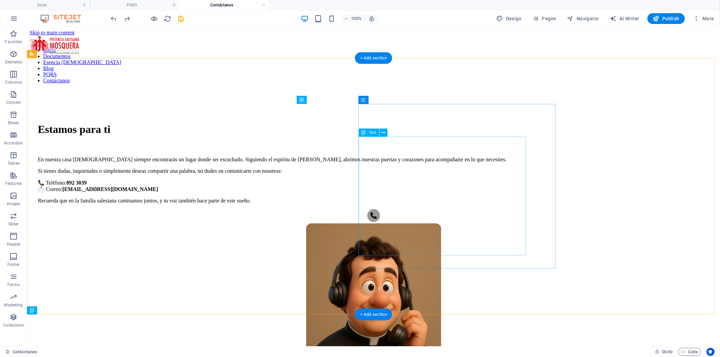
click at [499, 203] on div "En nuestra casa [DEMOGRAPHIC_DATA] siempre encontrarás un lugar donde ser escuc…" at bounding box center [372, 179] width 671 height 47
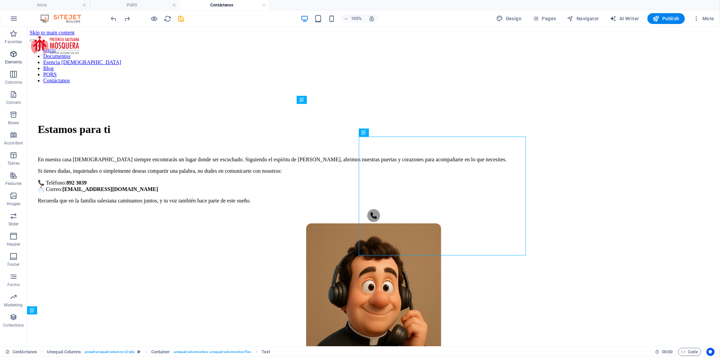
click at [0, 0] on icon "button" at bounding box center [0, 0] width 0 height 0
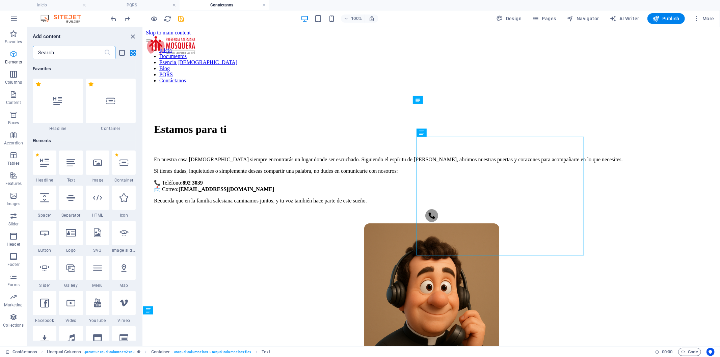
scroll to position [72, 0]
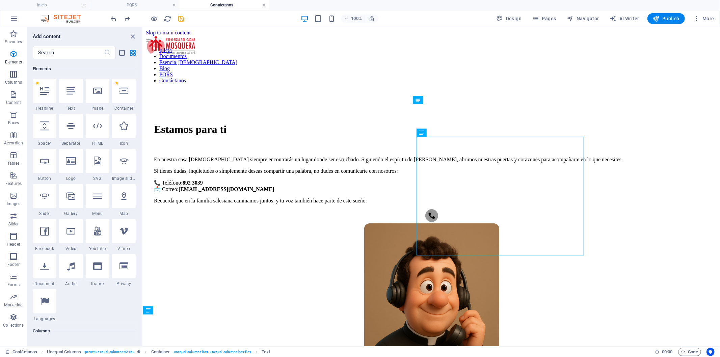
click at [76, 136] on div at bounding box center [71, 126] width 24 height 24
select select "%"
select select "px"
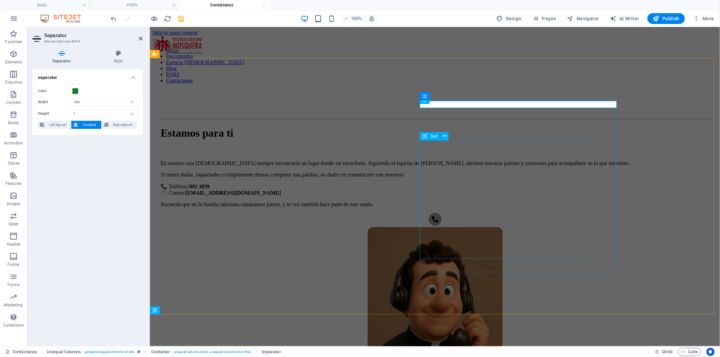
drag, startPoint x: 573, startPoint y: 102, endPoint x: 565, endPoint y: 256, distance: 154.0
click at [565, 227] on div "Estamos para ti En nuestra casa [DEMOGRAPHIC_DATA] siempre encontrarás un lugar…" at bounding box center [434, 172] width 548 height 108
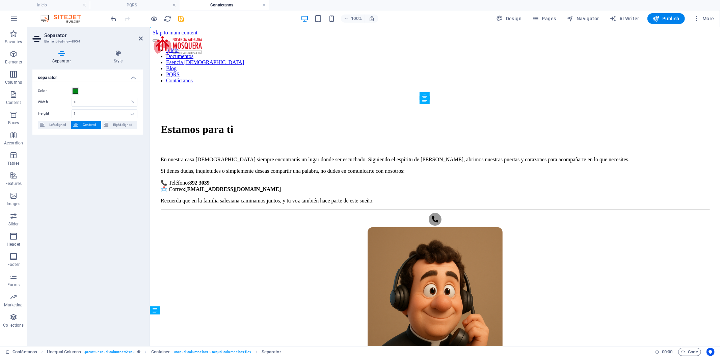
drag, startPoint x: 574, startPoint y: 103, endPoint x: 570, endPoint y: 239, distance: 136.3
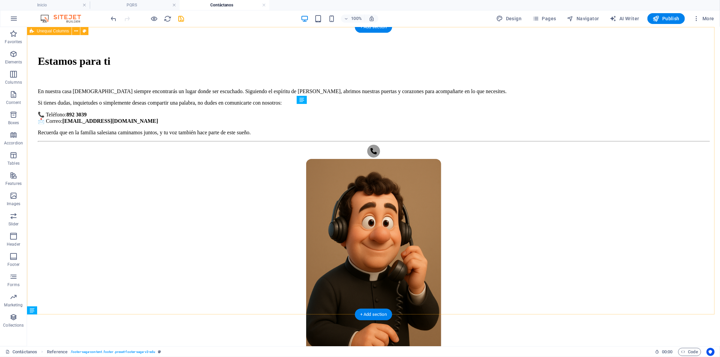
scroll to position [0, 0]
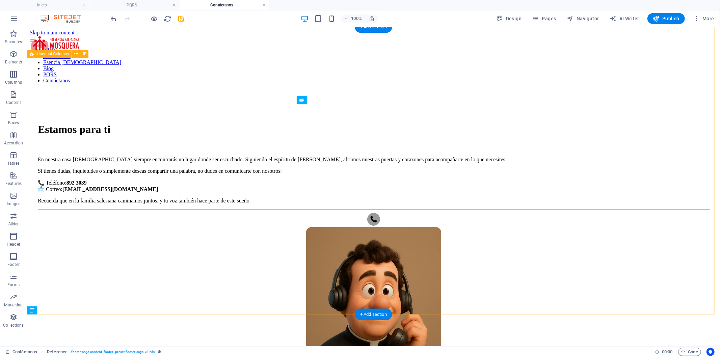
click at [596, 147] on div "Estamos para ti En nuestra casa [DEMOGRAPHIC_DATA] siempre encontrarás un lugar…" at bounding box center [372, 273] width 687 height 369
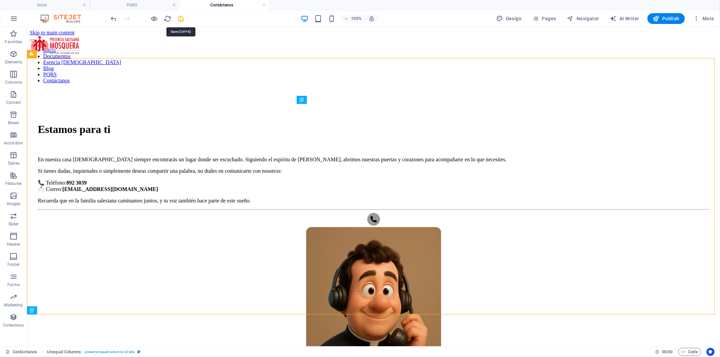
click at [180, 20] on icon "save" at bounding box center [181, 19] width 8 height 8
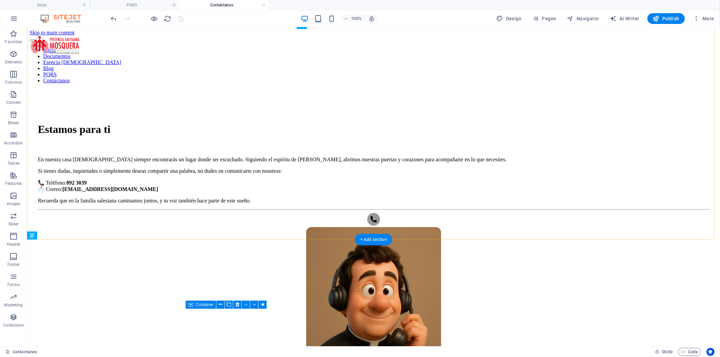
scroll to position [75, 0]
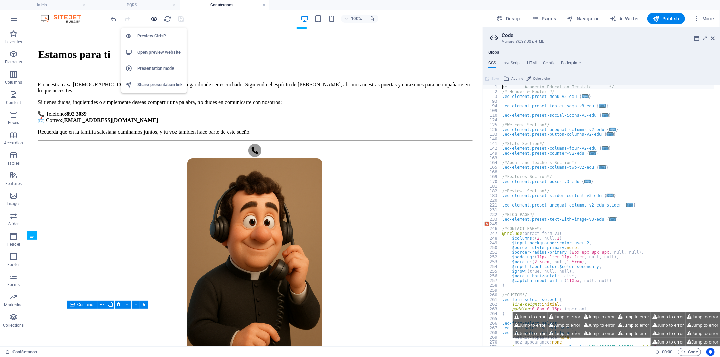
click at [153, 19] on icon "button" at bounding box center [154, 19] width 8 height 8
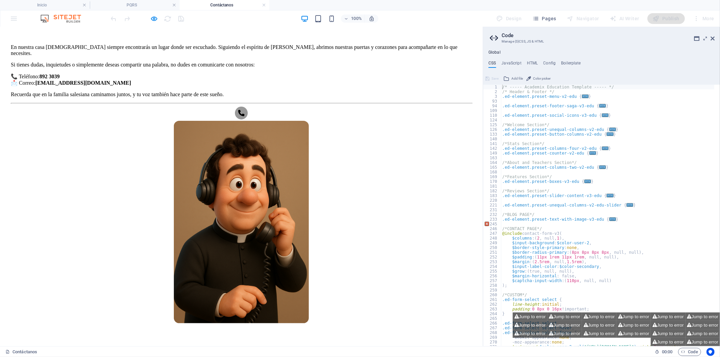
scroll to position [150, 0]
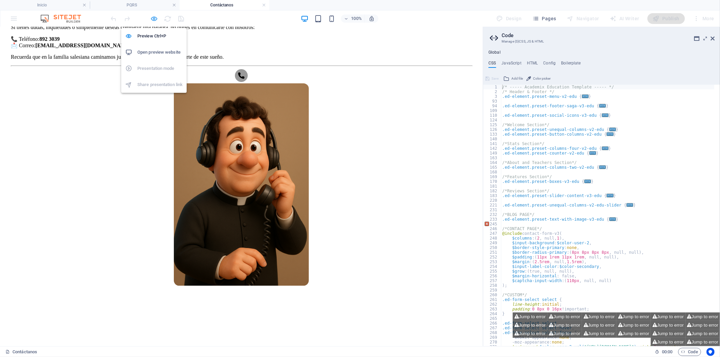
click at [156, 16] on icon "button" at bounding box center [154, 19] width 8 height 8
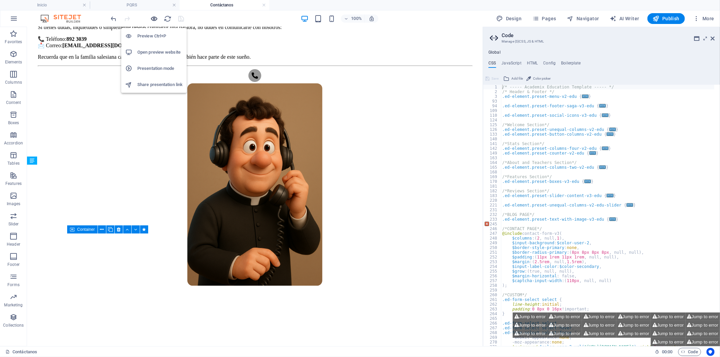
click at [156, 16] on icon "button" at bounding box center [154, 19] width 8 height 8
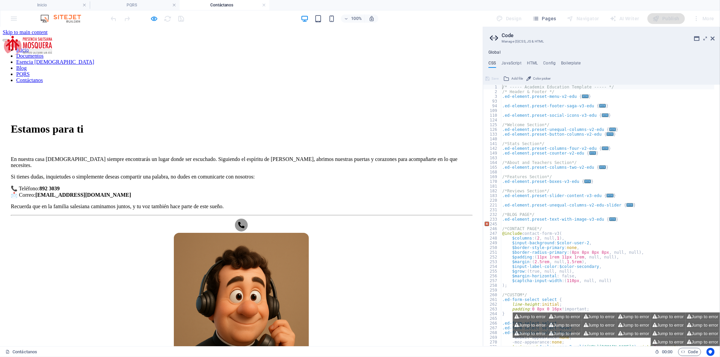
scroll to position [0, 0]
click at [349, 216] on div at bounding box center [241, 215] width 461 height 1
click at [153, 15] on icon "button" at bounding box center [154, 19] width 8 height 8
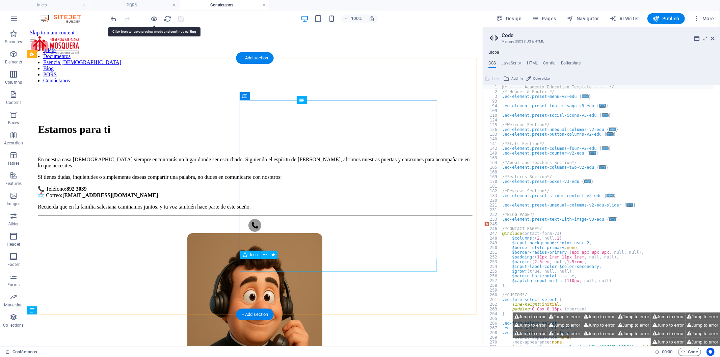
click at [354, 233] on figure ".fa-secondary{opacity:.4}" at bounding box center [254, 226] width 434 height 14
click at [352, 233] on figure ".fa-secondary{opacity:.4}" at bounding box center [254, 226] width 434 height 14
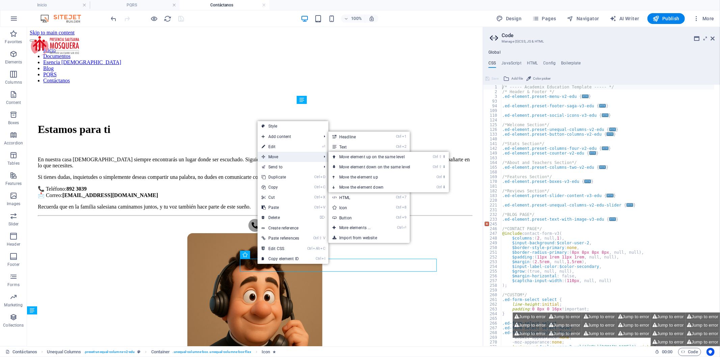
click at [279, 153] on span "Move" at bounding box center [287, 157] width 61 height 10
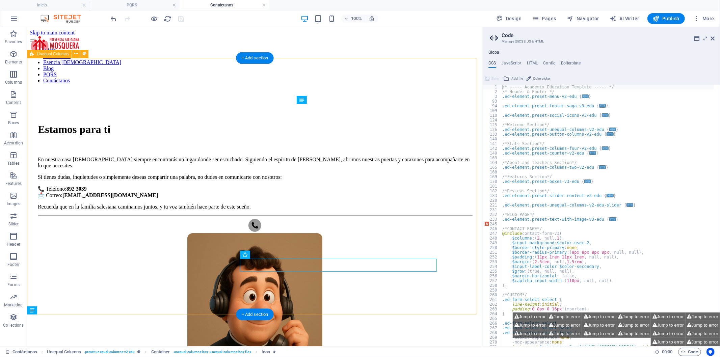
click at [287, 286] on div "Estamos para ti En nuestra casa [DEMOGRAPHIC_DATA] siempre encontrarás un lugar…" at bounding box center [254, 276] width 450 height 375
click at [337, 233] on figure ".fa-secondary{opacity:.4}" at bounding box center [254, 226] width 434 height 14
select select "move-left-to-right"
select select "s"
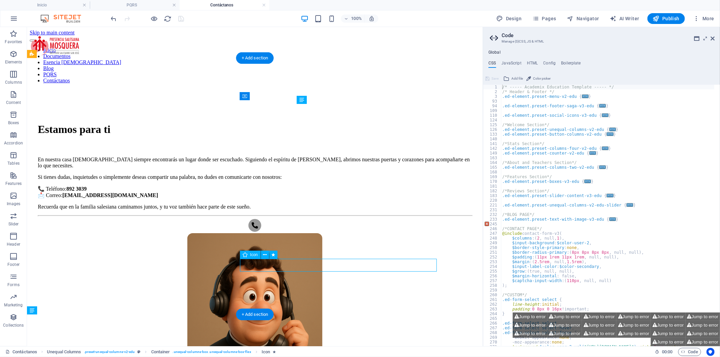
select select "s"
select select "scroll"
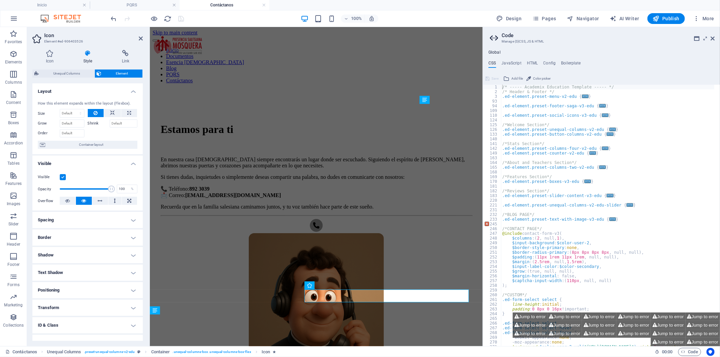
click at [86, 289] on h4 "Positioning" at bounding box center [87, 290] width 110 height 16
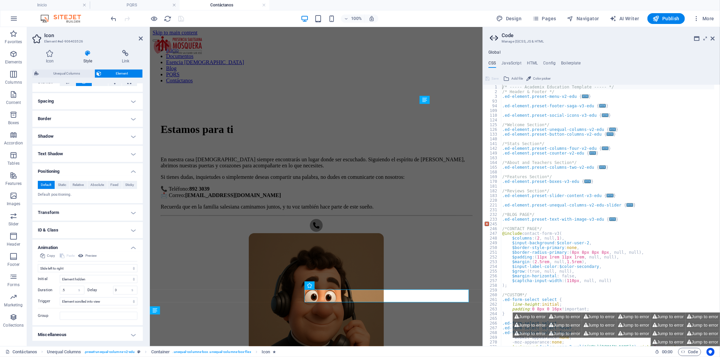
scroll to position [120, 0]
click at [362, 233] on figure ".fa-secondary{opacity:.4}" at bounding box center [315, 226] width 311 height 14
click at [361, 233] on figure ".fa-secondary{opacity:.4}" at bounding box center [315, 226] width 311 height 14
click at [95, 265] on select "Don't animate Show / Hide Slide up/down Zoom in/out Slide left to right Slide r…" at bounding box center [88, 267] width 100 height 8
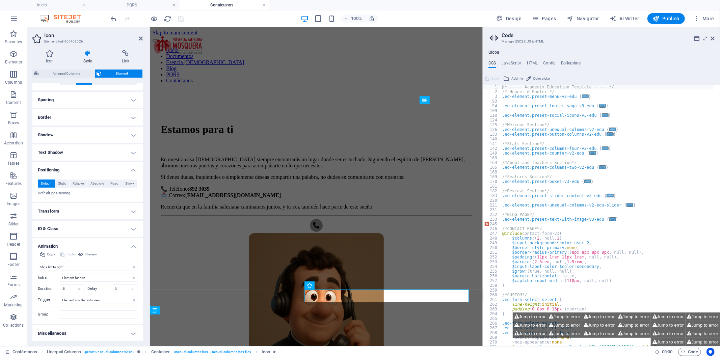
click at [94, 329] on h4 "Miscellaneous" at bounding box center [87, 333] width 110 height 16
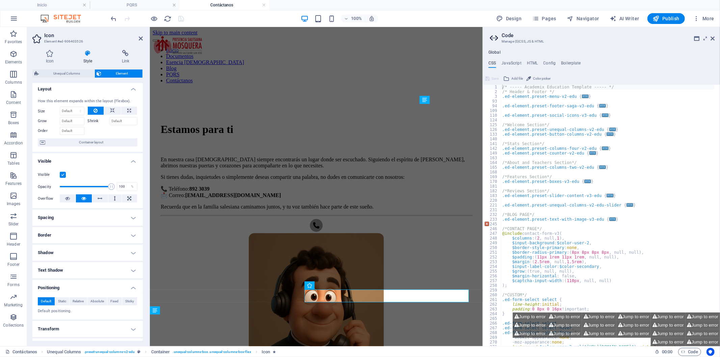
scroll to position [0, 0]
click at [127, 53] on icon at bounding box center [125, 53] width 34 height 7
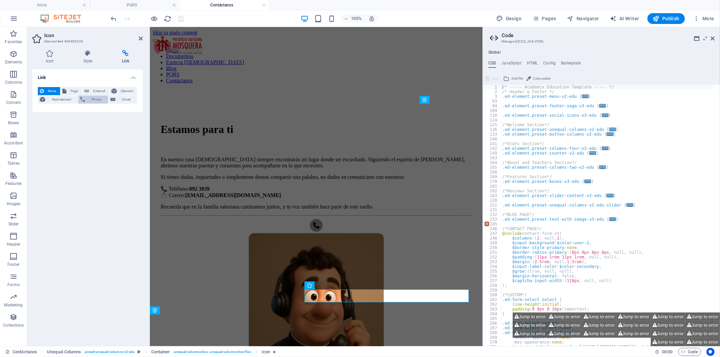
click at [83, 98] on icon at bounding box center [82, 99] width 5 height 8
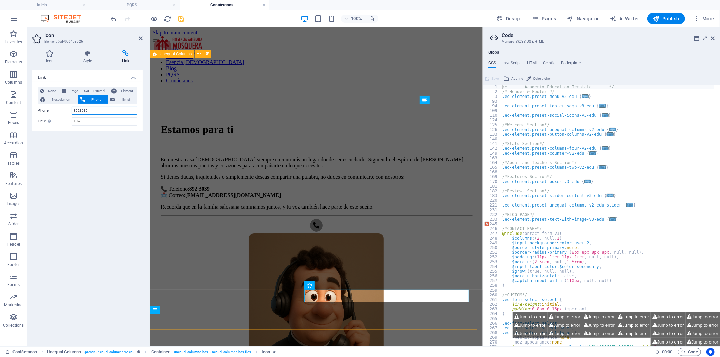
type input "8923039"
click at [269, 89] on div "Estamos para ti En nuestra casa [DEMOGRAPHIC_DATA] siempre encontrarás un lugar…" at bounding box center [315, 276] width 327 height 375
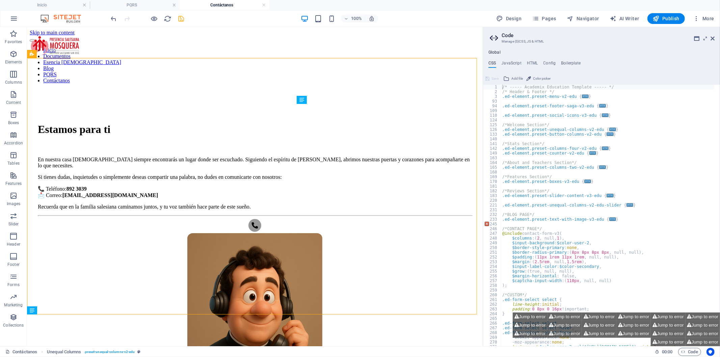
click at [185, 19] on span "save" at bounding box center [181, 19] width 8 height 8
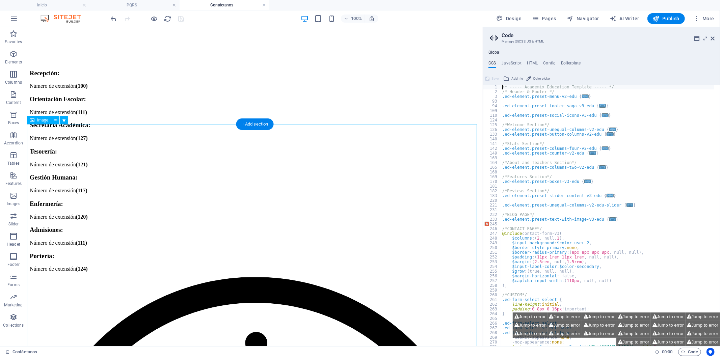
scroll to position [787, 0]
